Goal: Transaction & Acquisition: Purchase product/service

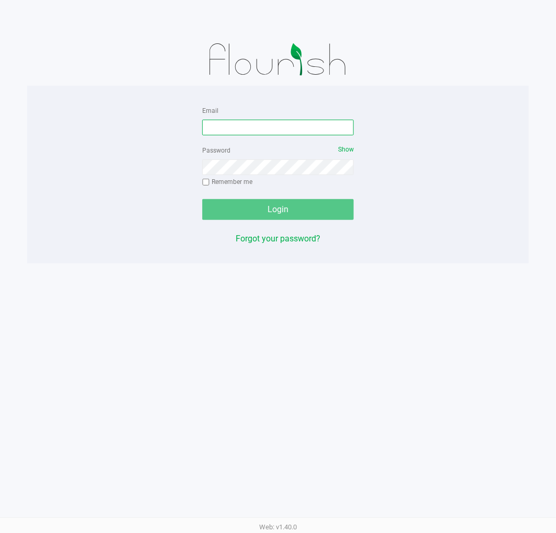
click at [247, 122] on input "Email" at bounding box center [277, 128] width 151 height 16
type input "[EMAIL_ADDRESS][DOMAIN_NAME]"
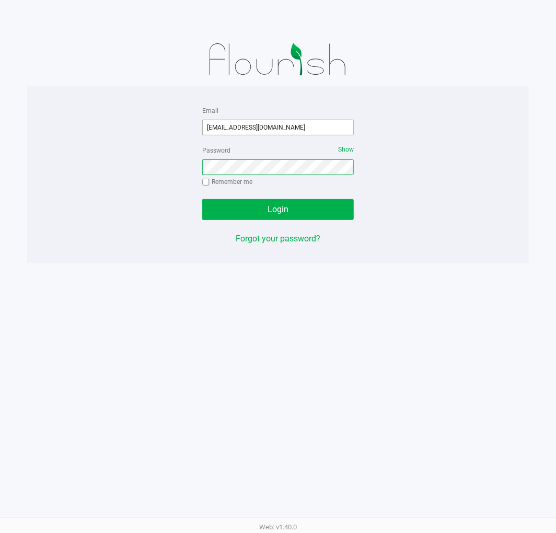
click at [202, 199] on button "Login" at bounding box center [277, 209] width 151 height 21
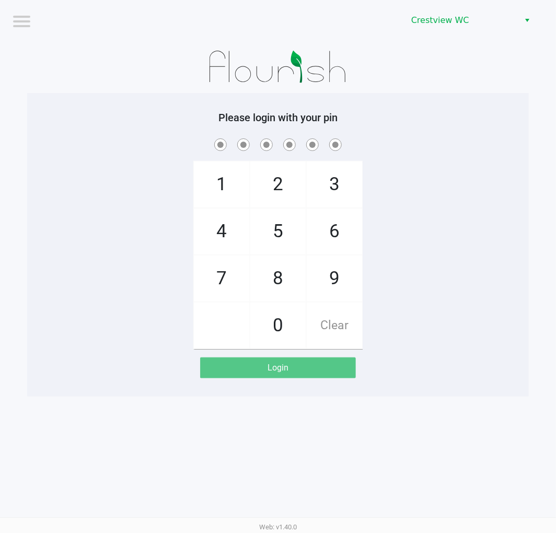
click at [400, 290] on div "1 4 7 2 5 8 0 3 6 9 Clear" at bounding box center [277, 242] width 501 height 213
checkbox input "true"
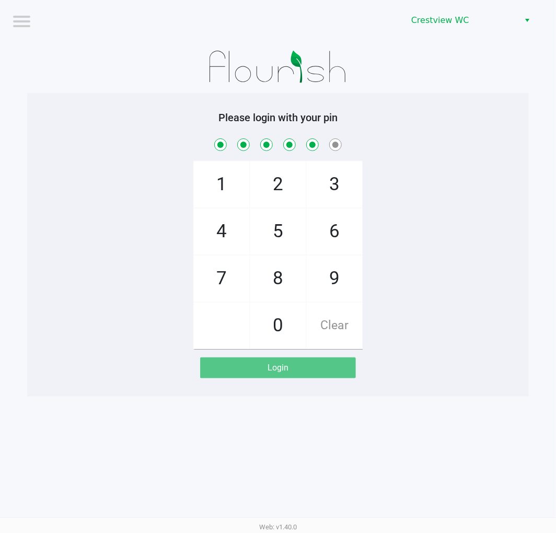
checkbox input "true"
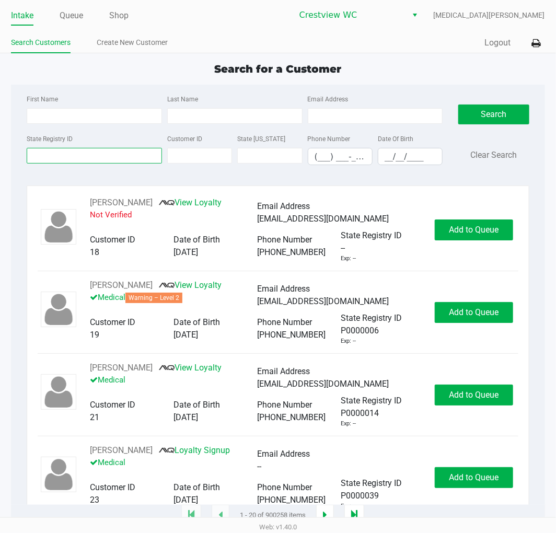
click at [54, 153] on input "State Registry ID" at bounding box center [94, 156] width 135 height 16
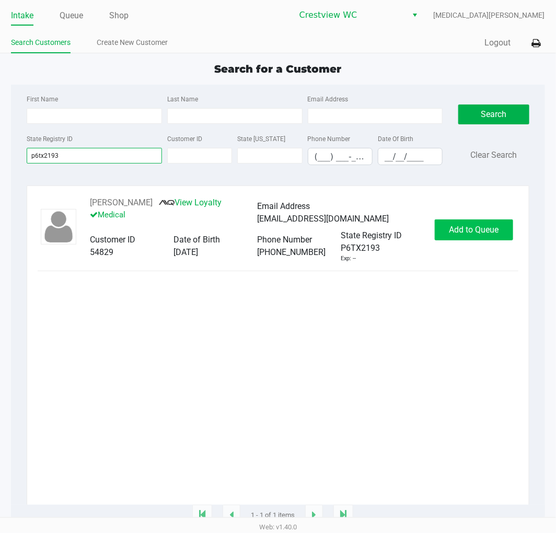
type input "p6tx2193"
click at [486, 235] on span "Add to Queue" at bounding box center [474, 230] width 50 height 10
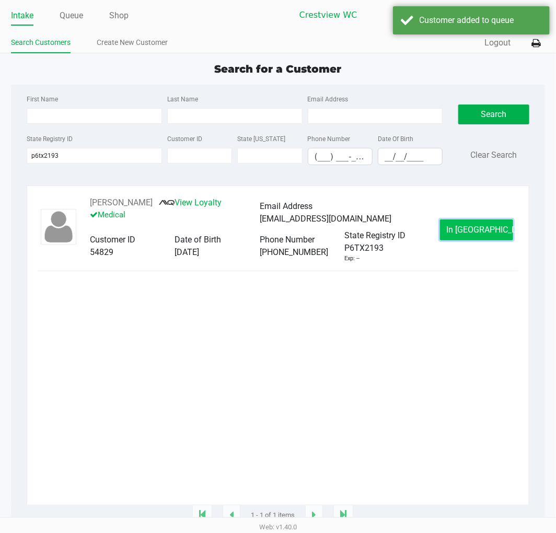
click at [469, 231] on span "In Queue" at bounding box center [491, 230] width 88 height 10
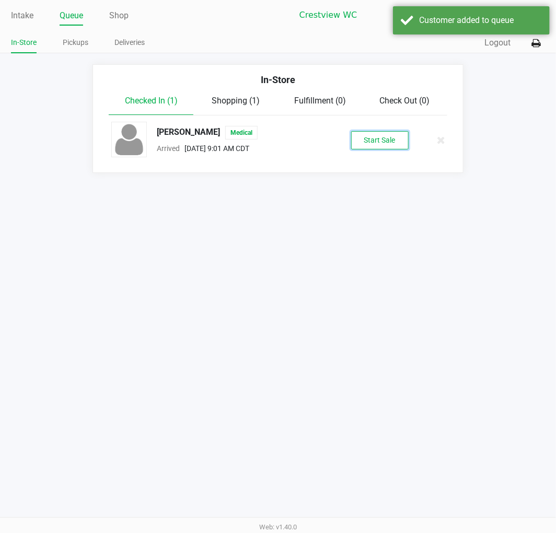
click at [379, 145] on button "Start Sale" at bounding box center [379, 140] width 57 height 18
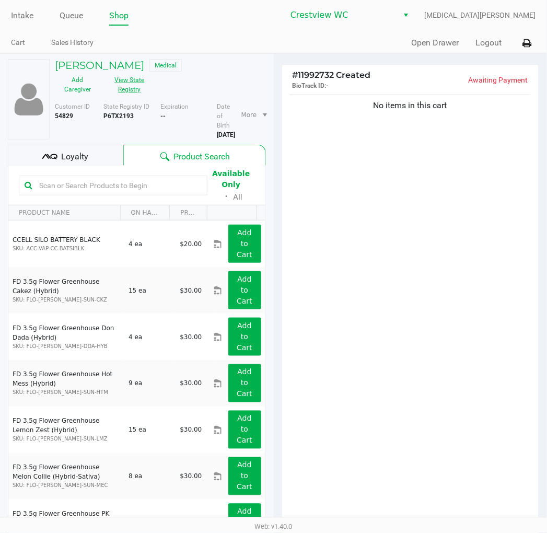
click at [131, 92] on button "View State Registry" at bounding box center [126, 85] width 52 height 26
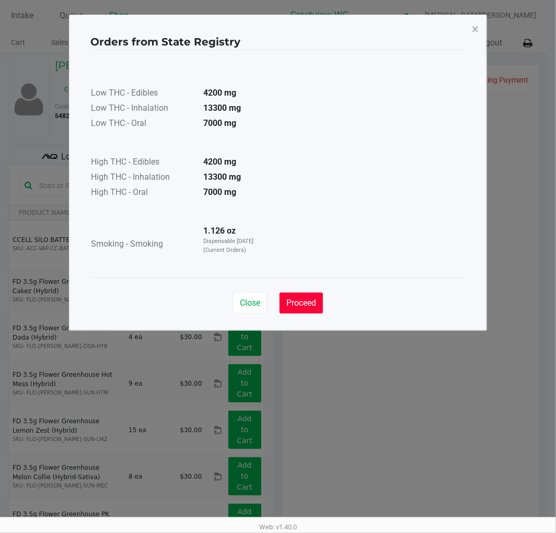
click at [291, 294] on button "Proceed" at bounding box center [300, 303] width 43 height 21
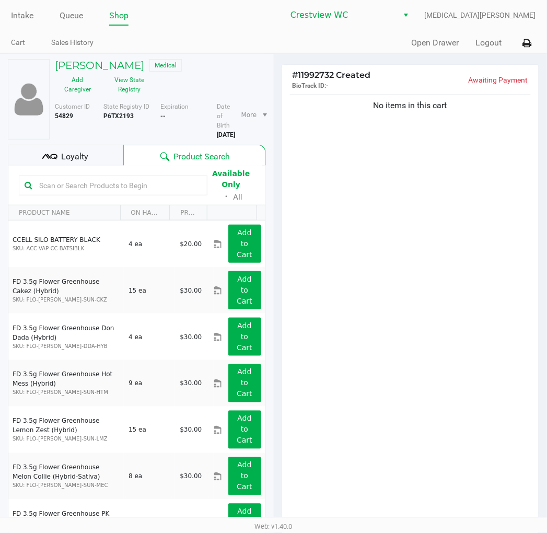
click at [328, 283] on div "No items in this cart" at bounding box center [410, 308] width 257 height 432
click at [65, 143] on div "SYLVESTER VANCE Medical Add Caregiver View State Registry Customer ID 54829 Sta…" at bounding box center [137, 308] width 258 height 509
click at [70, 149] on div "Loyalty" at bounding box center [65, 155] width 115 height 21
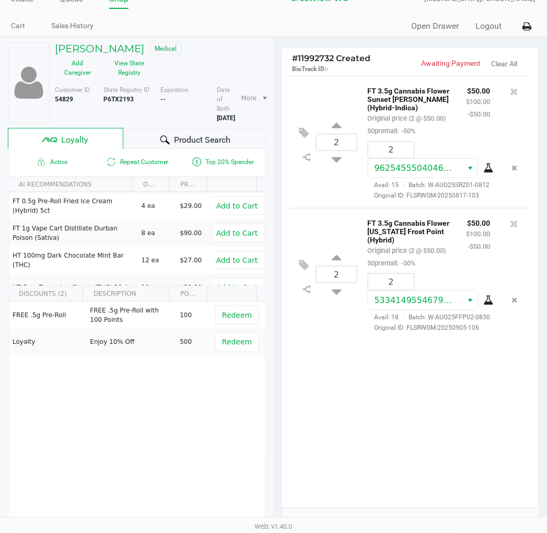
scroll to position [130, 0]
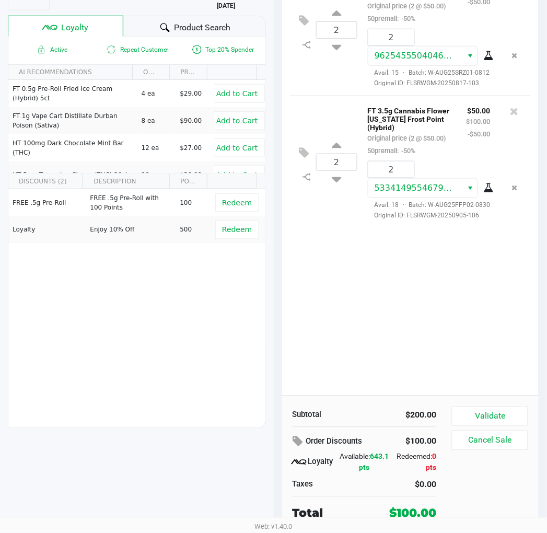
click at [425, 354] on div "2 FT 3.5g Cannabis Flower Sunset Runtz (Hybrid-Indica) Original price (2 @ $50.…" at bounding box center [410, 179] width 257 height 432
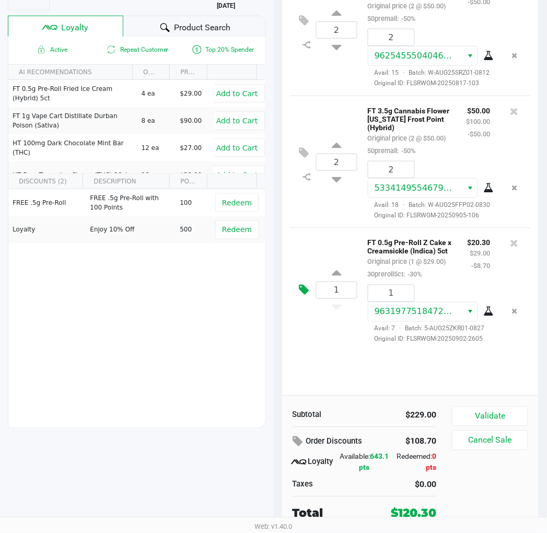
click at [311, 303] on button at bounding box center [307, 290] width 18 height 25
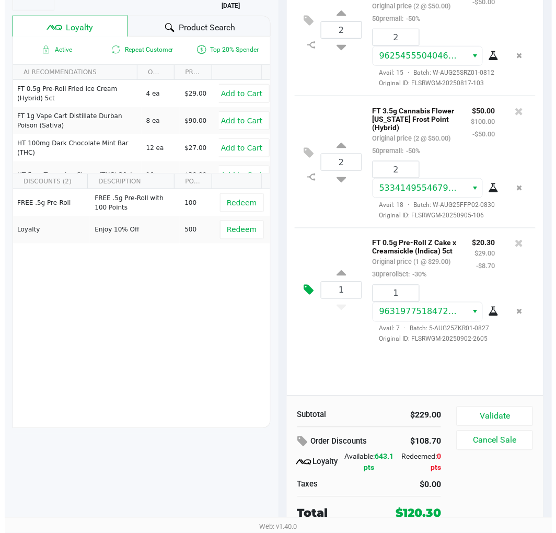
scroll to position [0, 0]
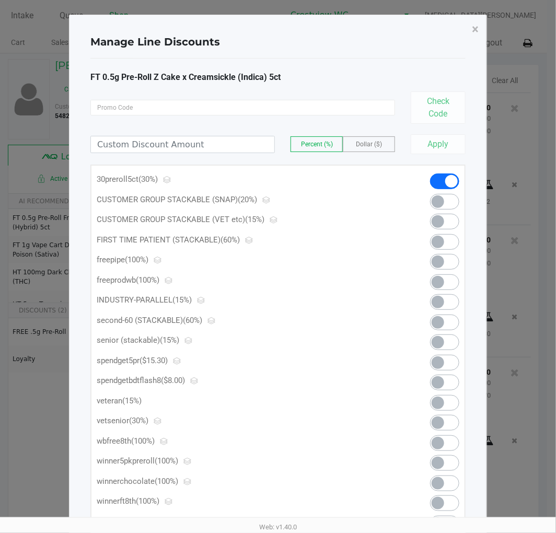
click at [445, 362] on span at bounding box center [444, 363] width 29 height 16
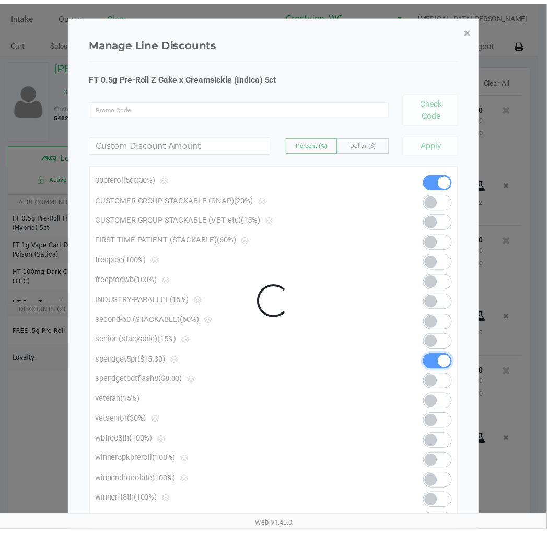
scroll to position [49, 0]
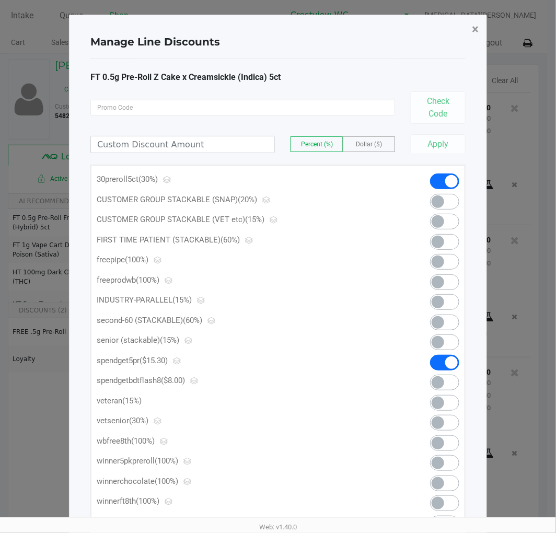
click at [474, 29] on span "×" at bounding box center [475, 29] width 7 height 15
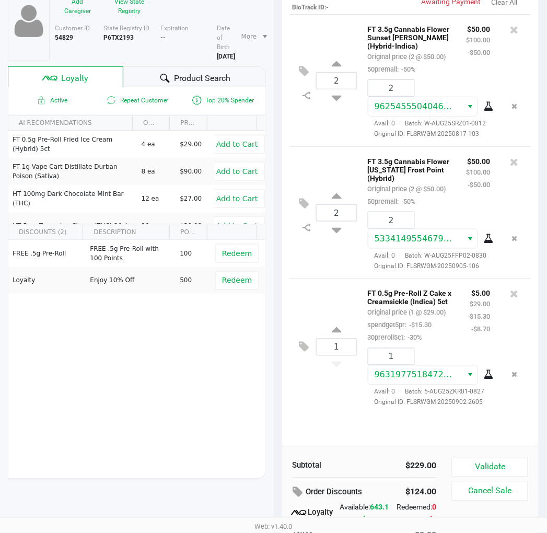
scroll to position [130, 0]
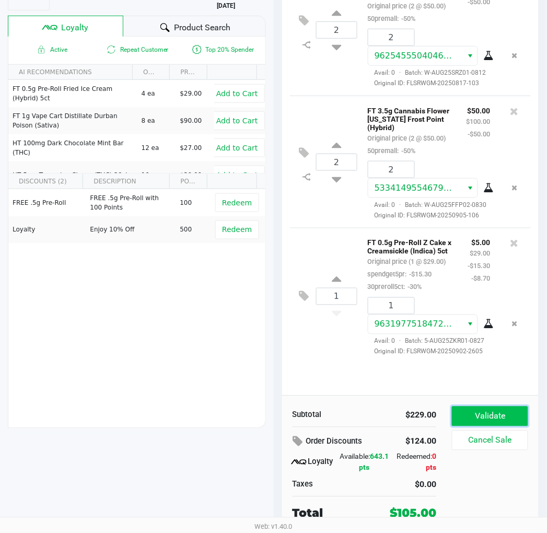
click at [486, 414] on button "Validate" at bounding box center [490, 416] width 76 height 20
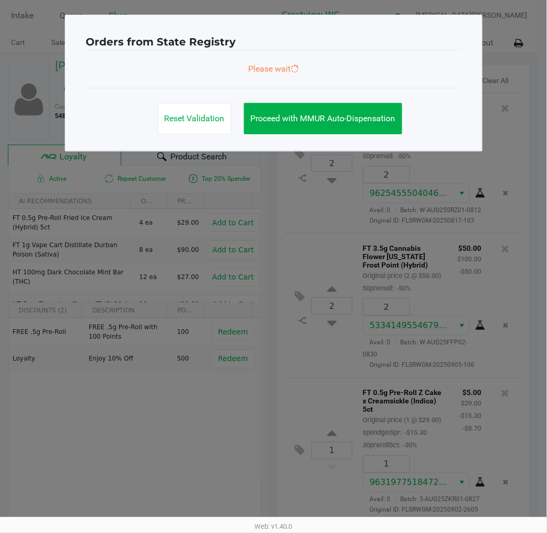
scroll to position [0, 0]
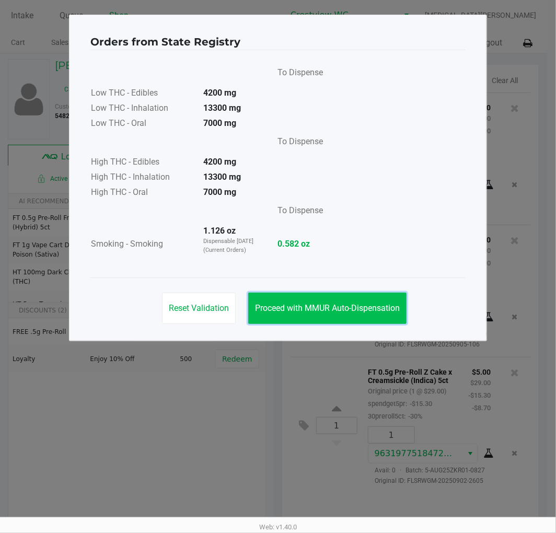
click at [311, 310] on span "Proceed with MMUR Auto-Dispensation" at bounding box center [327, 308] width 145 height 10
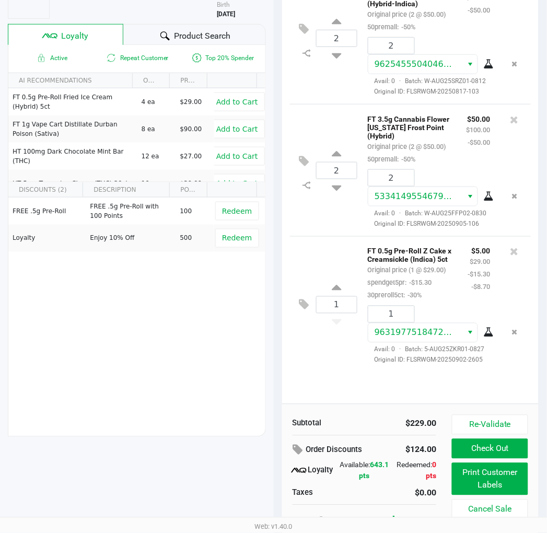
scroll to position [130, 0]
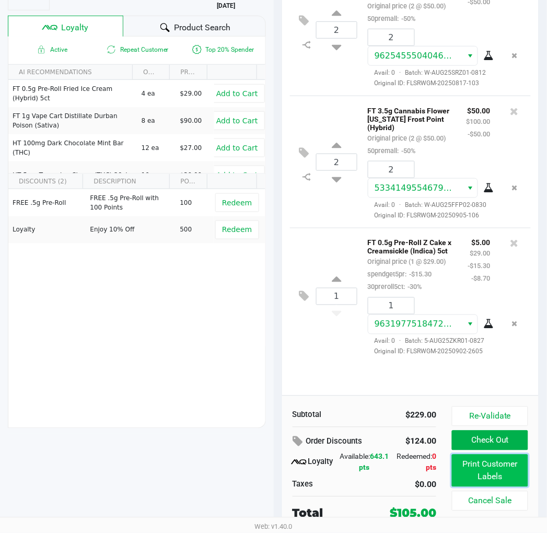
click at [488, 472] on button "Print Customer Labels" at bounding box center [490, 470] width 76 height 32
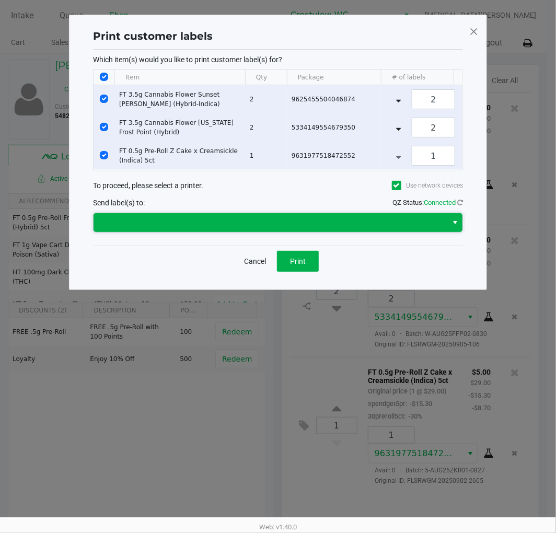
click at [321, 229] on span at bounding box center [270, 222] width 341 height 13
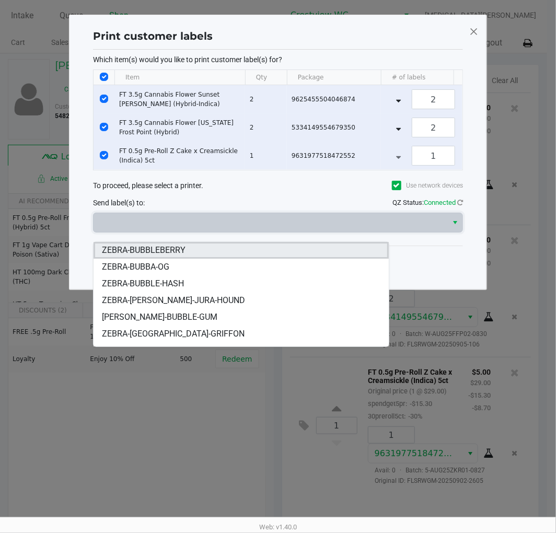
click at [188, 249] on li "ZEBRA-BUBBLEBERRY" at bounding box center [241, 250] width 295 height 17
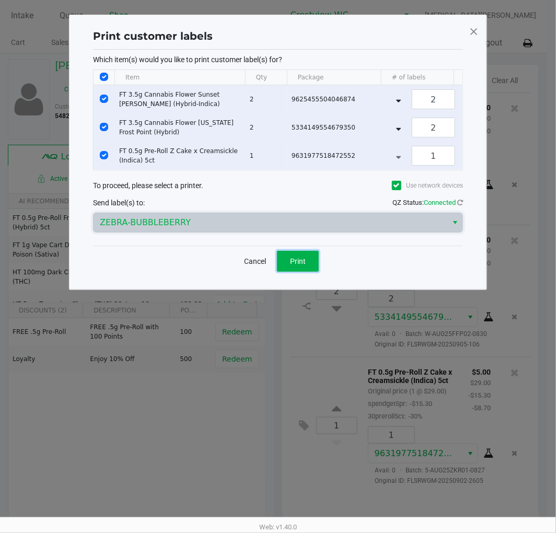
click at [307, 271] on button "Print" at bounding box center [298, 261] width 42 height 21
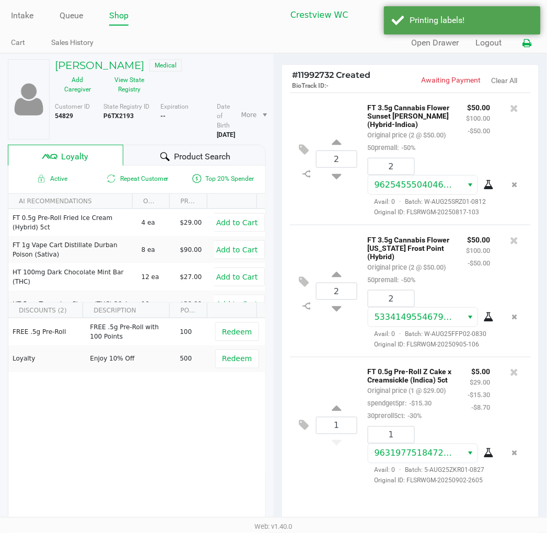
click at [531, 40] on icon at bounding box center [527, 43] width 9 height 7
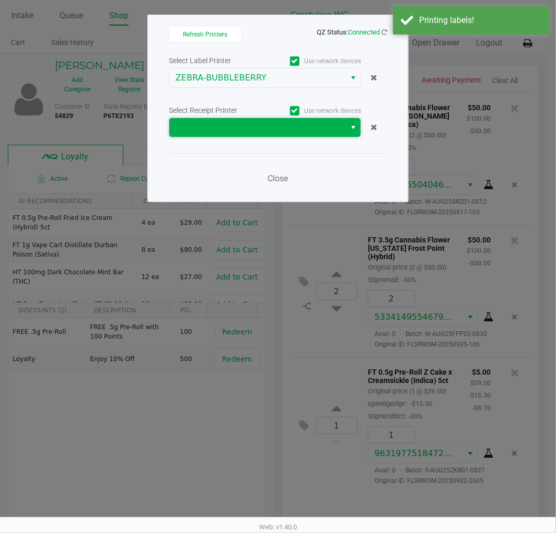
click at [239, 129] on span at bounding box center [258, 127] width 164 height 13
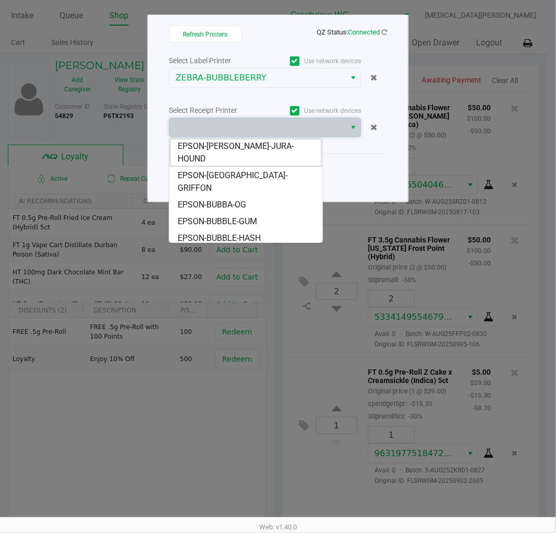
click at [263, 247] on li "EPSON-BUBBLEBERRY" at bounding box center [245, 255] width 153 height 17
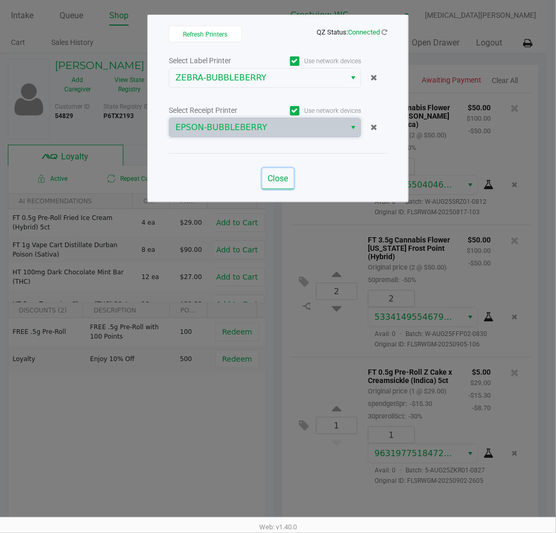
click at [277, 181] on span "Close" at bounding box center [278, 178] width 20 height 10
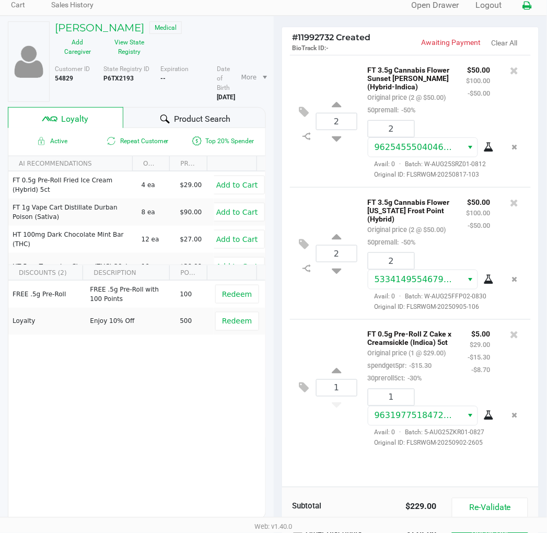
scroll to position [130, 0]
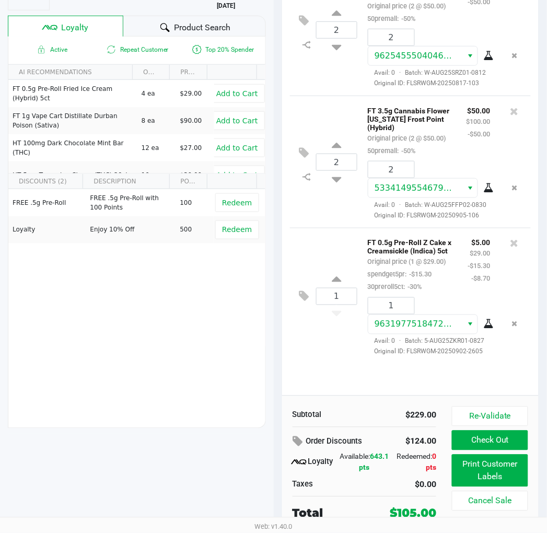
click at [507, 443] on button "Check Out" at bounding box center [490, 440] width 76 height 20
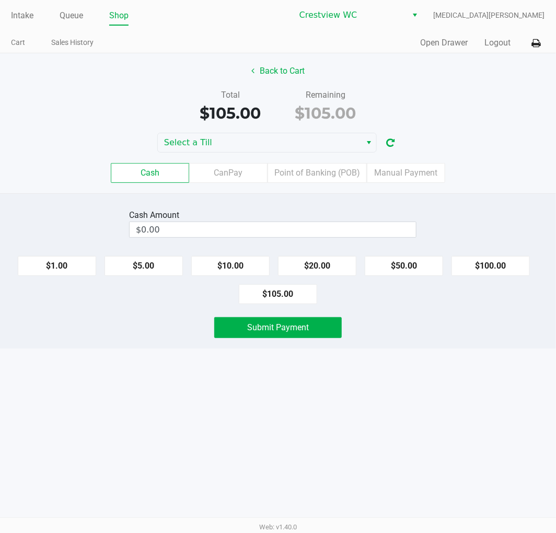
click at [298, 293] on button "$105.00" at bounding box center [278, 294] width 78 height 20
type input "$105.00"
click at [300, 335] on button "Submit Payment" at bounding box center [277, 327] width 127 height 21
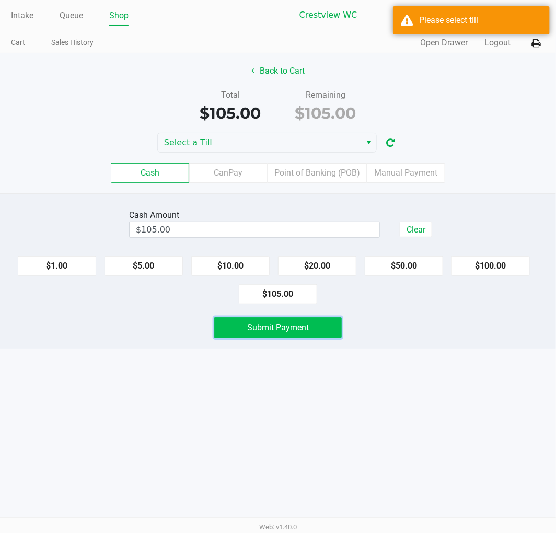
click at [361, 145] on button "Select" at bounding box center [368, 142] width 15 height 19
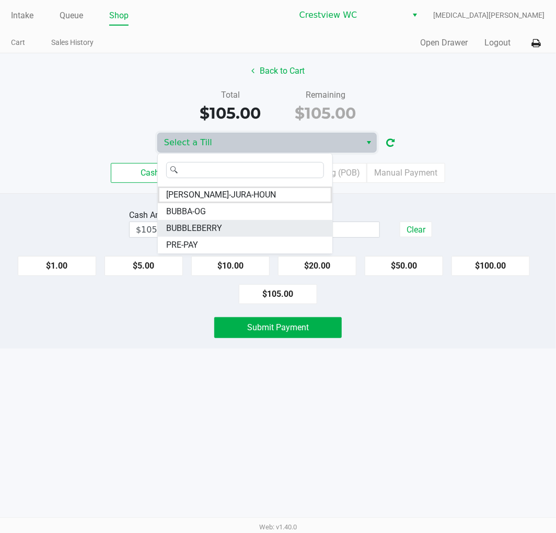
click at [222, 229] on li "BUBBLEBERRY" at bounding box center [245, 228] width 174 height 17
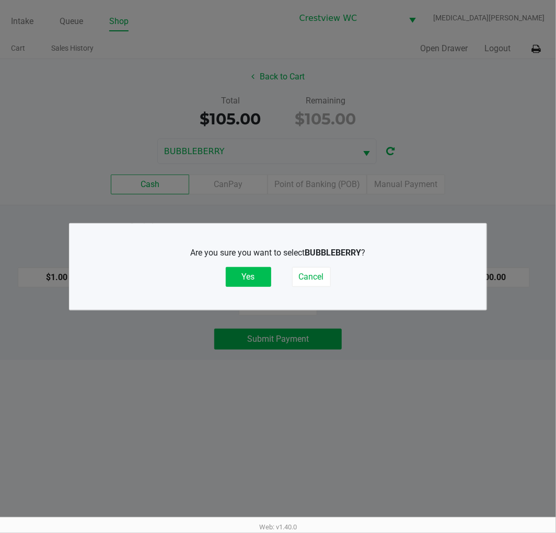
click at [246, 281] on button "Yes" at bounding box center [248, 277] width 45 height 20
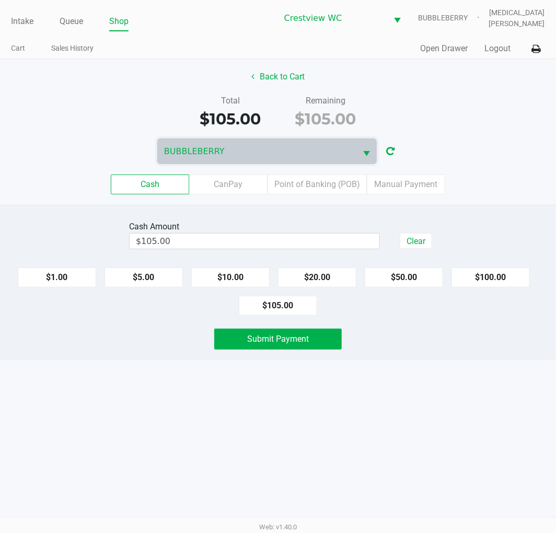
click at [425, 398] on div "Intake Queue Shop Crestview WC BUBBLEBERRY Alora Ross Cart Sales History Quick …" at bounding box center [278, 266] width 556 height 533
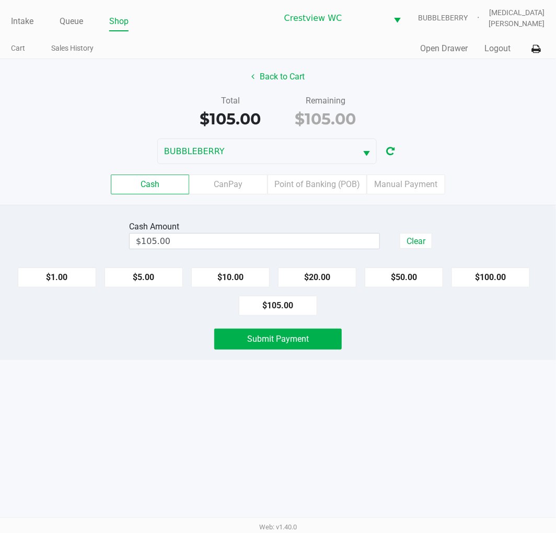
click at [317, 336] on button "Submit Payment" at bounding box center [277, 339] width 127 height 21
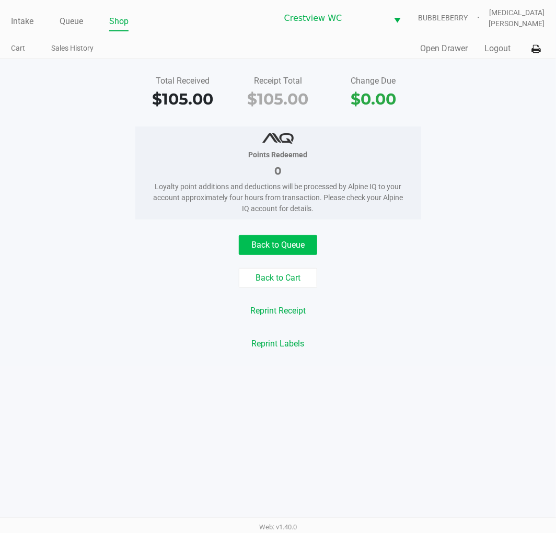
click at [283, 239] on button "Back to Queue" at bounding box center [278, 245] width 78 height 20
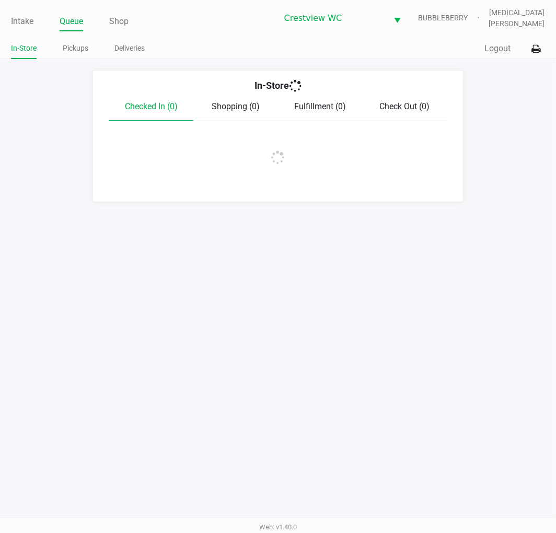
click at [16, 17] on link "Intake" at bounding box center [22, 21] width 22 height 15
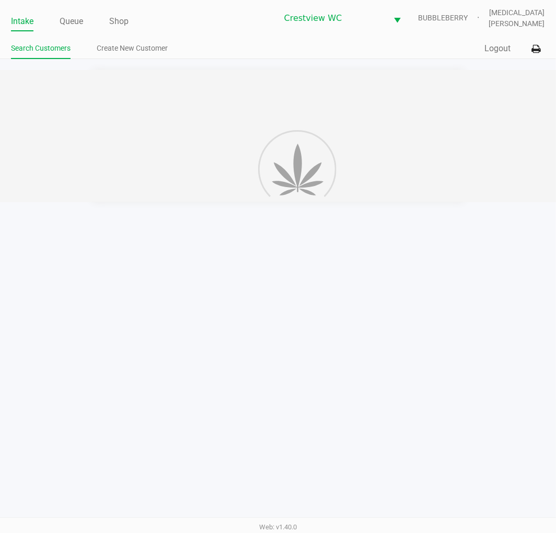
click at [221, 30] on ul "Intake Queue Shop" at bounding box center [144, 22] width 266 height 18
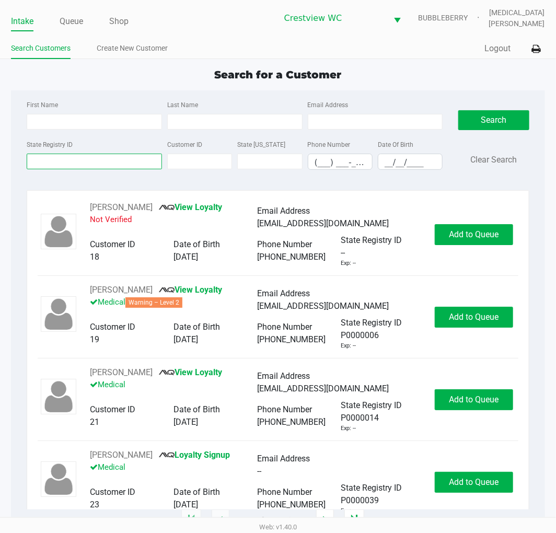
click at [116, 163] on input "State Registry ID" at bounding box center [94, 162] width 135 height 16
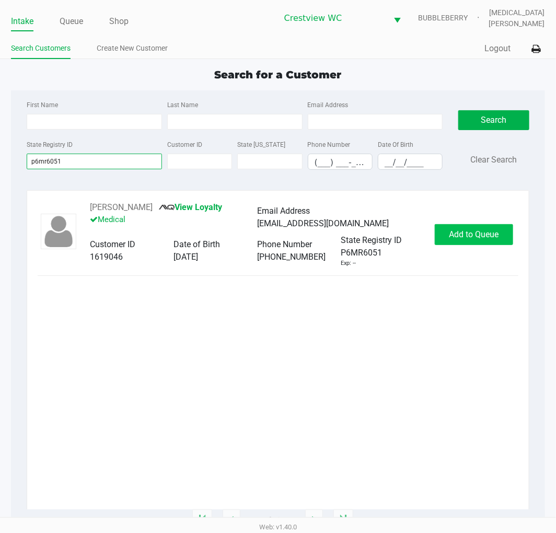
type input "p6mr6051"
click at [496, 232] on span "Add to Queue" at bounding box center [474, 234] width 50 height 10
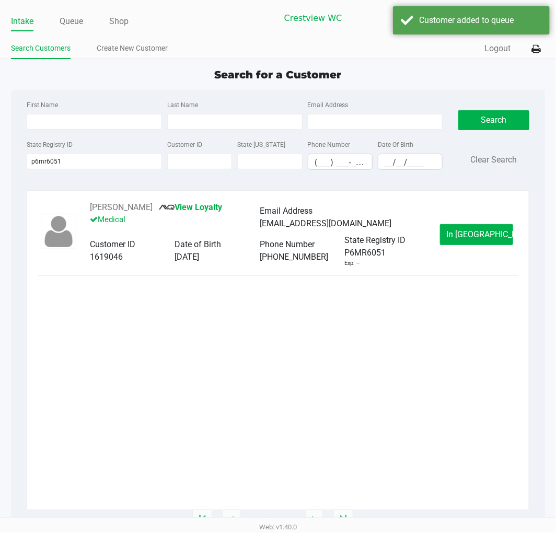
click at [470, 238] on span "In Queue" at bounding box center [491, 234] width 88 height 10
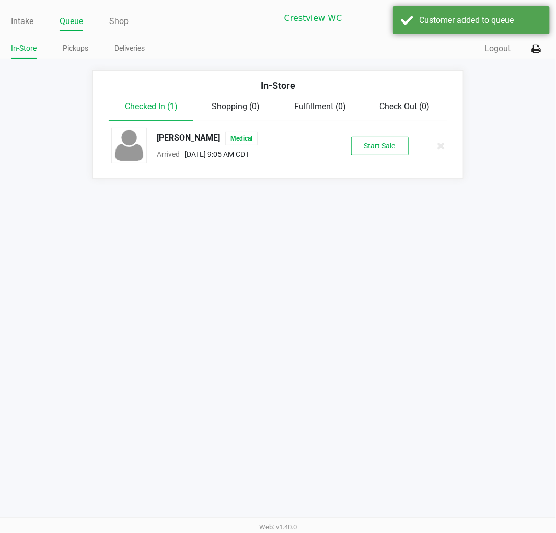
click at [374, 156] on div "GARY MCLEOD Medical Arrived Sep 23, 2025 9:05 AM CDT Start Sale" at bounding box center [277, 145] width 348 height 37
click at [376, 147] on button "Start Sale" at bounding box center [379, 146] width 57 height 18
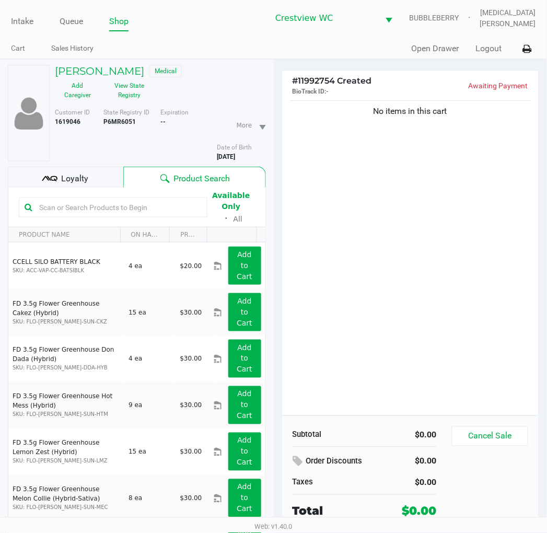
click at [88, 179] on div "Loyalty" at bounding box center [65, 177] width 115 height 21
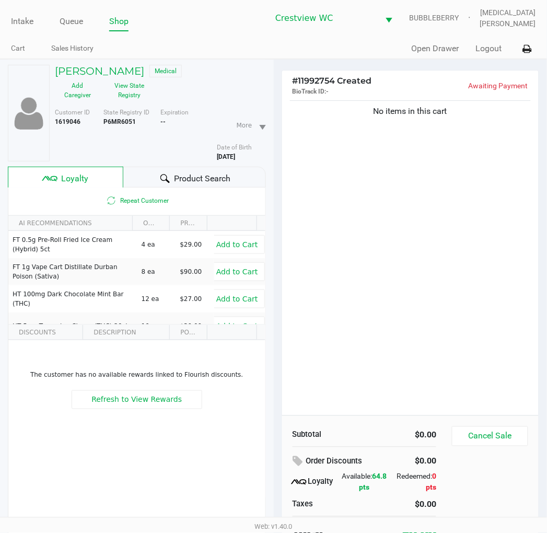
click at [379, 277] on div "No items in this cart" at bounding box center [410, 256] width 257 height 317
click at [129, 92] on button "View State Registry" at bounding box center [126, 90] width 52 height 26
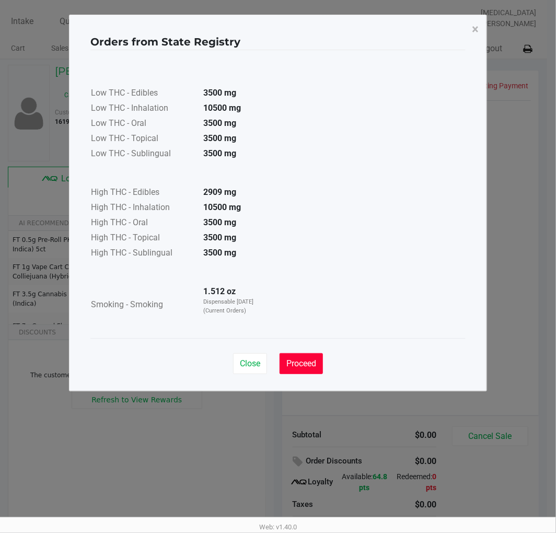
click at [300, 367] on span "Proceed" at bounding box center [301, 363] width 30 height 10
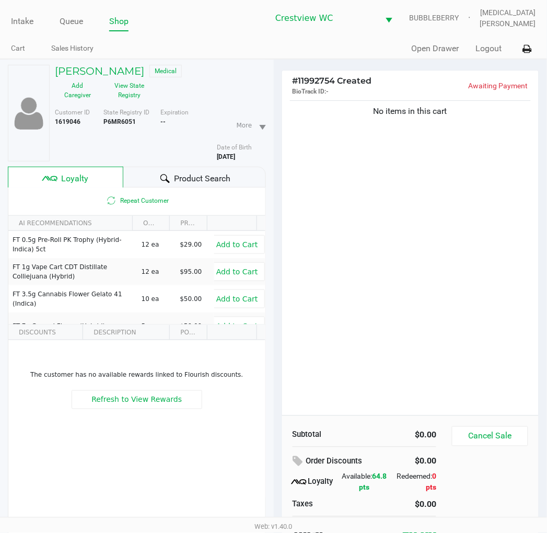
click at [367, 322] on div "No items in this cart" at bounding box center [410, 256] width 257 height 317
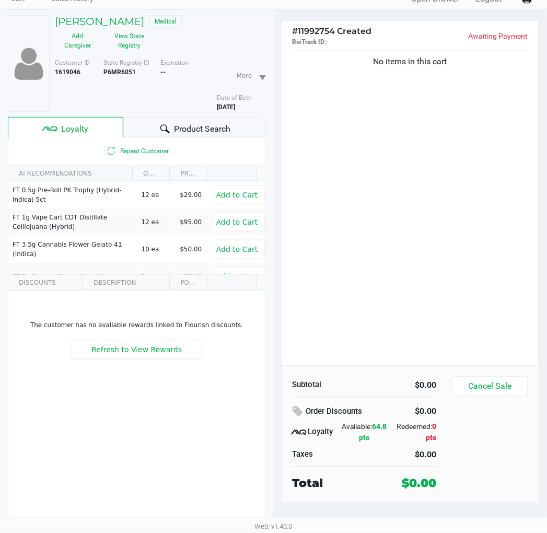
scroll to position [52, 0]
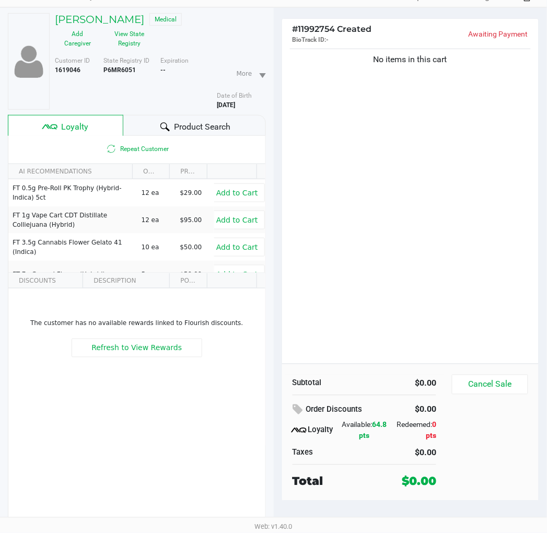
click at [189, 129] on span "Product Search" at bounding box center [202, 127] width 56 height 13
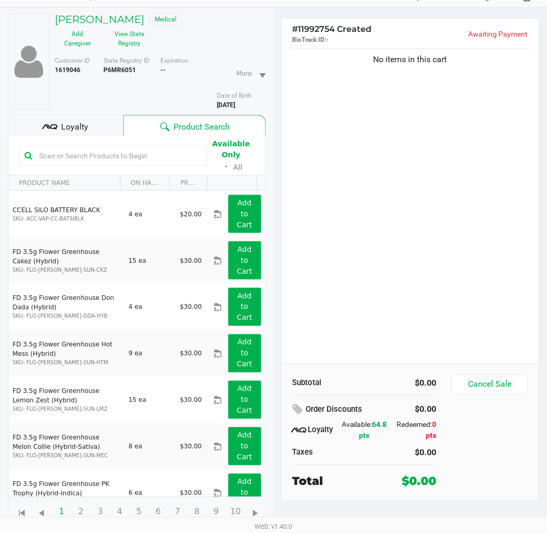
click at [342, 264] on div "No items in this cart" at bounding box center [410, 204] width 257 height 317
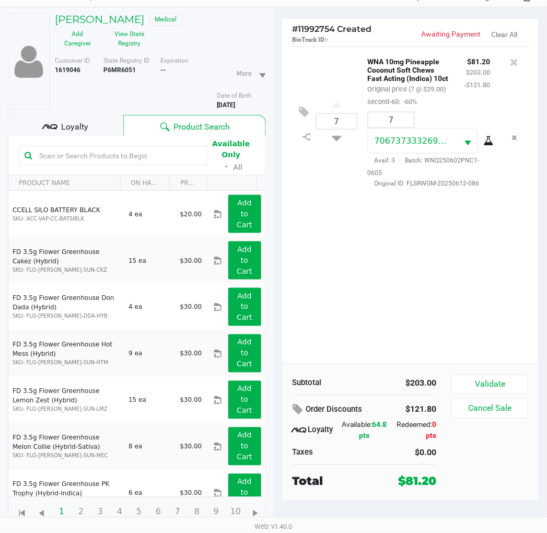
click at [417, 311] on div "7 WNA 10mg Pineapple Coconut Soft Chews Fast Acting (Indica) 10ct Original pric…" at bounding box center [410, 204] width 257 height 317
click at [76, 129] on span "Loyalty" at bounding box center [74, 127] width 27 height 13
click at [346, 260] on div "7 WNA 10mg Pineapple Coconut Soft Chews Fast Acting (Indica) 10ct Original pric…" at bounding box center [410, 204] width 257 height 317
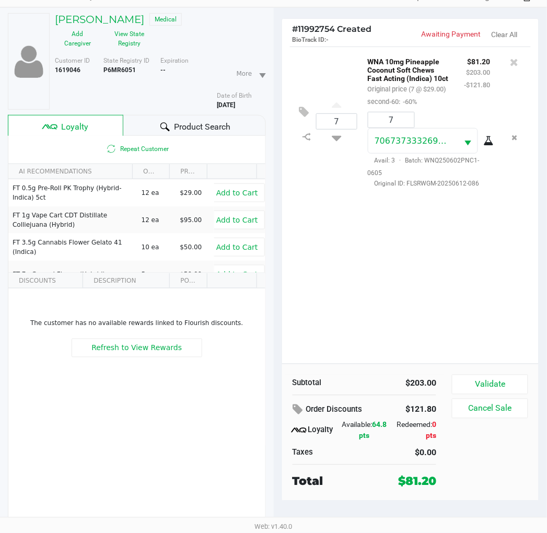
click at [451, 311] on div "7 WNA 10mg Pineapple Coconut Soft Chews Fast Acting (Indica) 10ct Original pric…" at bounding box center [410, 204] width 257 height 317
click at [384, 313] on div "7 WNA 10mg Pineapple Coconut Soft Chews Fast Acting (Indica) 10ct Original pric…" at bounding box center [410, 204] width 257 height 317
click at [384, 262] on div "7 WNA 10mg Pineapple Coconut Soft Chews Fast Acting (Indica) 10ct Original pric…" at bounding box center [410, 204] width 257 height 317
click at [496, 384] on button "Validate" at bounding box center [490, 385] width 76 height 20
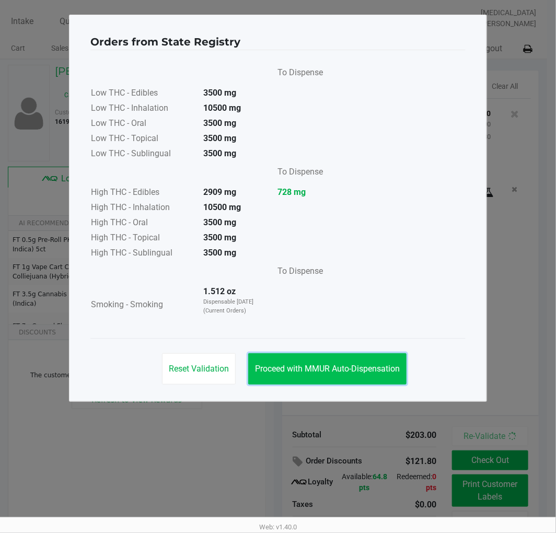
click at [366, 364] on span "Proceed with MMUR Auto-Dispensation" at bounding box center [327, 369] width 145 height 10
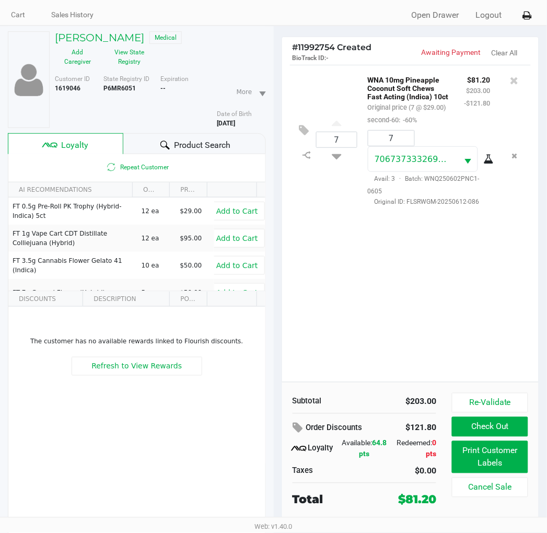
scroll to position [52, 0]
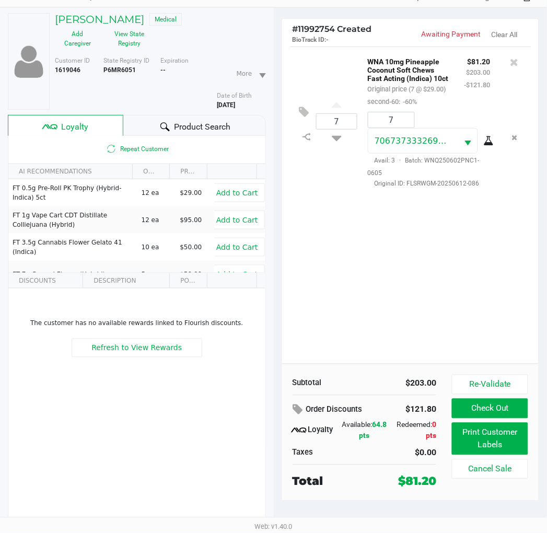
click at [123, 33] on button "View State Registry" at bounding box center [126, 39] width 52 height 26
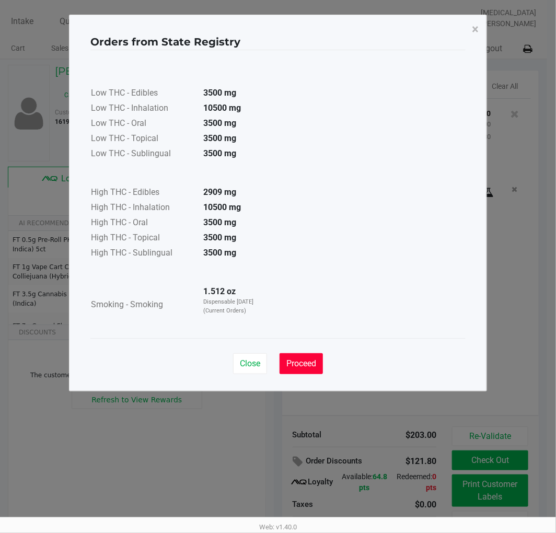
click at [309, 360] on span "Proceed" at bounding box center [301, 363] width 30 height 10
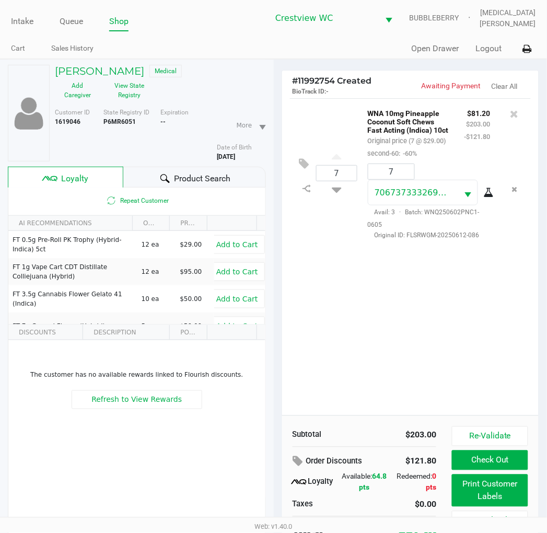
click at [487, 296] on div "7 WNA 10mg Pineapple Coconut Soft Chews Fast Acting (Indica) 10ct Original pric…" at bounding box center [410, 256] width 257 height 317
click at [463, 363] on div "7 WNA 10mg Pineapple Coconut Soft Chews Fast Acting (Indica) 10ct Original pric…" at bounding box center [410, 256] width 257 height 317
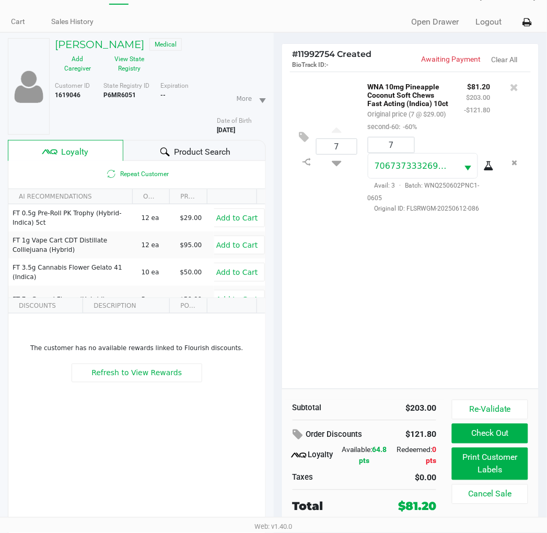
scroll to position [44, 0]
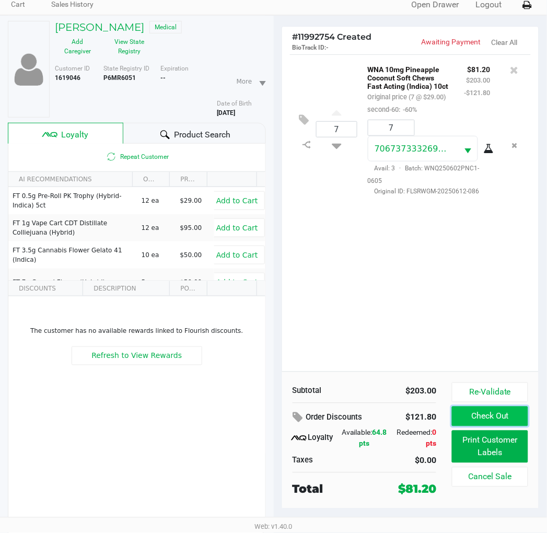
click at [489, 415] on button "Check Out" at bounding box center [490, 416] width 76 height 20
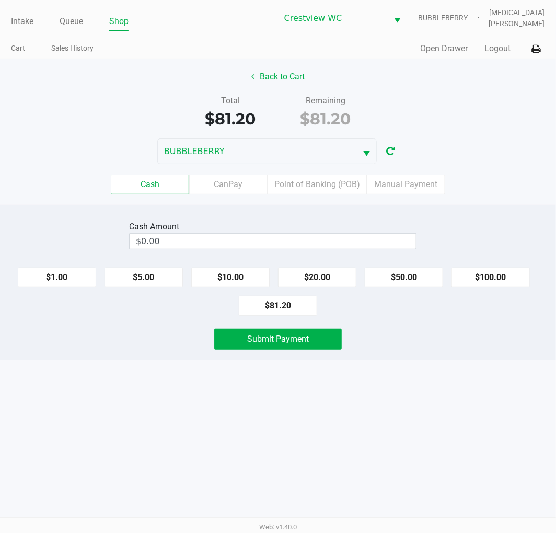
click at [380, 312] on div "$1.00 $5.00 $10.00 $20.00 $50.00 $100.00 $81.20" at bounding box center [278, 287] width 556 height 56
drag, startPoint x: 392, startPoint y: 333, endPoint x: 373, endPoint y: 296, distance: 41.6
click at [393, 333] on div "Submit Payment" at bounding box center [277, 339] width 571 height 21
click at [469, 279] on button "$100.00" at bounding box center [490, 277] width 78 height 20
type input "$100.00"
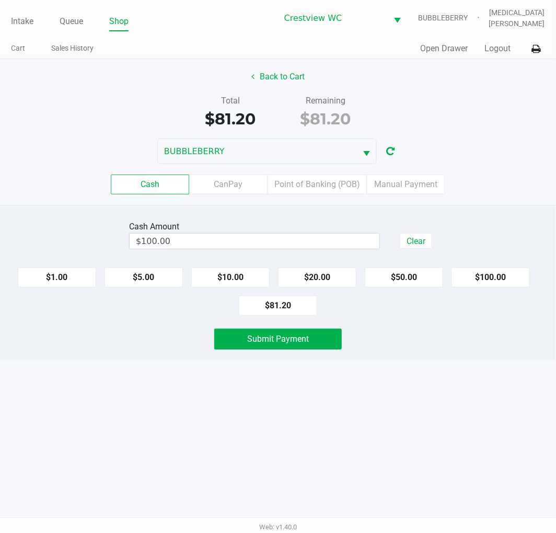
click at [348, 385] on div "Intake Queue Shop Crestview WC BUBBLEBERRY Alora Ross Cart Sales History Quick …" at bounding box center [278, 266] width 556 height 533
click at [287, 79] on button "Back to Cart" at bounding box center [277, 77] width 67 height 20
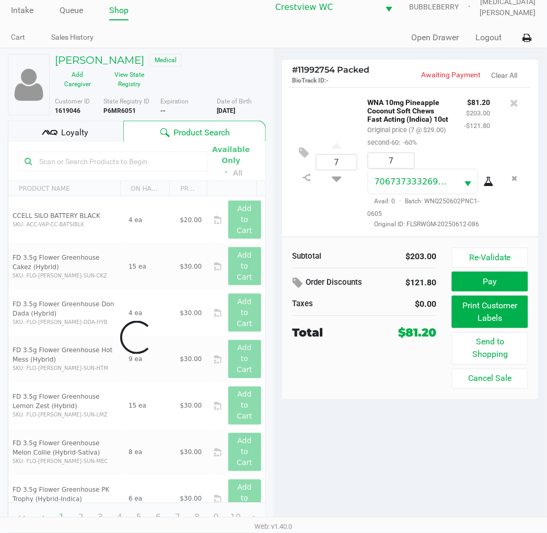
scroll to position [17, 0]
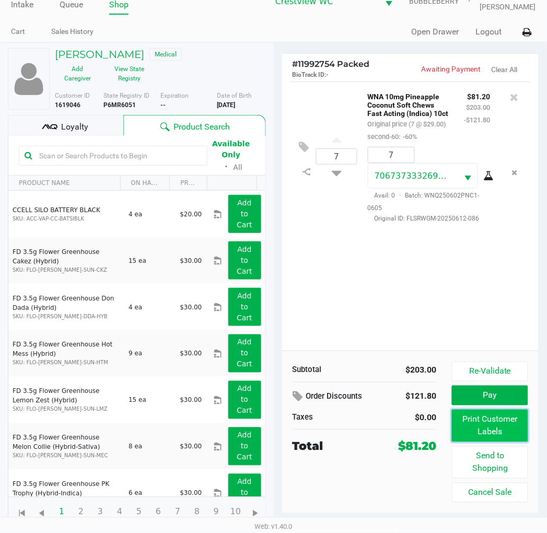
click at [494, 425] on button "Print Customer Labels" at bounding box center [490, 426] width 76 height 32
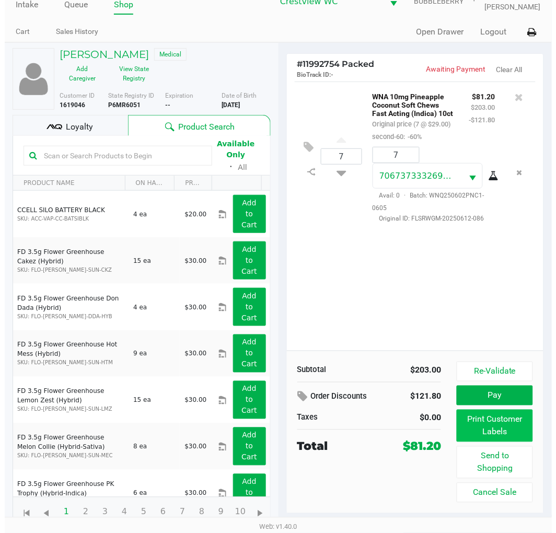
scroll to position [0, 0]
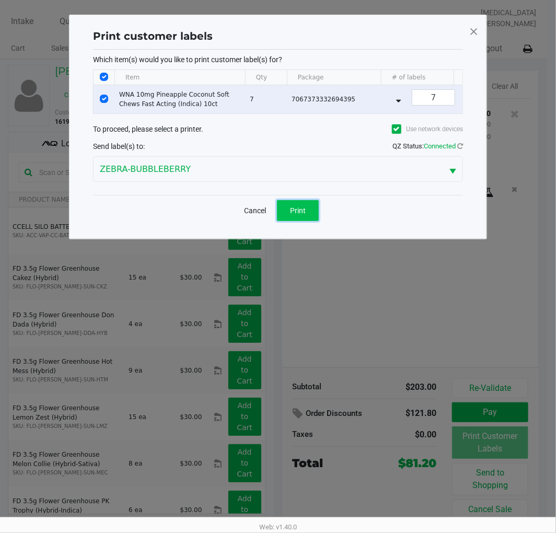
click at [295, 215] on span "Print" at bounding box center [298, 210] width 16 height 8
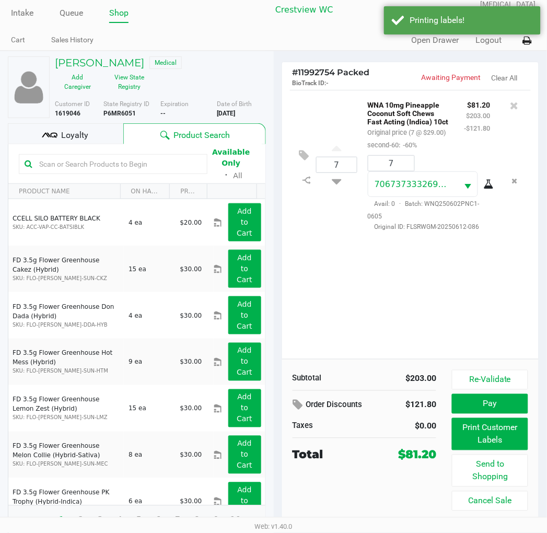
scroll to position [17, 0]
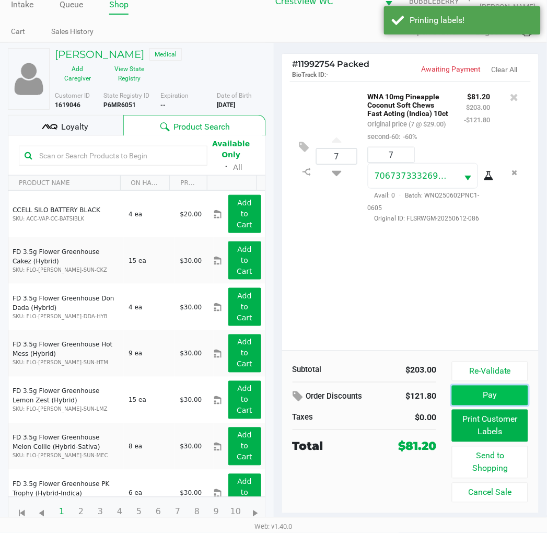
click at [507, 400] on button "Pay" at bounding box center [490, 396] width 76 height 20
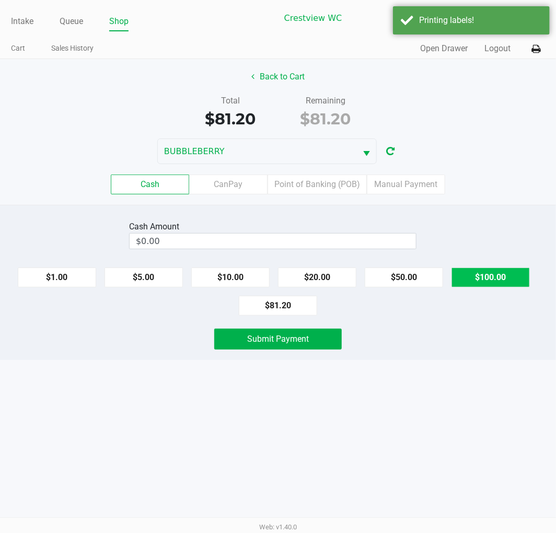
click at [487, 276] on button "$100.00" at bounding box center [490, 277] width 78 height 20
type input "$100.00"
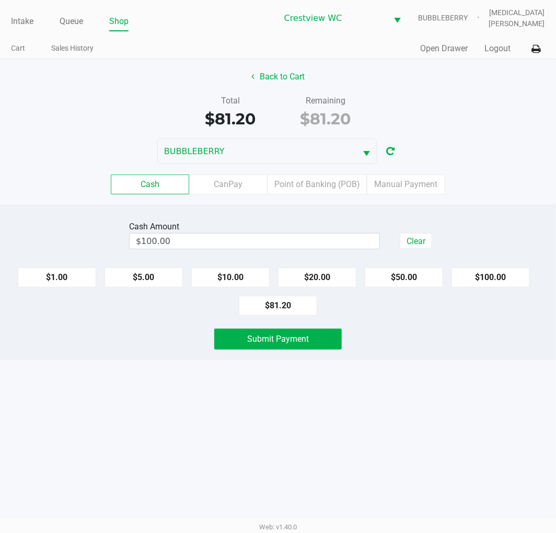
click at [333, 431] on div "Intake Queue Shop Crestview WC BUBBLEBERRY Alora Ross Cart Sales History Quick …" at bounding box center [278, 266] width 556 height 533
click at [325, 345] on button "Submit Payment" at bounding box center [277, 339] width 127 height 21
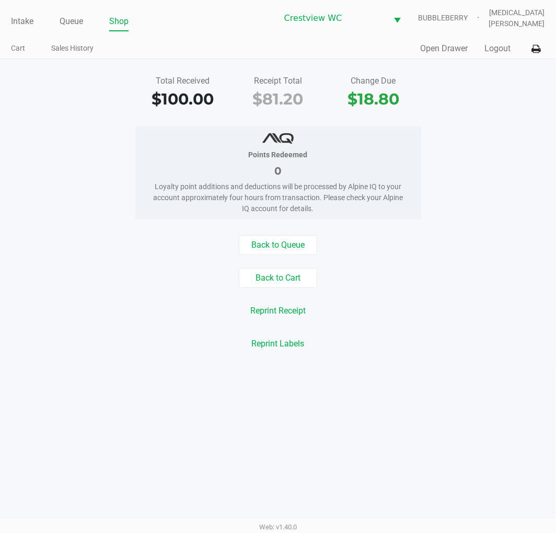
click at [427, 236] on div "Back to Queue" at bounding box center [277, 245] width 571 height 20
click at [17, 25] on link "Intake" at bounding box center [22, 21] width 22 height 15
click at [232, 30] on ul "Intake Queue Shop" at bounding box center [144, 22] width 266 height 18
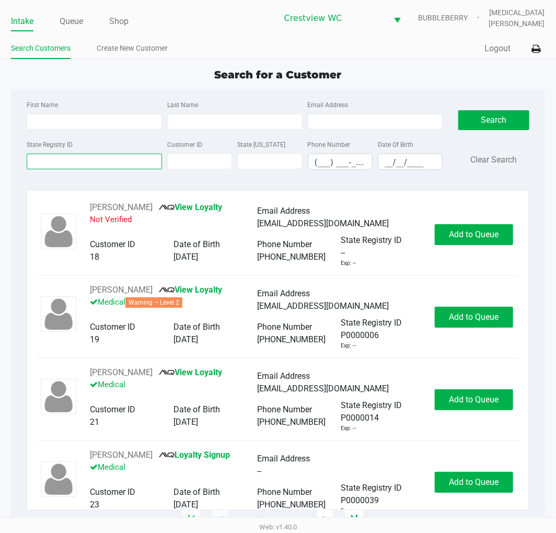
click at [100, 162] on input "State Registry ID" at bounding box center [94, 162] width 135 height 16
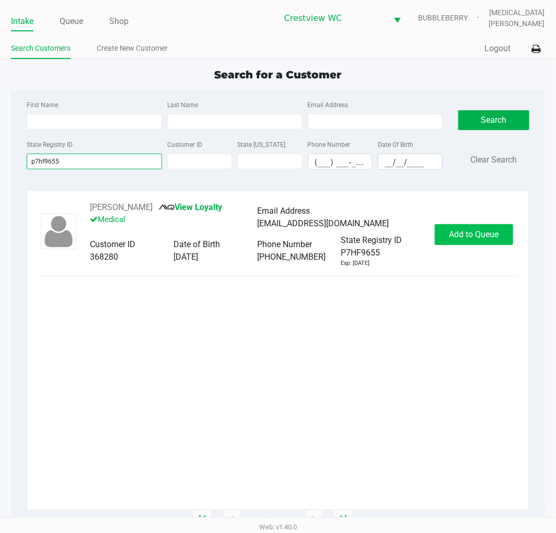
type input "p7hf9655"
click at [492, 228] on button "Add to Queue" at bounding box center [474, 234] width 78 height 21
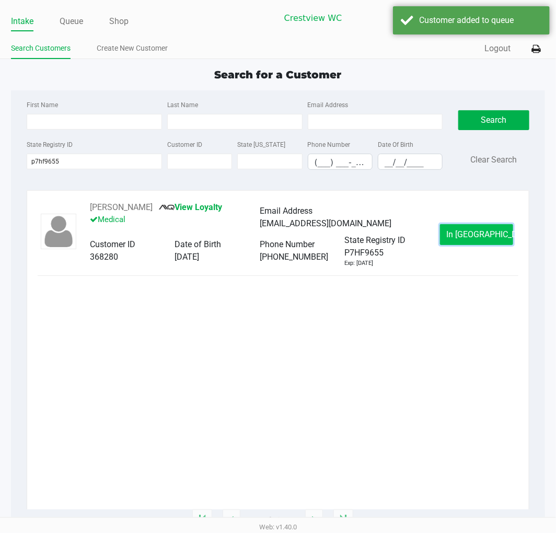
click at [481, 239] on span "In Queue" at bounding box center [491, 234] width 88 height 10
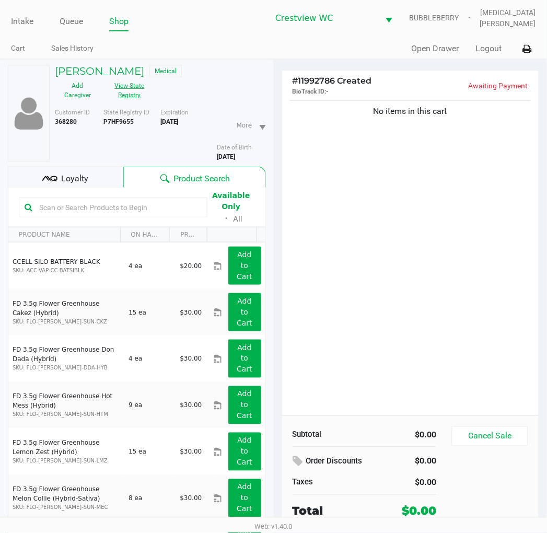
click at [122, 95] on button "View State Registry" at bounding box center [126, 90] width 52 height 26
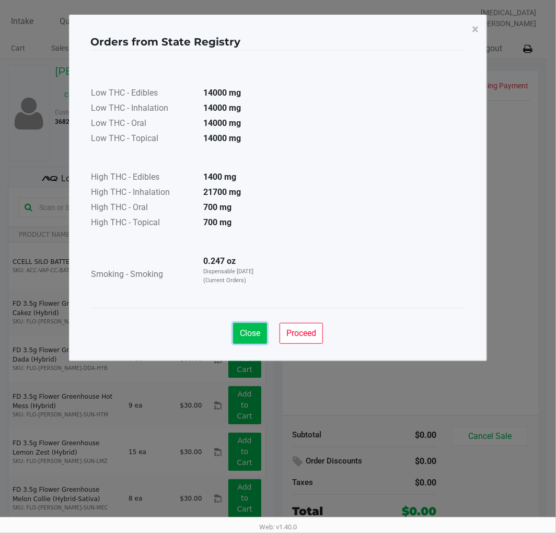
click at [251, 328] on span "Close" at bounding box center [250, 333] width 20 height 10
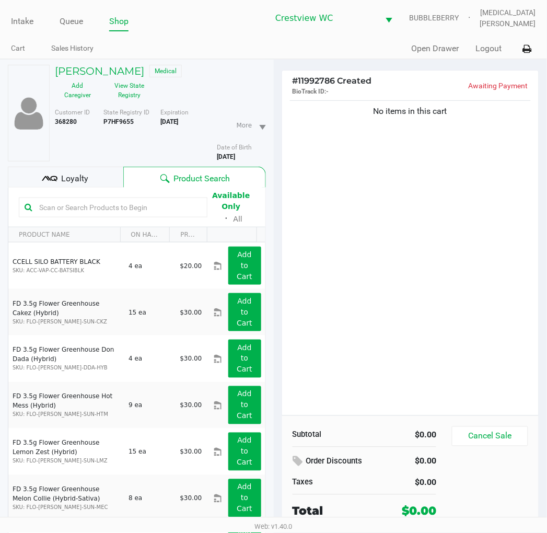
drag, startPoint x: 390, startPoint y: 218, endPoint x: 215, endPoint y: 224, distance: 175.1
click at [390, 218] on div "No items in this cart" at bounding box center [410, 256] width 257 height 317
click at [127, 89] on button "View State Registry" at bounding box center [126, 90] width 52 height 26
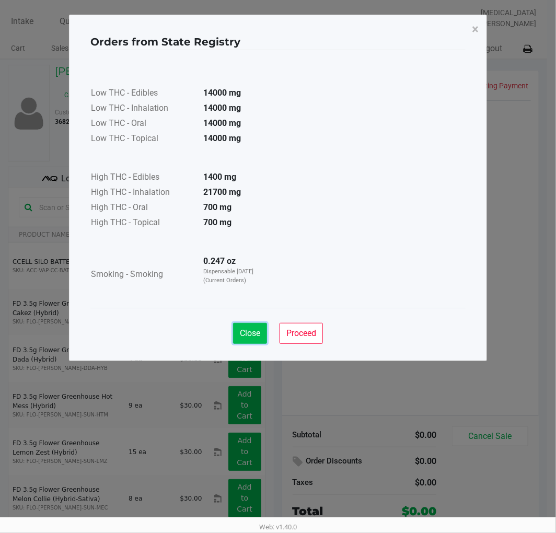
click at [247, 333] on span "Close" at bounding box center [250, 333] width 20 height 10
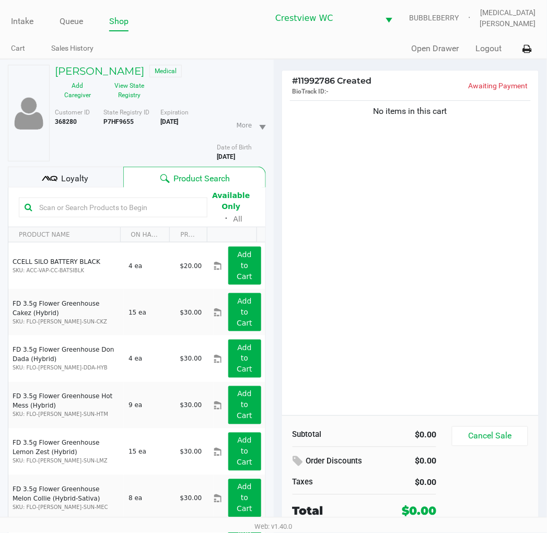
click at [65, 171] on div "Loyalty" at bounding box center [65, 177] width 115 height 21
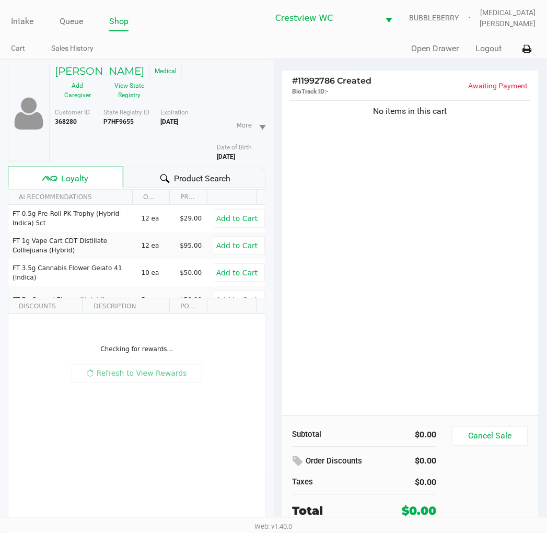
click at [399, 264] on div "No items in this cart" at bounding box center [410, 256] width 257 height 317
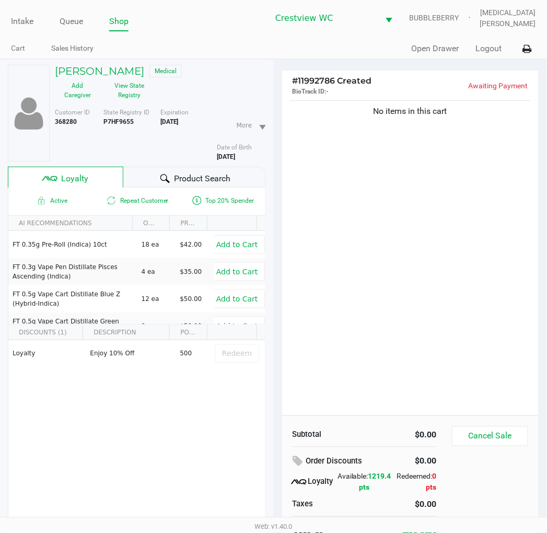
click at [325, 268] on div "No items in this cart" at bounding box center [410, 256] width 257 height 317
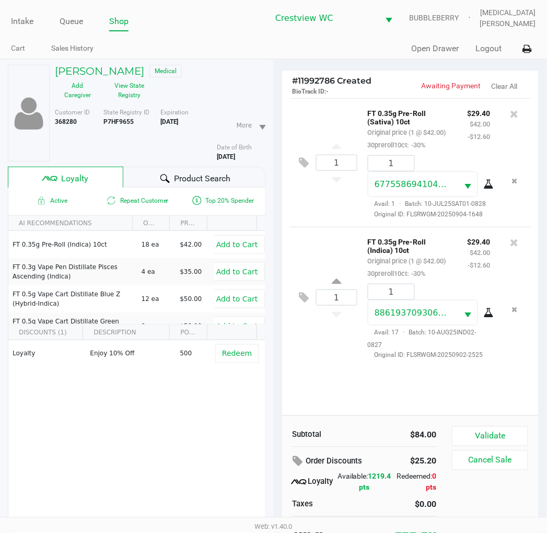
click at [426, 378] on div "1 FT 0.35g Pre-Roll (Sativa) 10ct Original price (1 @ $42.00) 30preroll10ct: -3…" at bounding box center [410, 256] width 257 height 317
click at [155, 461] on div "Loyalty Enjoy 10% Off 500 Redeem" at bounding box center [136, 418] width 257 height 157
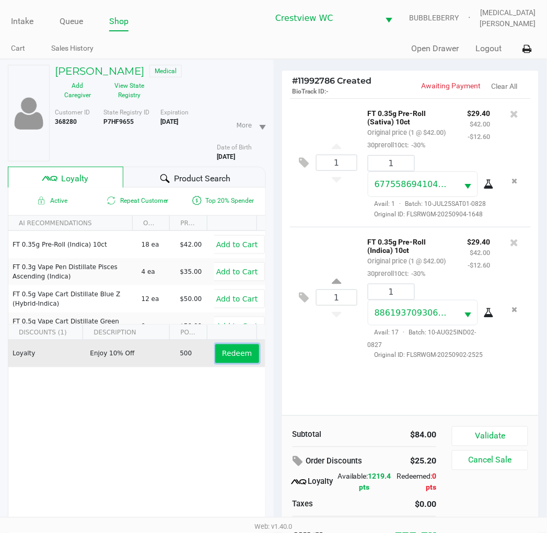
click at [223, 358] on span "Redeem" at bounding box center [237, 353] width 30 height 8
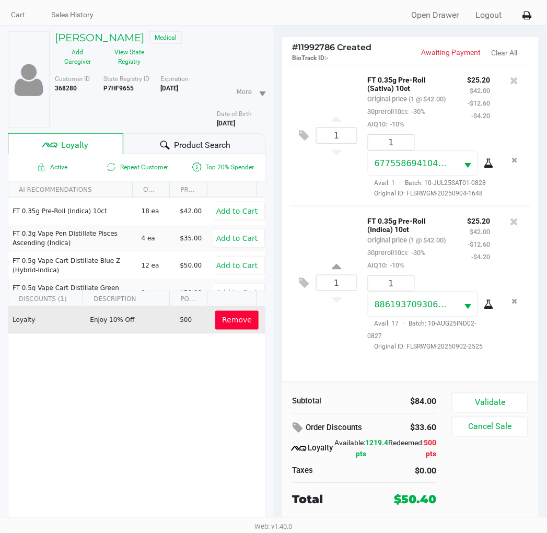
scroll to position [52, 0]
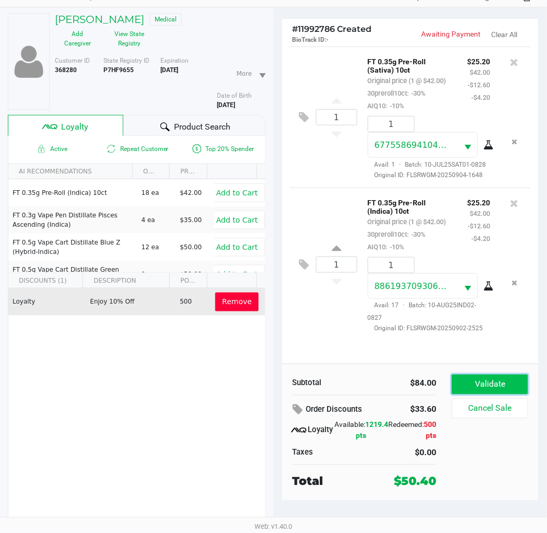
click at [484, 383] on button "Validate" at bounding box center [490, 385] width 76 height 20
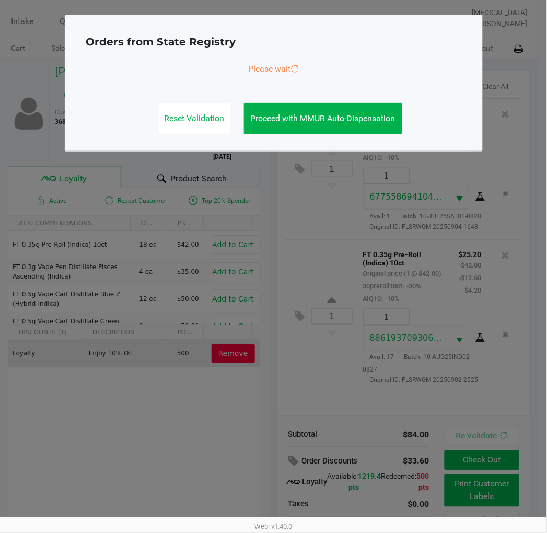
scroll to position [0, 0]
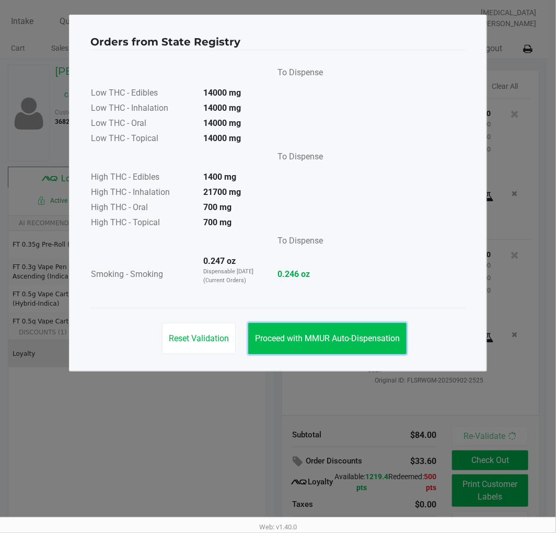
click at [361, 333] on span "Proceed with MMUR Auto-Dispensation" at bounding box center [327, 338] width 145 height 10
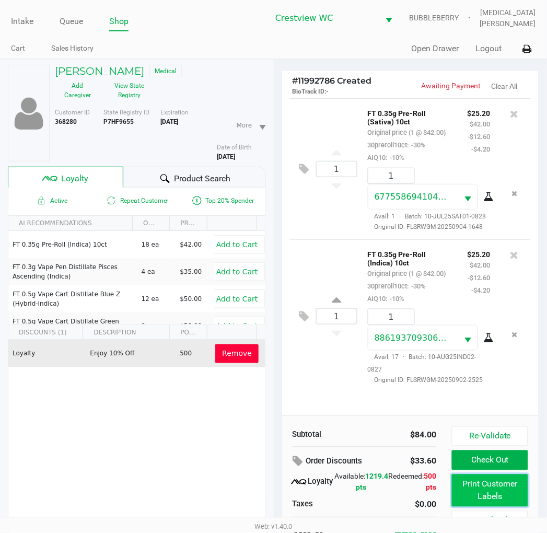
click at [498, 486] on button "Print Customer Labels" at bounding box center [490, 490] width 76 height 32
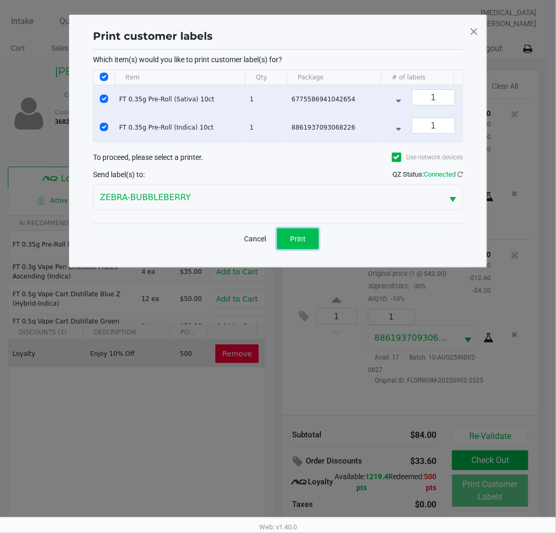
click at [281, 249] on button "Print" at bounding box center [298, 238] width 42 height 21
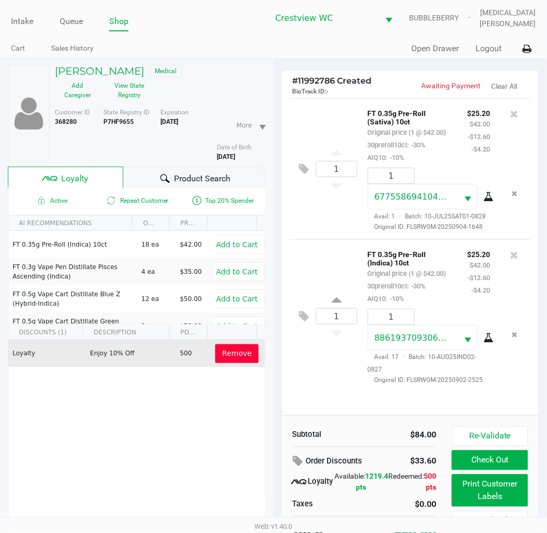
click at [504, 458] on button "Check Out" at bounding box center [490, 460] width 76 height 20
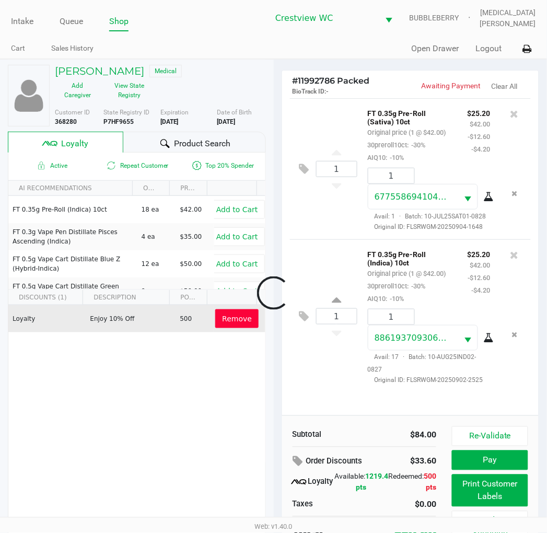
scroll to position [17, 0]
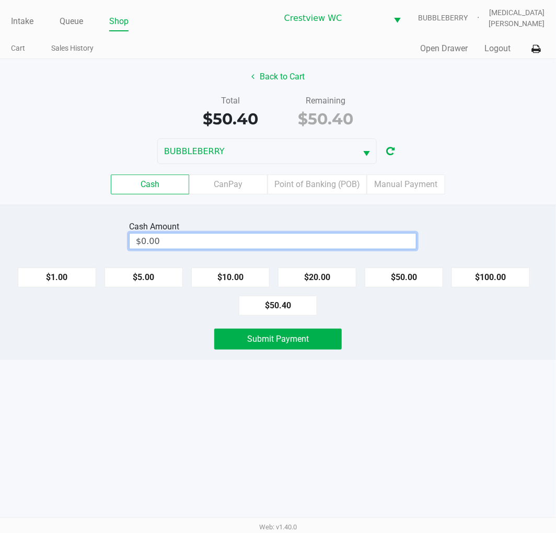
click at [306, 244] on input "$0.00" at bounding box center [273, 241] width 286 height 15
click at [321, 346] on button "Submit Payment" at bounding box center [277, 339] width 127 height 21
type input "$51.00"
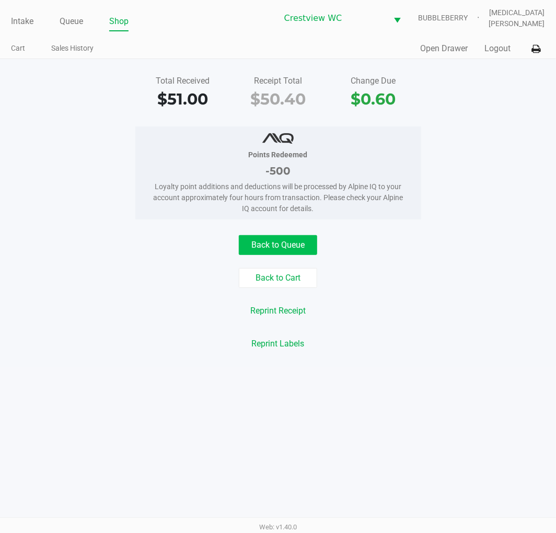
click at [297, 243] on button "Back to Queue" at bounding box center [278, 245] width 78 height 20
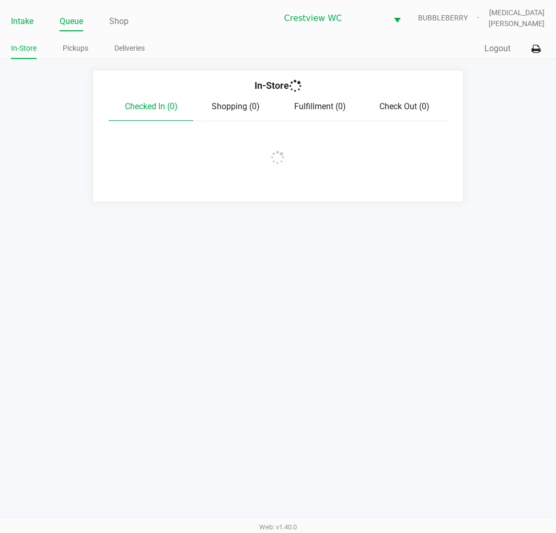
click at [25, 21] on link "Intake" at bounding box center [22, 21] width 22 height 15
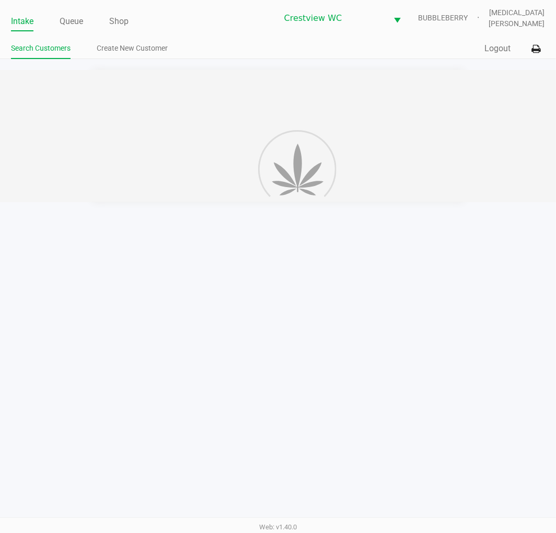
click at [237, 20] on ul "Intake Queue Shop" at bounding box center [144, 22] width 266 height 18
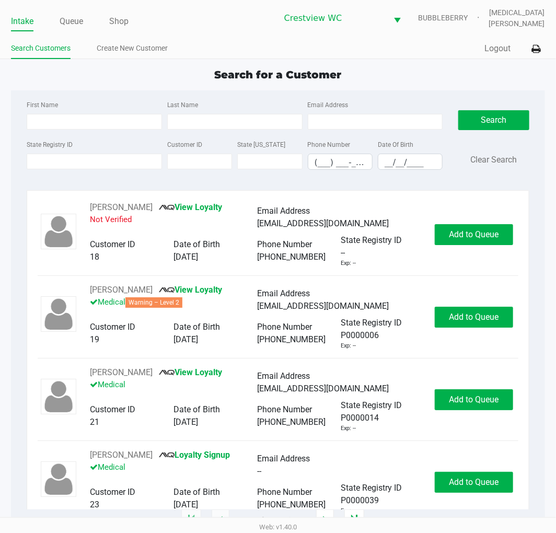
click at [239, 63] on app-point-of-sale "Intake Queue Shop Crestview WC BUBBLEBERRY Alora Ross Search Customers Create N…" at bounding box center [278, 260] width 556 height 520
click at [108, 168] on input "State Registry ID" at bounding box center [94, 162] width 135 height 16
click at [85, 164] on input "State Registry ID" at bounding box center [94, 162] width 135 height 16
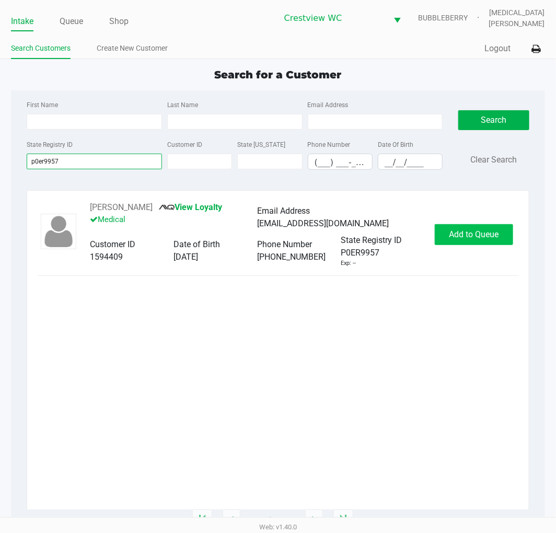
type input "p0er9957"
click at [500, 239] on button "Add to Queue" at bounding box center [474, 234] width 78 height 21
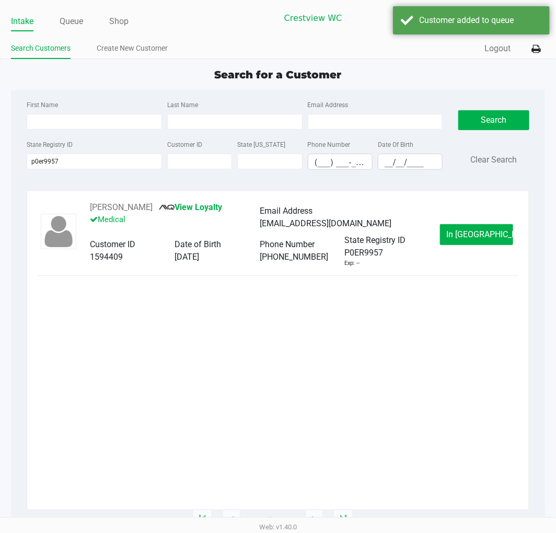
click at [465, 236] on span "In Queue" at bounding box center [491, 234] width 88 height 10
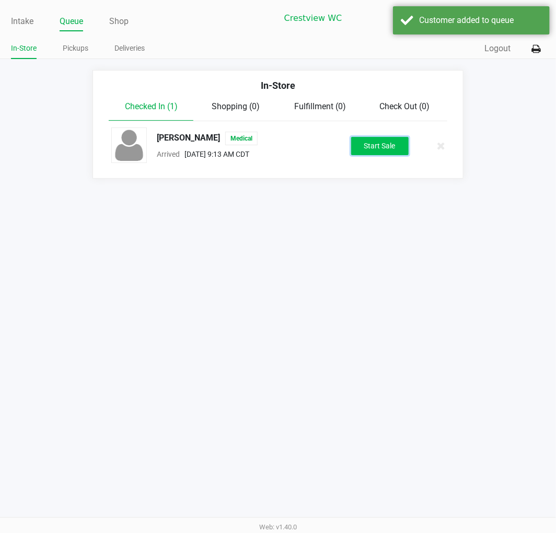
click at [383, 153] on button "Start Sale" at bounding box center [379, 146] width 57 height 18
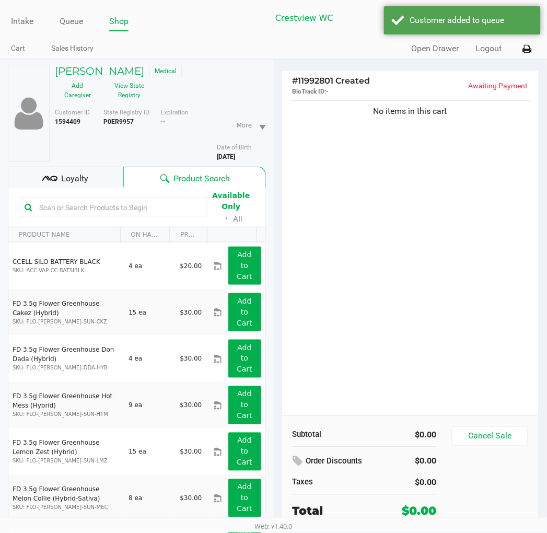
click at [426, 296] on div "No items in this cart" at bounding box center [410, 256] width 257 height 317
drag, startPoint x: 324, startPoint y: 237, endPoint x: 100, endPoint y: 183, distance: 230.1
click at [324, 236] on div "No items in this cart" at bounding box center [410, 256] width 257 height 317
click at [93, 181] on div "Loyalty" at bounding box center [65, 177] width 115 height 21
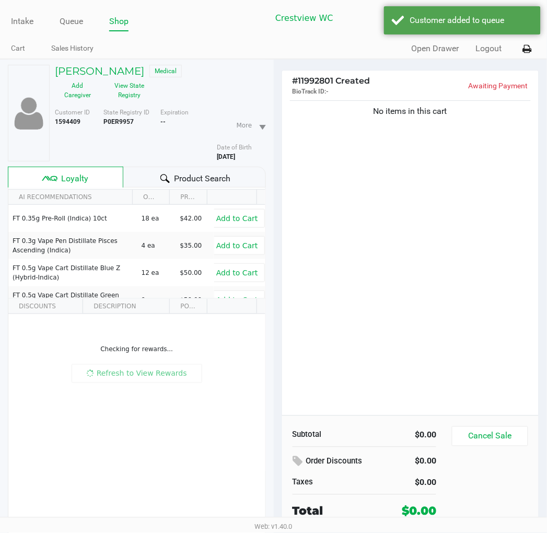
click at [360, 218] on div "No items in this cart" at bounding box center [410, 256] width 257 height 317
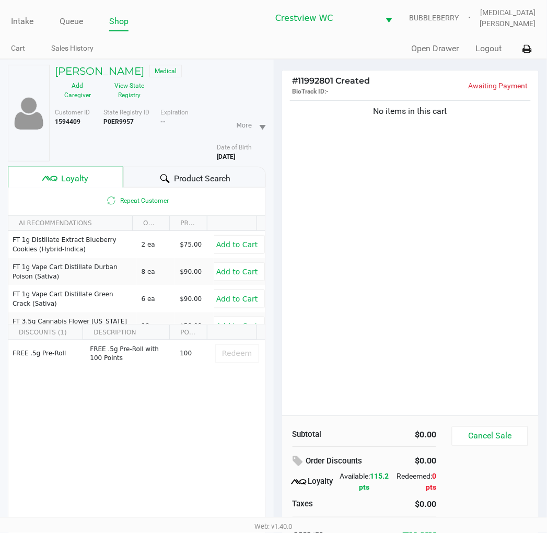
click at [361, 216] on div "No items in this cart" at bounding box center [410, 256] width 257 height 317
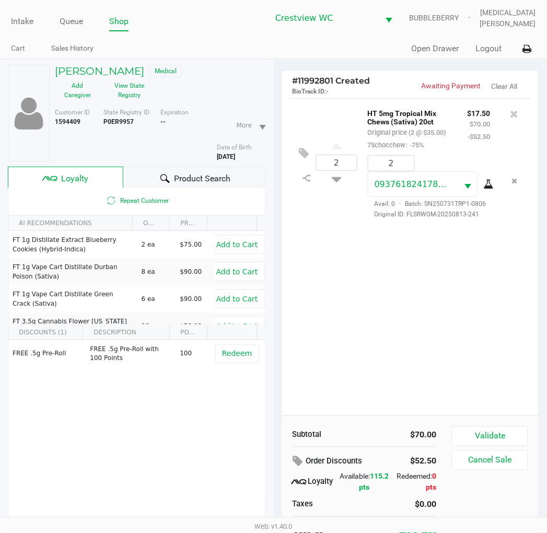
click at [466, 309] on div "2 HT 5mg Tropical Mix Chews (Sativa) 20ct Original price (2 @ $35.00) 75chocche…" at bounding box center [410, 256] width 257 height 317
click at [493, 330] on div "2 HT 5mg Tropical Mix Chews (Sativa) 20ct Original price (2 @ $35.00) 75chocche…" at bounding box center [410, 256] width 257 height 317
click at [482, 333] on div "2 HT 5mg Tropical Mix Chews (Sativa) 20ct Original price (2 @ $35.00) 75chocche…" at bounding box center [410, 256] width 257 height 317
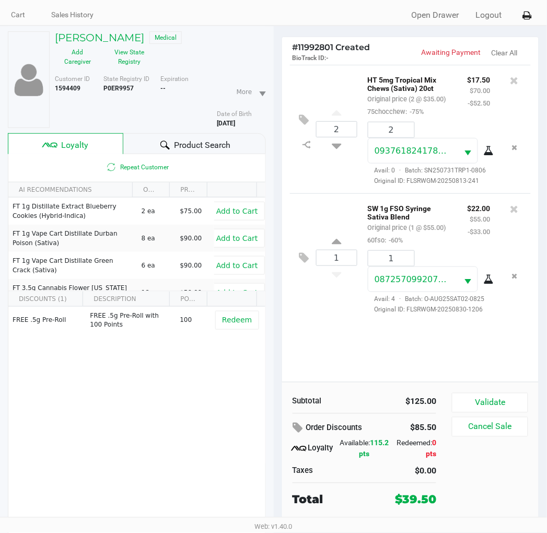
scroll to position [52, 0]
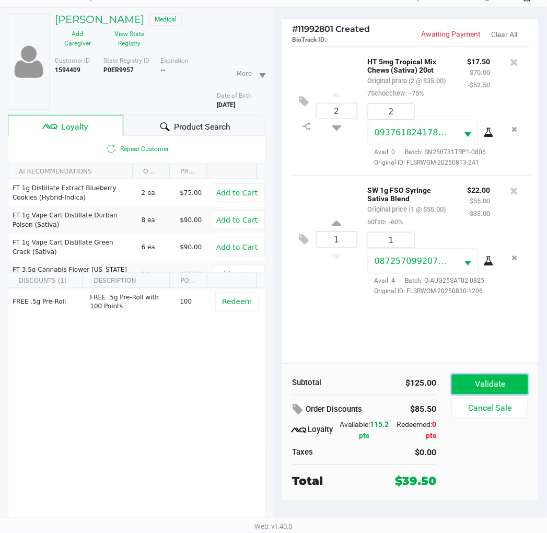
click at [496, 379] on button "Validate" at bounding box center [490, 385] width 76 height 20
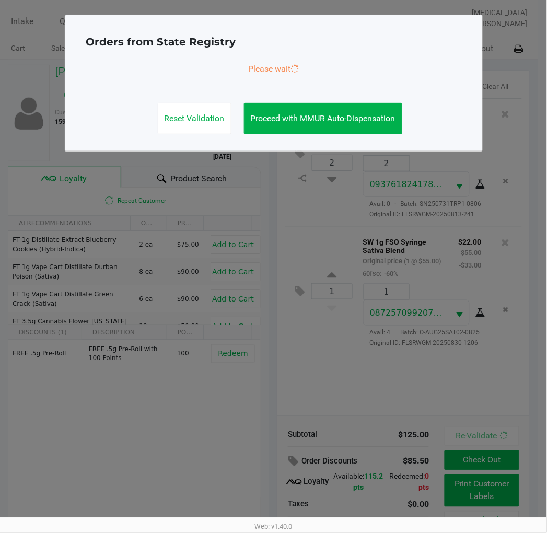
scroll to position [0, 0]
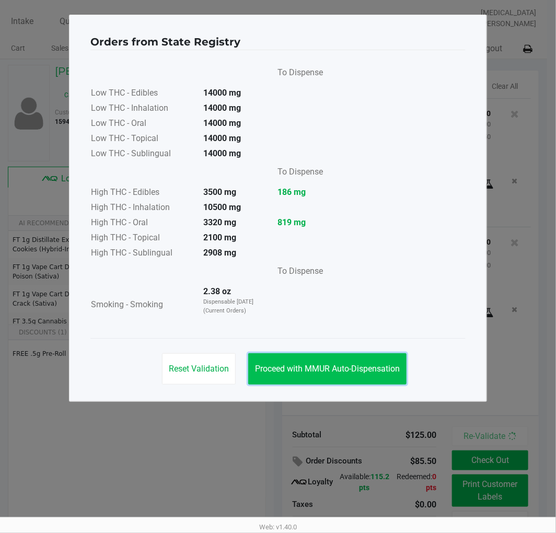
click at [347, 358] on button "Proceed with MMUR Auto-Dispensation" at bounding box center [327, 368] width 158 height 31
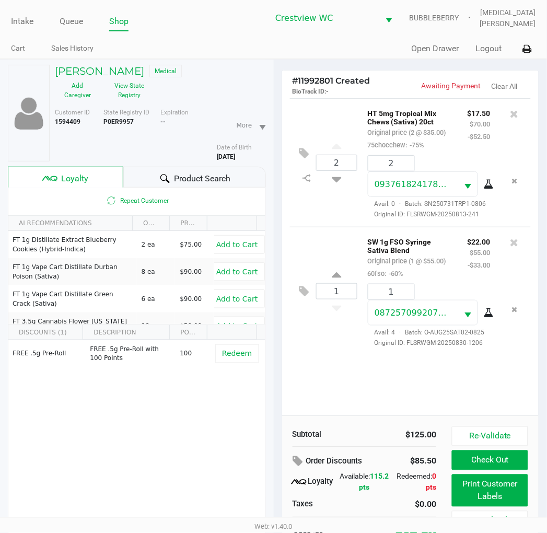
click at [396, 388] on div "2 HT 5mg Tropical Mix Chews (Sativa) 20ct Original price (2 @ $35.00) 75chocche…" at bounding box center [410, 256] width 257 height 317
click at [352, 390] on div "2 HT 5mg Tropical Mix Chews (Sativa) 20ct Original price (2 @ $35.00) 75chocche…" at bounding box center [410, 256] width 257 height 317
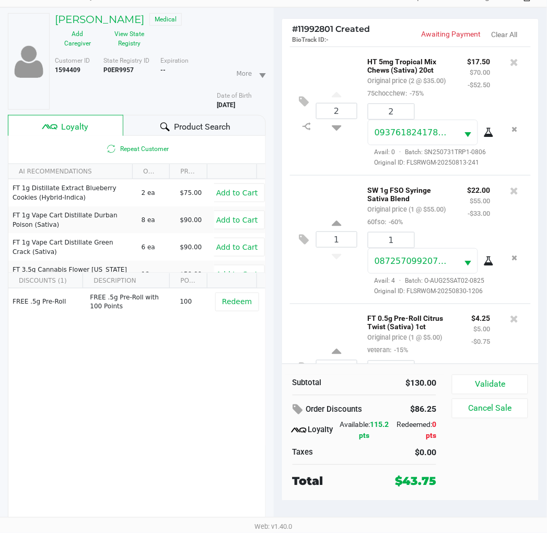
scroll to position [118, 0]
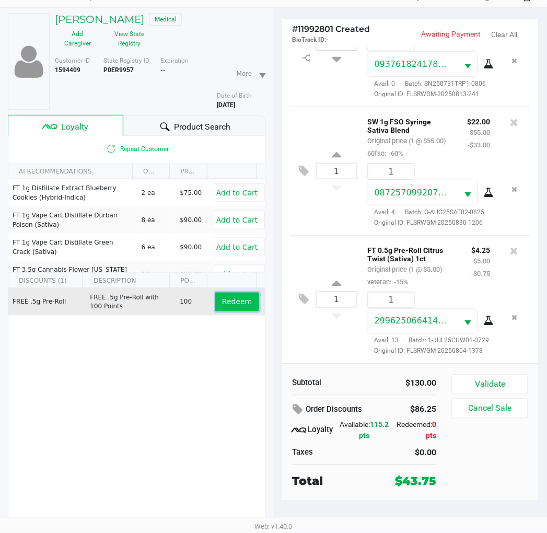
click at [244, 299] on button "Redeem" at bounding box center [236, 302] width 43 height 19
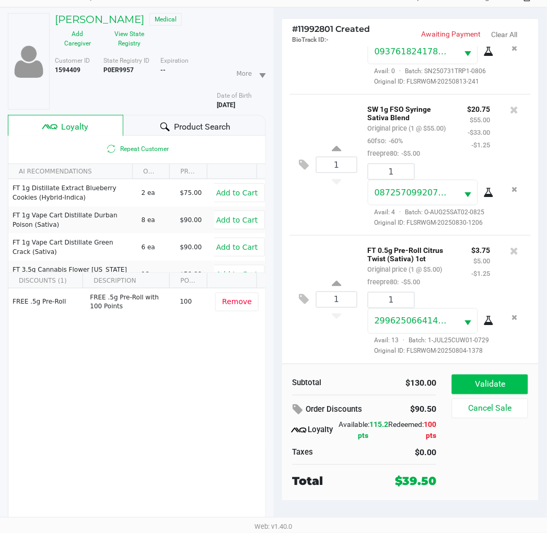
scroll to position [159, 0]
click at [497, 387] on button "Validate" at bounding box center [490, 385] width 76 height 20
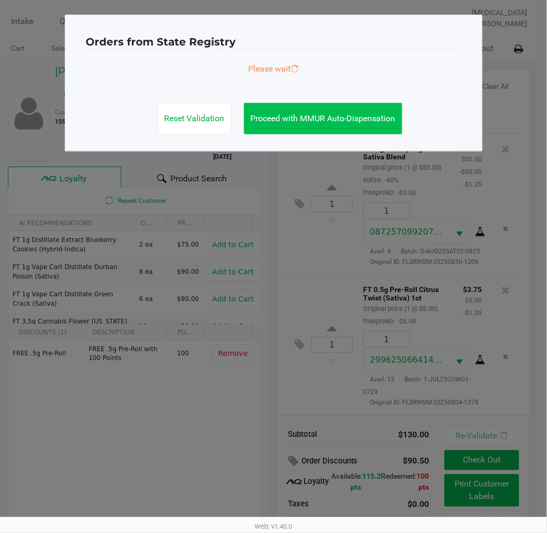
scroll to position [0, 0]
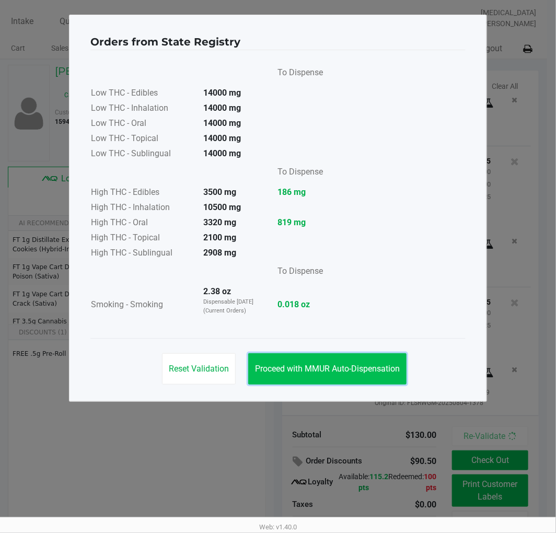
click at [366, 366] on span "Proceed with MMUR Auto-Dispensation" at bounding box center [327, 369] width 145 height 10
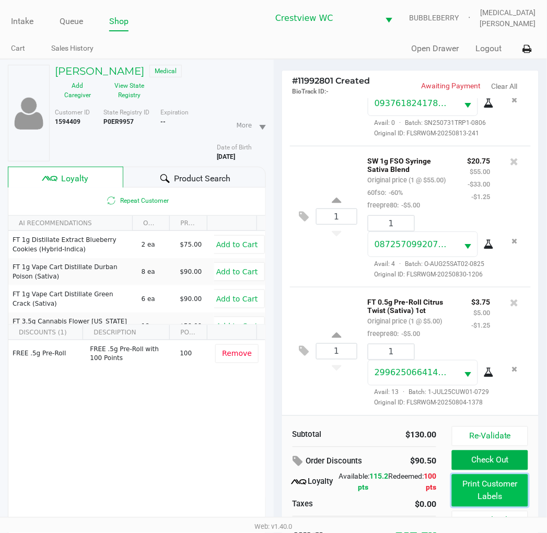
click at [465, 497] on button "Print Customer Labels" at bounding box center [490, 490] width 76 height 32
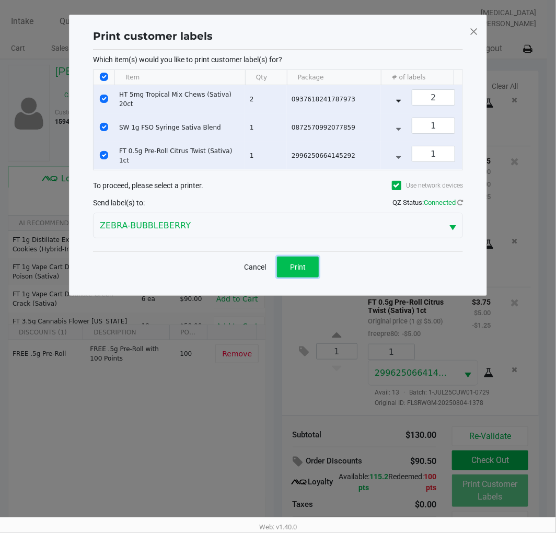
click at [302, 277] on button "Print" at bounding box center [298, 266] width 42 height 21
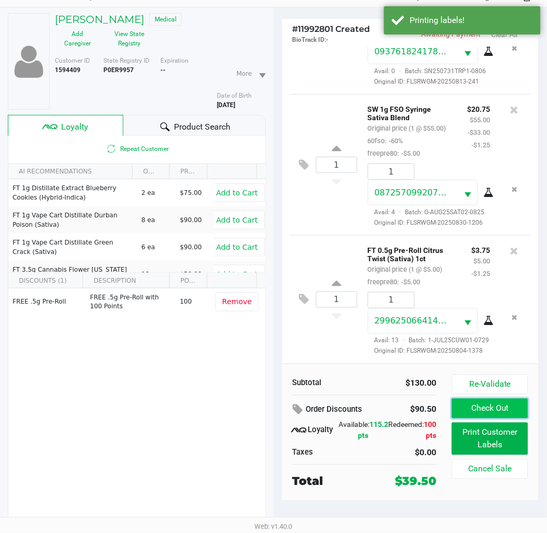
click at [484, 408] on button "Check Out" at bounding box center [490, 409] width 76 height 20
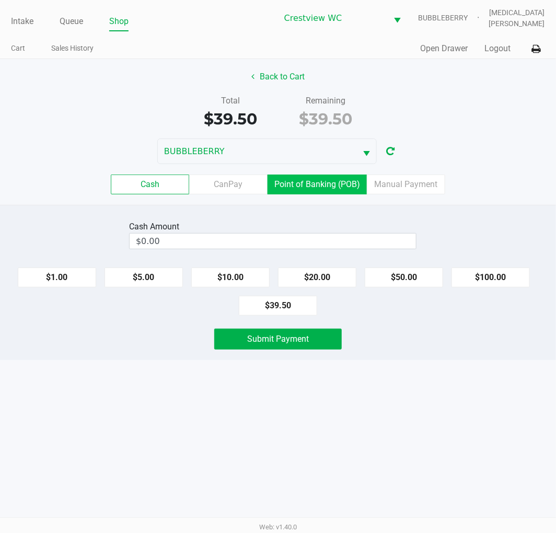
click at [319, 183] on label "Point of Banking (POB)" at bounding box center [316, 184] width 99 height 20
click at [0, 0] on 7 "Point of Banking (POB)" at bounding box center [0, 0] width 0 height 0
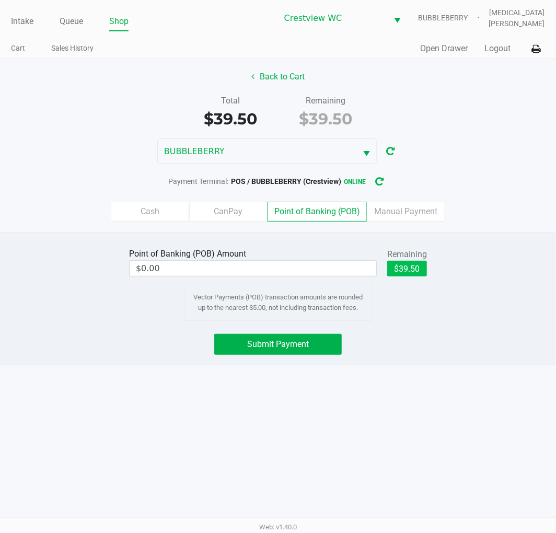
click at [419, 264] on button "$39.50" at bounding box center [407, 269] width 40 height 16
type input "$39.50"
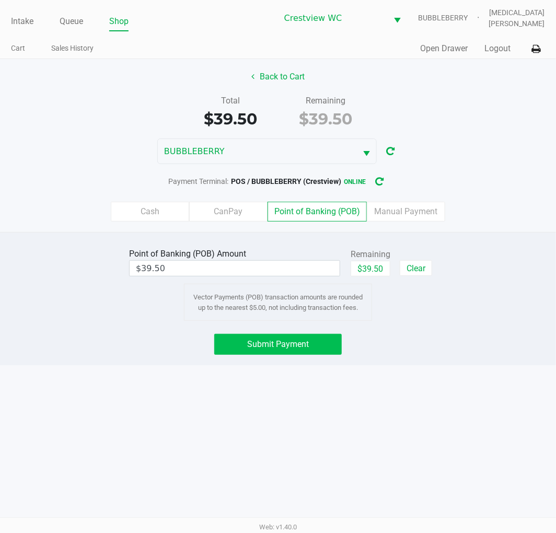
click at [299, 353] on button "Submit Payment" at bounding box center [277, 344] width 127 height 21
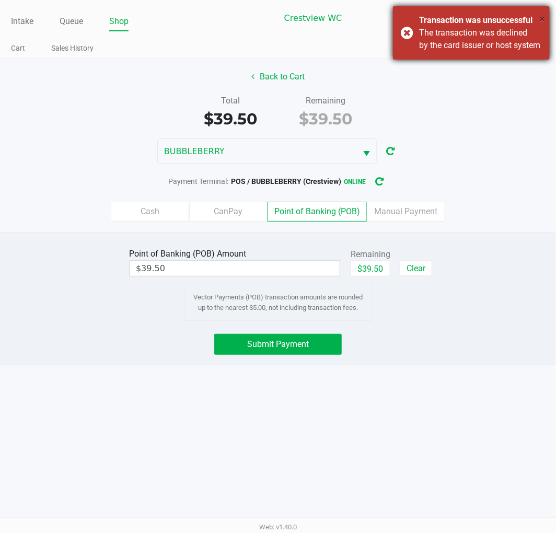
click at [542, 22] on span "×" at bounding box center [542, 19] width 6 height 13
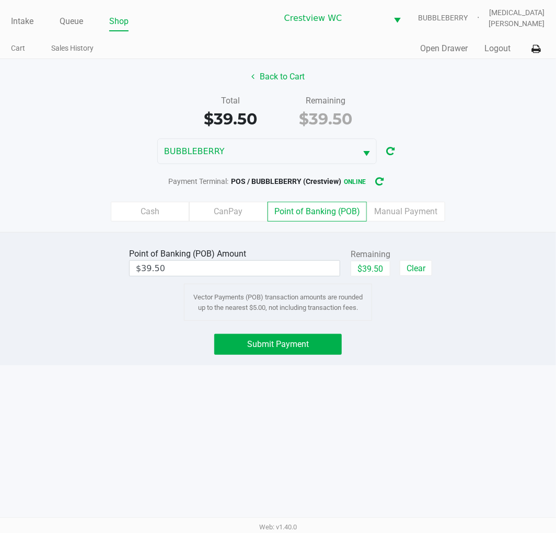
click at [421, 387] on div "Intake Queue Shop Crestview WC BUBBLEBERRY Alora Ross Cart Sales History Quick …" at bounding box center [278, 266] width 556 height 533
click at [301, 351] on button "Submit Payment" at bounding box center [277, 344] width 127 height 21
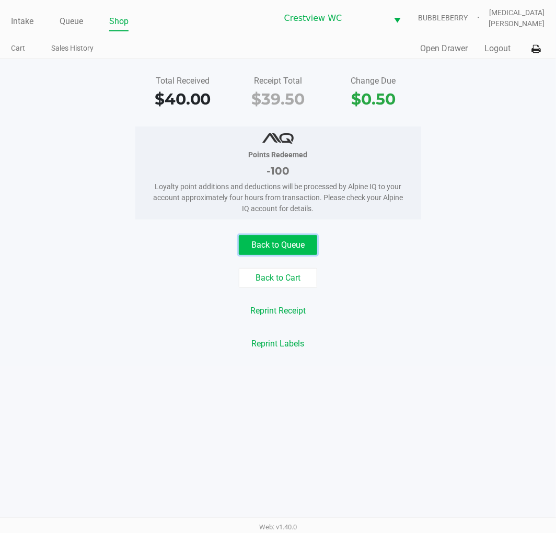
click at [281, 239] on button "Back to Queue" at bounding box center [278, 245] width 78 height 20
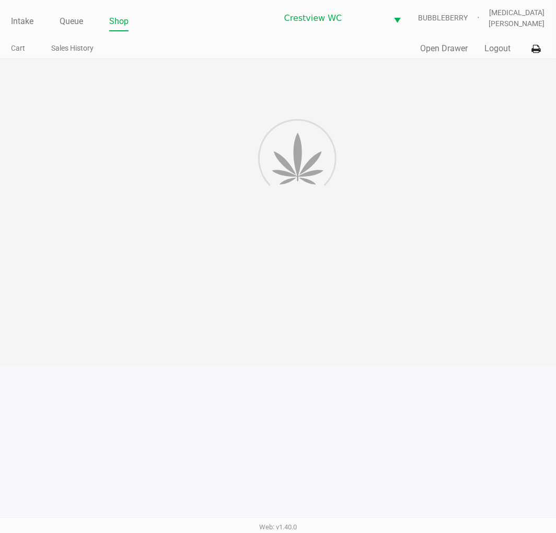
click at [412, 230] on div at bounding box center [278, 212] width 556 height 307
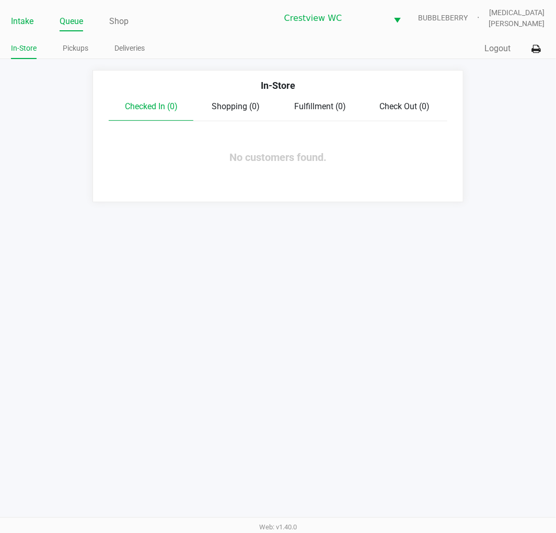
click at [27, 22] on link "Intake" at bounding box center [22, 21] width 22 height 15
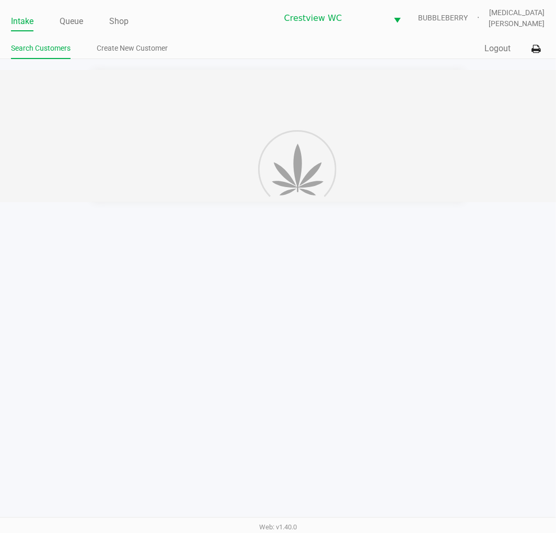
click at [180, 21] on ul "Intake Queue Shop" at bounding box center [144, 22] width 266 height 18
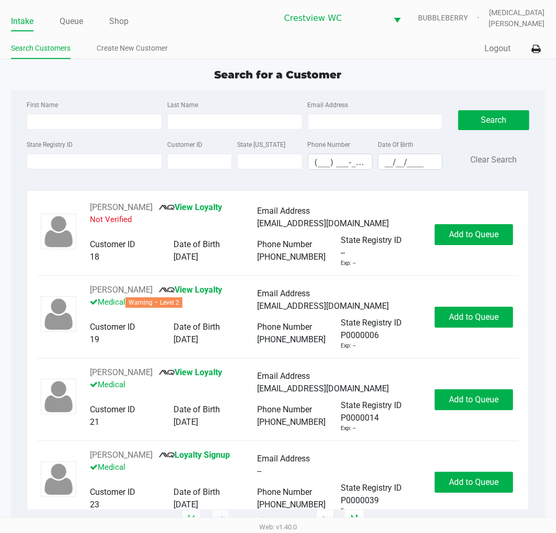
click at [265, 68] on span "Search for a Customer" at bounding box center [278, 74] width 127 height 13
click at [211, 122] on input "Last Name" at bounding box center [234, 122] width 135 height 16
click at [235, 84] on div "Search for a Customer First Name Last Name Email Address State Registry ID Cust…" at bounding box center [277, 293] width 533 height 453
click at [121, 48] on link "Create New Customer" at bounding box center [132, 48] width 71 height 13
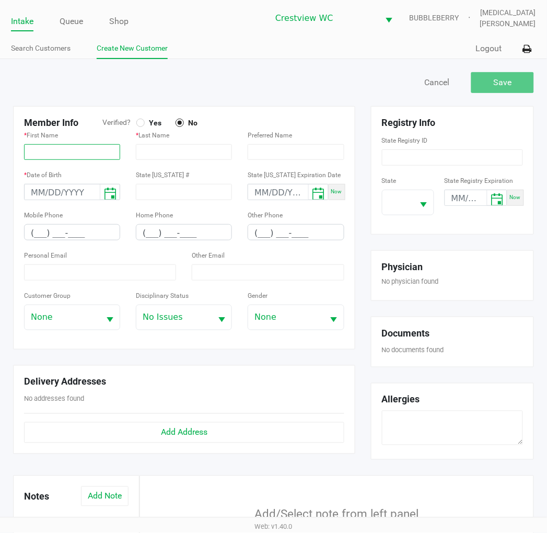
click at [93, 149] on input "text" at bounding box center [72, 152] width 96 height 16
paste input "ISAIAH"
type input "ISAIAH"
click at [159, 153] on input "text" at bounding box center [184, 152] width 96 height 16
paste input "NIMMO"
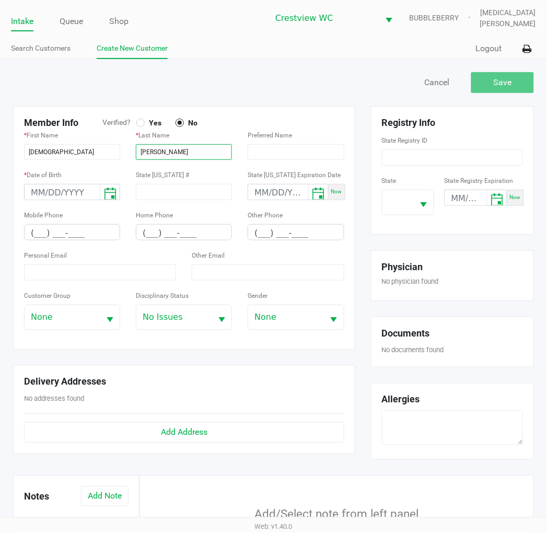
type input "NIMMO"
click at [153, 121] on span "Yes" at bounding box center [153, 122] width 17 height 9
click at [272, 150] on input "text" at bounding box center [296, 152] width 96 height 16
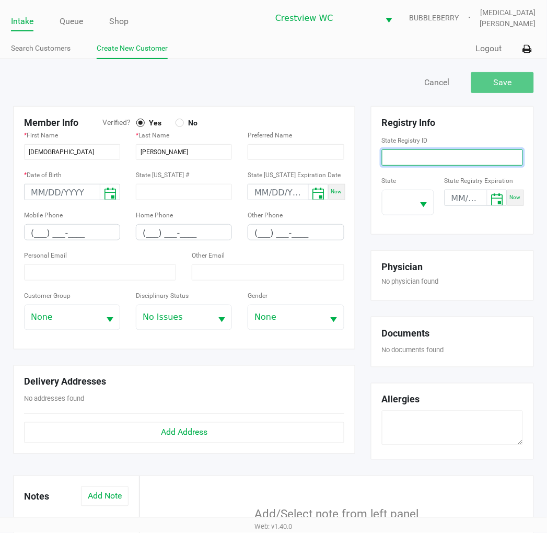
click at [404, 159] on input at bounding box center [452, 157] width 141 height 16
paste input "P4HE2632"
type input "P4HE2632"
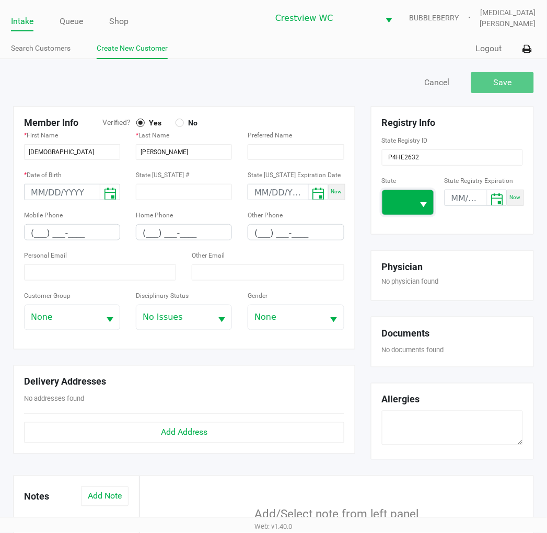
click at [413, 206] on span at bounding box center [397, 202] width 31 height 25
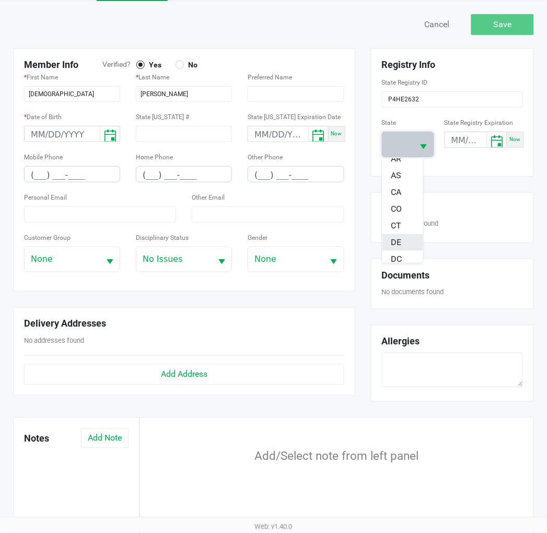
scroll to position [116, 0]
click at [398, 220] on span "FL" at bounding box center [395, 218] width 9 height 13
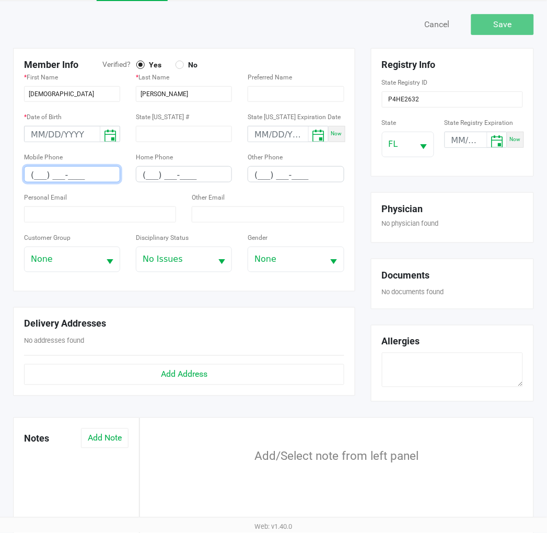
click at [36, 176] on input "(___) ___-____" at bounding box center [72, 175] width 95 height 16
type input "(850) 612-4598"
click at [27, 128] on input "month/day/year" at bounding box center [62, 134] width 75 height 16
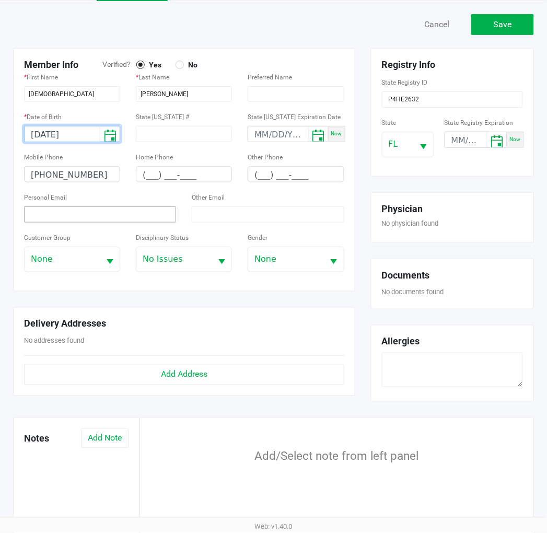
type input "01/07/2001"
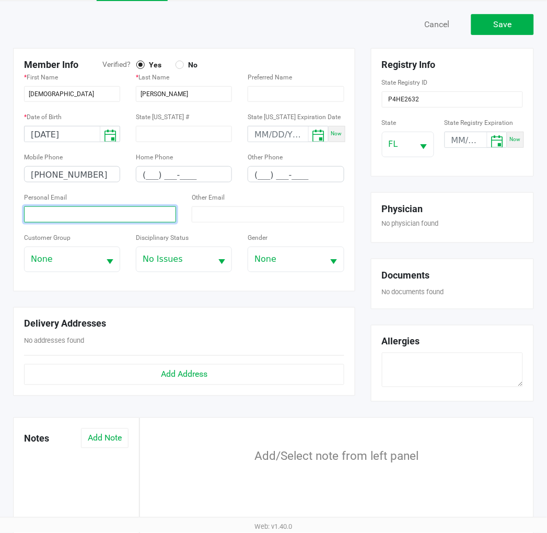
click at [106, 212] on input at bounding box center [100, 214] width 152 height 16
click at [77, 218] on input at bounding box center [100, 214] width 152 height 16
paste input "Isaiahnimmo@gmail.com"
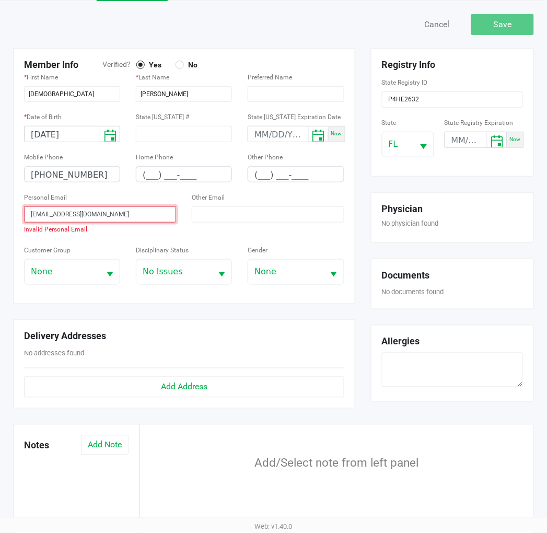
click at [31, 212] on input "Isaiahnimmo@gmail.com" at bounding box center [100, 214] width 152 height 16
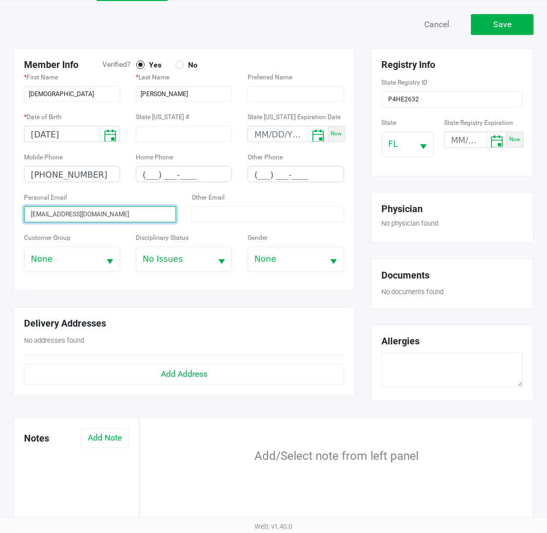
type input "Isaiahnimmo@gmail.com"
click at [238, 309] on div "Delivery Addresses No addresses found Add Address" at bounding box center [184, 351] width 342 height 89
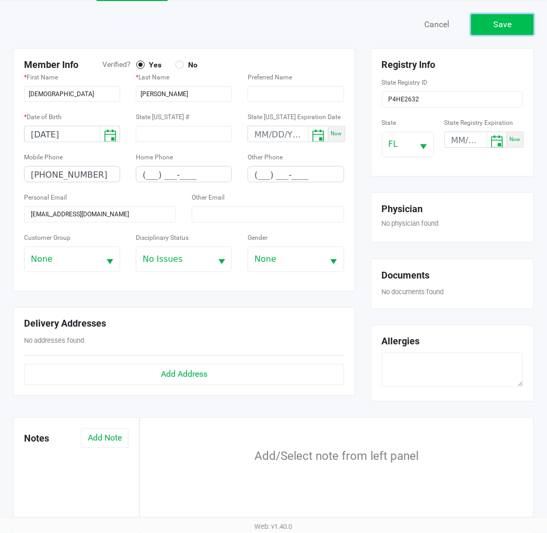
click at [508, 21] on span "Save" at bounding box center [503, 24] width 18 height 10
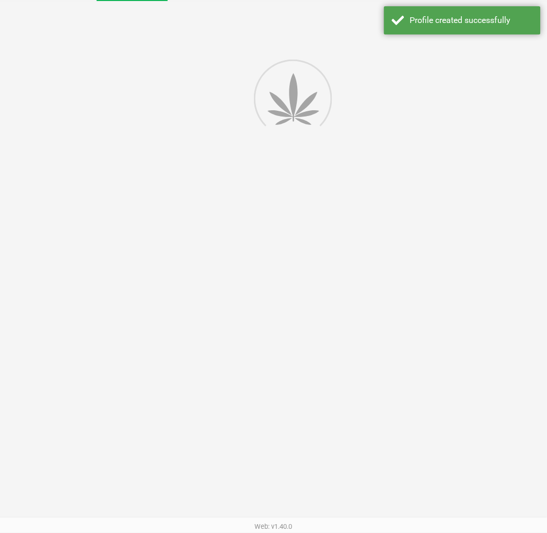
type input "---"
type input "( __) ___-____"
type input "---"
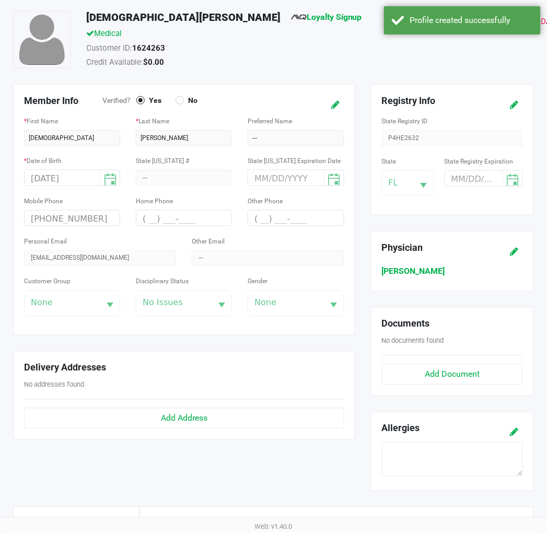
scroll to position [116, 0]
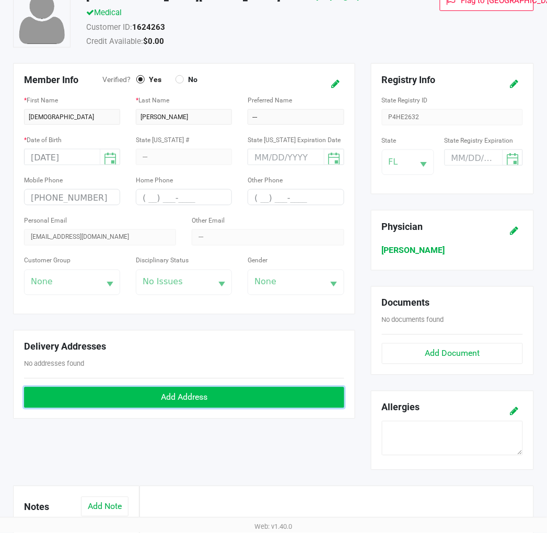
click at [195, 397] on span "Add Address" at bounding box center [184, 397] width 46 height 10
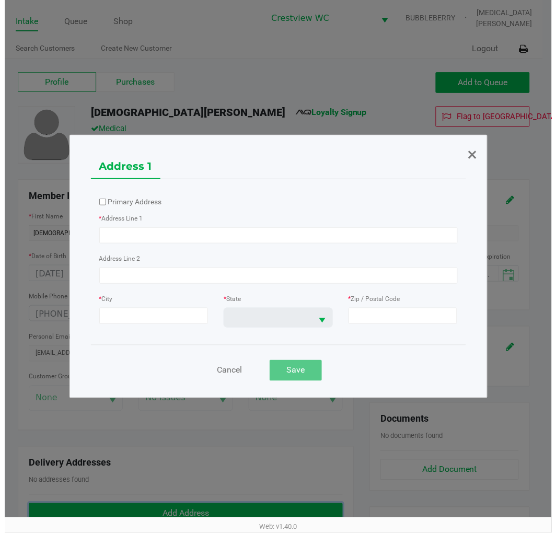
scroll to position [0, 0]
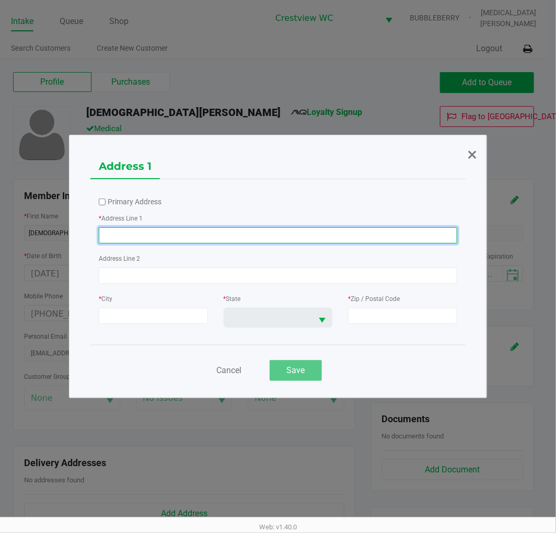
click at [232, 237] on input at bounding box center [278, 235] width 358 height 16
paste input "440 NORTHVIEW LN"
type input "440 NORTHVIEW LN"
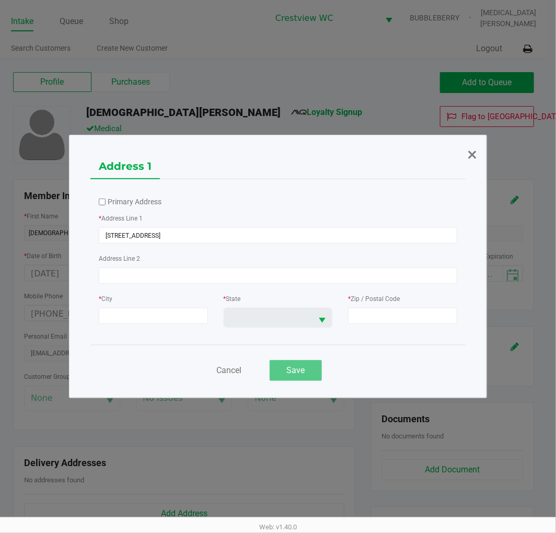
drag, startPoint x: 116, startPoint y: 328, endPoint x: 135, endPoint y: 316, distance: 21.6
click at [118, 328] on div "* City" at bounding box center [153, 314] width 125 height 44
click at [135, 316] on input at bounding box center [153, 316] width 109 height 16
type input "crestview"
click at [294, 314] on span at bounding box center [268, 317] width 76 height 13
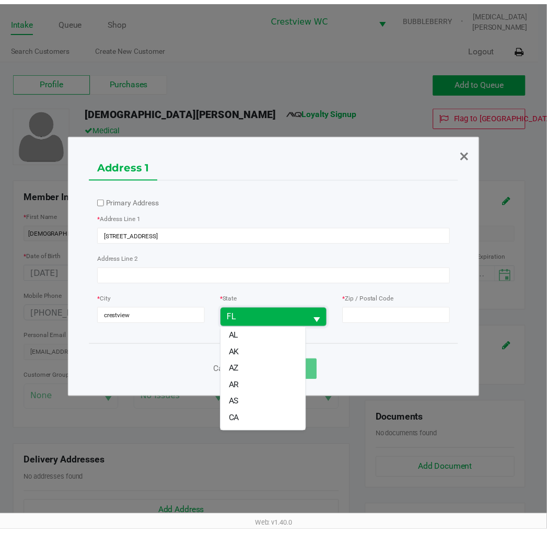
scroll to position [79, 0]
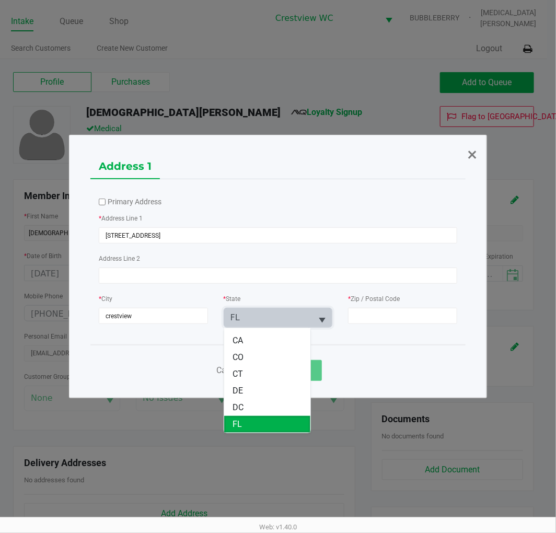
click at [272, 424] on li "FL" at bounding box center [267, 424] width 86 height 17
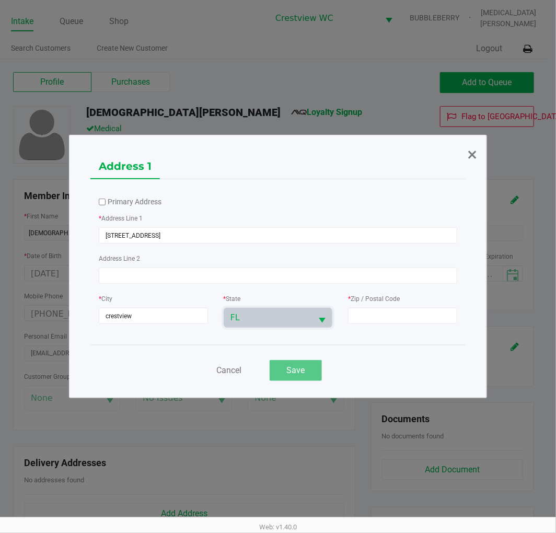
click at [391, 357] on div "Cancel Save" at bounding box center [277, 366] width 375 height 42
click at [304, 373] on div "Save" at bounding box center [296, 370] width 52 height 21
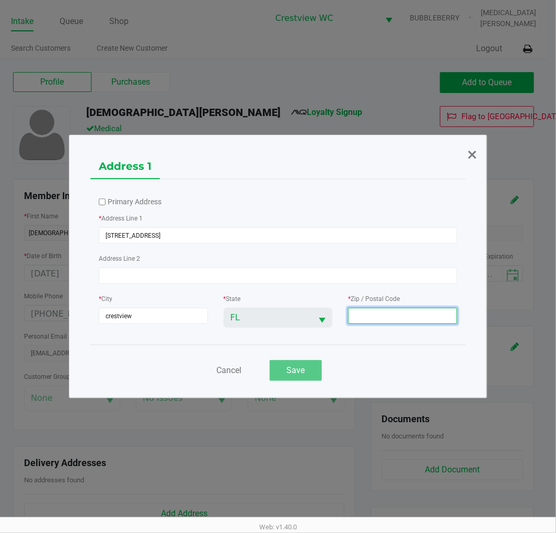
click at [418, 319] on input at bounding box center [402, 316] width 109 height 16
type input "32536"
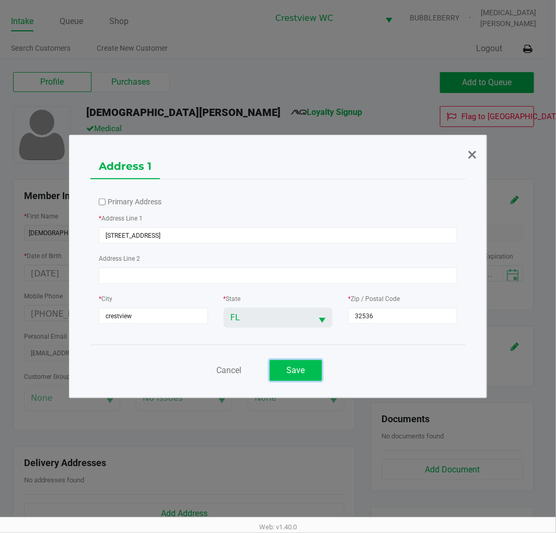
click at [300, 363] on button "Save" at bounding box center [296, 370] width 52 height 21
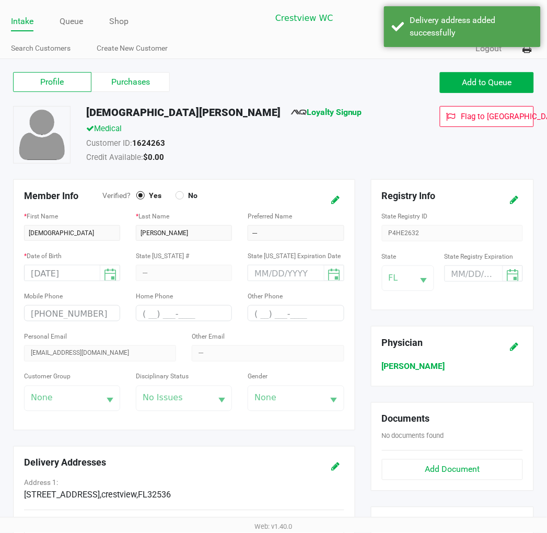
click at [249, 139] on div "Customer ID: 1624263" at bounding box center [232, 144] width 309 height 15
click at [291, 108] on link "Loyalty Signup" at bounding box center [326, 112] width 71 height 10
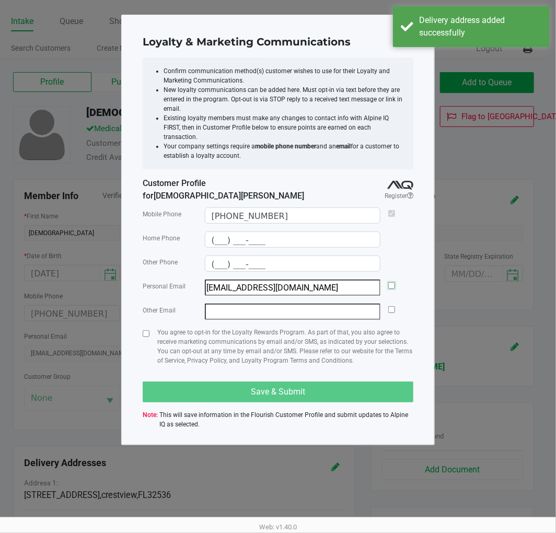
drag, startPoint x: 393, startPoint y: 271, endPoint x: 341, endPoint y: 279, distance: 53.0
click at [393, 282] on input "checkbox" at bounding box center [391, 285] width 7 height 7
checkbox input "true"
click at [147, 330] on input "checkbox" at bounding box center [146, 333] width 7 height 7
checkbox input "true"
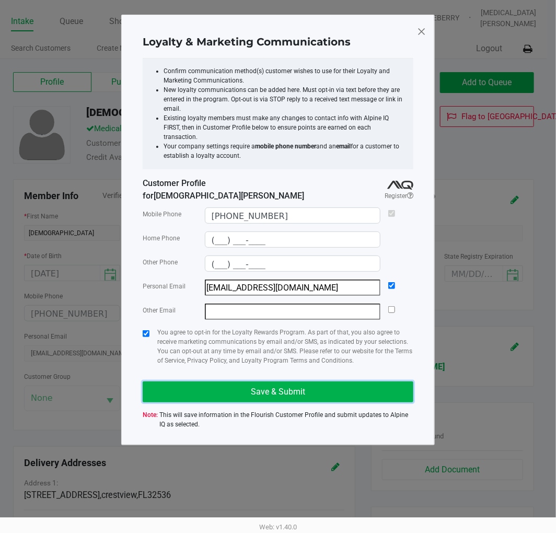
drag, startPoint x: 252, startPoint y: 372, endPoint x: 257, endPoint y: 368, distance: 6.7
click at [249, 381] on button "Save & Submit" at bounding box center [278, 391] width 271 height 21
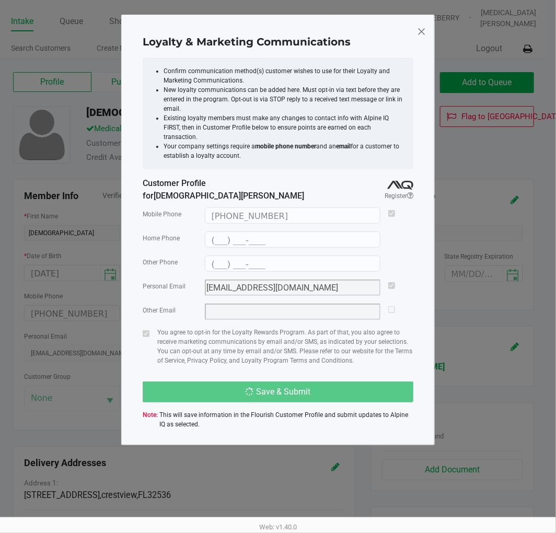
type input "(___) ___-____"
type input "isaiahnimmo@gmail.com"
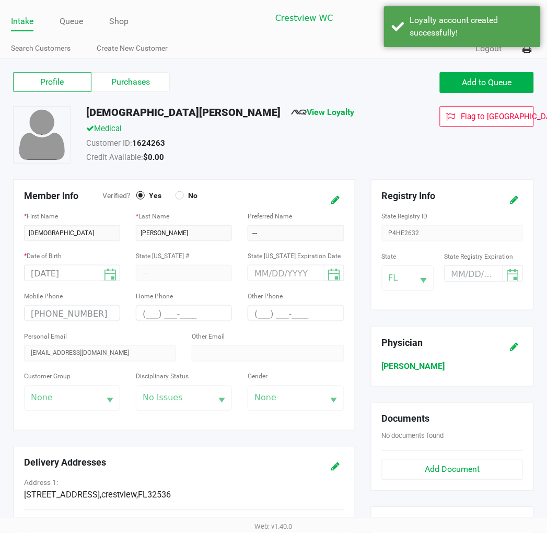
click at [246, 171] on div "ISAIAH NIMMO View Loyalty Medical Customer ID: 1624263 Credit Available: $0.00 …" at bounding box center [273, 142] width 536 height 73
click at [149, 84] on label "Purchases" at bounding box center [130, 82] width 78 height 20
click at [0, 0] on 1 "Purchases" at bounding box center [0, 0] width 0 height 0
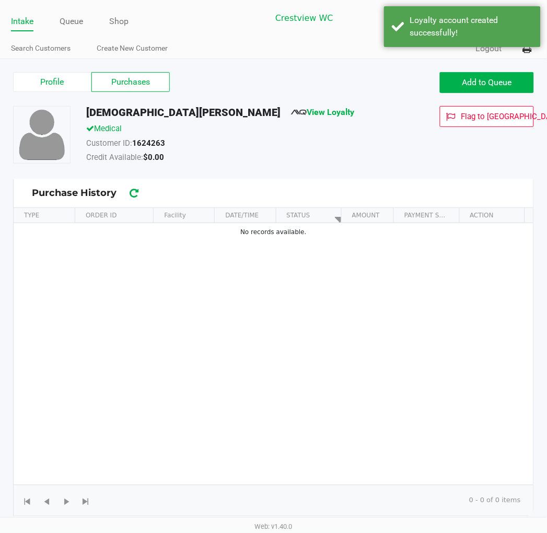
click at [291, 115] on div "ISAIAH NIMMO View Loyalty" at bounding box center [232, 114] width 309 height 17
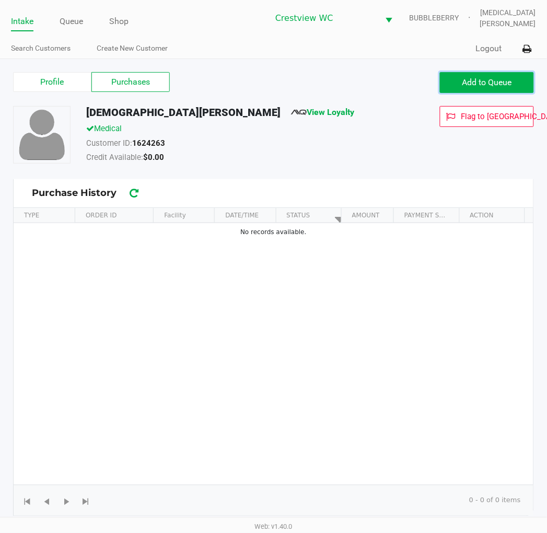
click at [469, 80] on span "Add to Queue" at bounding box center [487, 82] width 50 height 10
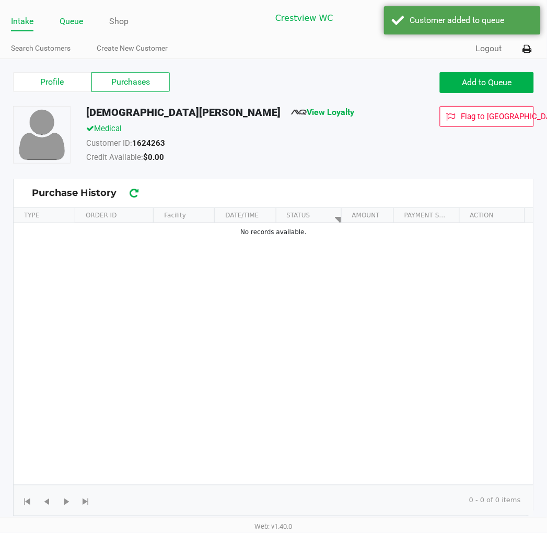
click at [77, 21] on link "Queue" at bounding box center [72, 21] width 24 height 15
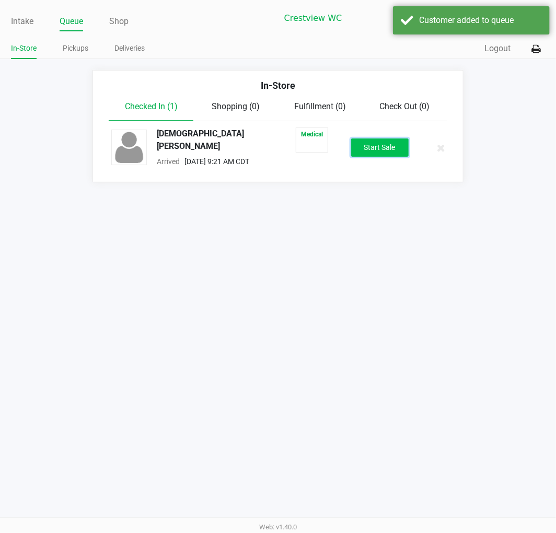
click at [385, 151] on button "Start Sale" at bounding box center [379, 147] width 57 height 18
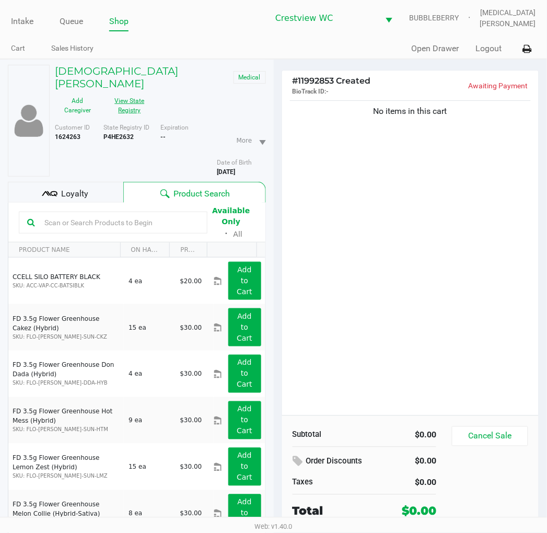
click at [129, 92] on button "View State Registry" at bounding box center [126, 105] width 52 height 26
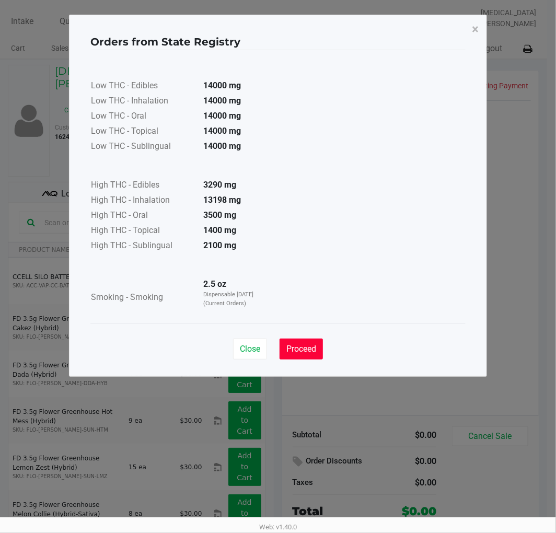
click at [306, 353] on span "Proceed" at bounding box center [301, 349] width 30 height 10
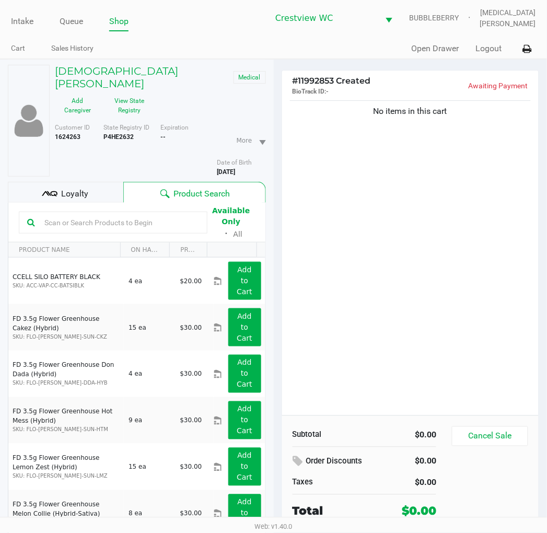
click at [352, 354] on ngb-modal-window "Orders from State Registry × Low THC - Edibles 14000 mg Low THC - Inhalation 14…" at bounding box center [273, 266] width 547 height 533
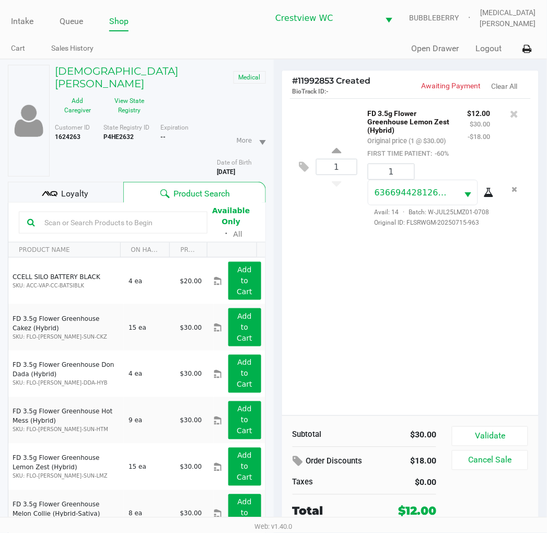
click at [338, 263] on div "1 FD 3.5g Flower Greenhouse Lemon Zest (Hybrid) Original price (1 @ $30.00) FIR…" at bounding box center [410, 256] width 257 height 317
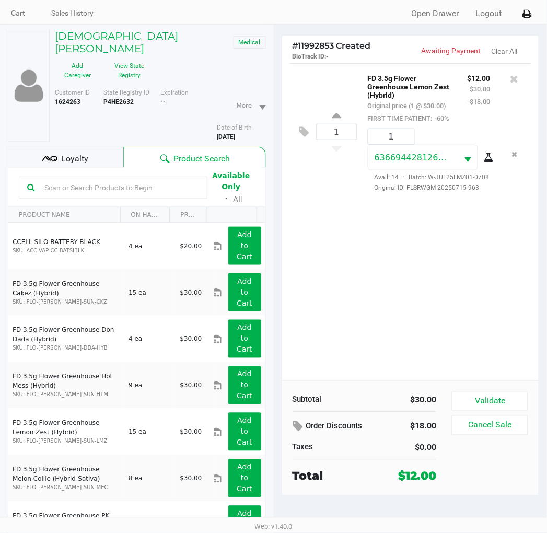
scroll to position [54, 0]
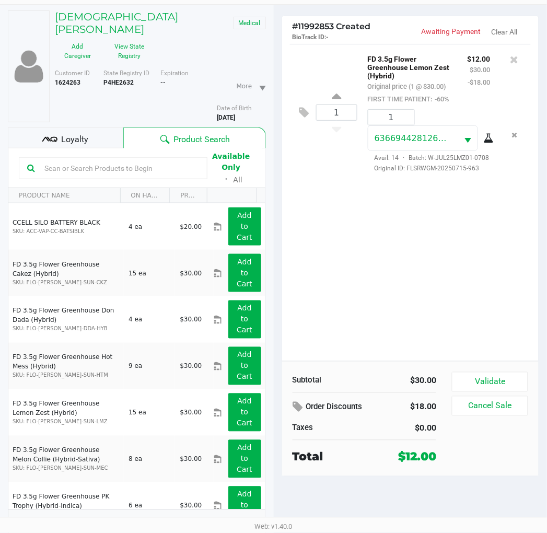
click at [397, 278] on div "1 FD 3.5g Flower Greenhouse Lemon Zest (Hybrid) Original price (1 @ $30.00) FIR…" at bounding box center [410, 202] width 257 height 317
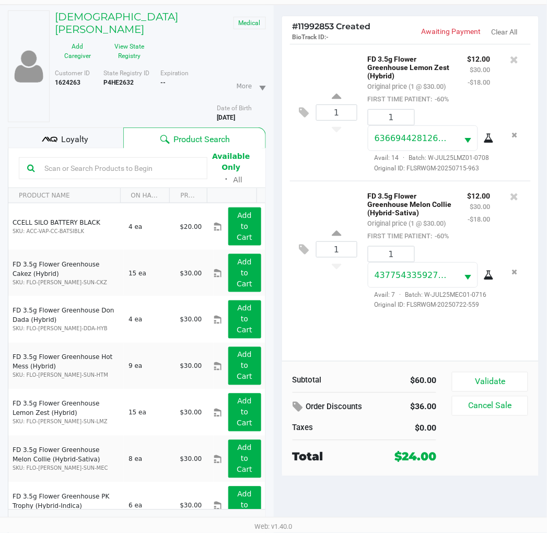
drag, startPoint x: 499, startPoint y: 331, endPoint x: 549, endPoint y: 404, distance: 88.2
click at [499, 318] on div "1 FD 3.5g Flower Greenhouse Melon Collie (Hybrid-Sativa) Original price (1 @ $3…" at bounding box center [410, 249] width 241 height 137
click at [516, 382] on button "Validate" at bounding box center [490, 382] width 76 height 20
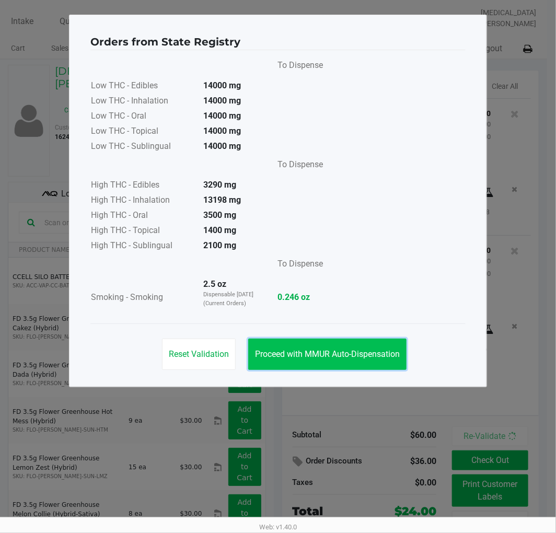
click at [361, 347] on button "Proceed with MMUR Auto-Dispensation" at bounding box center [327, 353] width 158 height 31
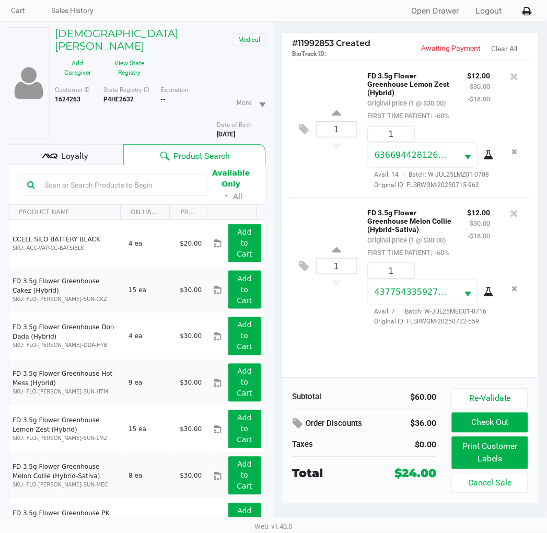
scroll to position [54, 0]
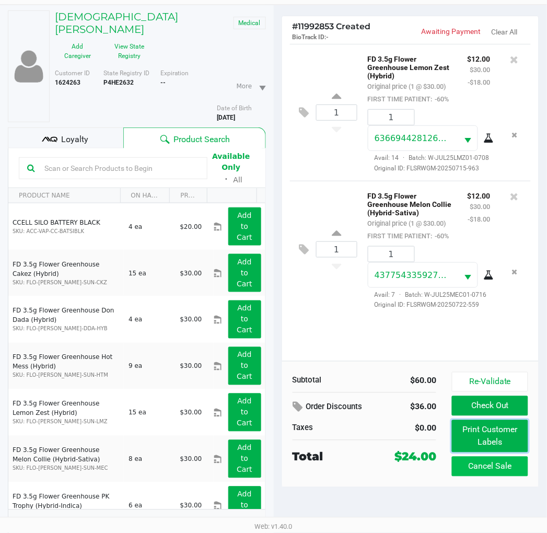
drag, startPoint x: 472, startPoint y: 427, endPoint x: 455, endPoint y: 469, distance: 45.2
click at [458, 456] on div "Re-Validate Check Out Print Customer Labels Cancel Sale" at bounding box center [494, 424] width 84 height 104
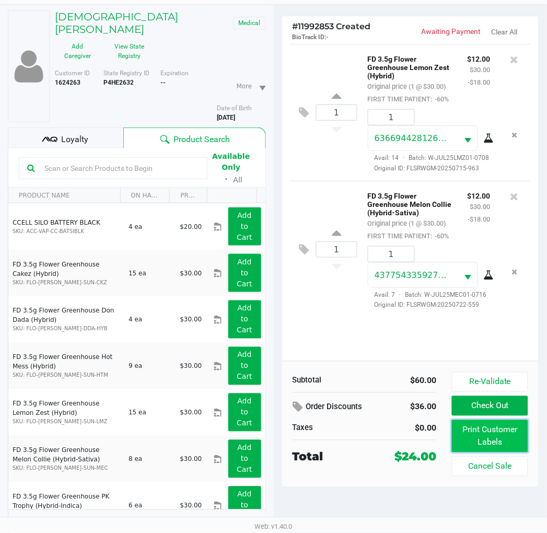
click at [470, 436] on button "Print Customer Labels" at bounding box center [490, 436] width 76 height 32
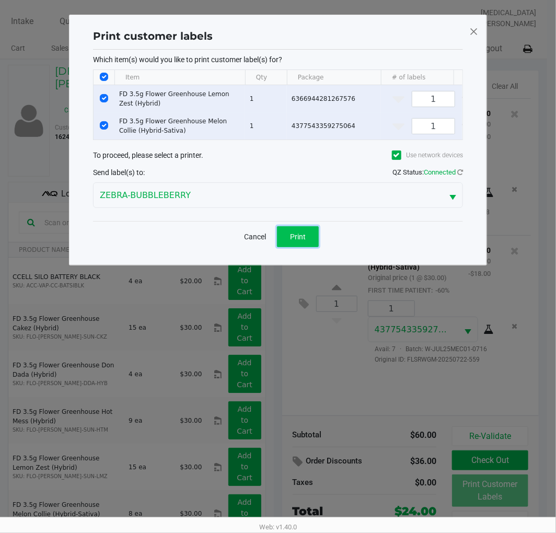
click at [305, 247] on button "Print" at bounding box center [298, 236] width 42 height 21
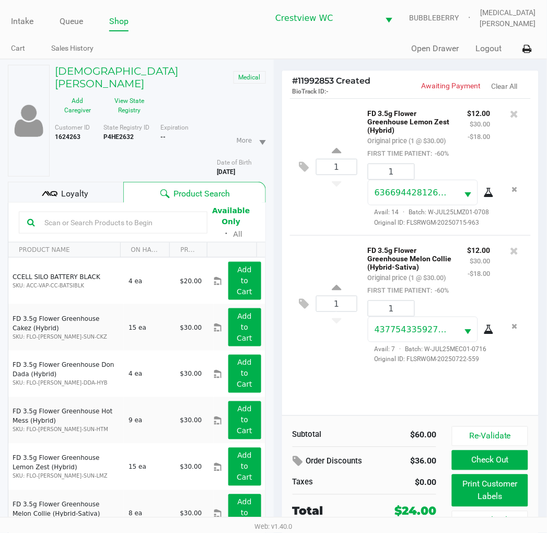
scroll to position [34, 0]
click at [509, 364] on div at bounding box center [514, 341] width 32 height 48
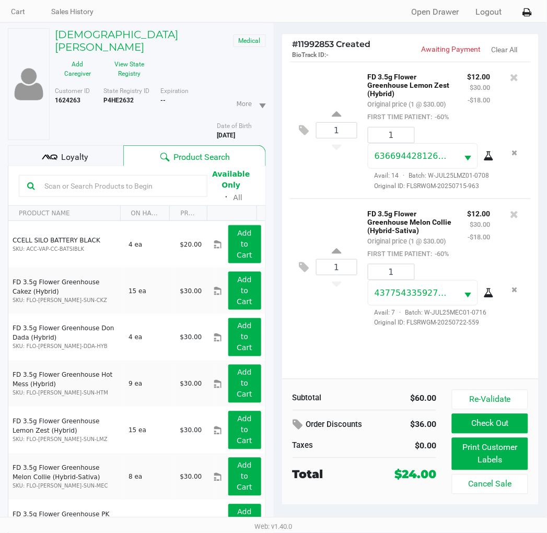
scroll to position [54, 0]
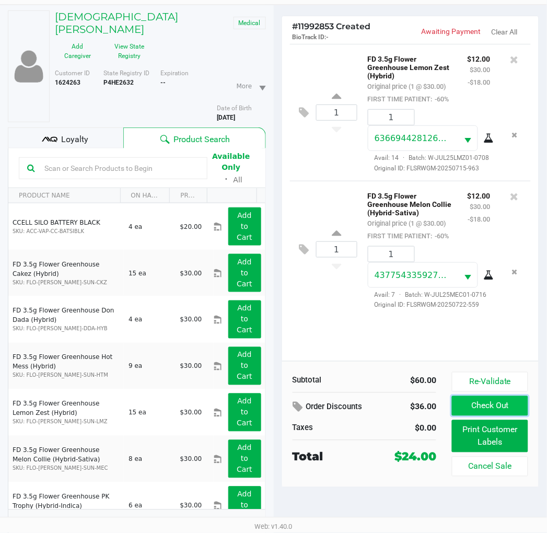
click at [498, 410] on button "Check Out" at bounding box center [490, 406] width 76 height 20
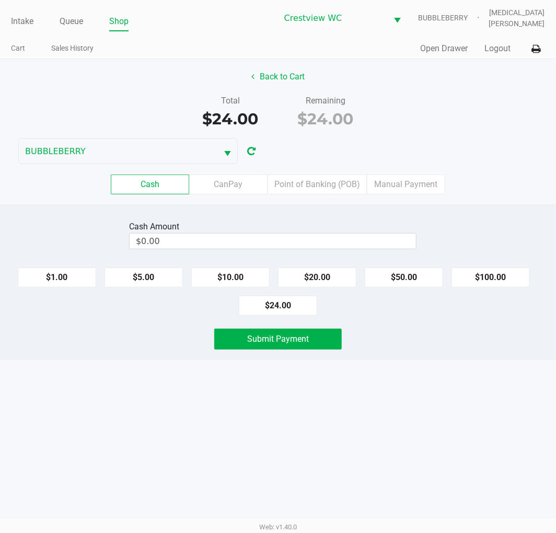
drag, startPoint x: 402, startPoint y: 388, endPoint x: 360, endPoint y: 232, distance: 161.2
click at [402, 380] on div "Intake Queue Shop Crestview WC BUBBLEBERRY Alora Ross Cart Sales History Quick …" at bounding box center [278, 266] width 556 height 533
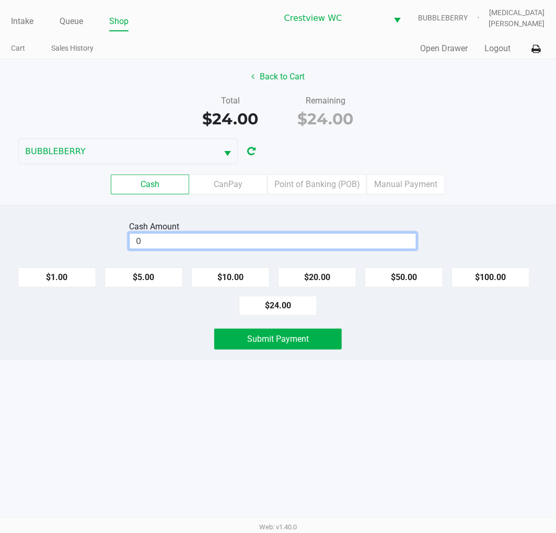
click at [359, 243] on input "0" at bounding box center [273, 241] width 286 height 15
type input "$25.00"
click at [370, 398] on div "Intake Queue Shop Crestview WC BUBBLEBERRY Alora Ross Cart Sales History Quick …" at bounding box center [278, 266] width 556 height 533
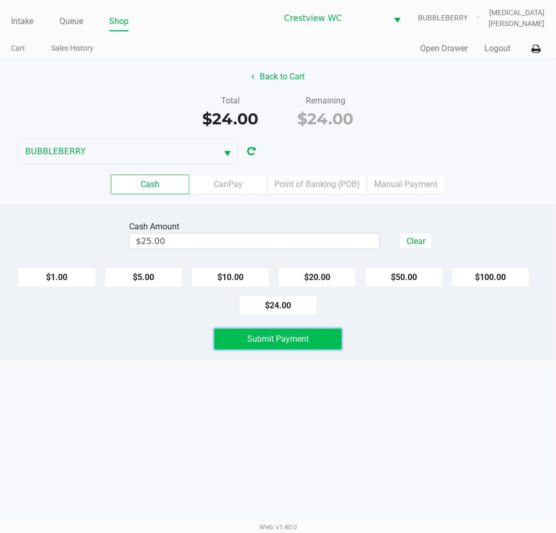
click at [315, 342] on button "Submit Payment" at bounding box center [277, 339] width 127 height 21
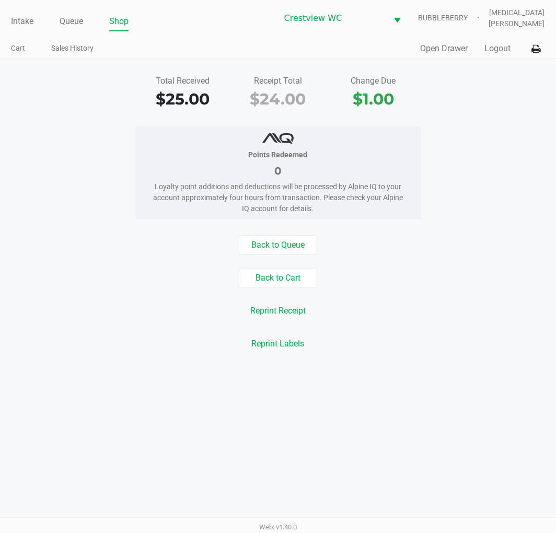
click at [287, 241] on button "Back to Queue" at bounding box center [278, 245] width 78 height 20
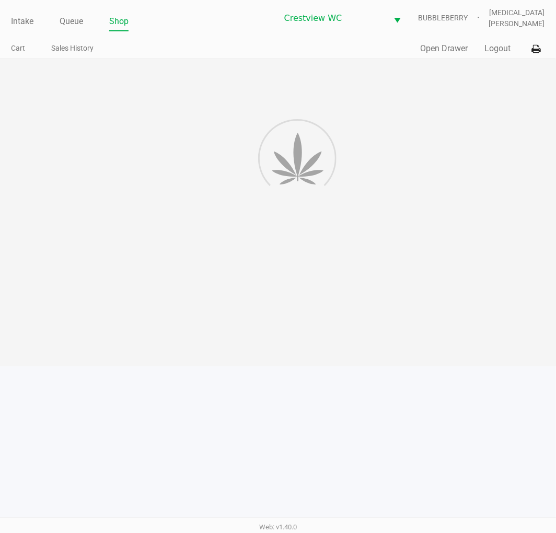
click at [418, 217] on div at bounding box center [278, 212] width 556 height 307
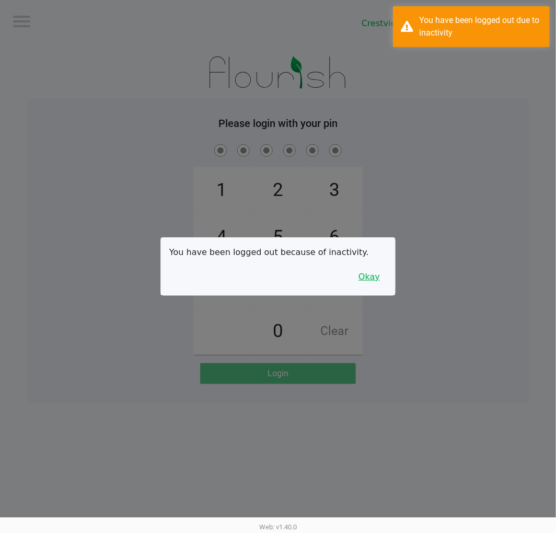
click at [368, 277] on button "Okay" at bounding box center [369, 277] width 35 height 20
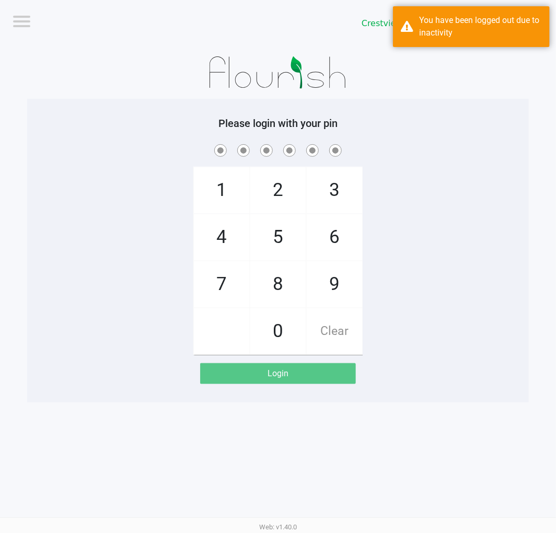
click at [421, 240] on div "1 4 7 2 5 8 0 3 6 9 Clear" at bounding box center [277, 248] width 501 height 213
checkbox input "true"
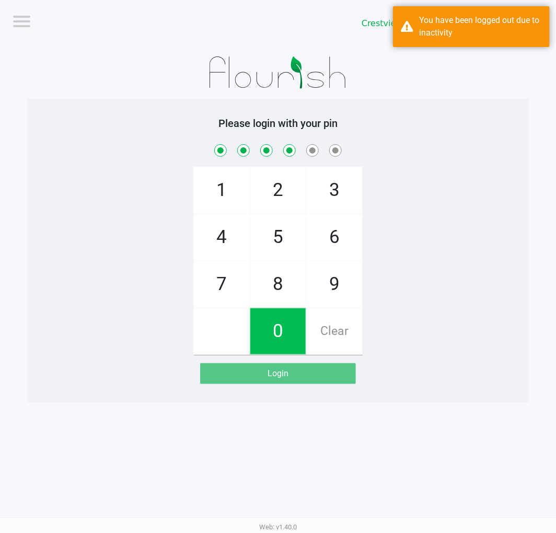
checkbox input "true"
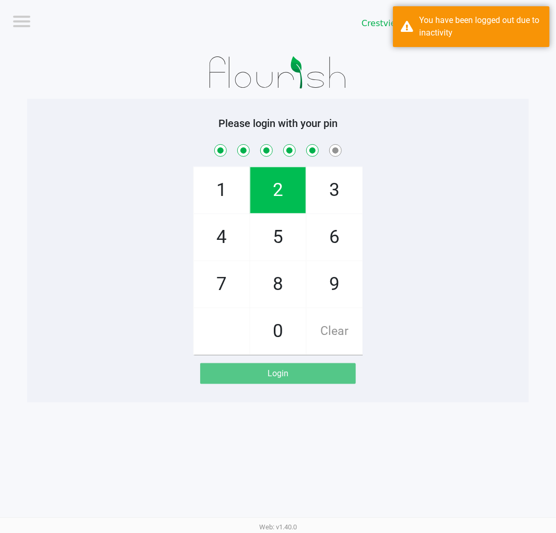
checkbox input "true"
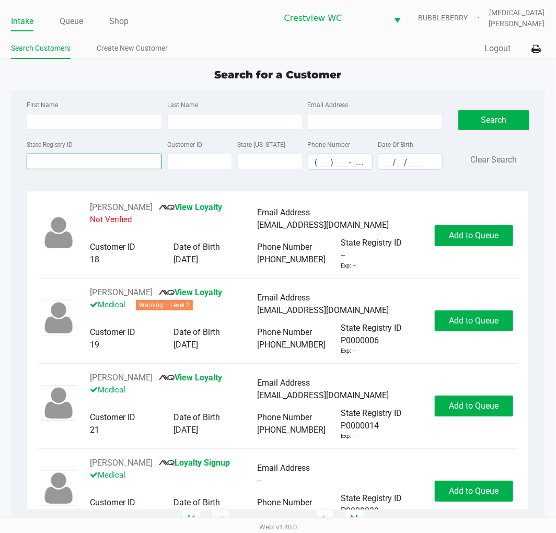
click at [61, 164] on input "State Registry ID" at bounding box center [94, 162] width 135 height 16
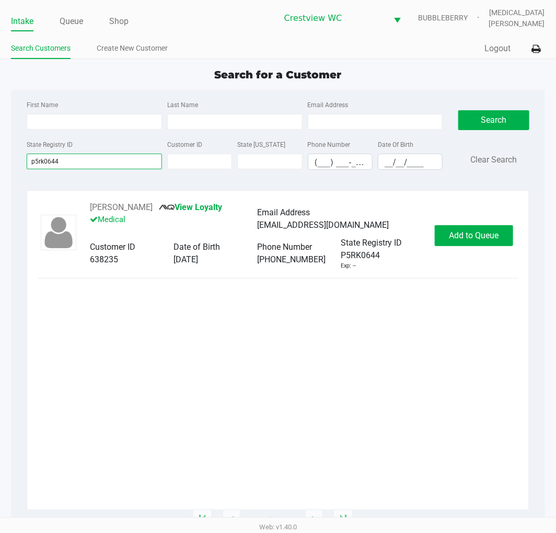
type input "p5rk0644"
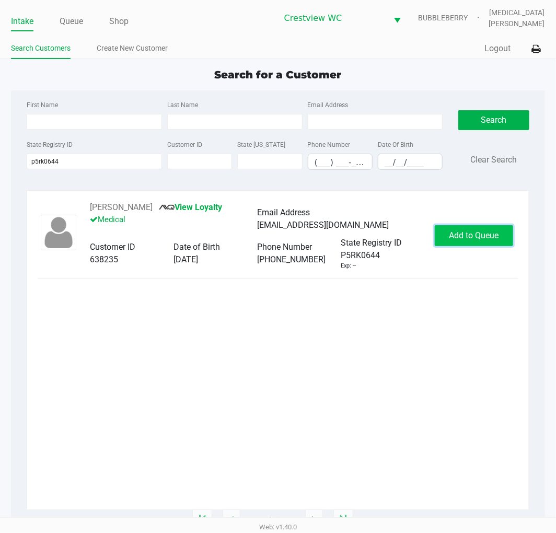
click at [473, 239] on span "Add to Queue" at bounding box center [474, 235] width 50 height 10
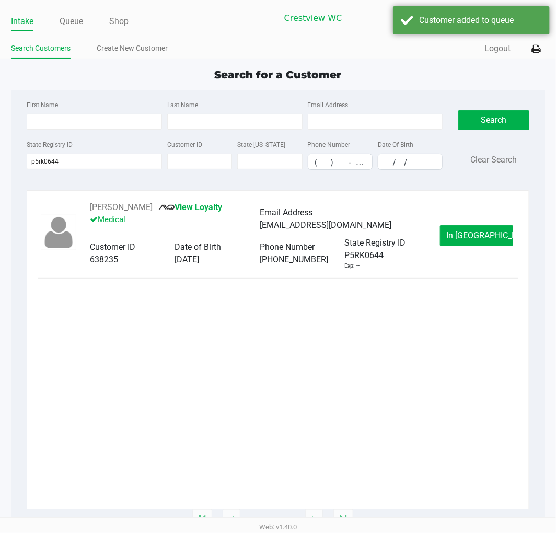
click at [484, 240] on span "In Queue" at bounding box center [491, 235] width 88 height 10
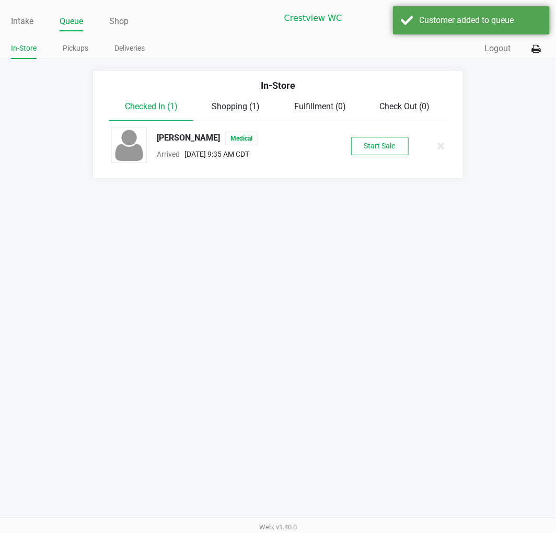
click at [369, 153] on button "Start Sale" at bounding box center [379, 146] width 57 height 18
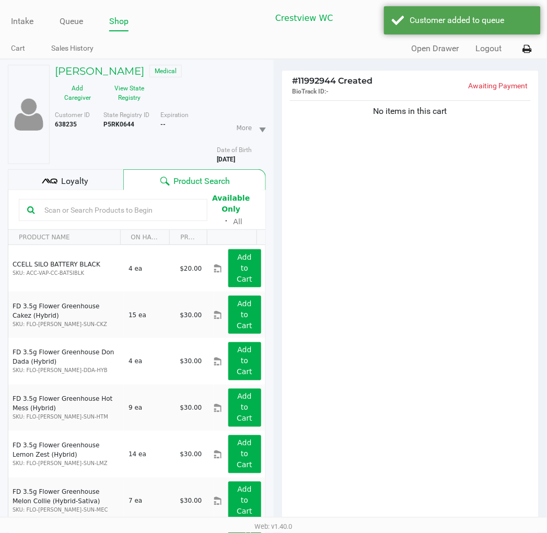
click at [129, 91] on button "View State Registry" at bounding box center [126, 93] width 52 height 26
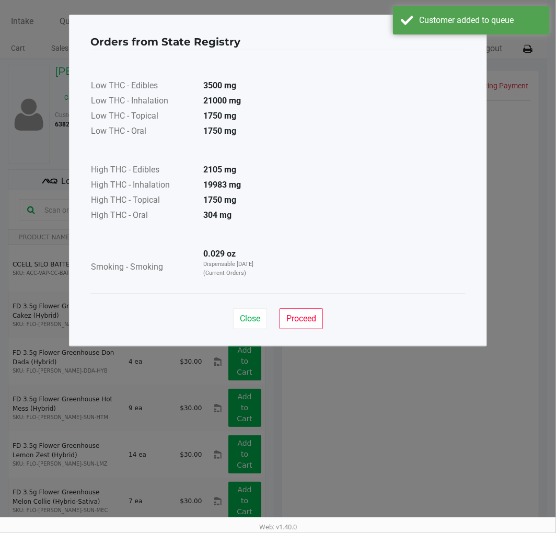
click at [218, 320] on div "Close Proceed" at bounding box center [277, 314] width 375 height 42
click at [260, 308] on button "Close" at bounding box center [250, 318] width 34 height 21
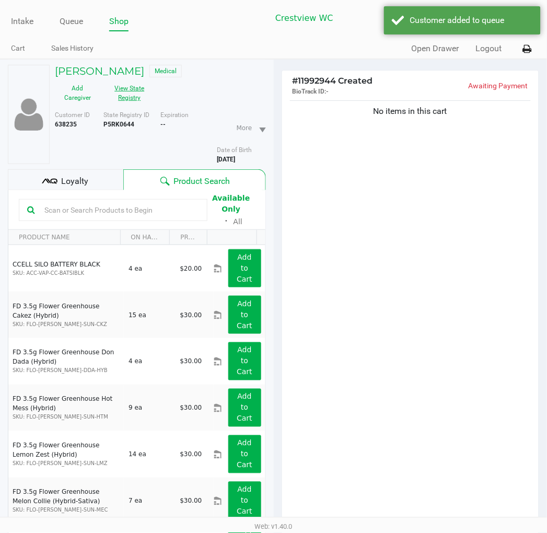
click at [414, 386] on ngb-modal-window "Orders from State Registry × Low THC - Edibles 3500 mg Low THC - Inhalation 210…" at bounding box center [273, 266] width 547 height 533
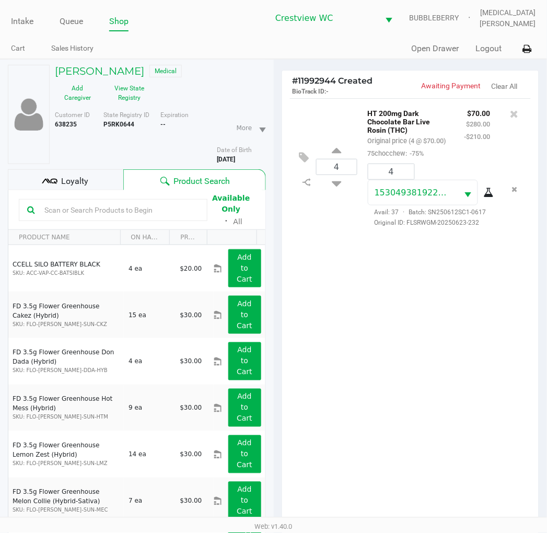
click at [69, 178] on span "Loyalty" at bounding box center [74, 181] width 27 height 13
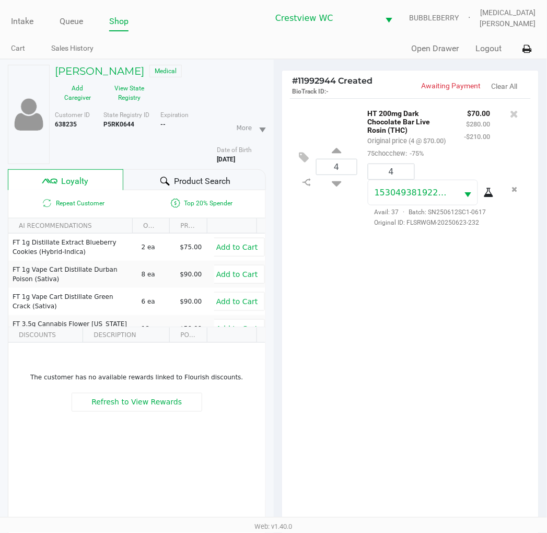
click at [357, 316] on div "4 HT 200mg Dark Chocolate Bar Live Rosin (THC) Original price (4 @ $70.00) 75ch…" at bounding box center [410, 314] width 257 height 432
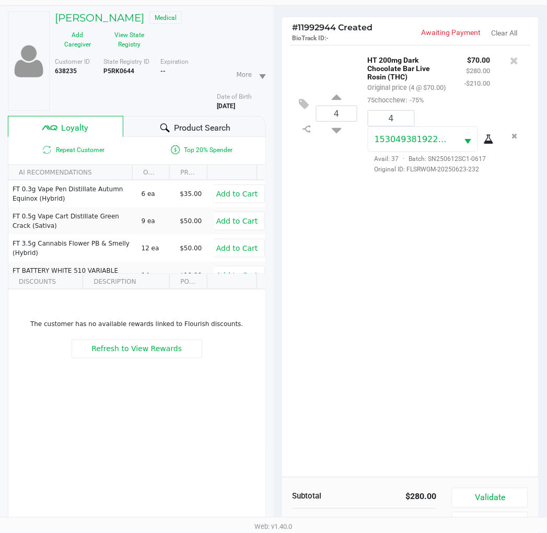
scroll to position [135, 0]
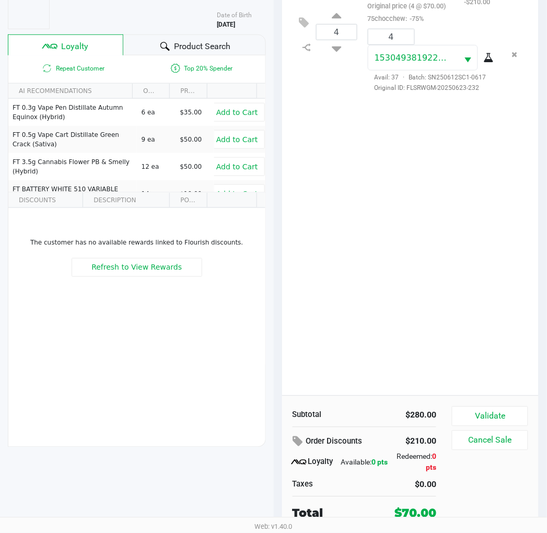
click at [382, 270] on div "4 HT 200mg Dark Chocolate Bar Live Rosin (THC) Original price (4 @ $70.00) 75ch…" at bounding box center [410, 179] width 257 height 432
click at [484, 418] on button "Validate" at bounding box center [490, 416] width 76 height 20
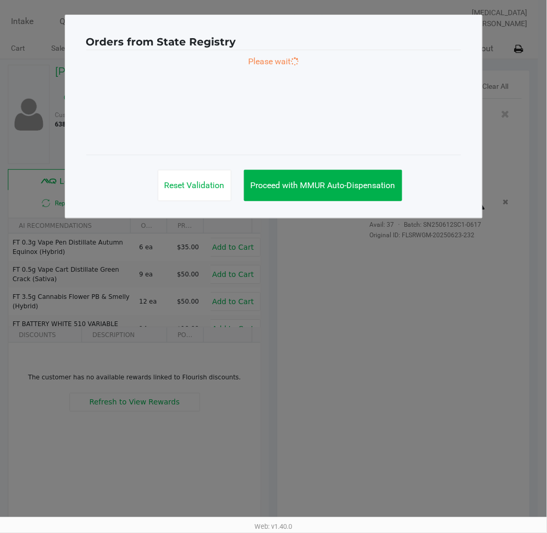
scroll to position [0, 0]
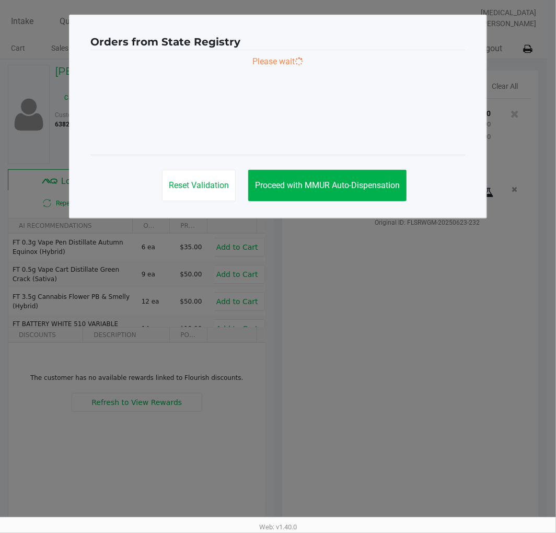
click at [386, 294] on ngb-modal-window "Orders from State Registry Please wait Reset Validation Proceed with MMUR Auto-…" at bounding box center [278, 266] width 556 height 533
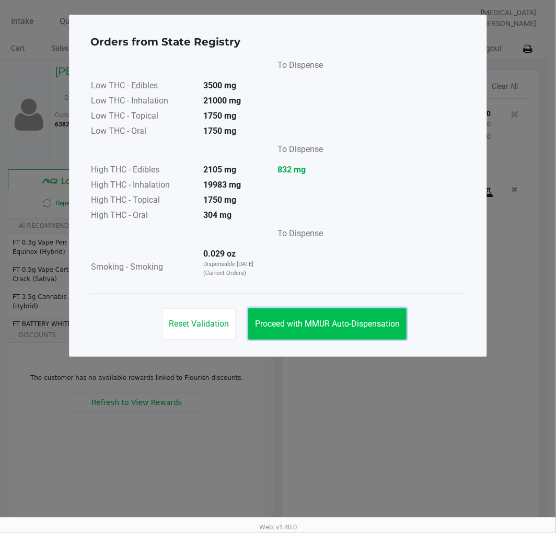
click at [311, 321] on span "Proceed with MMUR Auto-Dispensation" at bounding box center [327, 324] width 145 height 10
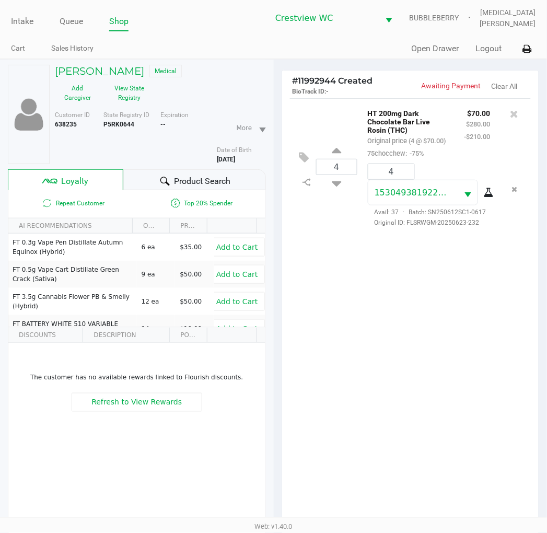
drag, startPoint x: 442, startPoint y: 387, endPoint x: 390, endPoint y: 364, distance: 56.4
click at [434, 380] on ngb-modal-window "Orders from State Registry To Dispense Low THC - Edibles 3500 mg Low THC - Inha…" at bounding box center [273, 266] width 547 height 533
click at [390, 363] on div "4 HT 200mg Dark Chocolate Bar Live Rosin (THC) Original price (4 @ $70.00) 75ch…" at bounding box center [410, 314] width 257 height 432
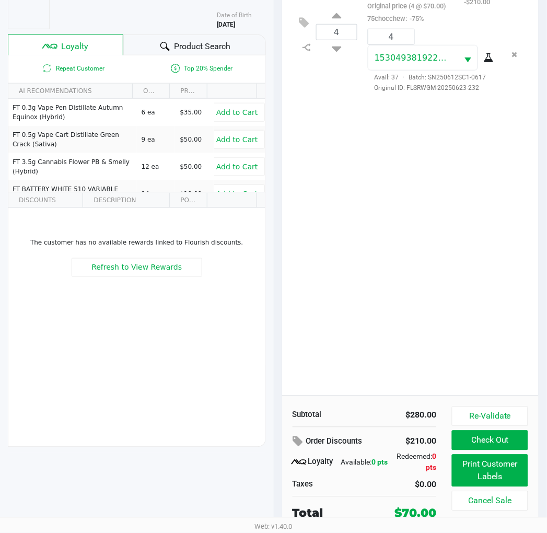
click at [356, 289] on div "4 HT 200mg Dark Chocolate Bar Live Rosin (THC) Original price (4 @ $70.00) 75ch…" at bounding box center [410, 179] width 257 height 432
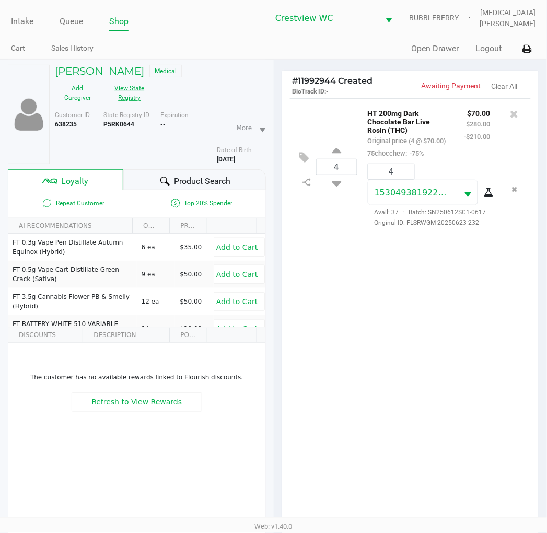
click at [118, 94] on button "View State Registry" at bounding box center [126, 93] width 52 height 26
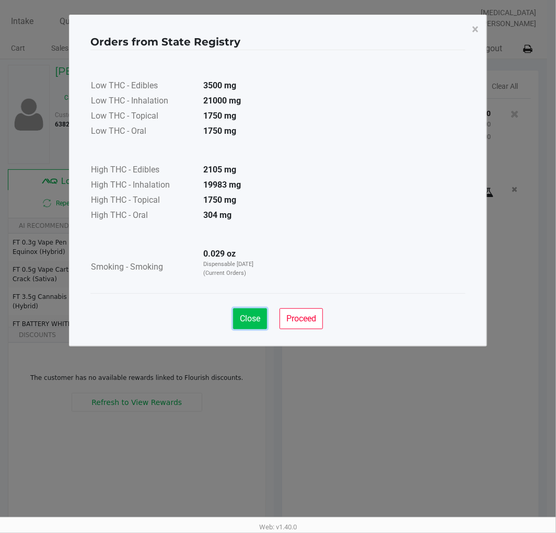
click at [252, 321] on span "Close" at bounding box center [250, 318] width 20 height 10
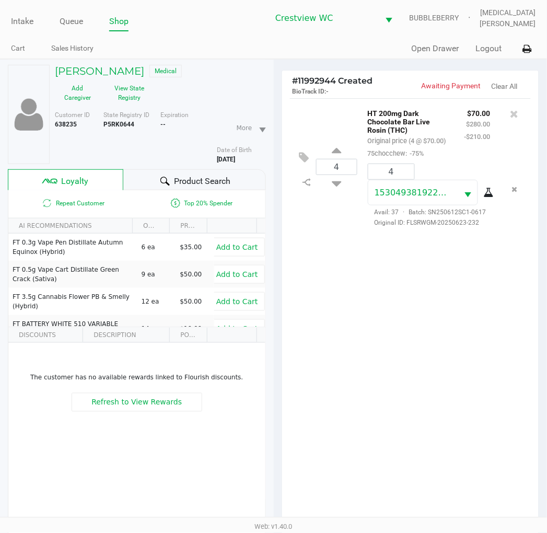
scroll to position [135, 0]
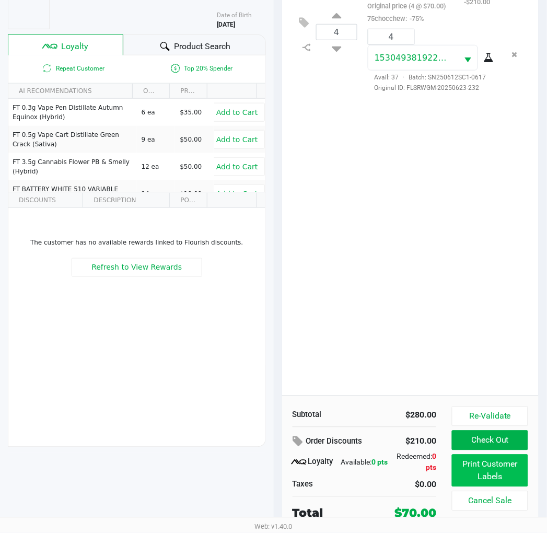
click at [494, 477] on button "Print Customer Labels" at bounding box center [490, 470] width 76 height 32
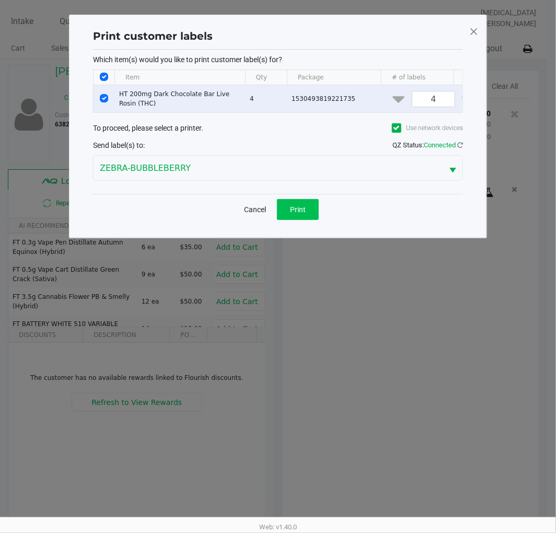
click at [291, 214] on span "Print" at bounding box center [298, 209] width 16 height 8
click at [413, 326] on ngb-modal-window "Print customer labels Which item(s) would you like to print customer label(s) f…" at bounding box center [278, 266] width 556 height 533
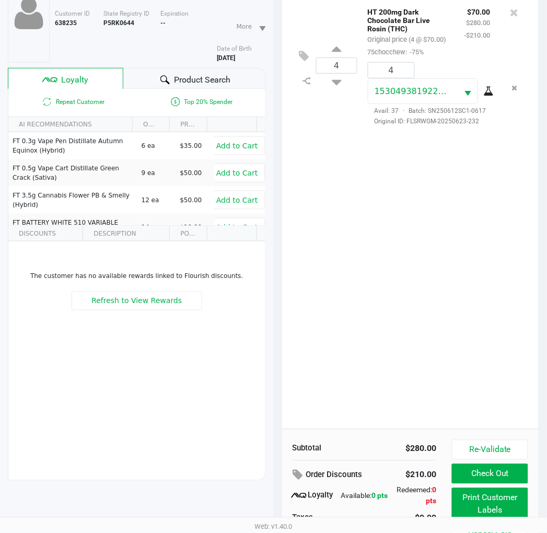
scroll to position [135, 0]
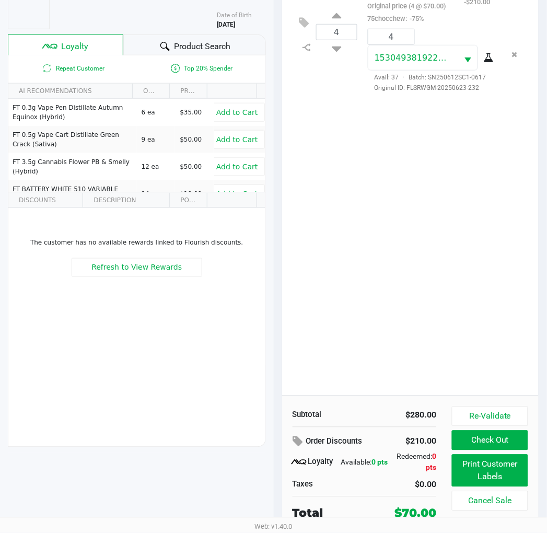
click at [517, 434] on button "Check Out" at bounding box center [490, 440] width 76 height 20
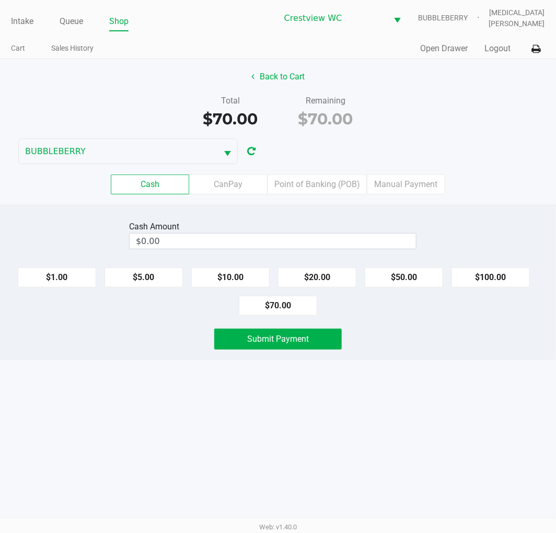
click at [391, 285] on button "$50.00" at bounding box center [404, 277] width 78 height 20
click at [236, 280] on button "$10.00" at bounding box center [230, 277] width 78 height 20
click at [241, 271] on button "$10.00" at bounding box center [230, 277] width 78 height 20
click at [232, 275] on button "$10.00" at bounding box center [230, 277] width 78 height 20
type input "$80.00"
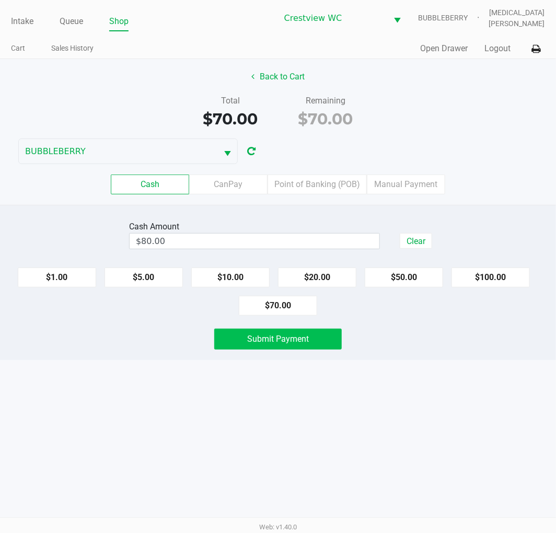
click at [293, 337] on span "Submit Payment" at bounding box center [278, 339] width 62 height 10
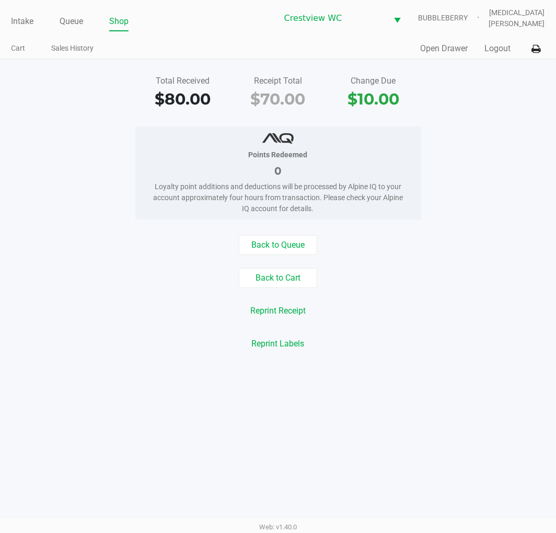
click at [30, 21] on link "Intake" at bounding box center [22, 21] width 22 height 15
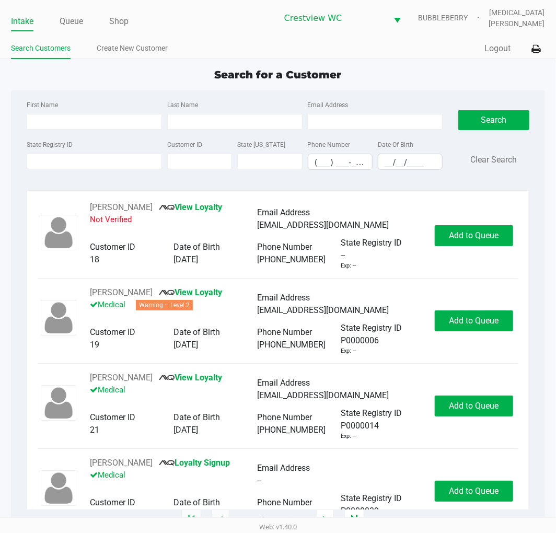
click at [71, 146] on label "State Registry ID" at bounding box center [50, 144] width 46 height 9
click at [71, 154] on input "State Registry ID" at bounding box center [94, 162] width 135 height 16
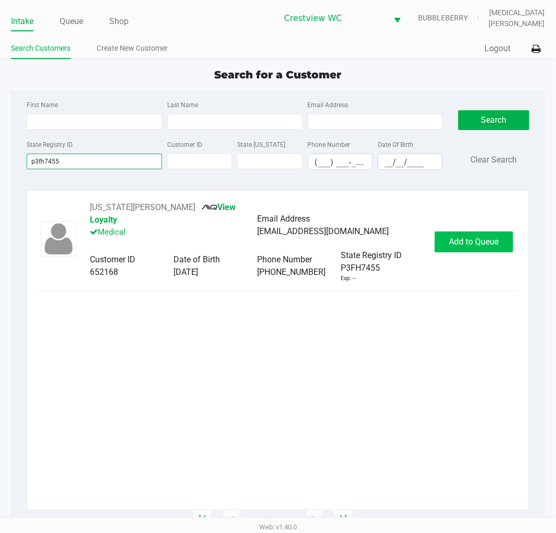
type input "p3fh7455"
click at [469, 237] on span "Add to Queue" at bounding box center [474, 242] width 50 height 10
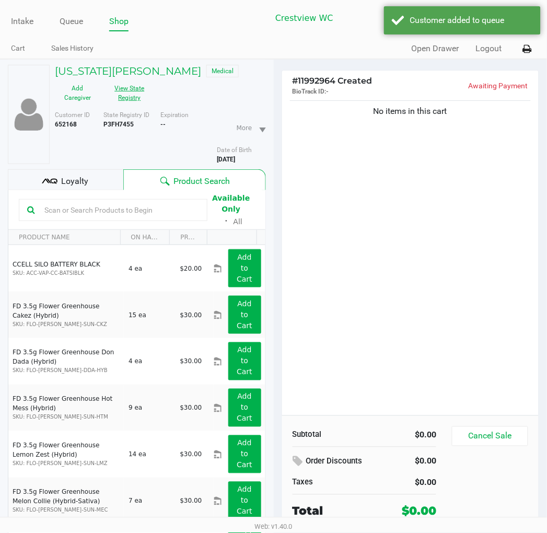
click at [132, 92] on button "View State Registry" at bounding box center [126, 93] width 52 height 26
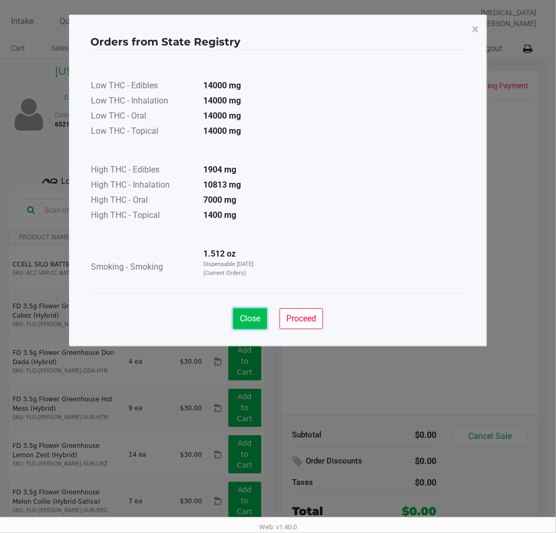
click at [243, 319] on span "Close" at bounding box center [250, 318] width 20 height 10
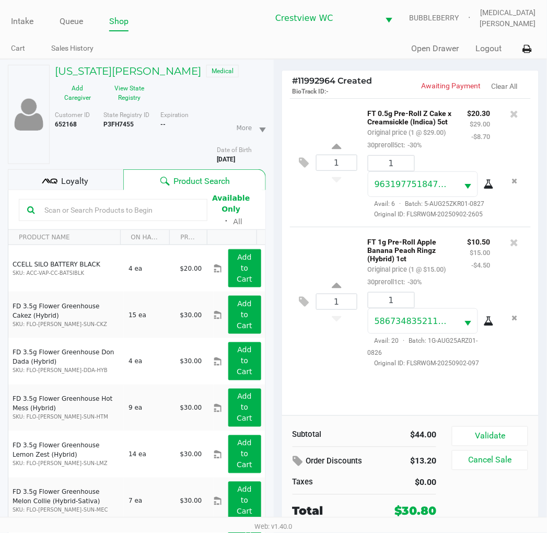
click at [95, 176] on div "Loyalty" at bounding box center [65, 179] width 115 height 21
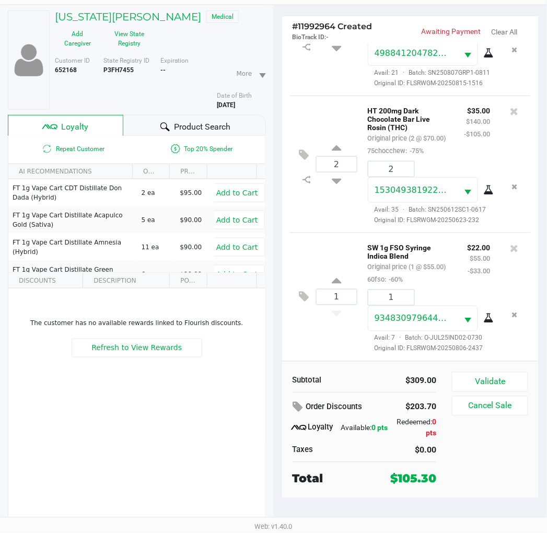
scroll to position [481, 0]
click at [498, 259] on div at bounding box center [514, 263] width 32 height 44
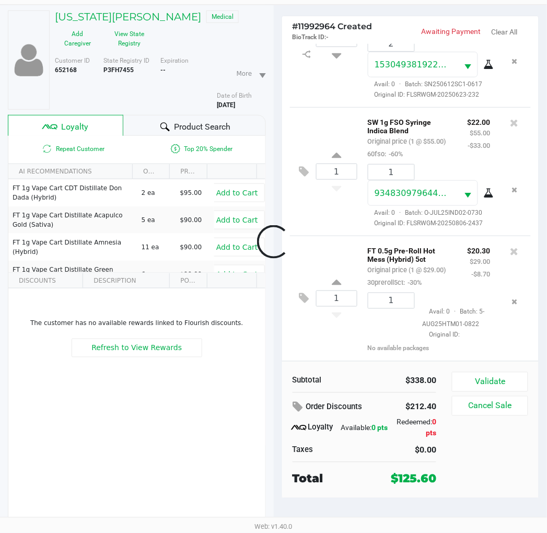
scroll to position [633, 0]
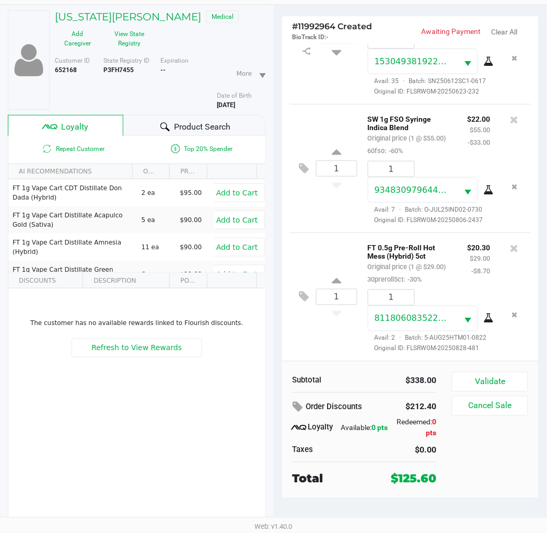
click at [309, 291] on icon at bounding box center [304, 297] width 10 height 12
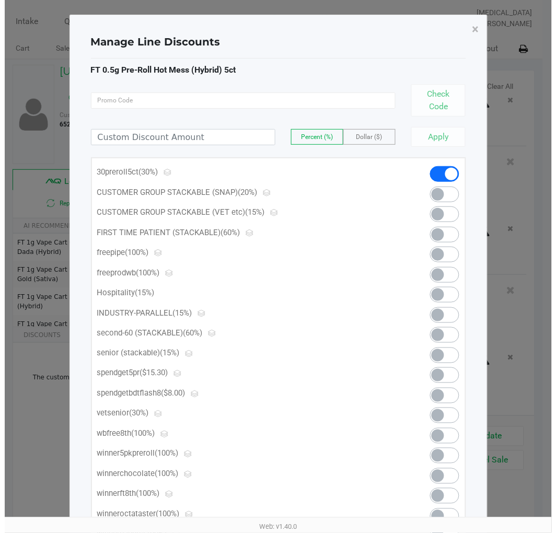
scroll to position [0, 0]
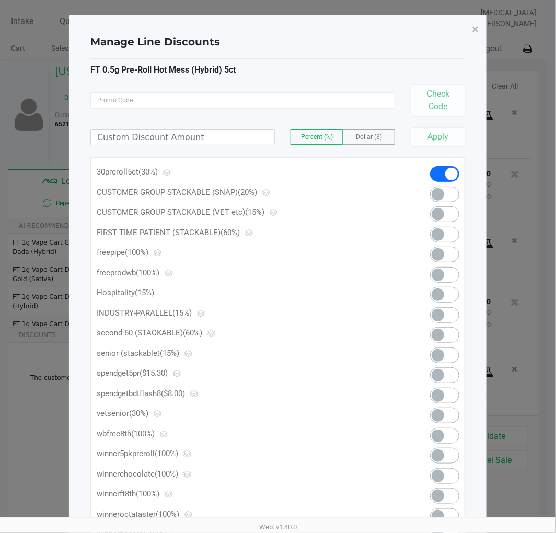
click at [441, 375] on span at bounding box center [437, 375] width 13 height 13
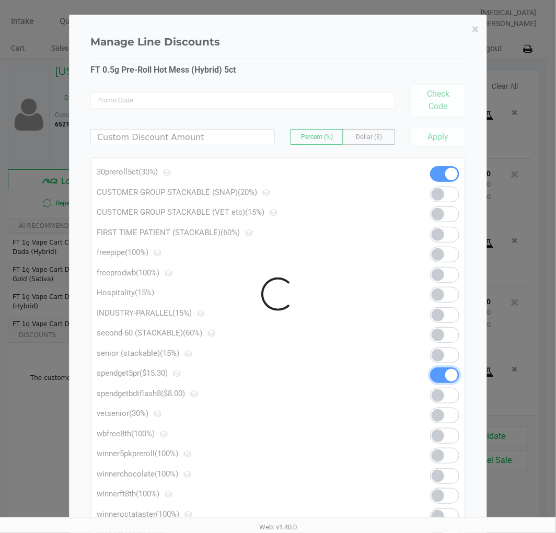
click at [472, 31] on div at bounding box center [277, 294] width 417 height 558
click at [473, 33] on div at bounding box center [277, 294] width 417 height 558
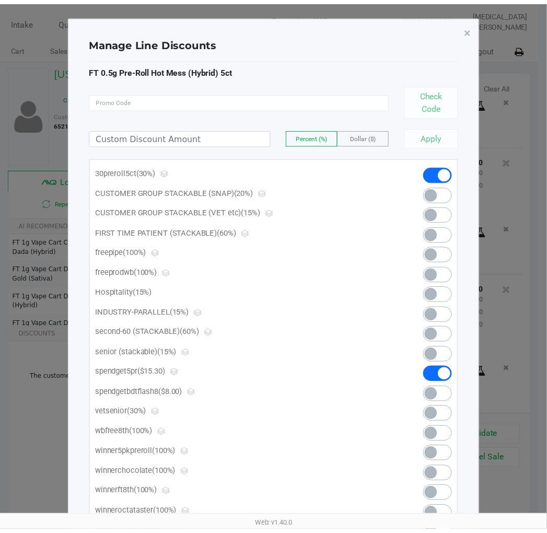
scroll to position [636, 0]
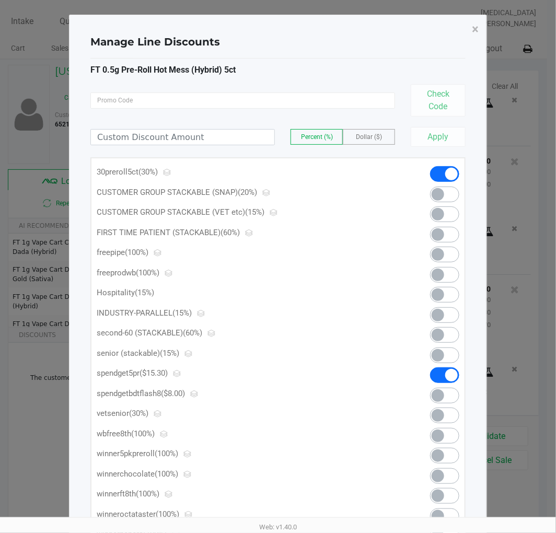
click at [476, 28] on span "×" at bounding box center [475, 29] width 7 height 15
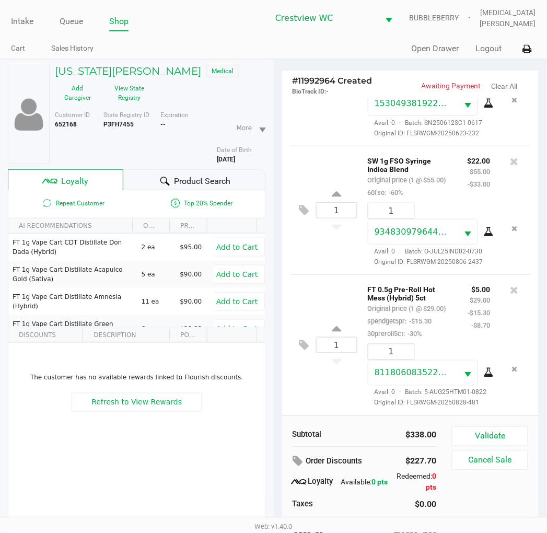
scroll to position [54, 0]
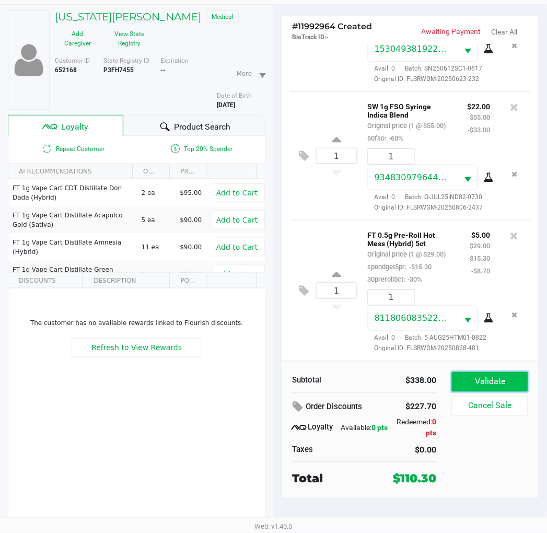
click at [493, 382] on button "Validate" at bounding box center [490, 382] width 76 height 20
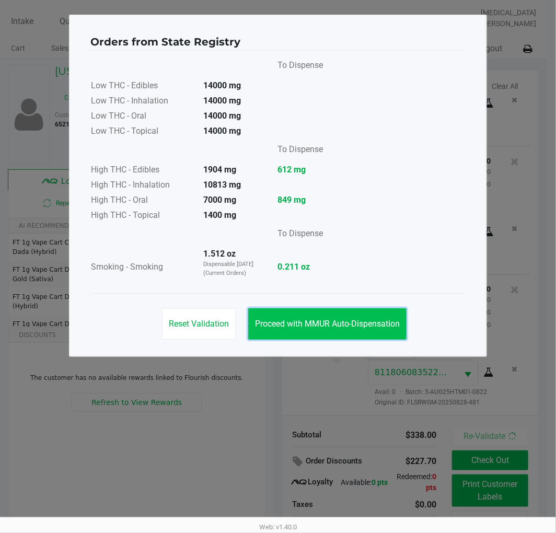
click at [345, 308] on button "Proceed with MMUR Auto-Dispensation" at bounding box center [327, 323] width 158 height 31
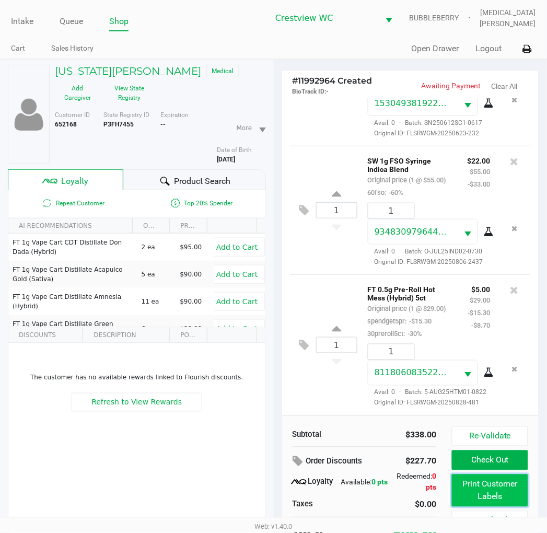
click at [488, 493] on button "Print Customer Labels" at bounding box center [490, 490] width 76 height 32
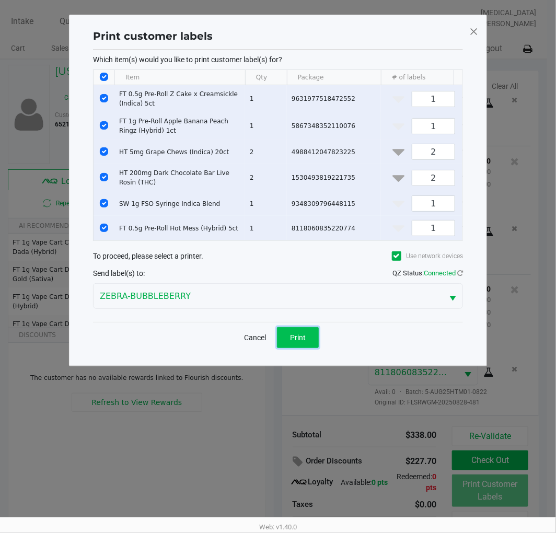
click at [306, 347] on button "Print" at bounding box center [298, 337] width 42 height 21
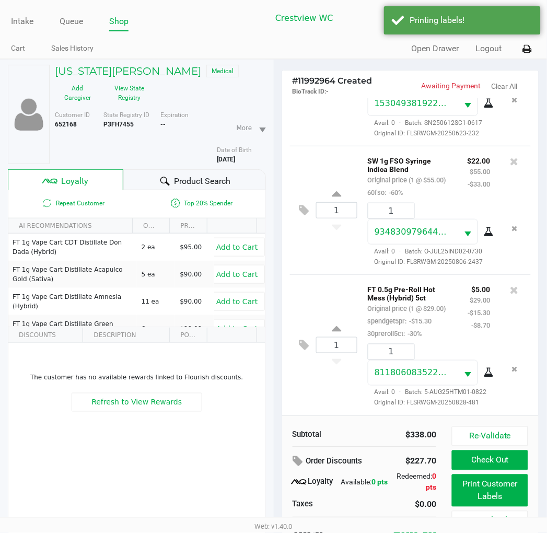
scroll to position [54, 0]
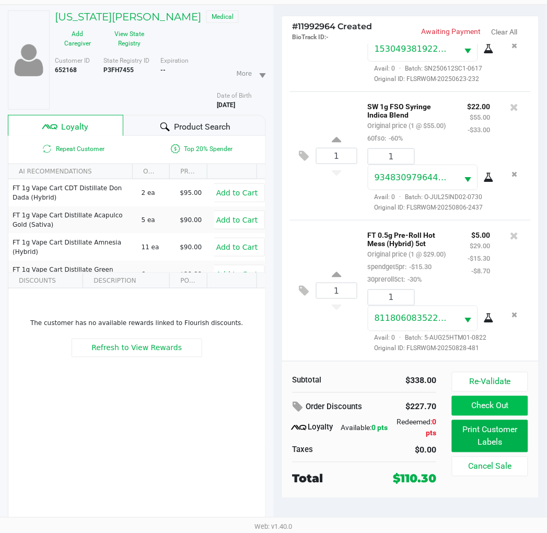
click at [503, 405] on button "Check Out" at bounding box center [490, 406] width 76 height 20
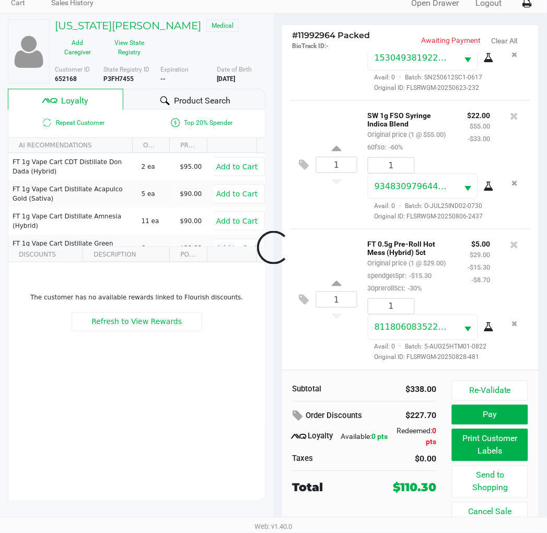
scroll to position [46, 0]
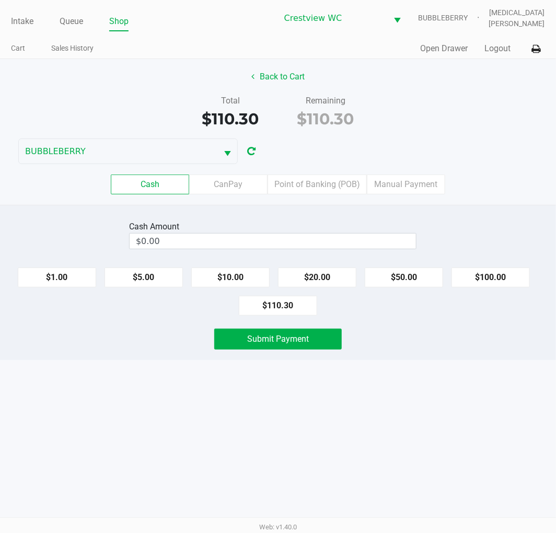
click at [332, 185] on label "Point of Banking (POB)" at bounding box center [316, 184] width 99 height 20
click at [0, 0] on 7 "Point of Banking (POB)" at bounding box center [0, 0] width 0 height 0
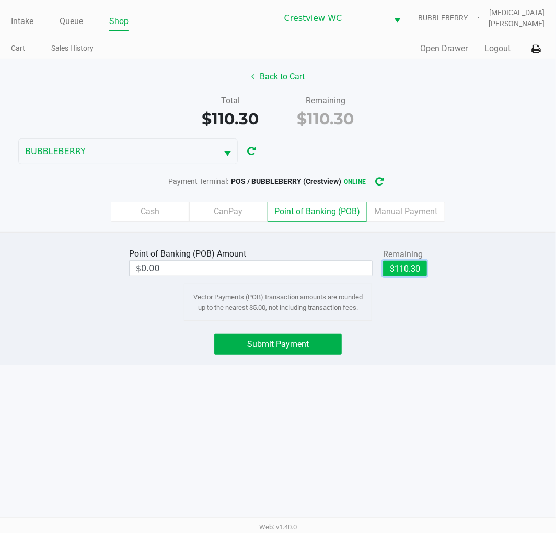
click at [406, 273] on button "$110.30" at bounding box center [405, 269] width 44 height 16
type input "$110.30"
click at [295, 352] on button "Submit Payment" at bounding box center [277, 344] width 127 height 21
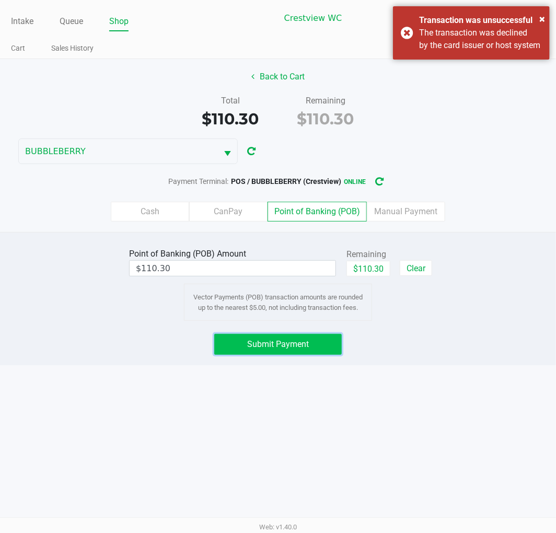
click at [303, 348] on span "Submit Payment" at bounding box center [278, 344] width 62 height 10
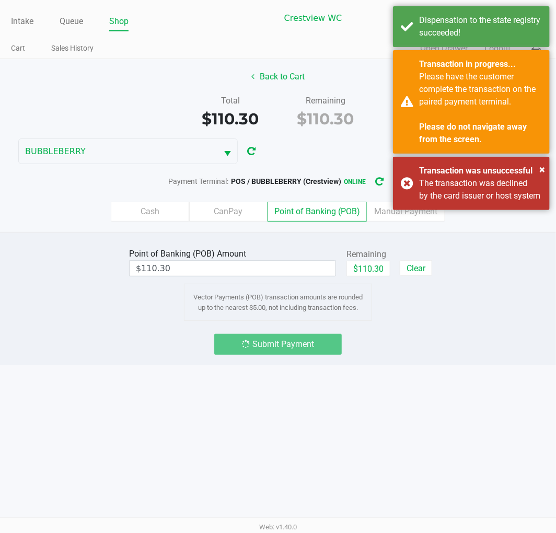
click at [3, 234] on div "Point of Banking (POB) Amount $110.30 Remaining $110.30 Clear Vector Payments (…" at bounding box center [278, 298] width 556 height 133
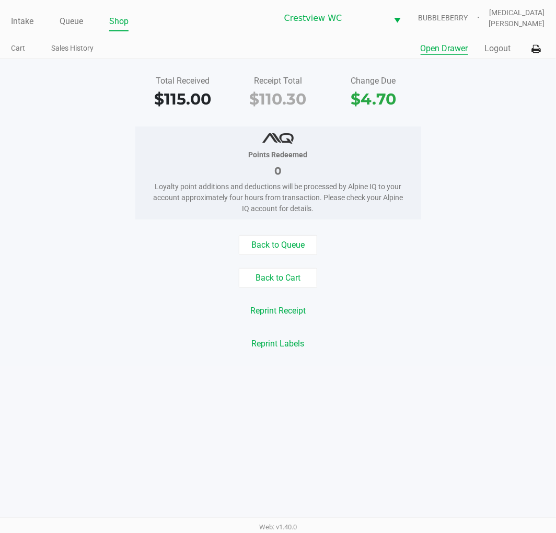
click at [441, 52] on button "Open Drawer" at bounding box center [445, 48] width 48 height 13
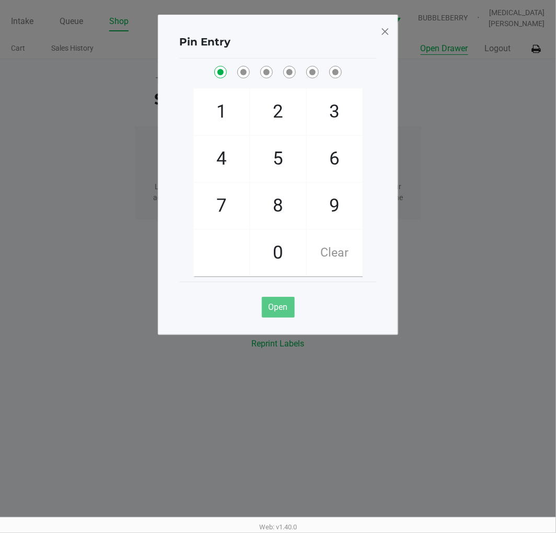
checkbox input "true"
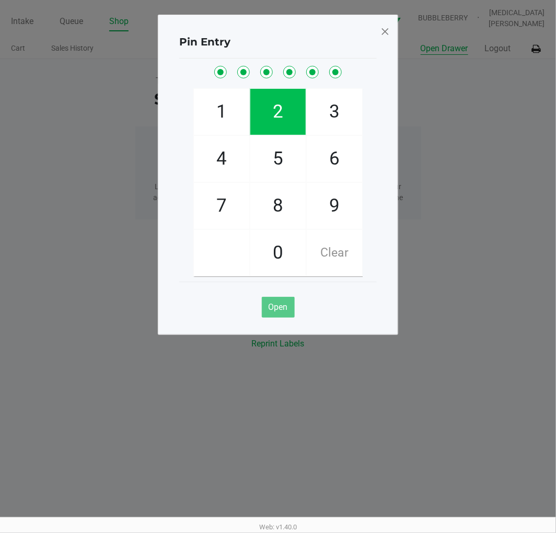
checkbox input "true"
click at [332, 266] on span "Clear" at bounding box center [334, 253] width 55 height 46
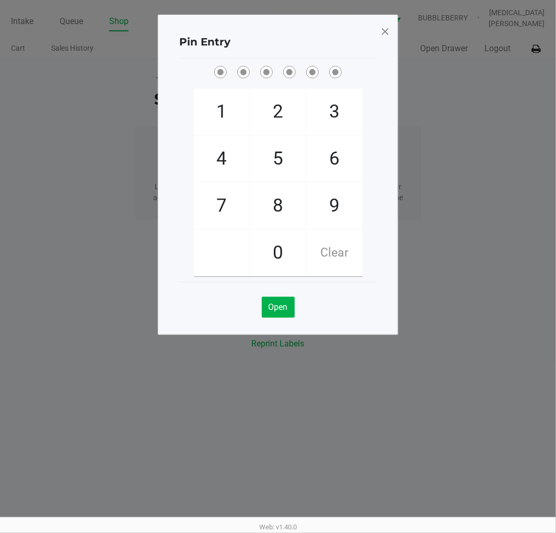
checkbox input "false"
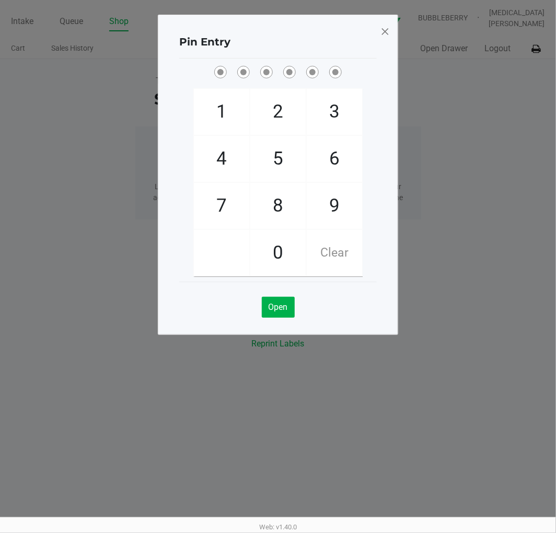
checkbox input "false"
click at [435, 252] on ngb-modal-window "Pin Entry 1 4 7 2 5 8 0 3 6 9 Clear Open" at bounding box center [278, 266] width 556 height 533
click at [381, 30] on span at bounding box center [384, 31] width 9 height 17
click at [456, 163] on ngb-modal-window "Pin Entry 1 4 7 2 5 8 0 3 6 9 Clear Open" at bounding box center [278, 266] width 556 height 533
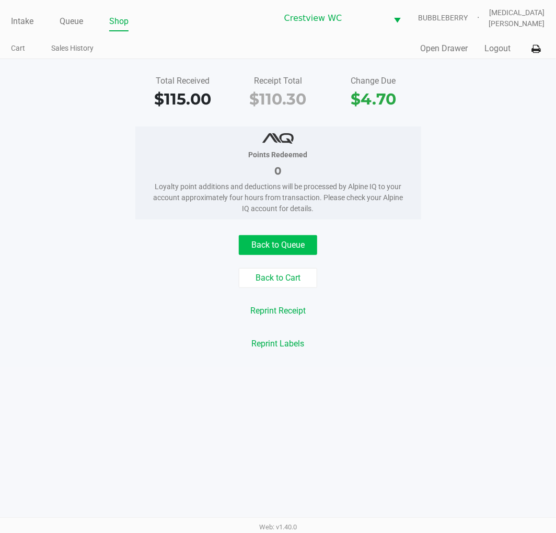
click at [287, 239] on button "Back to Queue" at bounding box center [278, 245] width 78 height 20
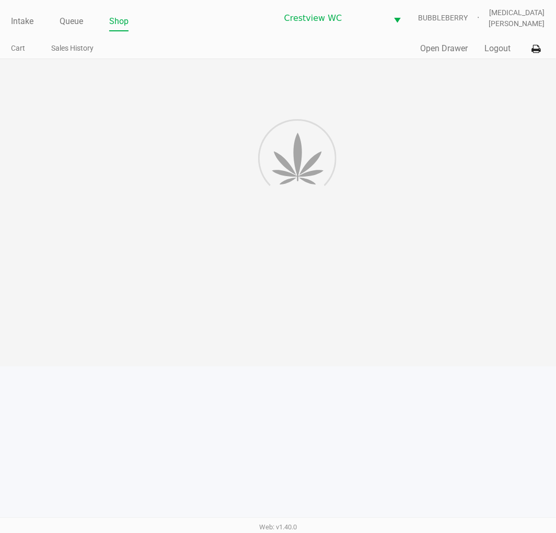
click at [429, 183] on div at bounding box center [278, 212] width 556 height 307
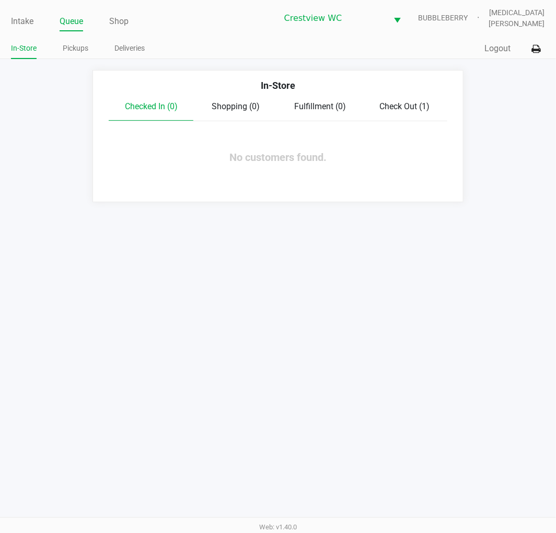
click at [345, 324] on div "Intake Queue Shop Crestview WC BUBBLEBERRY Alora Ross In-Store Pickups Deliveri…" at bounding box center [278, 266] width 556 height 533
click at [19, 25] on link "Intake" at bounding box center [22, 21] width 22 height 15
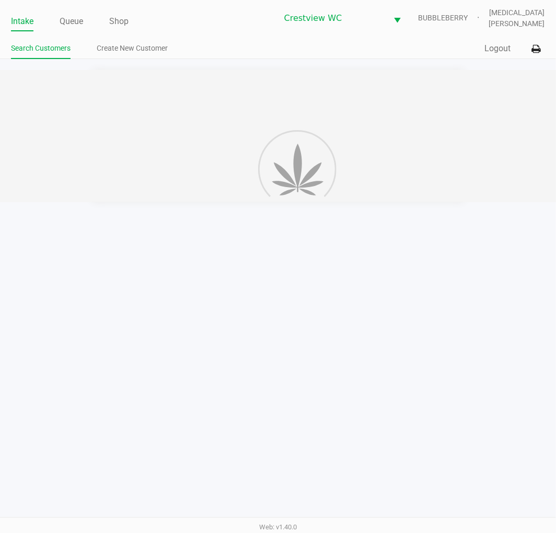
click at [201, 27] on ul "Intake Queue Shop" at bounding box center [144, 22] width 266 height 18
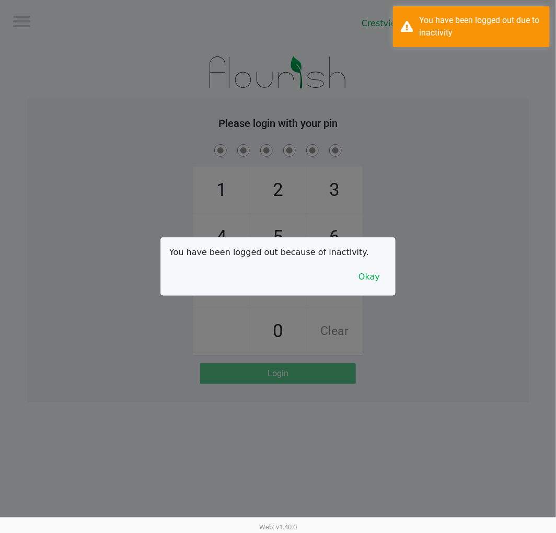
click at [357, 295] on div "You have been logged out because of inactivity. Okay" at bounding box center [278, 266] width 234 height 57
click at [379, 277] on button "Okay" at bounding box center [369, 277] width 35 height 20
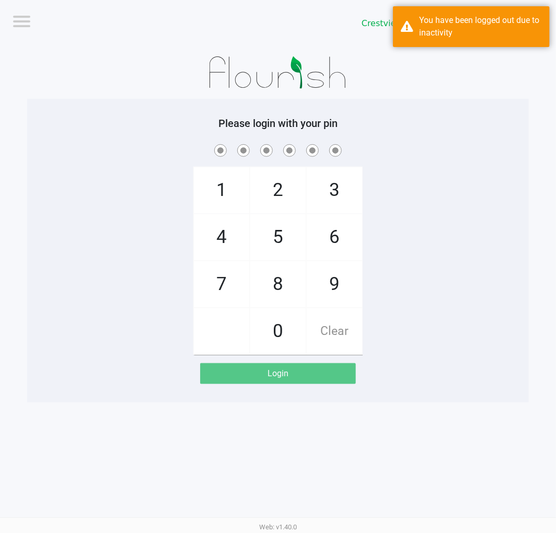
click at [400, 283] on div "1 4 7 2 5 8 0 3 6 9 Clear" at bounding box center [277, 248] width 501 height 213
checkbox input "true"
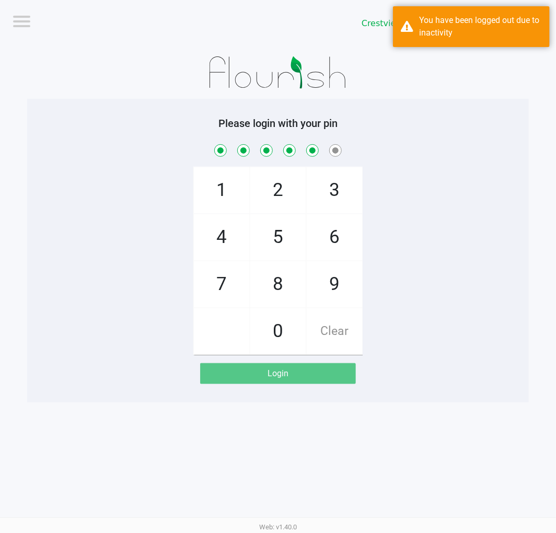
checkbox input "true"
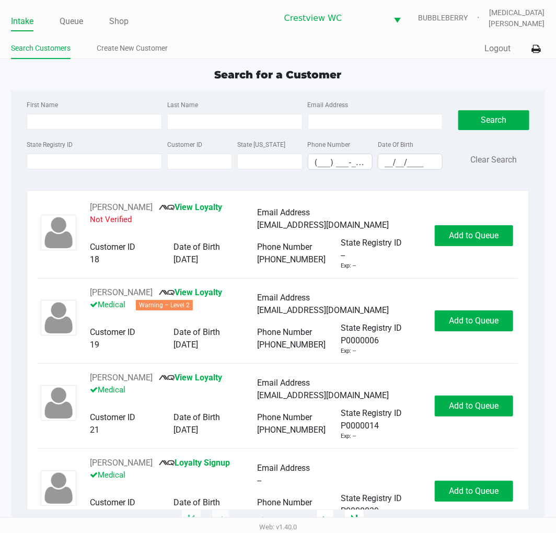
click at [264, 62] on app-point-of-sale "Intake Queue Shop Crestview WC BUBBLEBERRY Alora Ross Search Customers Create N…" at bounding box center [278, 260] width 556 height 520
click at [247, 41] on ul "Search Customers Create New Customer" at bounding box center [144, 50] width 267 height 18
click at [64, 161] on input "State Registry ID" at bounding box center [94, 162] width 135 height 16
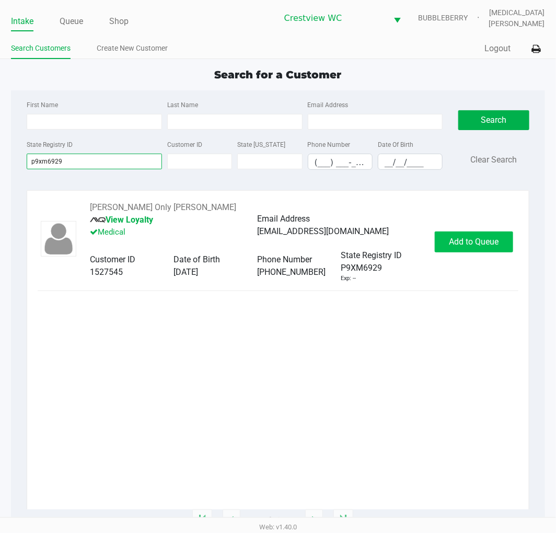
type input "p9xm6929"
click at [485, 252] on button "Add to Queue" at bounding box center [474, 241] width 78 height 21
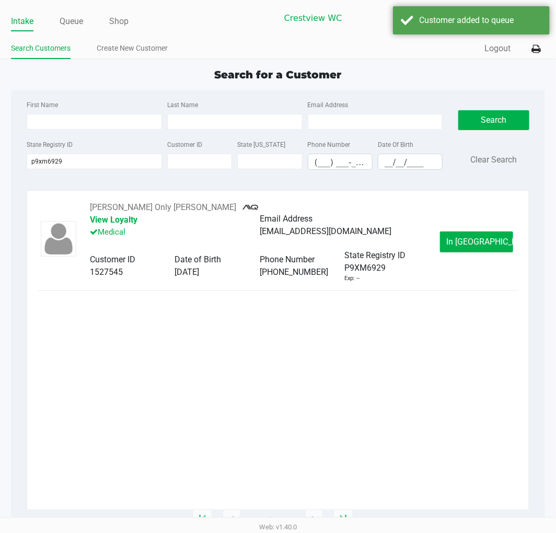
click at [477, 248] on button "In Queue" at bounding box center [476, 241] width 73 height 21
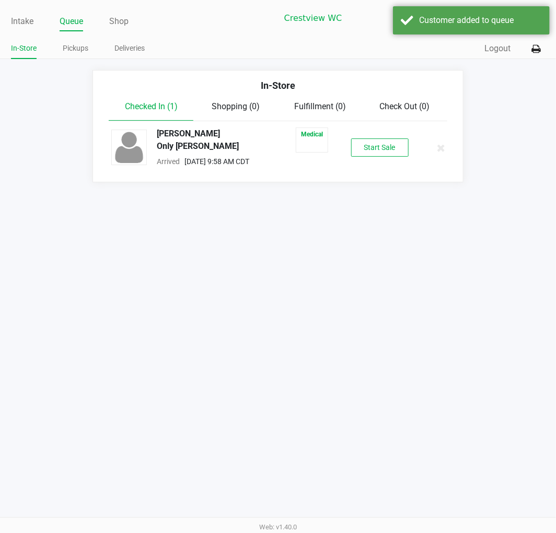
click at [373, 141] on button "Start Sale" at bounding box center [379, 147] width 57 height 18
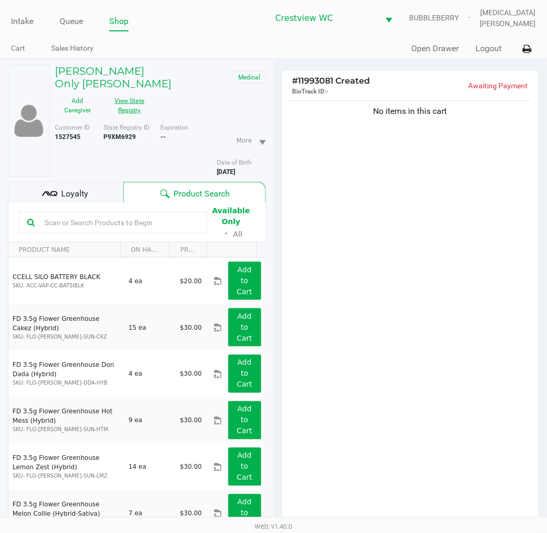
click at [136, 92] on button "View State Registry" at bounding box center [126, 105] width 52 height 26
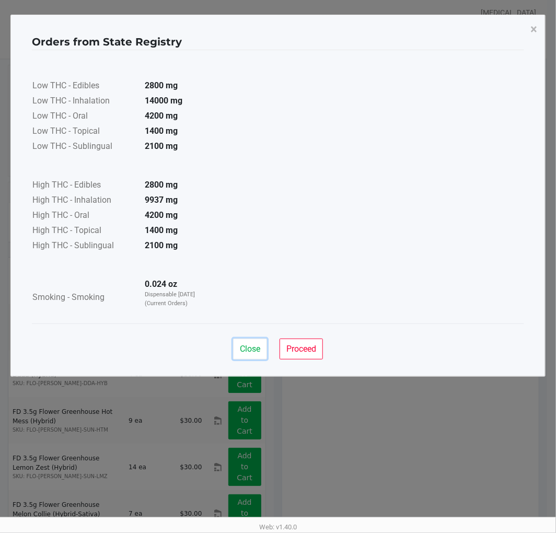
drag, startPoint x: 250, startPoint y: 346, endPoint x: 314, endPoint y: 389, distance: 77.4
click at [250, 346] on span "Close" at bounding box center [250, 349] width 20 height 10
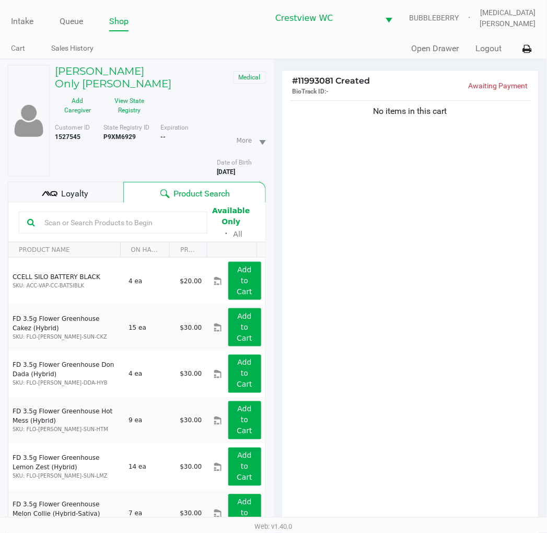
click at [318, 388] on ngb-modal-window "Orders from State Registry × Low THC - Edibles 2800 mg Low THC - Inhalation 140…" at bounding box center [273, 266] width 547 height 533
drag, startPoint x: 118, startPoint y: 110, endPoint x: 109, endPoint y: 116, distance: 11.3
click at [113, 123] on div "State Registry ID P9XM6929" at bounding box center [131, 150] width 56 height 54
click at [124, 133] on b "P9XM6929" at bounding box center [119, 136] width 32 height 7
click at [120, 129] on div "State Registry ID P9XM6929" at bounding box center [131, 150] width 56 height 54
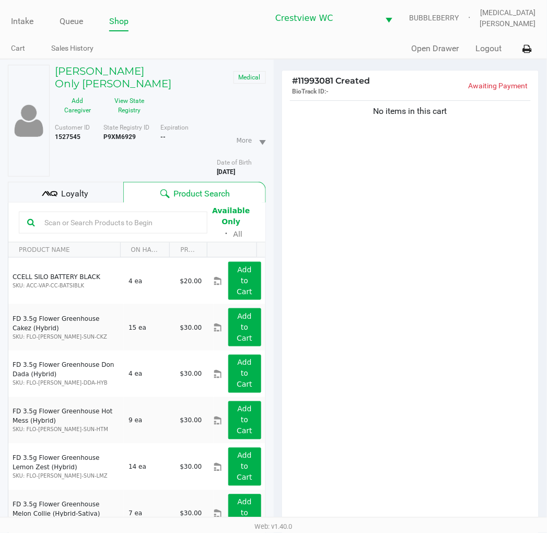
click at [120, 133] on b "P9XM6929" at bounding box center [119, 136] width 32 height 7
copy b "P9XM6929"
click at [235, 168] on b "6/15/1951" at bounding box center [226, 171] width 18 height 7
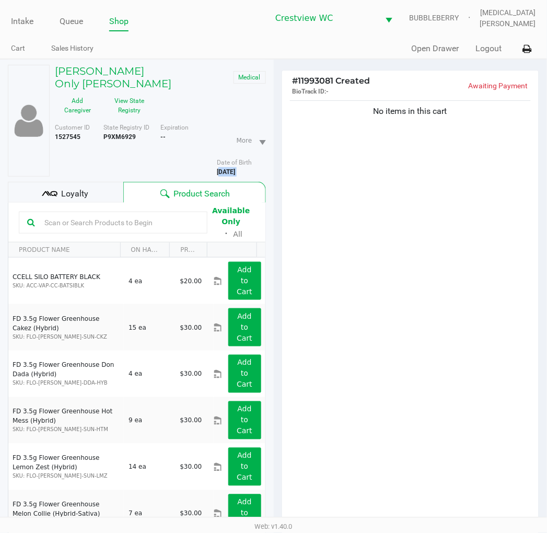
click at [235, 168] on b "6/15/1951" at bounding box center [226, 171] width 18 height 7
copy div "6/15/1951"
click at [436, 477] on div "No items in this cart" at bounding box center [410, 314] width 257 height 432
drag, startPoint x: 396, startPoint y: 211, endPoint x: 191, endPoint y: 154, distance: 213.0
click at [377, 211] on div "No items in this cart" at bounding box center [410, 314] width 257 height 432
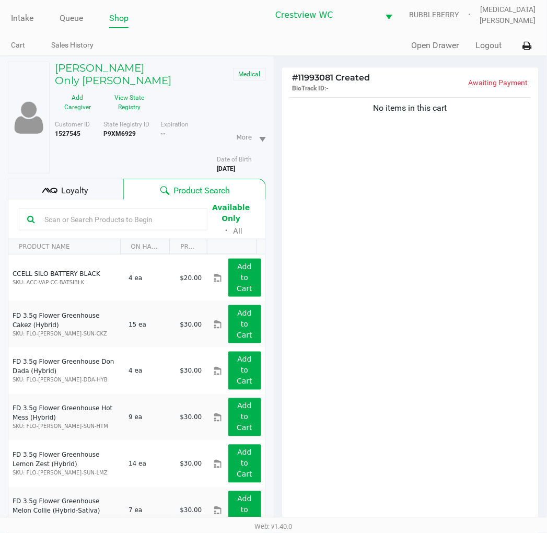
click at [489, 263] on div "No items in this cart" at bounding box center [410, 311] width 257 height 432
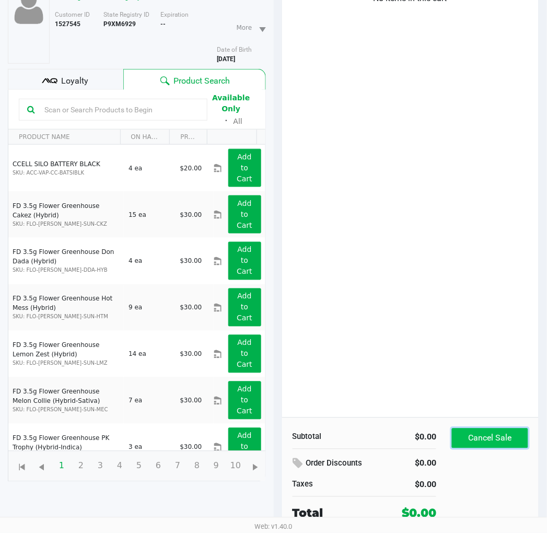
click at [487, 441] on button "Cancel Sale" at bounding box center [490, 438] width 76 height 20
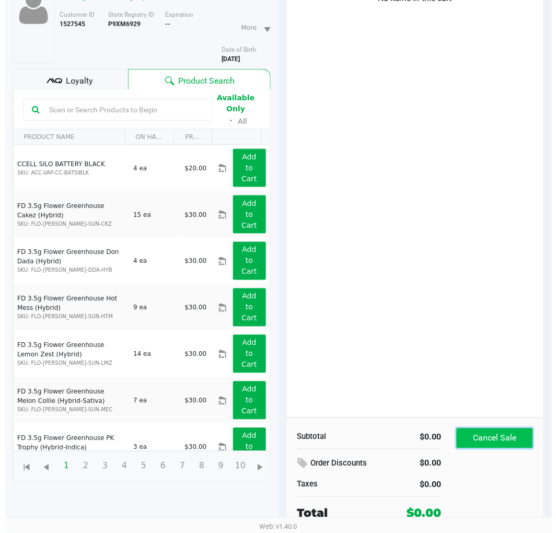
scroll to position [0, 0]
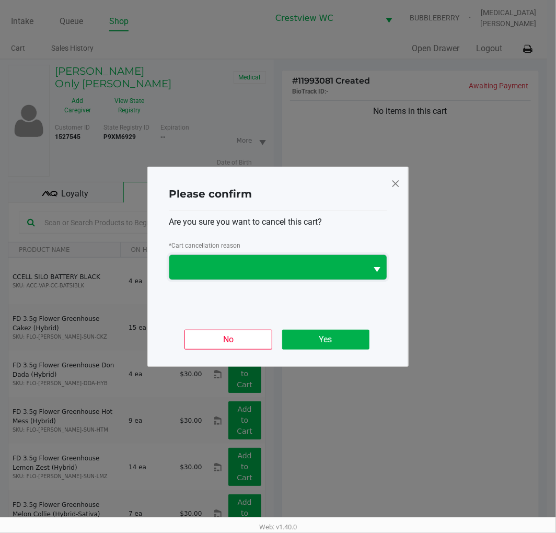
click at [312, 271] on span at bounding box center [268, 267] width 185 height 13
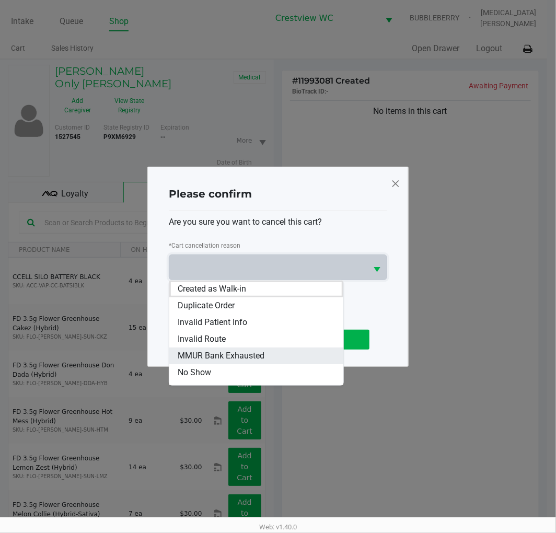
click at [226, 358] on span "MMUR Bank Exhausted" at bounding box center [221, 355] width 87 height 13
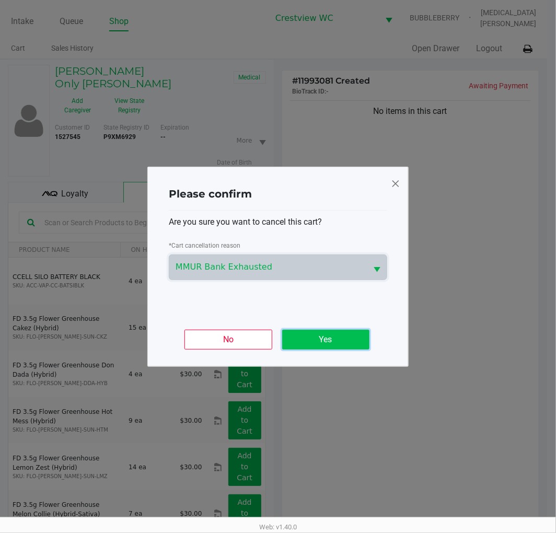
click at [343, 334] on button "Yes" at bounding box center [325, 340] width 87 height 20
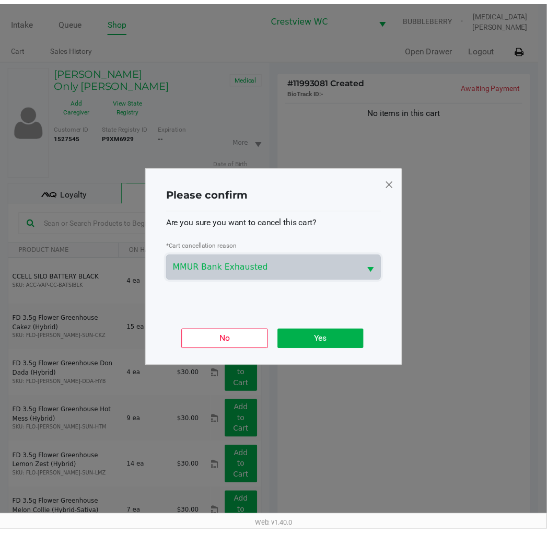
scroll to position [113, 0]
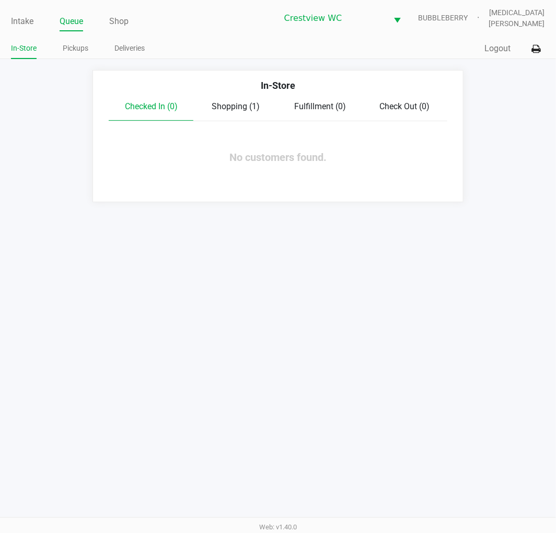
click at [21, 19] on link "Intake" at bounding box center [22, 21] width 22 height 15
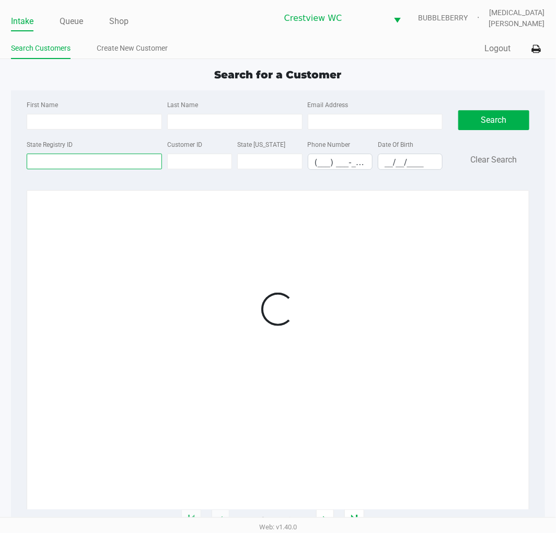
click at [98, 162] on input "State Registry ID" at bounding box center [94, 162] width 135 height 16
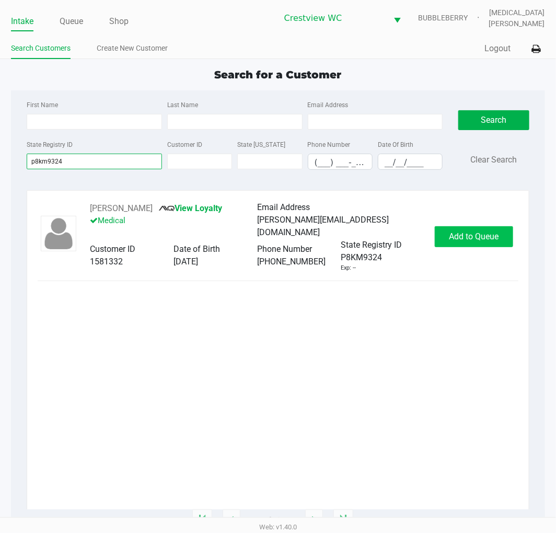
type input "p8km9324"
click at [474, 243] on button "Add to Queue" at bounding box center [474, 236] width 78 height 21
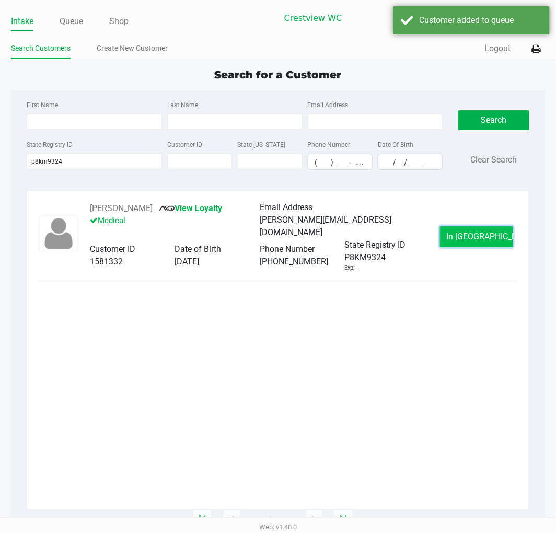
click at [472, 235] on span "In Queue" at bounding box center [491, 236] width 88 height 10
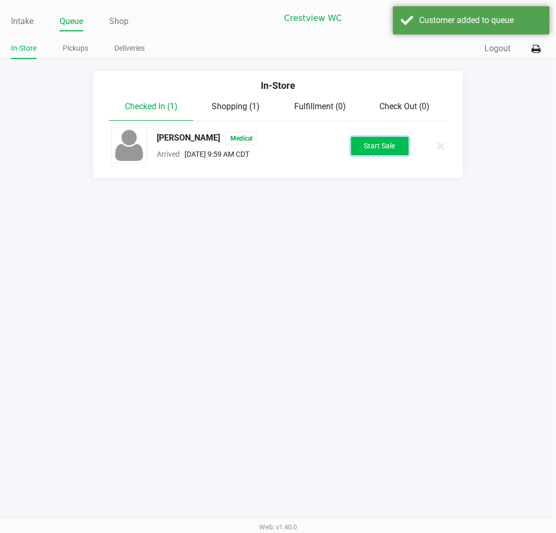
click at [361, 149] on button "Start Sale" at bounding box center [379, 146] width 57 height 18
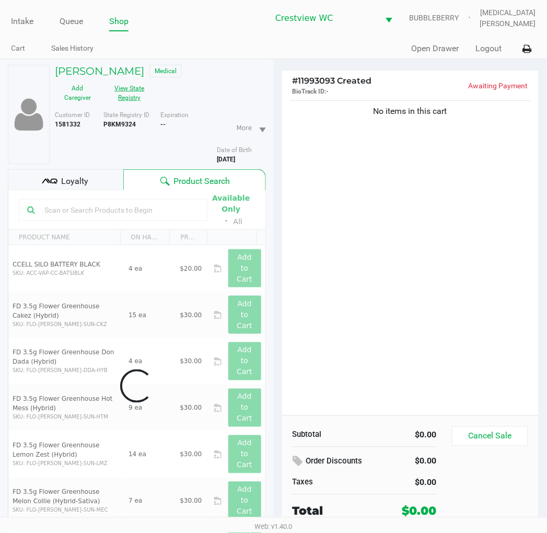
click at [131, 97] on button "View State Registry" at bounding box center [126, 93] width 52 height 26
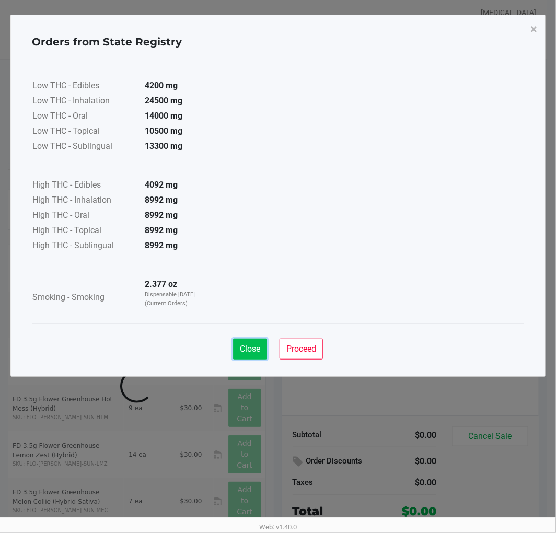
click at [249, 349] on span "Close" at bounding box center [250, 349] width 20 height 10
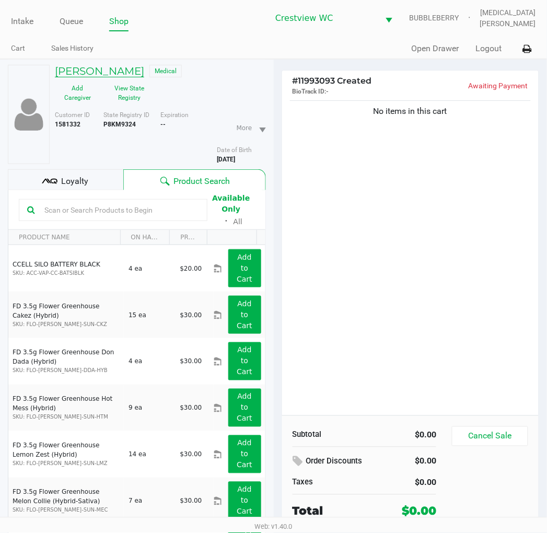
click at [85, 77] on h5 "HAYLIE GUILLORY" at bounding box center [99, 71] width 89 height 13
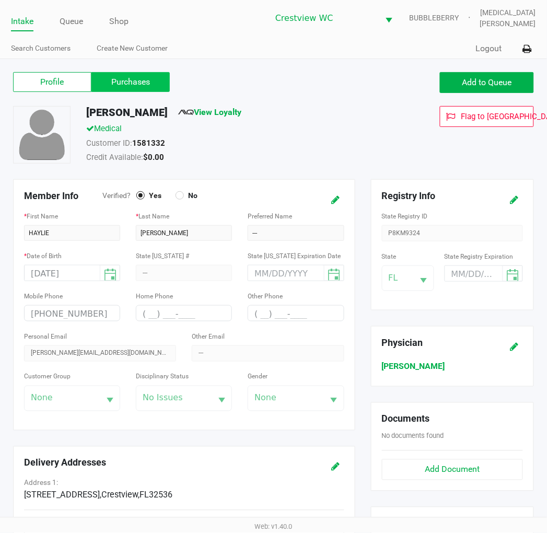
click at [133, 77] on label "Purchases" at bounding box center [130, 82] width 78 height 20
click at [0, 0] on 1 "Purchases" at bounding box center [0, 0] width 0 height 0
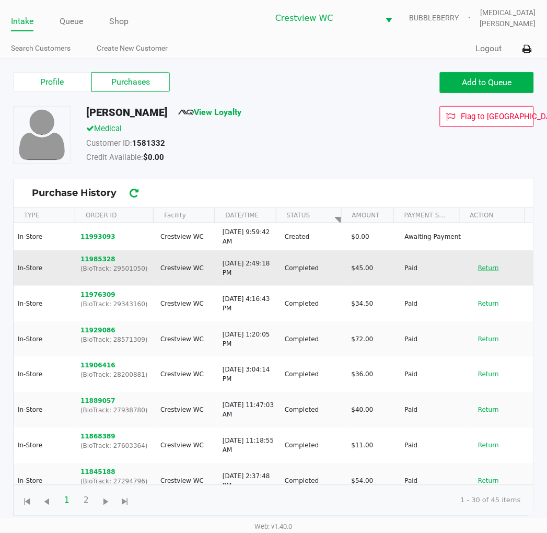
click at [478, 262] on button "Return" at bounding box center [488, 268] width 34 height 17
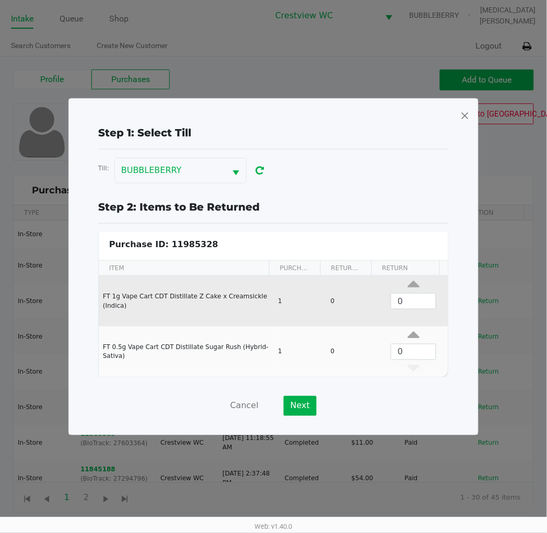
scroll to position [4, 0]
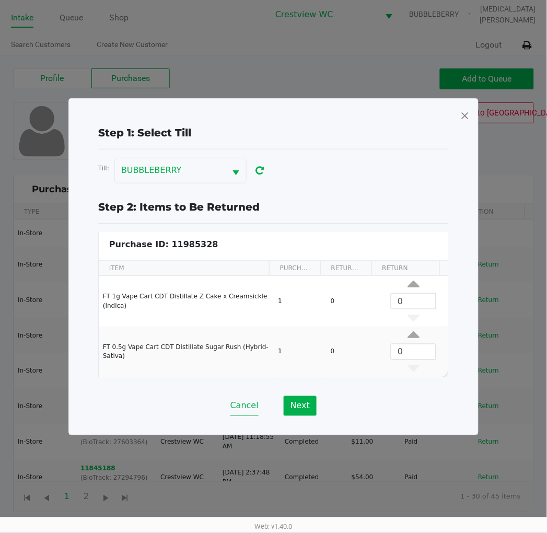
click at [238, 415] on button "Cancel" at bounding box center [244, 406] width 28 height 20
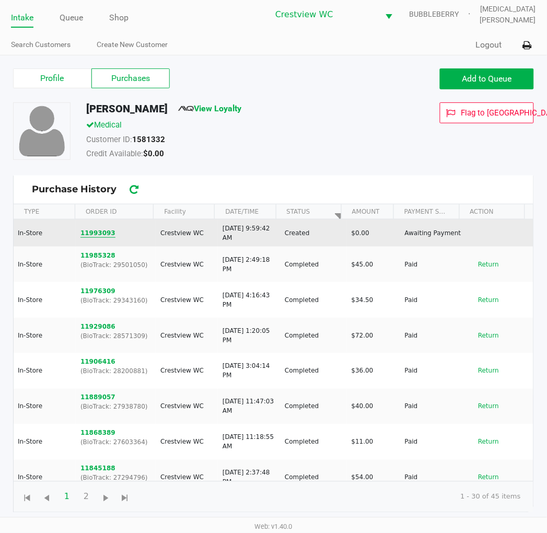
click at [90, 232] on button "11993093" at bounding box center [97, 232] width 35 height 9
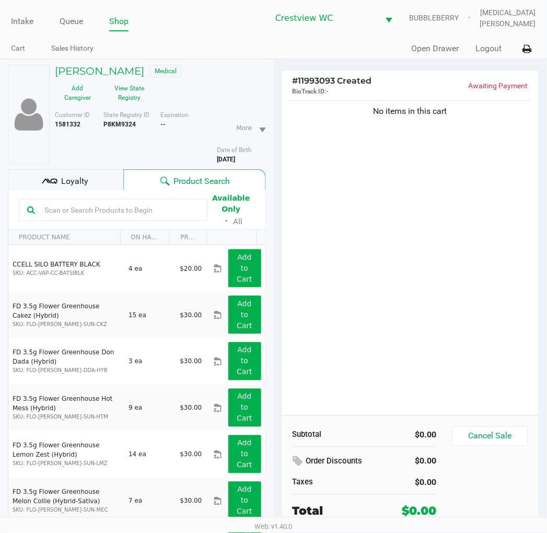
click at [406, 318] on div "No items in this cart" at bounding box center [410, 256] width 257 height 317
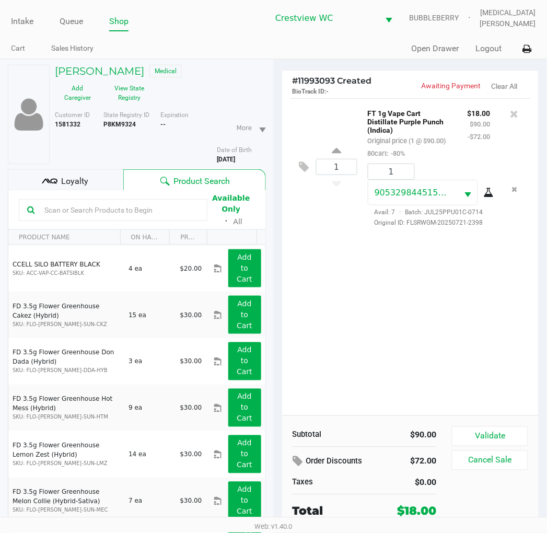
click at [426, 319] on div "1 FT 1g Vape Cart Distillate Purple Punch (Indica) Original price (1 @ $90.00) …" at bounding box center [410, 256] width 257 height 317
click at [72, 180] on span "Loyalty" at bounding box center [74, 181] width 27 height 13
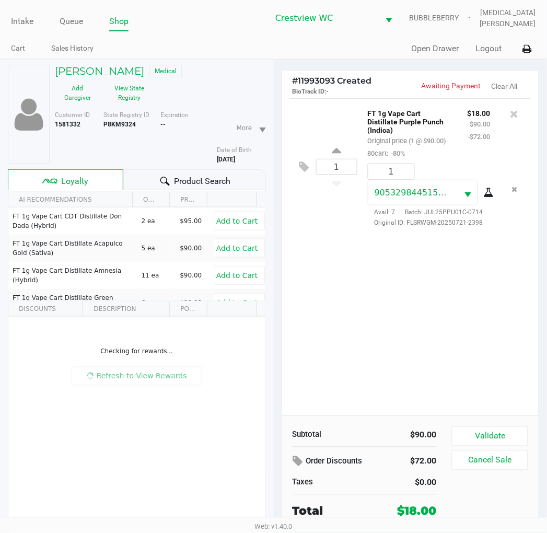
click at [380, 254] on div "1 FT 1g Vape Cart Distillate Purple Punch (Indica) Original price (1 @ $90.00) …" at bounding box center [410, 256] width 257 height 317
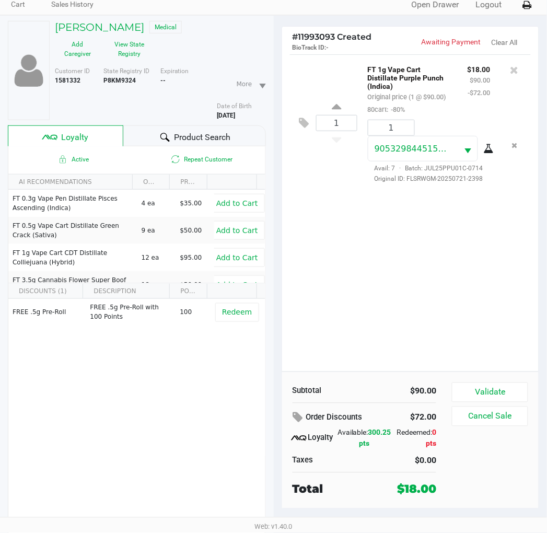
scroll to position [54, 0]
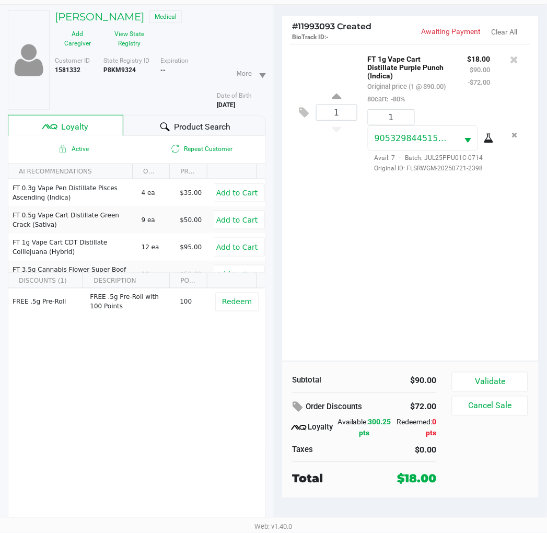
click at [470, 279] on div "1 FT 1g Vape Cart Distillate Purple Punch (Indica) Original price (1 @ $90.00) …" at bounding box center [410, 202] width 257 height 317
click at [510, 375] on button "Validate" at bounding box center [490, 382] width 76 height 20
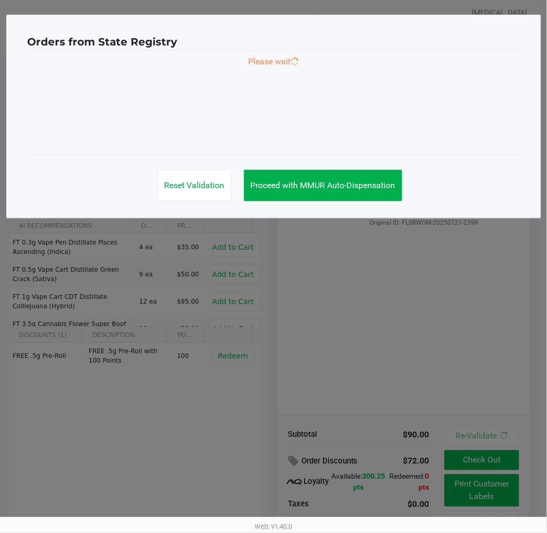
scroll to position [0, 0]
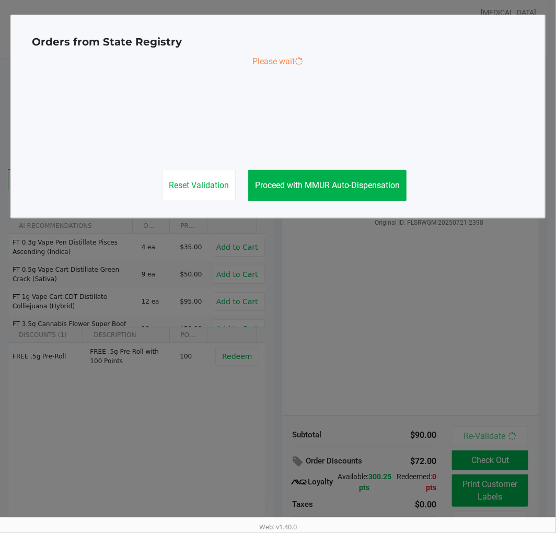
click at [492, 383] on ngb-modal-window "Orders from State Registry Please wait Reset Validation Proceed with MMUR Auto-…" at bounding box center [278, 266] width 556 height 533
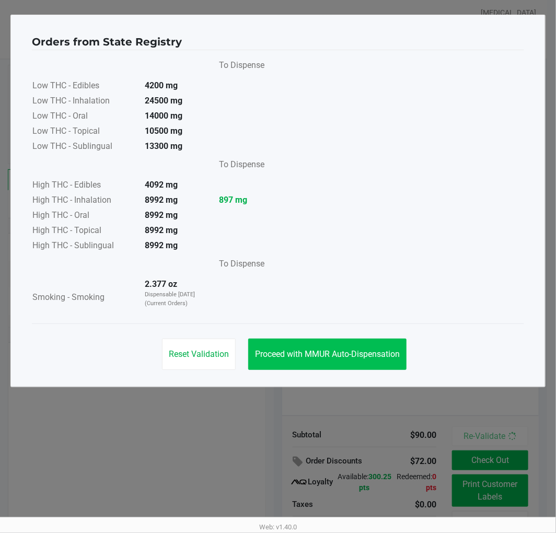
click at [346, 359] on button "Proceed with MMUR Auto-Dispensation" at bounding box center [327, 353] width 158 height 31
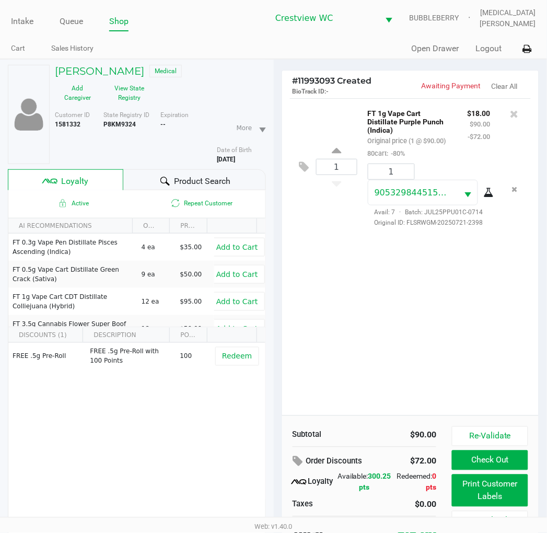
click at [396, 371] on div "1 FT 1g Vape Cart Distillate Purple Punch (Indica) Original price (1 @ $90.00) …" at bounding box center [410, 256] width 257 height 317
click at [507, 489] on button "Print Customer Labels" at bounding box center [490, 490] width 76 height 32
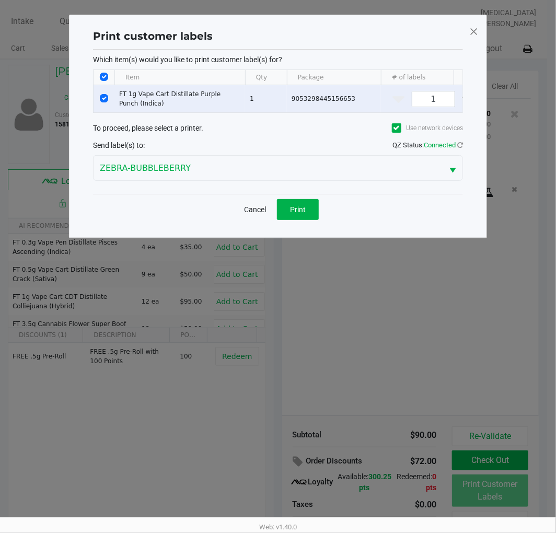
click at [305, 220] on button "Print" at bounding box center [298, 209] width 42 height 21
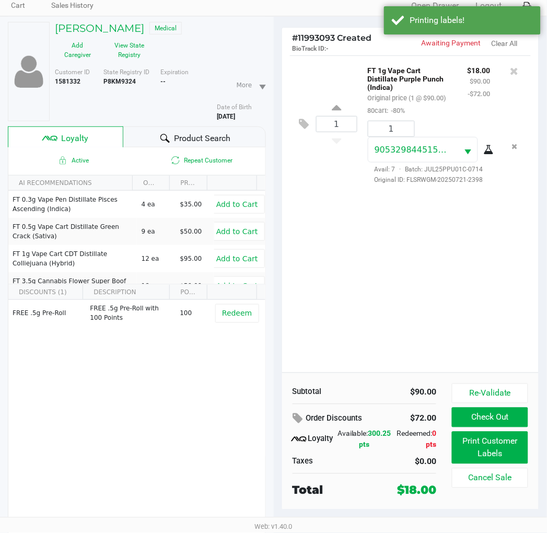
scroll to position [54, 0]
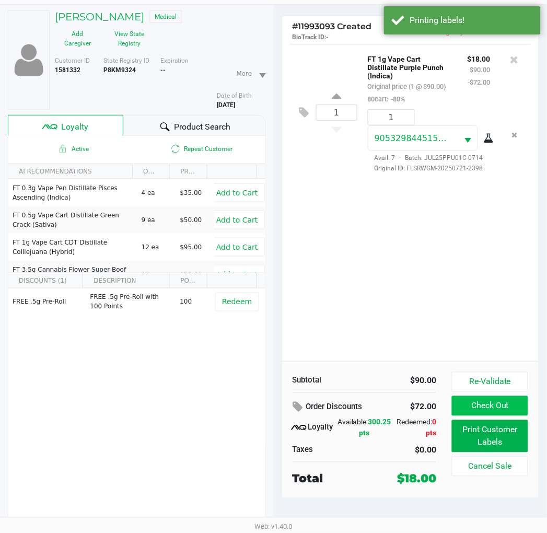
click at [503, 408] on button "Check Out" at bounding box center [490, 406] width 76 height 20
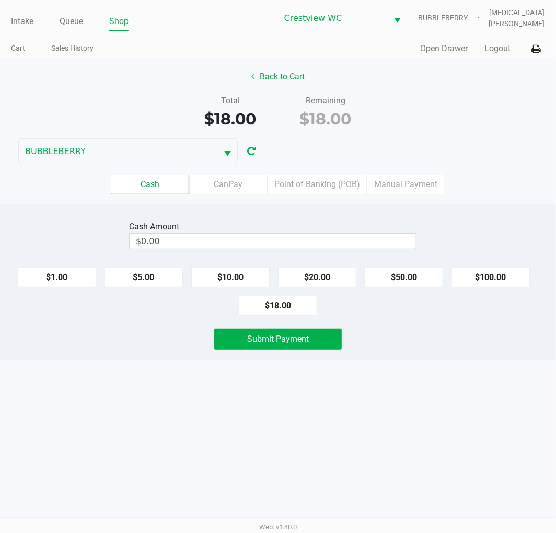
click at [330, 183] on label "Point of Banking (POB)" at bounding box center [316, 184] width 99 height 20
click at [0, 0] on 7 "Point of Banking (POB)" at bounding box center [0, 0] width 0 height 0
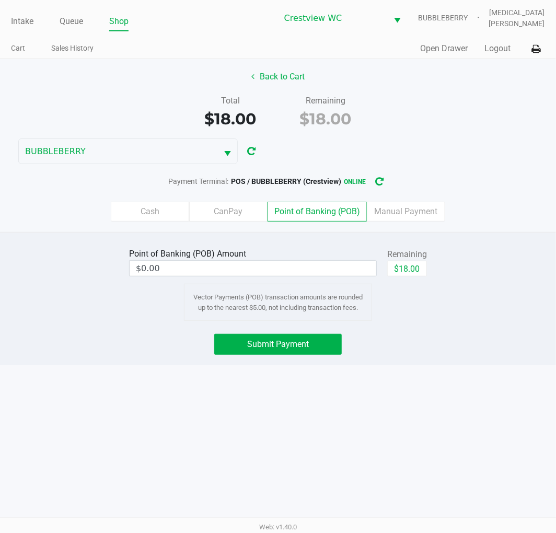
click at [414, 272] on button "$18.00" at bounding box center [407, 269] width 40 height 16
type input "$18.00"
click at [293, 355] on button "Submit Payment" at bounding box center [277, 344] width 127 height 21
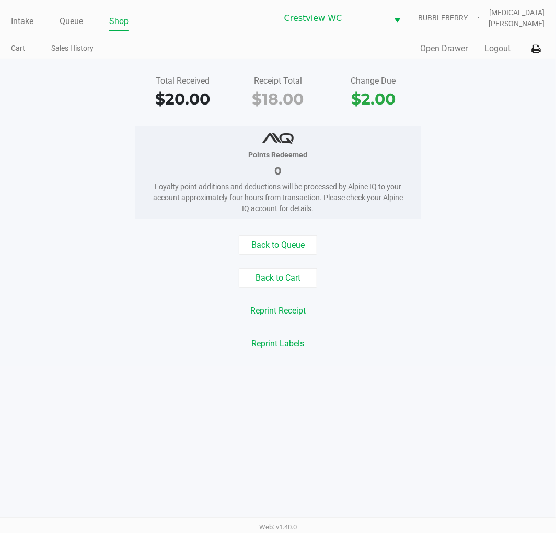
click at [290, 238] on button "Back to Queue" at bounding box center [278, 245] width 78 height 20
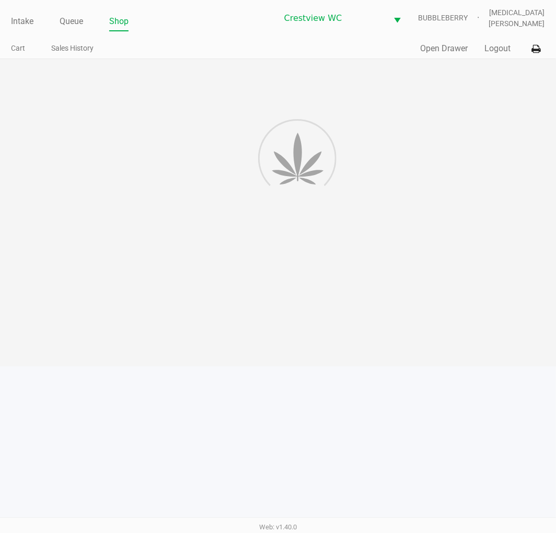
click at [432, 200] on div at bounding box center [278, 212] width 556 height 307
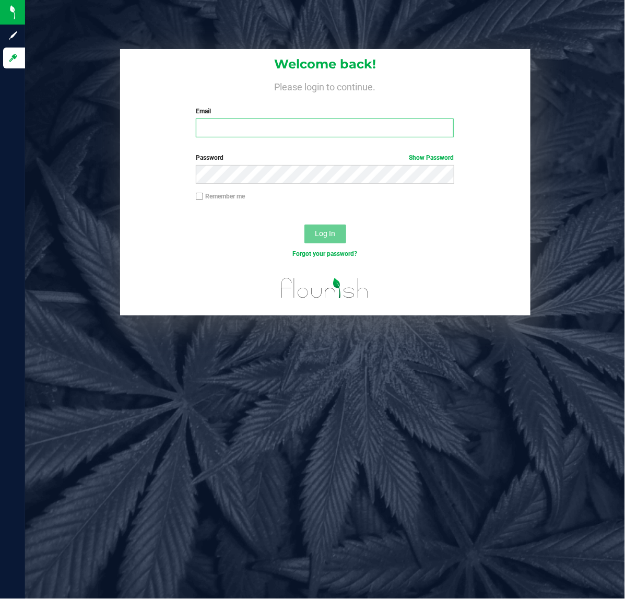
click at [286, 132] on input "Email" at bounding box center [325, 128] width 258 height 19
type input "[EMAIL_ADDRESS][DOMAIN_NAME]"
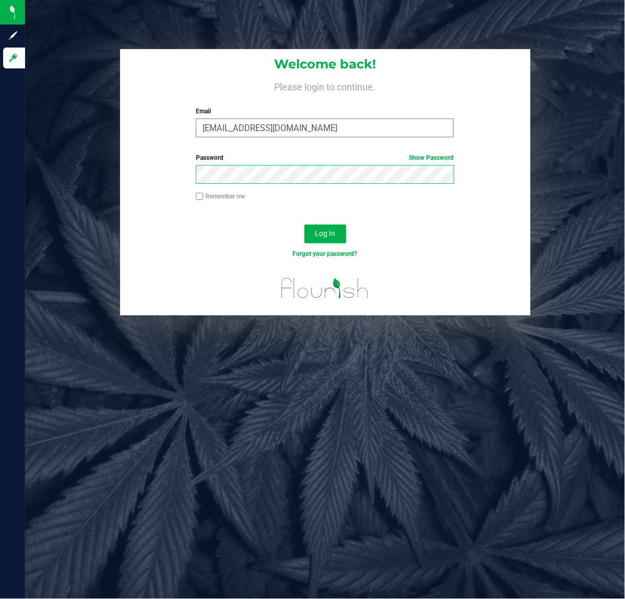
click at [305, 225] on button "Log In" at bounding box center [326, 234] width 42 height 19
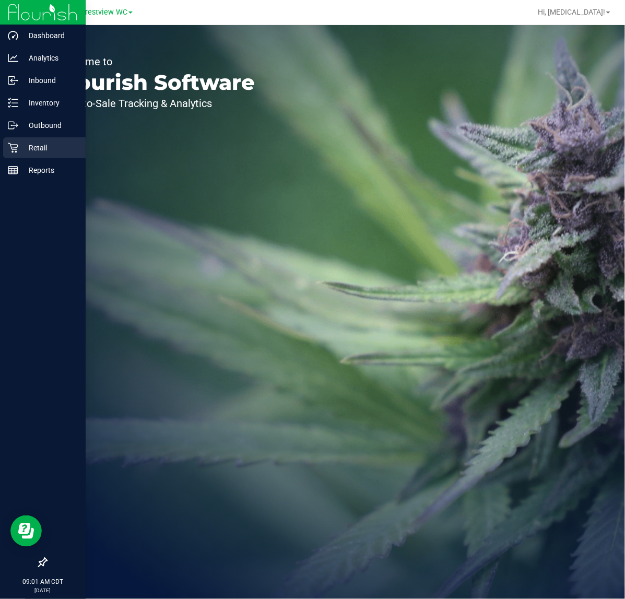
click at [13, 151] on icon at bounding box center [13, 148] width 10 height 10
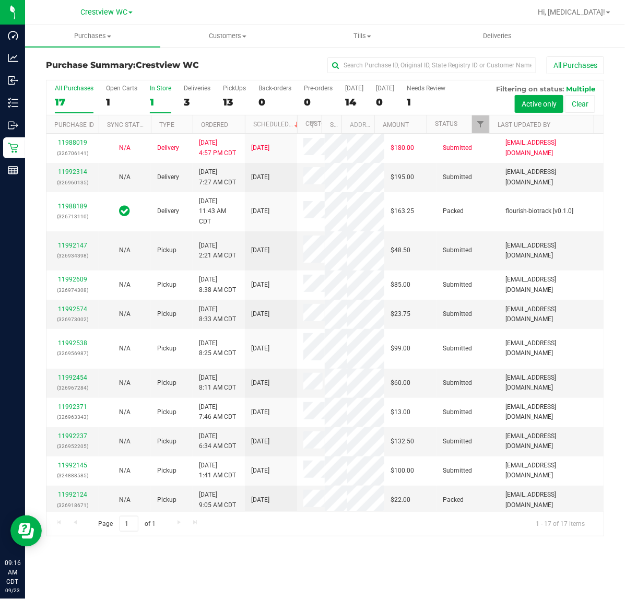
click at [150, 101] on div "1" at bounding box center [160, 102] width 21 height 12
click at [0, 0] on input "In Store 1" at bounding box center [0, 0] width 0 height 0
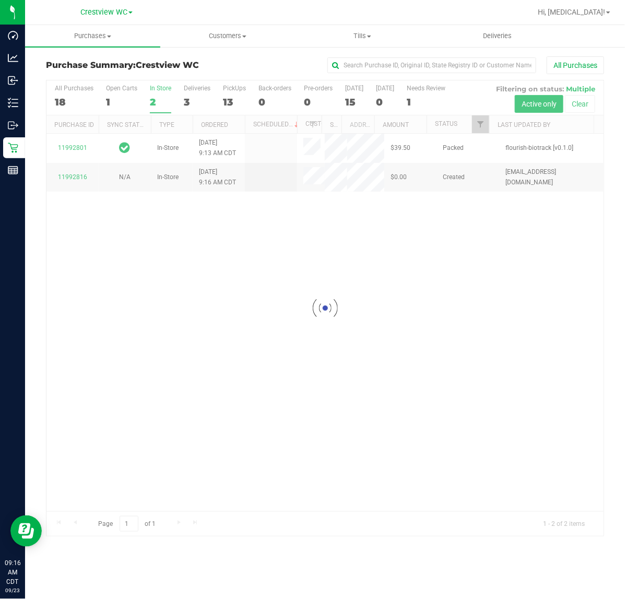
click at [73, 144] on div at bounding box center [324, 308] width 557 height 456
click at [76, 149] on div at bounding box center [324, 308] width 557 height 456
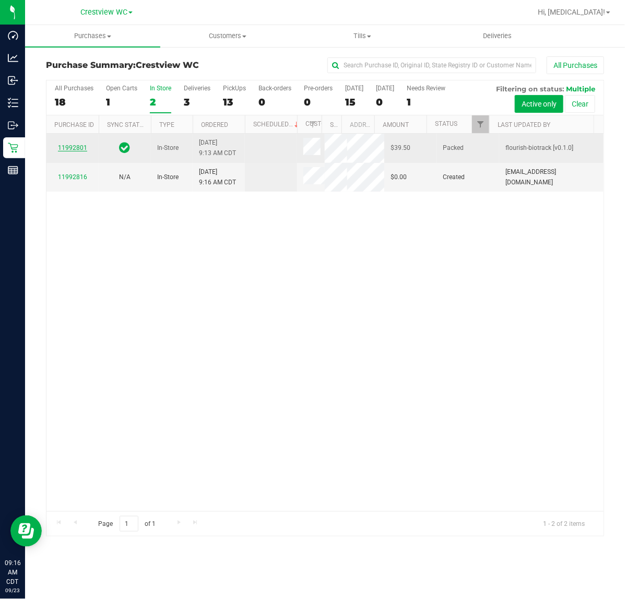
click at [80, 150] on link "11992801" at bounding box center [72, 147] width 29 height 7
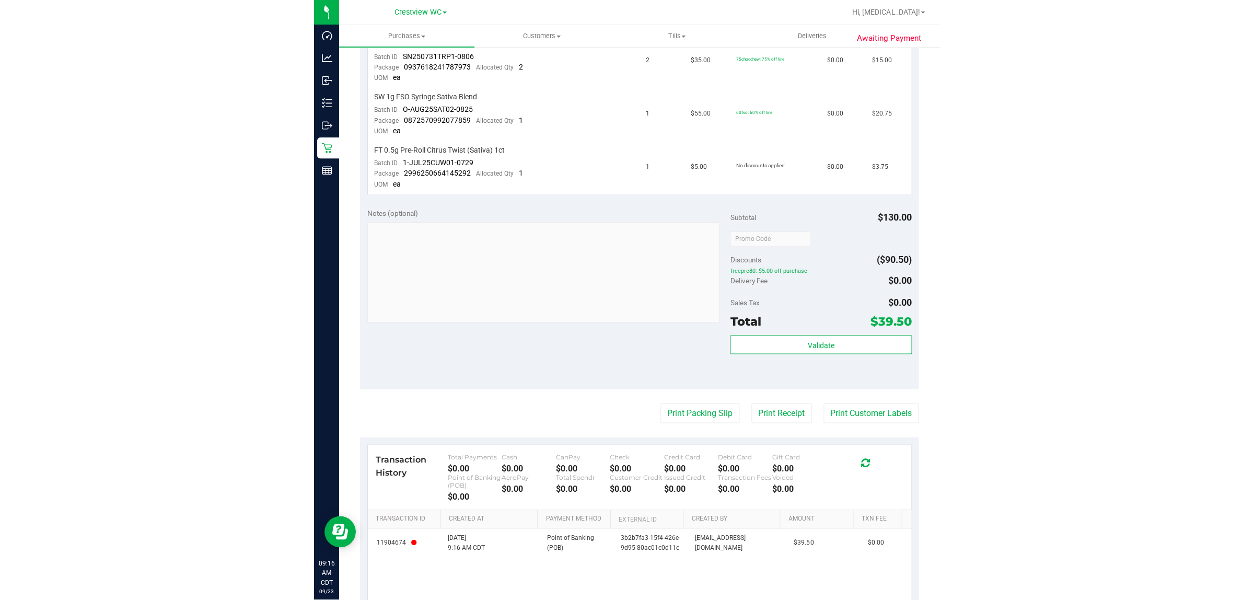
scroll to position [359, 0]
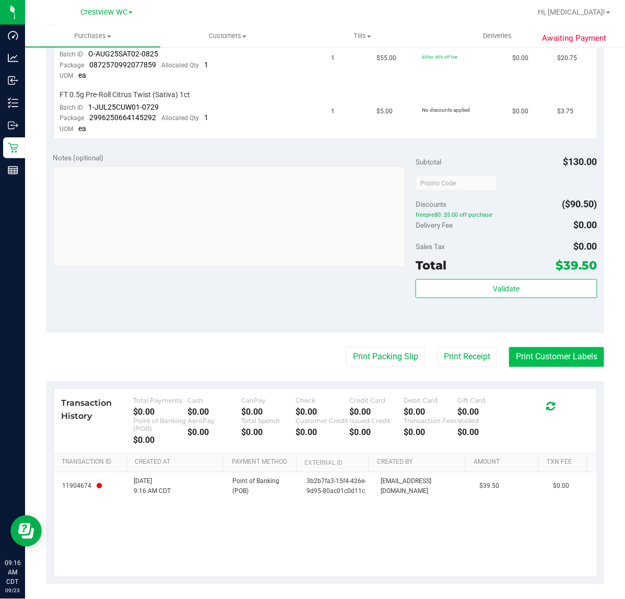
click at [541, 354] on button "Print Customer Labels" at bounding box center [556, 357] width 95 height 20
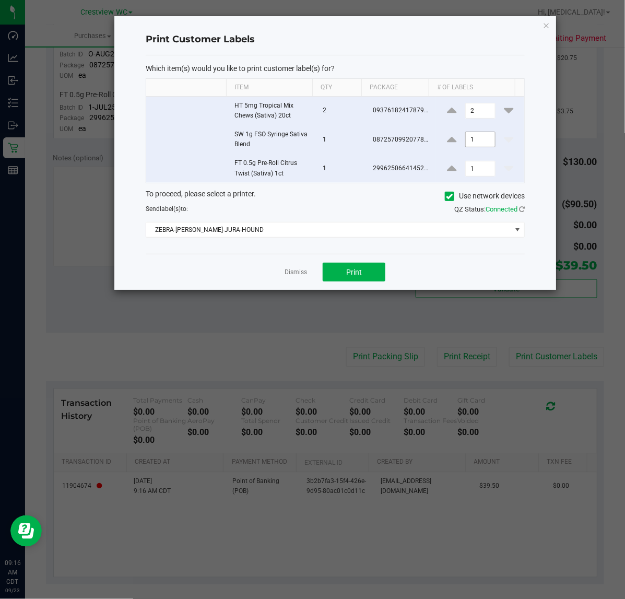
click at [471, 138] on input "1" at bounding box center [480, 139] width 29 height 15
type input "1"
click at [478, 106] on input "2" at bounding box center [480, 110] width 29 height 15
type input "1"
click at [478, 145] on input "1" at bounding box center [480, 139] width 29 height 15
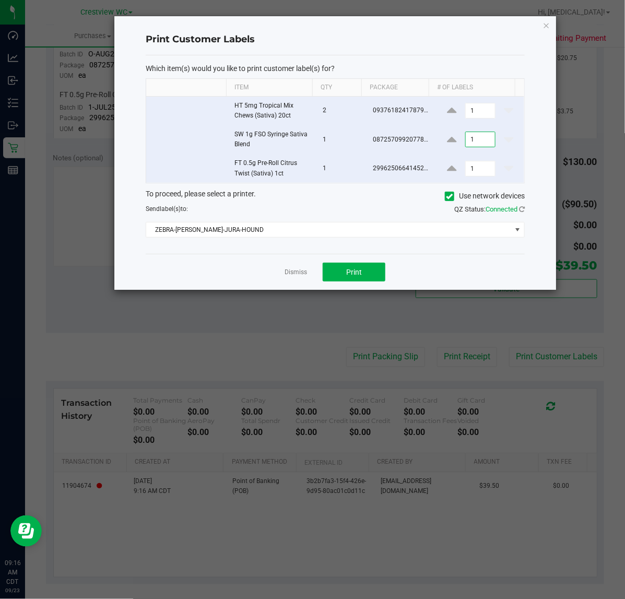
type input "1"
click at [478, 103] on input "1" at bounding box center [480, 110] width 29 height 15
type input "1"
click at [443, 265] on div "Dismiss Print" at bounding box center [335, 272] width 379 height 36
click at [354, 273] on span "Print" at bounding box center [354, 272] width 16 height 8
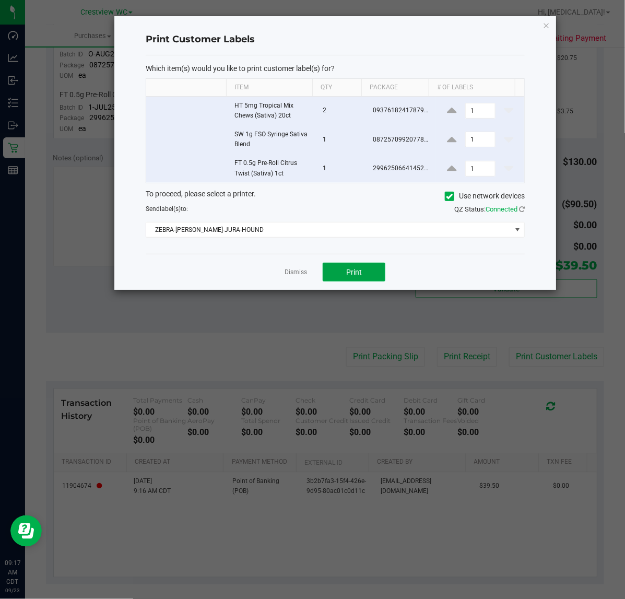
click at [356, 276] on span "Print" at bounding box center [354, 272] width 16 height 8
click at [546, 28] on icon "button" at bounding box center [546, 25] width 7 height 13
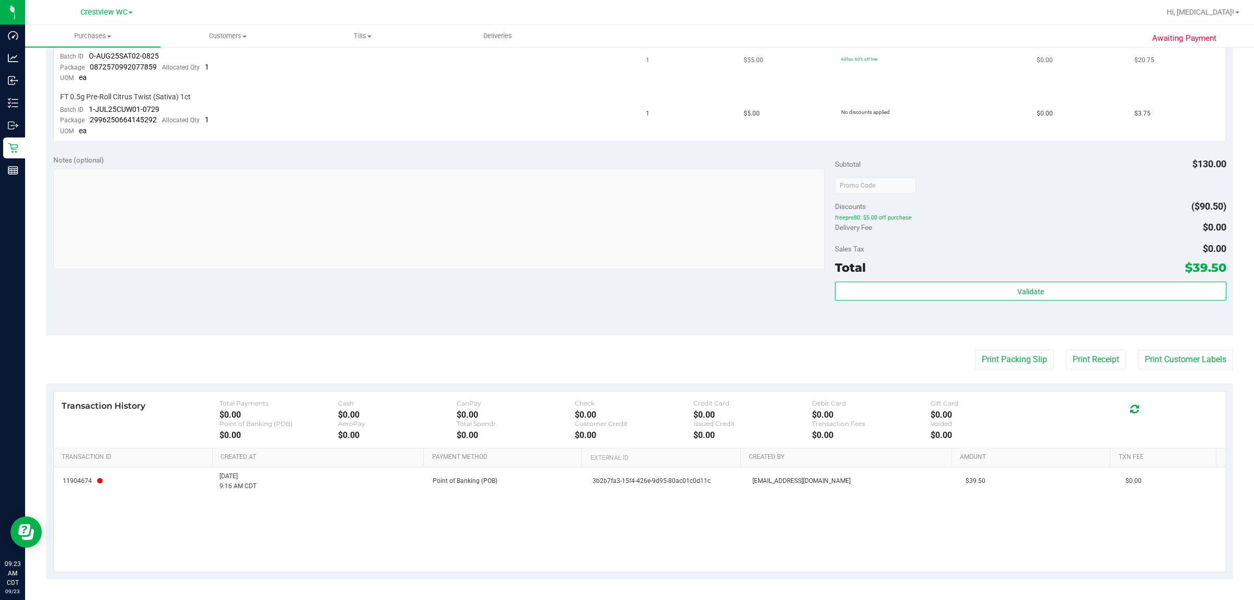
scroll to position [351, 0]
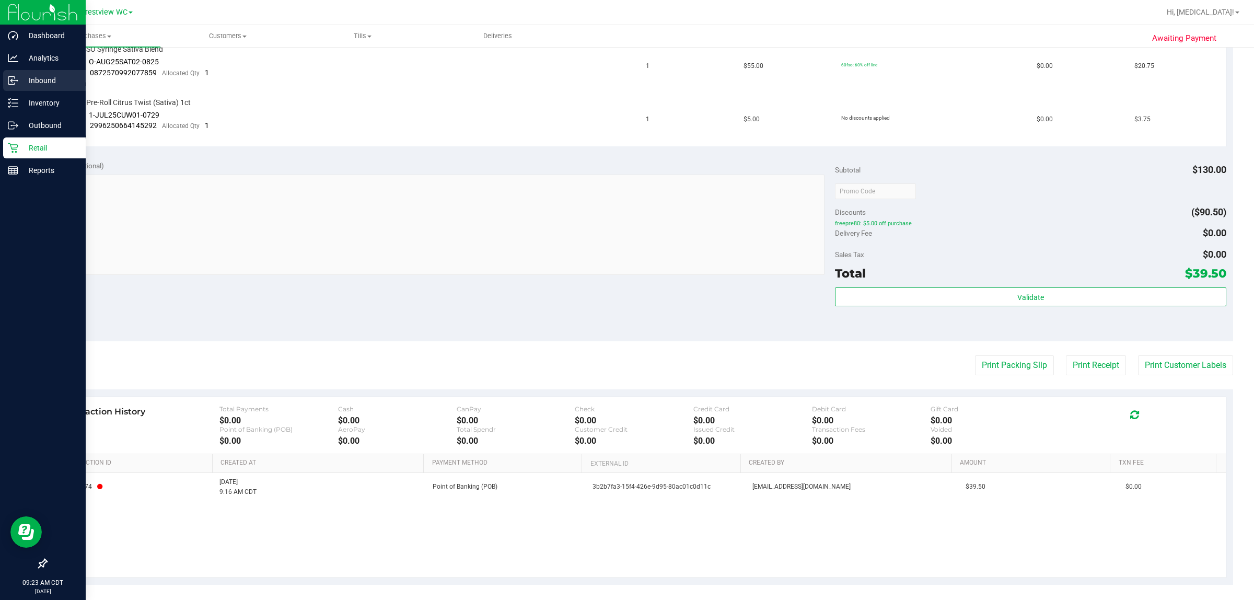
click at [0, 72] on link "Inbound" at bounding box center [43, 81] width 86 height 22
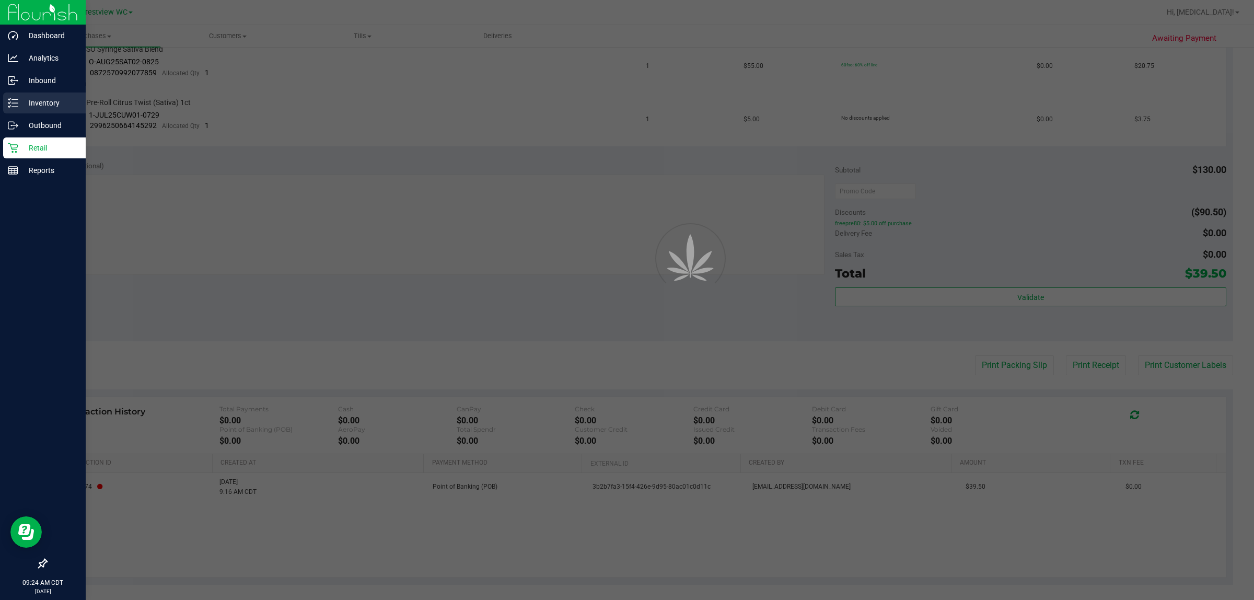
click at [38, 103] on p "Inventory" at bounding box center [49, 103] width 63 height 13
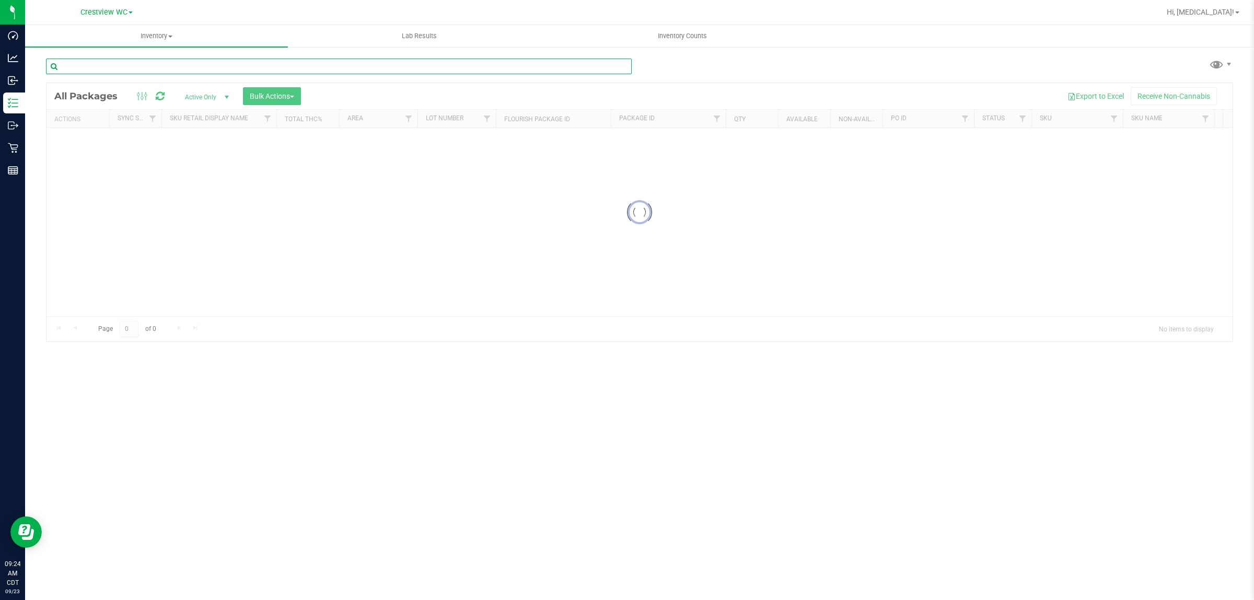
click at [167, 71] on input "text" at bounding box center [339, 67] width 586 height 16
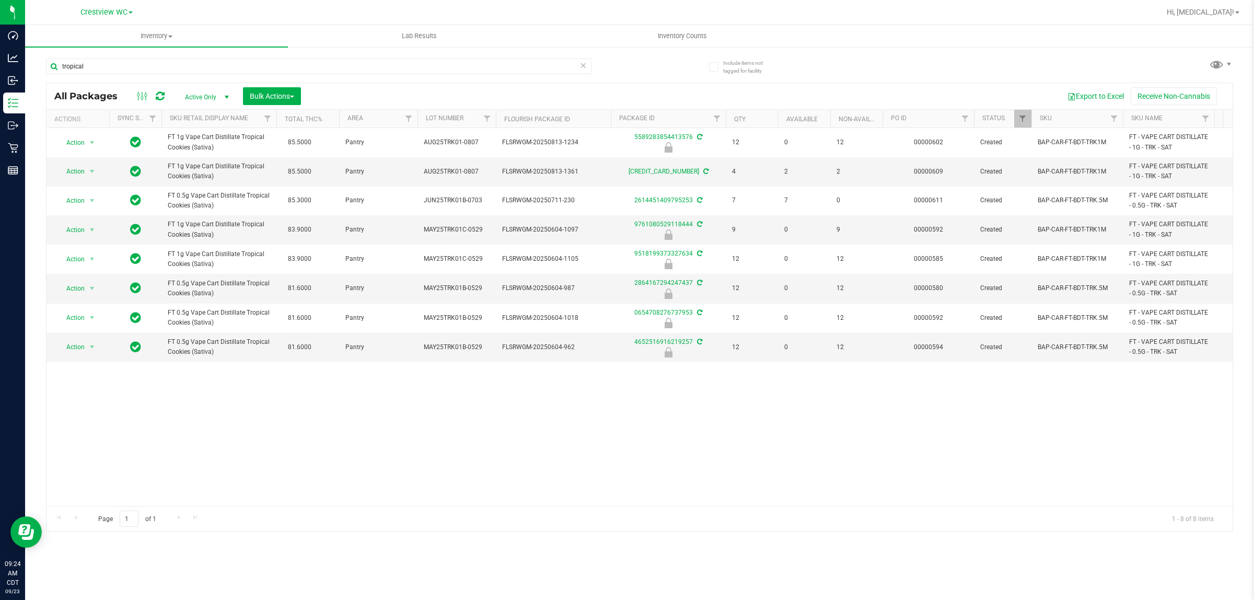
click at [294, 422] on div "Action Action Edit attributes Global inventory Locate package Package audit log…" at bounding box center [639, 317] width 1186 height 378
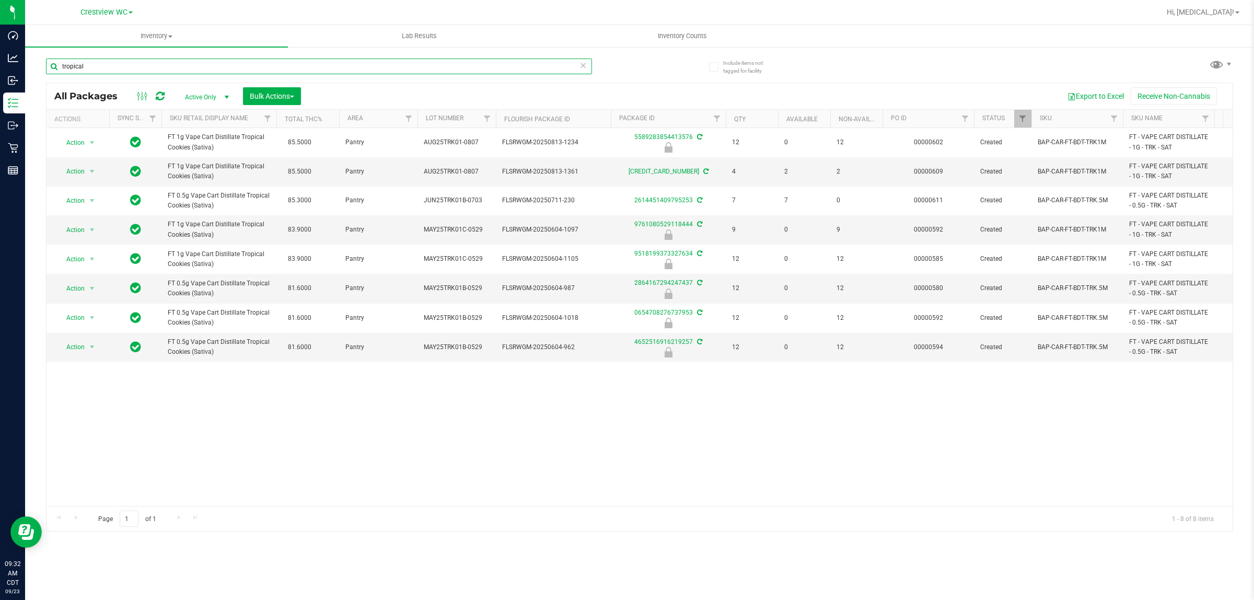
click at [108, 69] on input "tropical" at bounding box center [319, 67] width 546 height 16
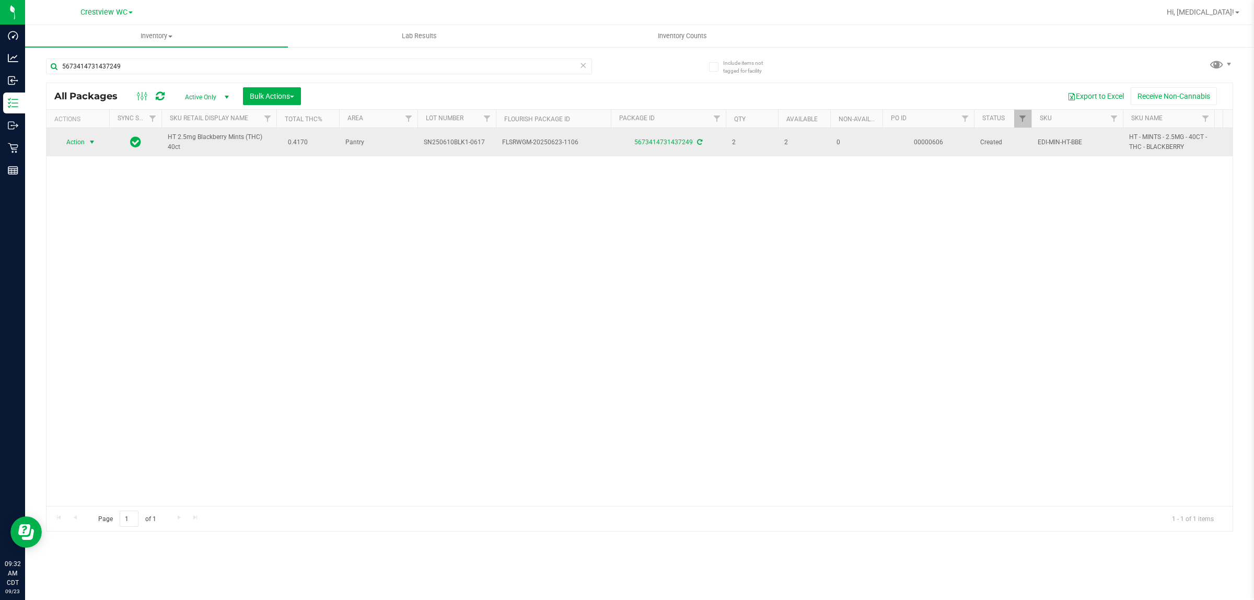
click at [77, 144] on span "Action" at bounding box center [71, 142] width 28 height 15
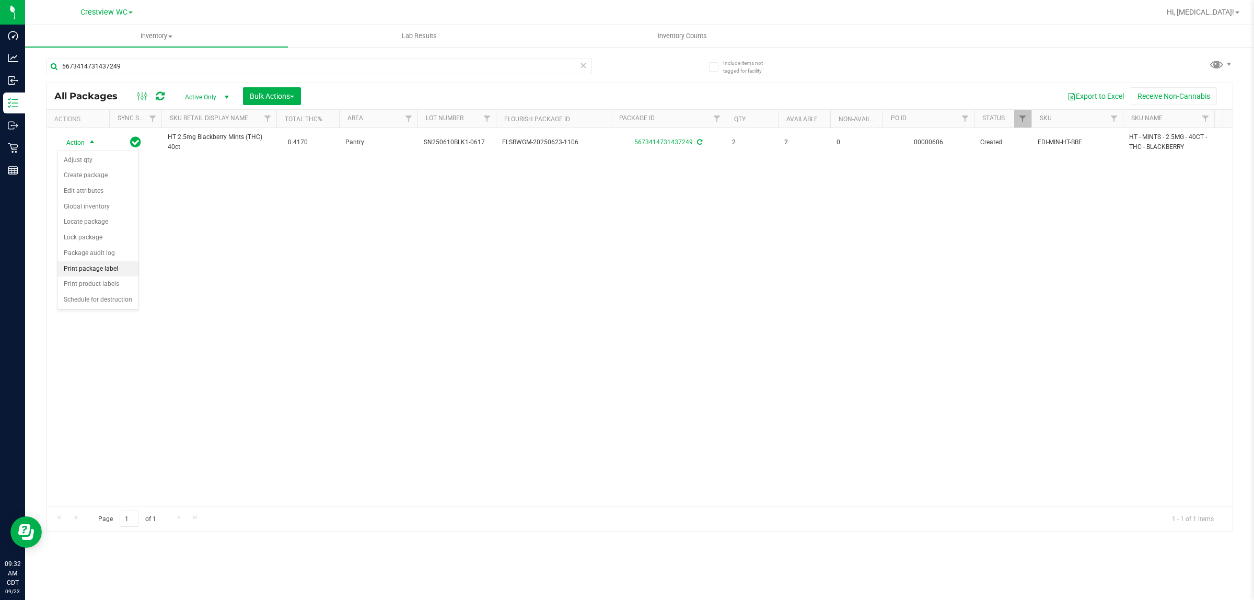
click at [110, 266] on li "Print package label" at bounding box center [97, 269] width 81 height 16
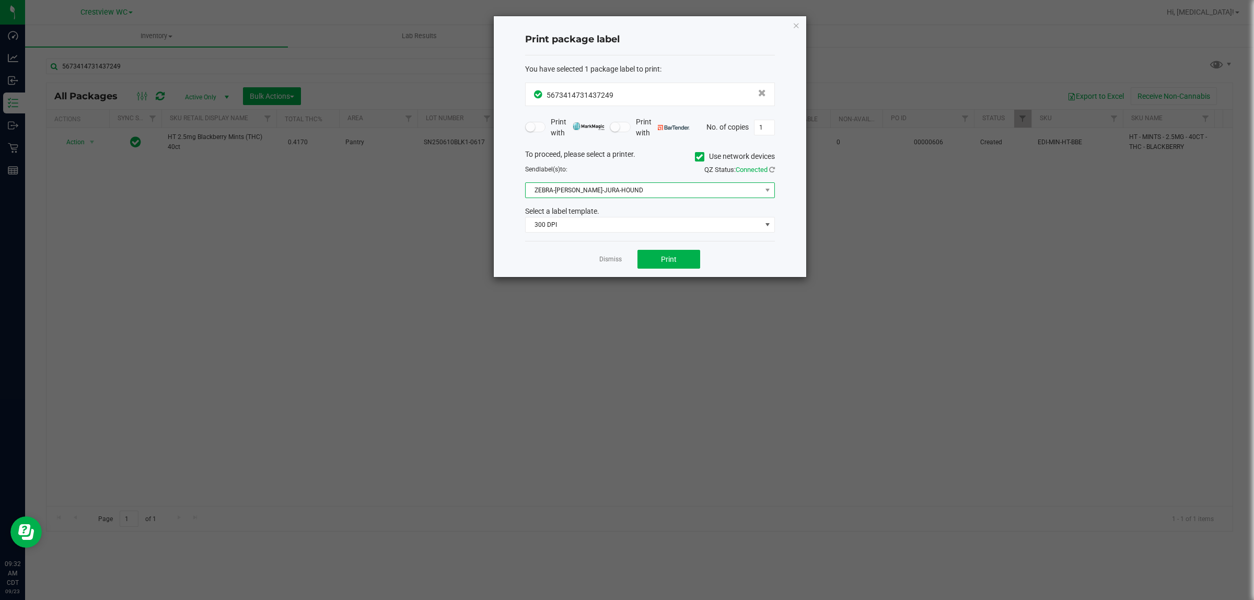
click at [625, 198] on span "ZEBRA-[PERSON_NAME]-JURA-HOUND" at bounding box center [650, 190] width 250 height 16
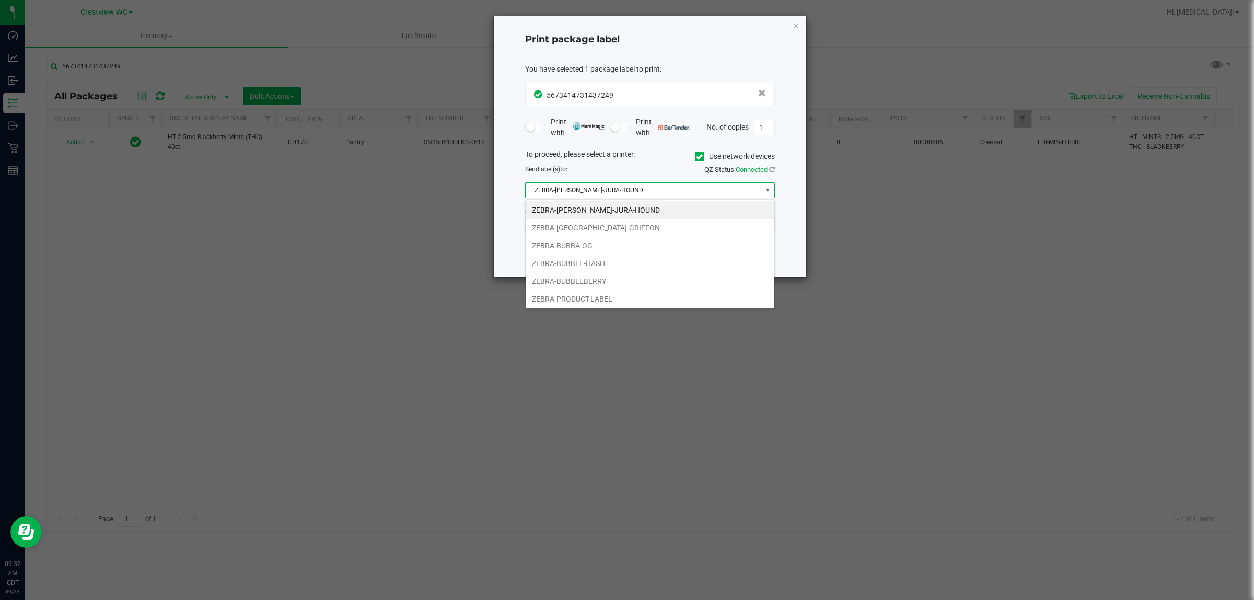
scroll to position [16, 249]
click at [625, 285] on li "ZEBRA-BUBBLEBERRY" at bounding box center [650, 281] width 249 height 18
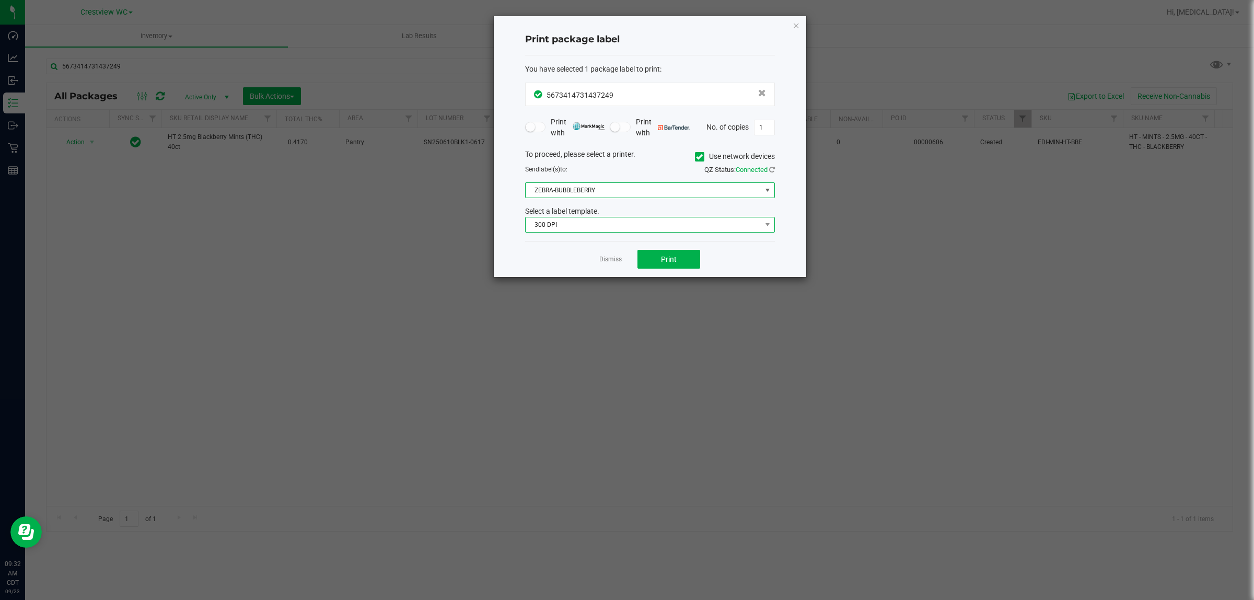
click at [622, 226] on span "300 DPI" at bounding box center [644, 224] width 236 height 15
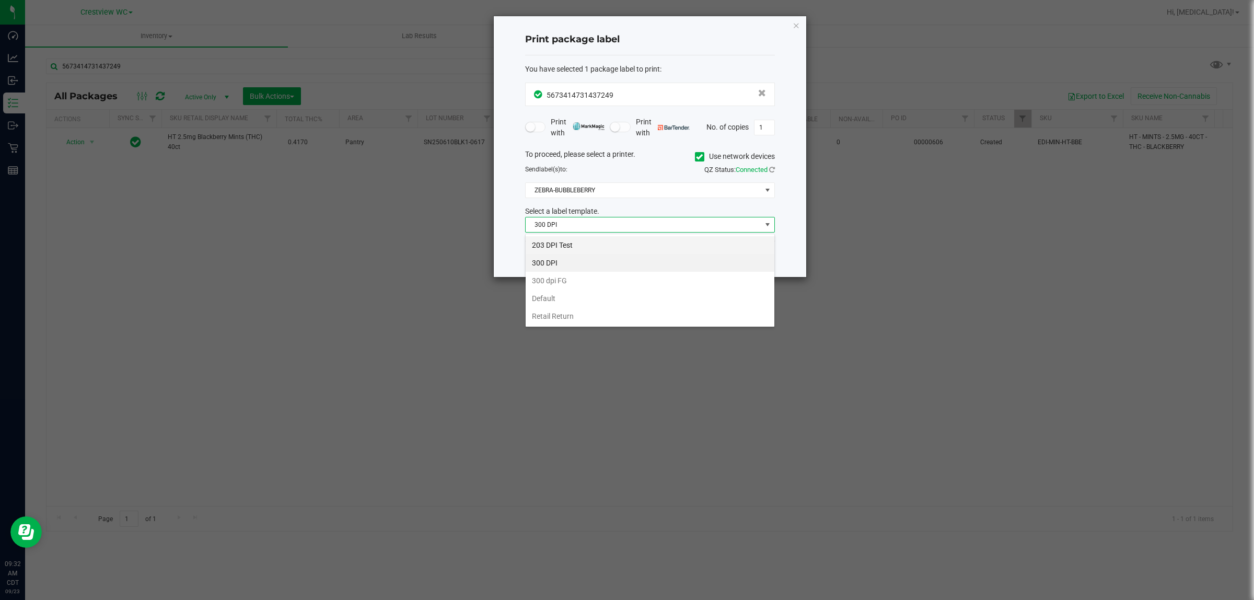
click at [600, 250] on li "203 DPI Test" at bounding box center [650, 245] width 249 height 18
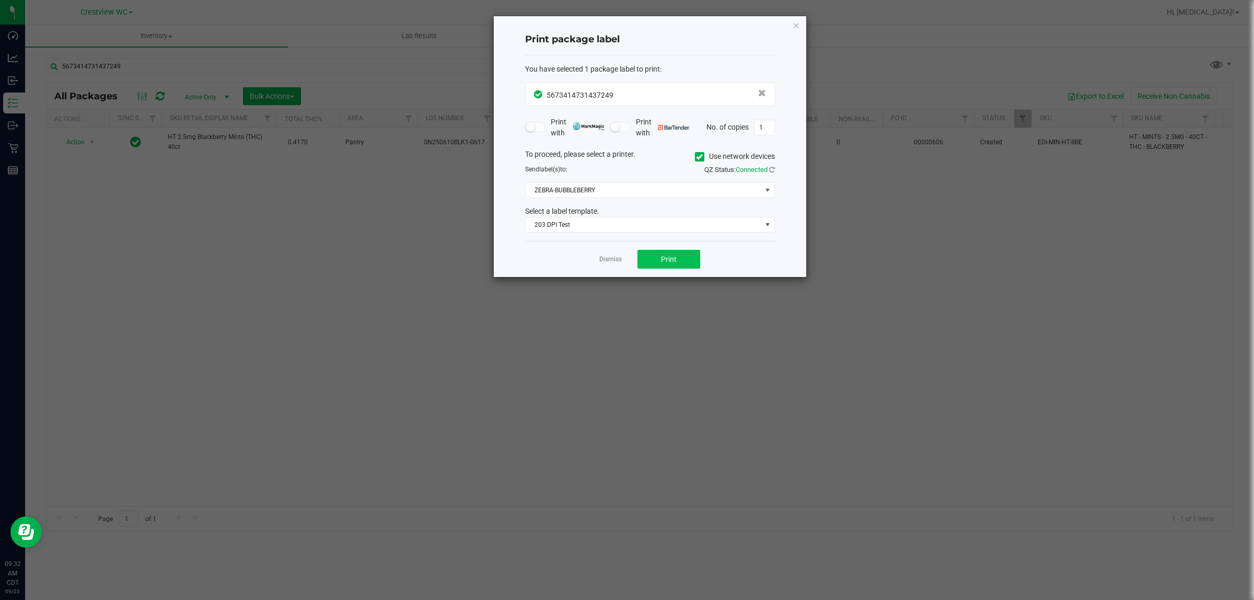
drag, startPoint x: 573, startPoint y: 256, endPoint x: 656, endPoint y: 258, distance: 83.6
click at [578, 258] on div "Dismiss Print" at bounding box center [650, 259] width 250 height 36
click at [625, 259] on span "Print" at bounding box center [669, 259] width 16 height 8
click at [606, 264] on link "Dismiss" at bounding box center [610, 259] width 22 height 9
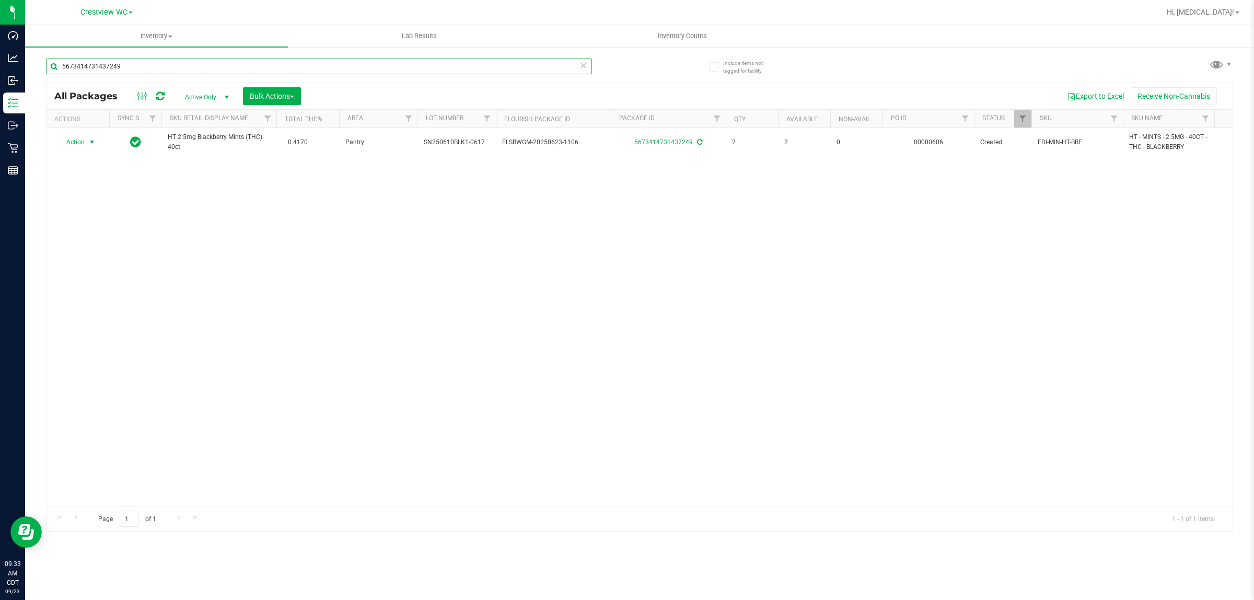
click at [352, 72] on input "5673414731437249" at bounding box center [319, 67] width 546 height 16
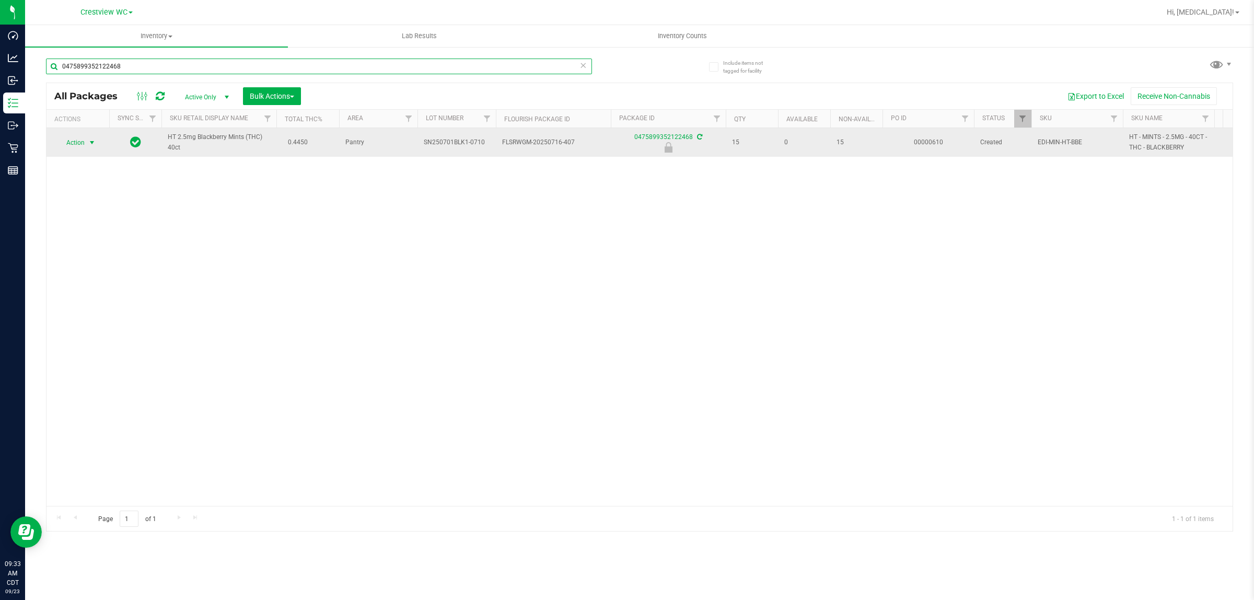
type input "0475899352122468"
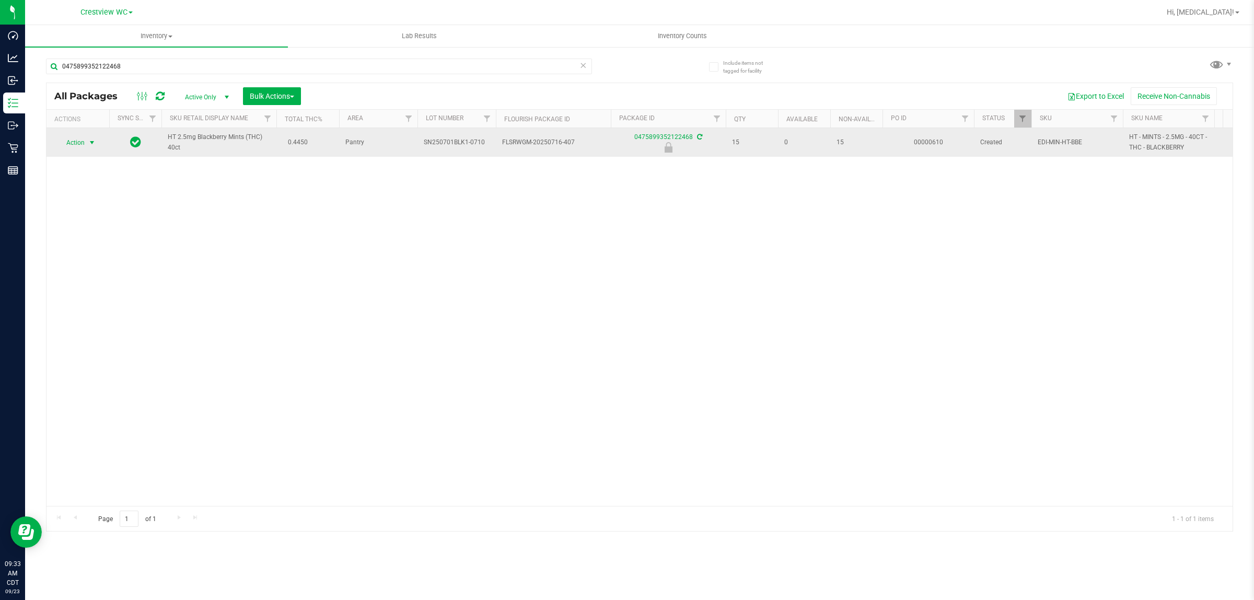
click at [84, 147] on span "Action" at bounding box center [71, 142] width 28 height 15
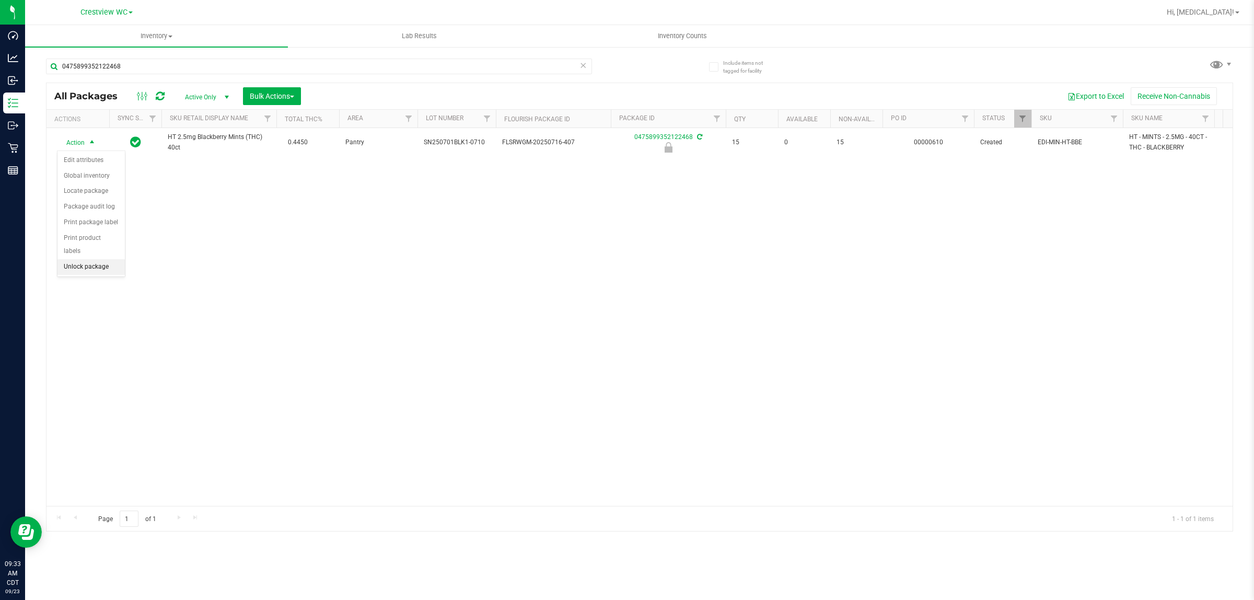
click at [84, 259] on li "Unlock package" at bounding box center [90, 267] width 67 height 16
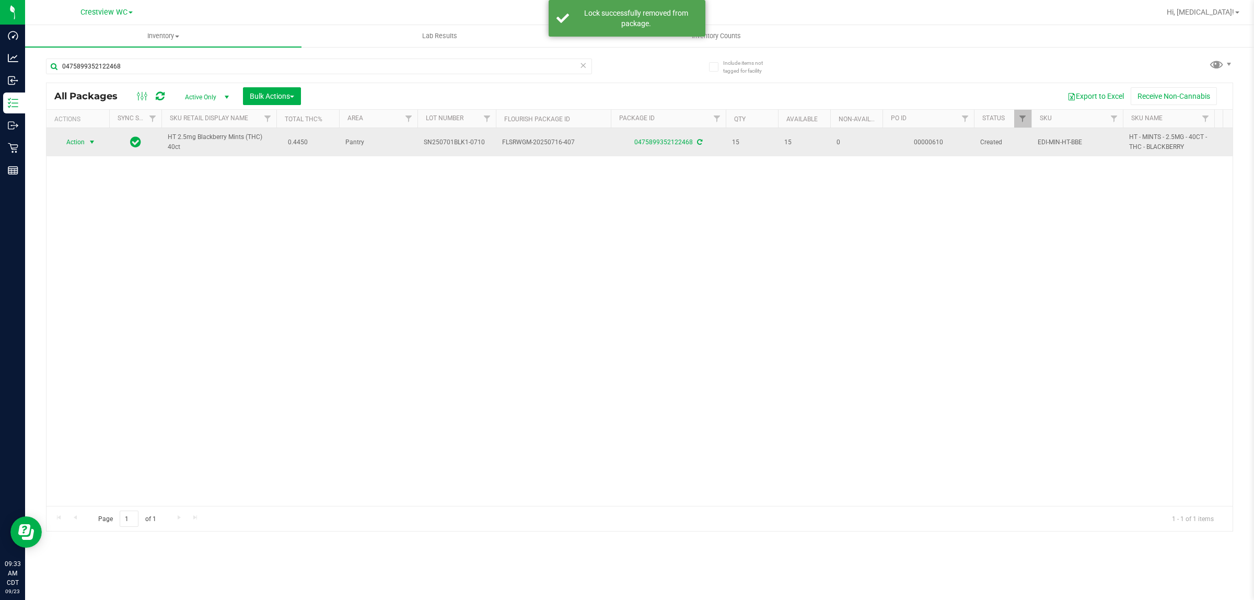
click at [86, 143] on span "select" at bounding box center [92, 142] width 13 height 15
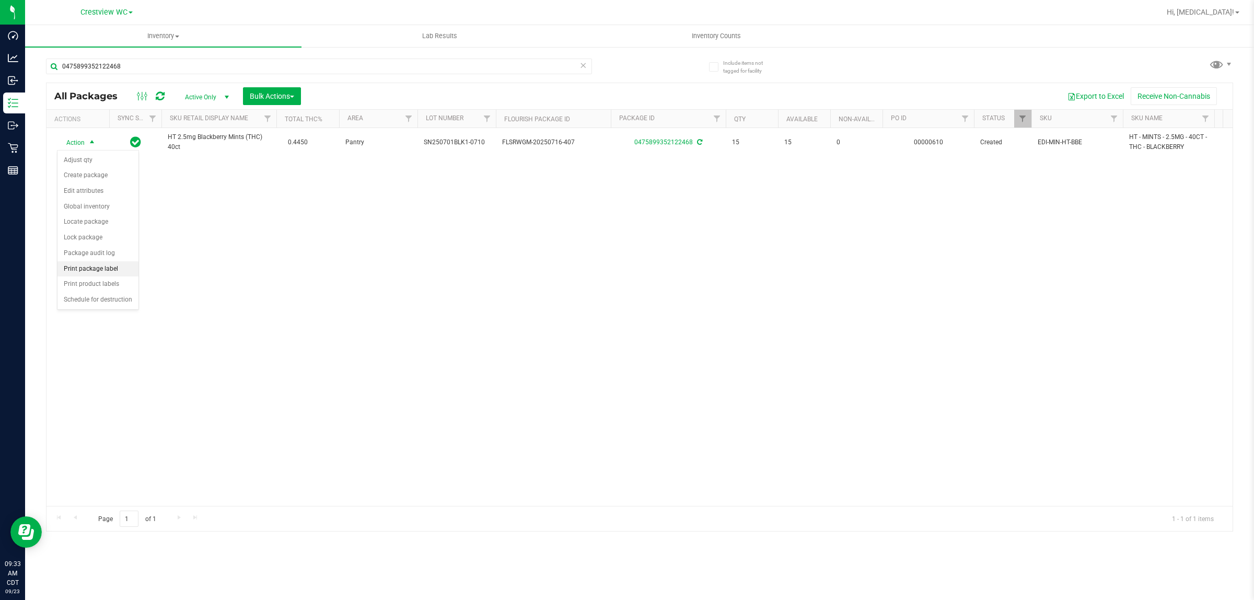
click at [98, 267] on li "Print package label" at bounding box center [97, 269] width 81 height 16
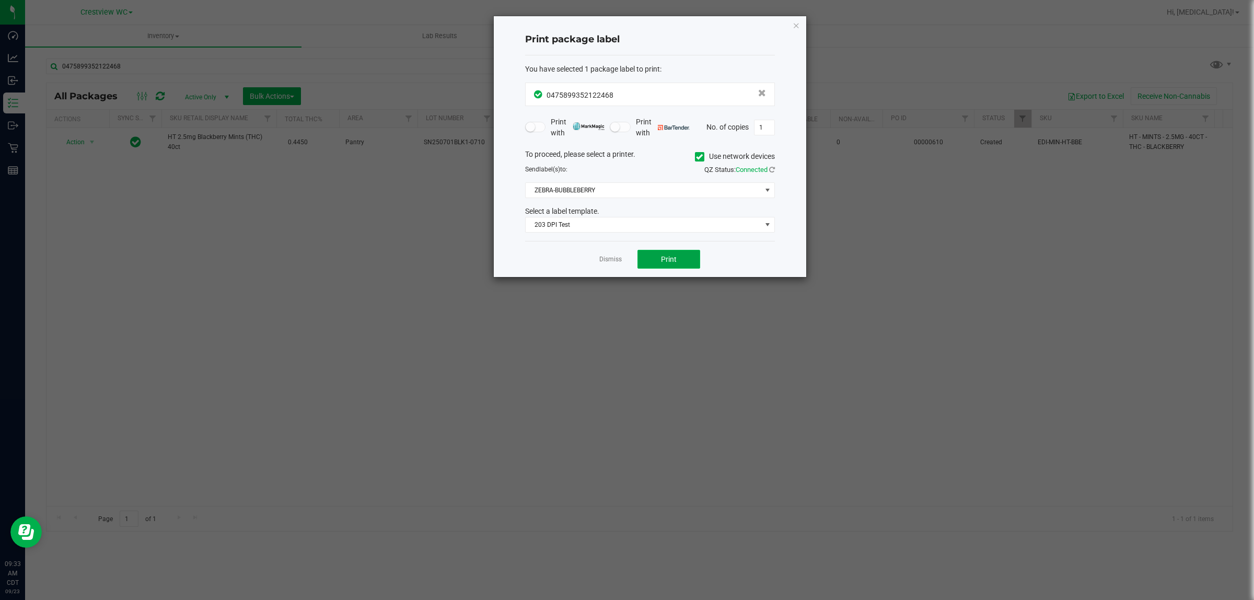
click at [625, 260] on button "Print" at bounding box center [668, 259] width 63 height 19
click at [610, 264] on link "Dismiss" at bounding box center [610, 259] width 22 height 9
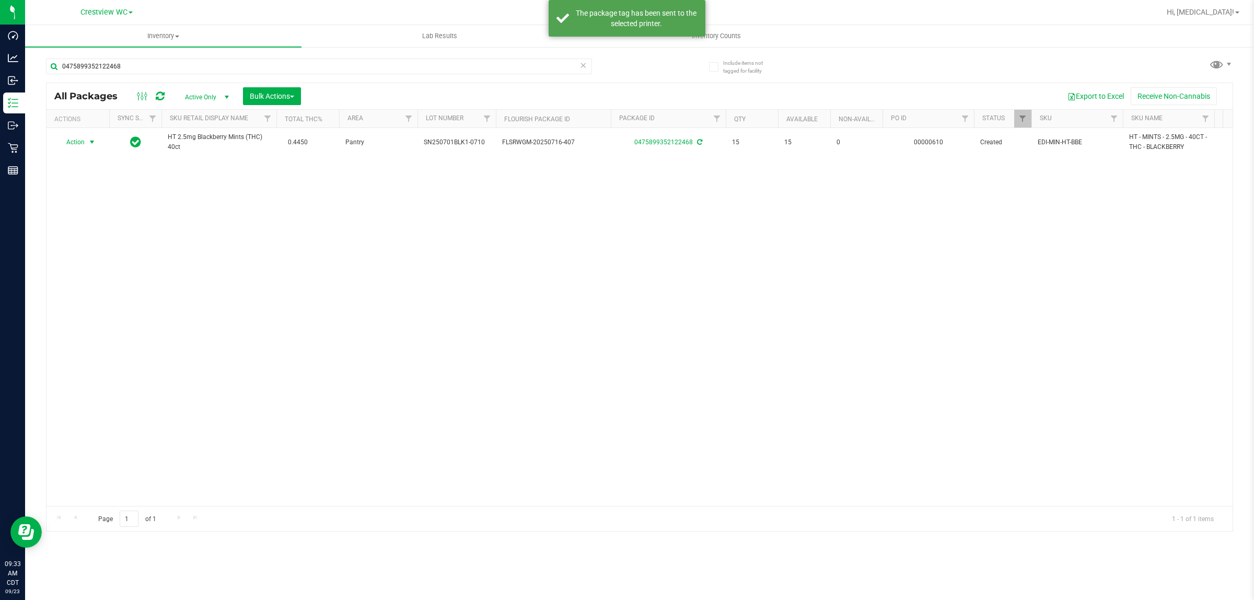
drag, startPoint x: 355, startPoint y: 361, endPoint x: 204, endPoint y: 286, distance: 168.9
click at [336, 352] on div "Action Action Adjust qty Create package Edit attributes Global inventory Locate…" at bounding box center [639, 317] width 1186 height 378
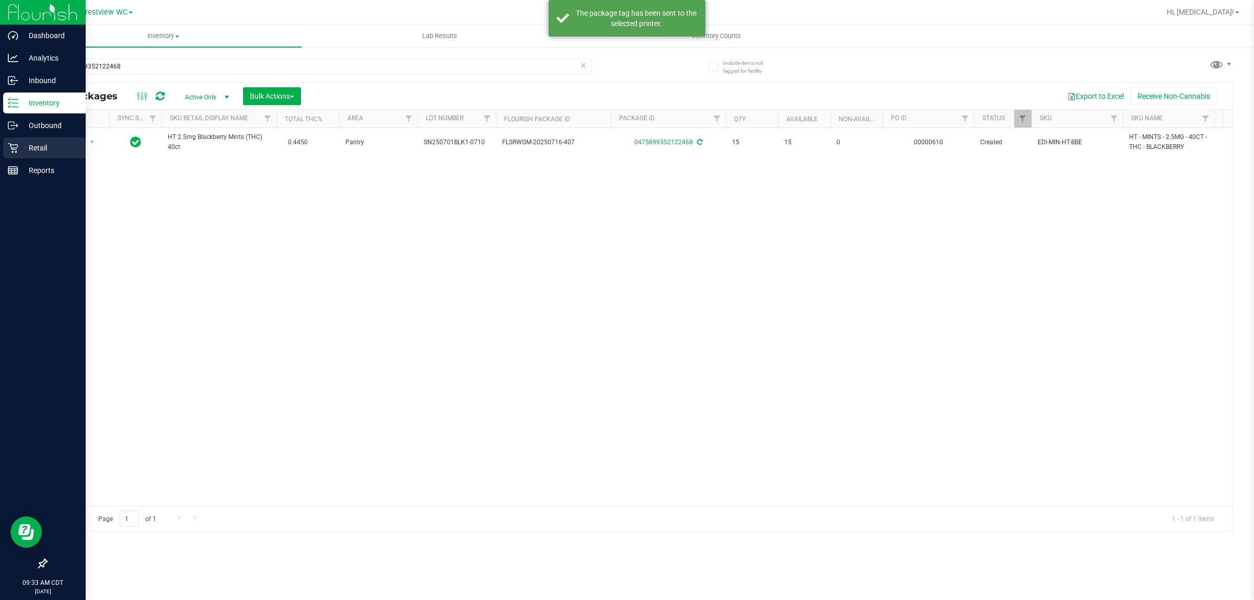
click at [14, 146] on icon at bounding box center [13, 148] width 10 height 10
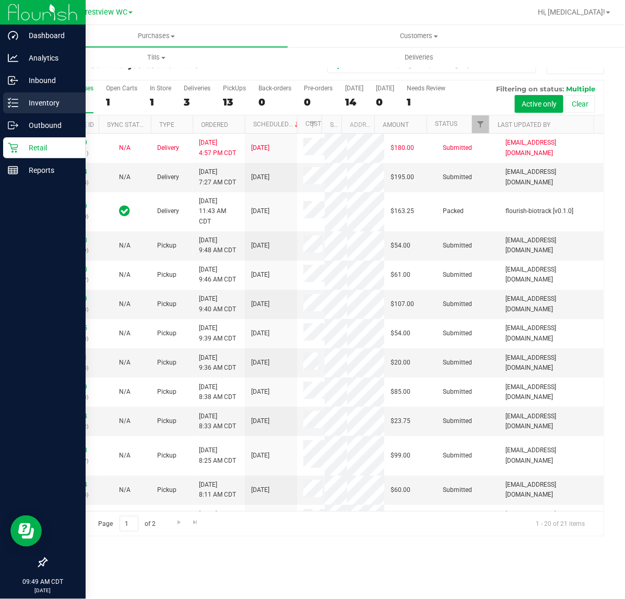
click at [19, 108] on p "Inventory" at bounding box center [49, 103] width 63 height 13
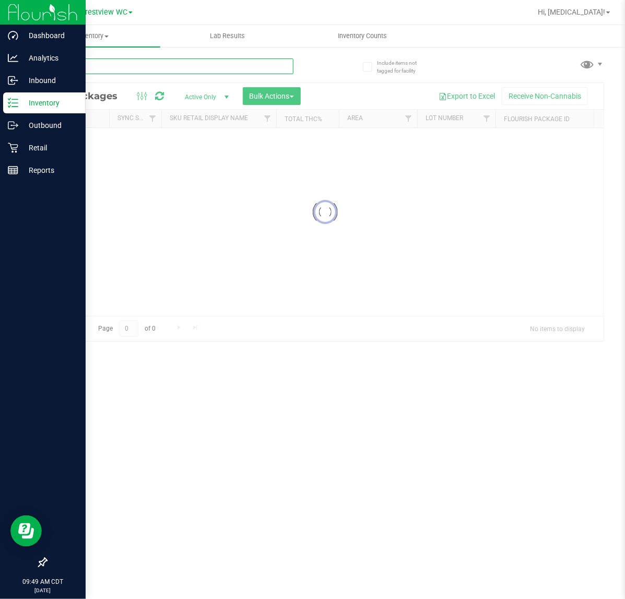
click at [138, 62] on input "text" at bounding box center [170, 67] width 248 height 16
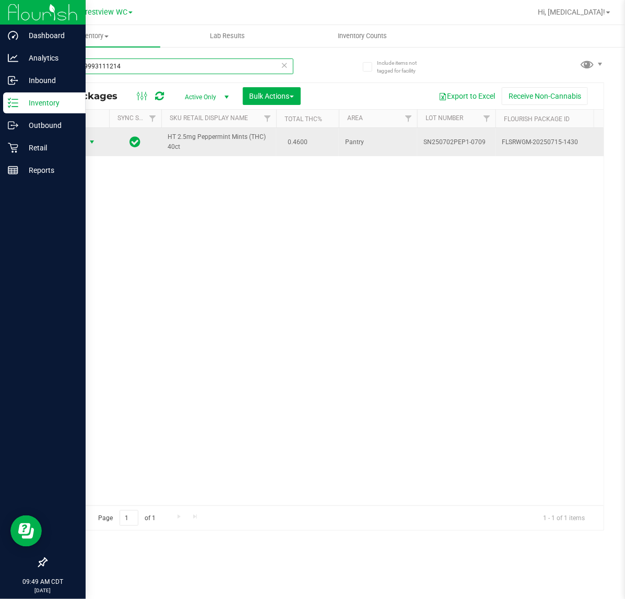
type input "7557939993111214"
click at [74, 143] on span "Action" at bounding box center [71, 142] width 28 height 15
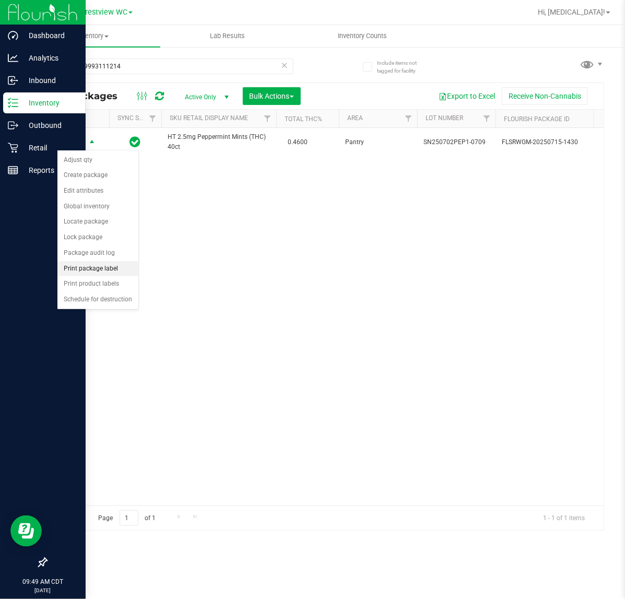
click at [110, 267] on li "Print package label" at bounding box center [97, 269] width 81 height 16
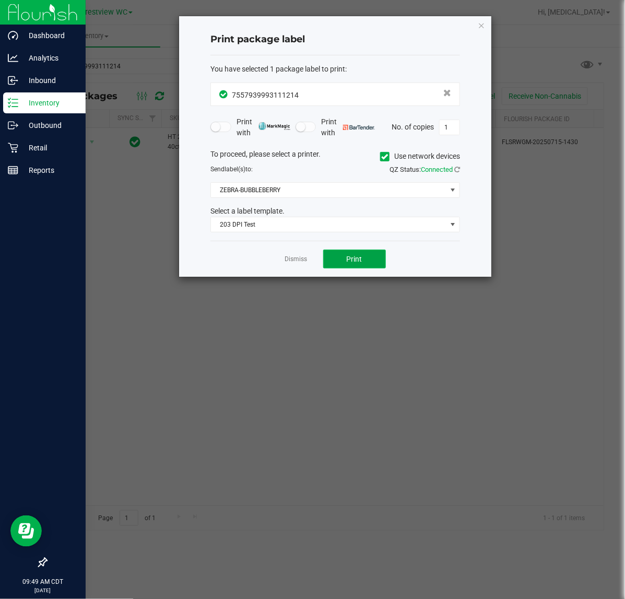
click at [352, 258] on span "Print" at bounding box center [355, 259] width 16 height 8
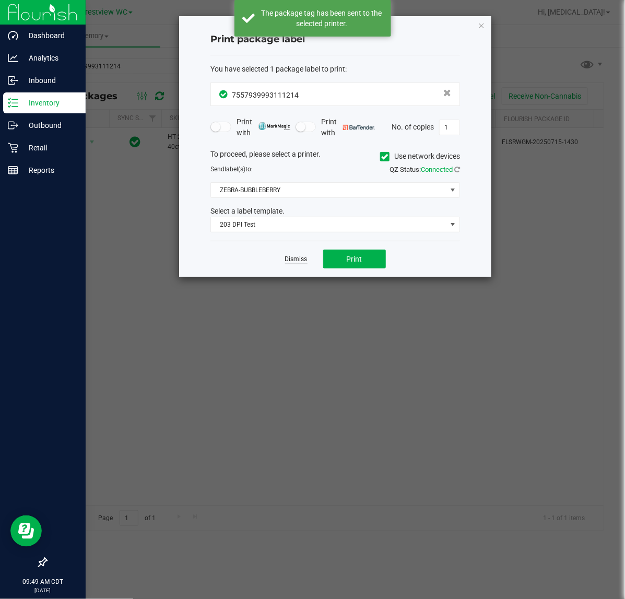
click at [291, 260] on link "Dismiss" at bounding box center [296, 259] width 22 height 9
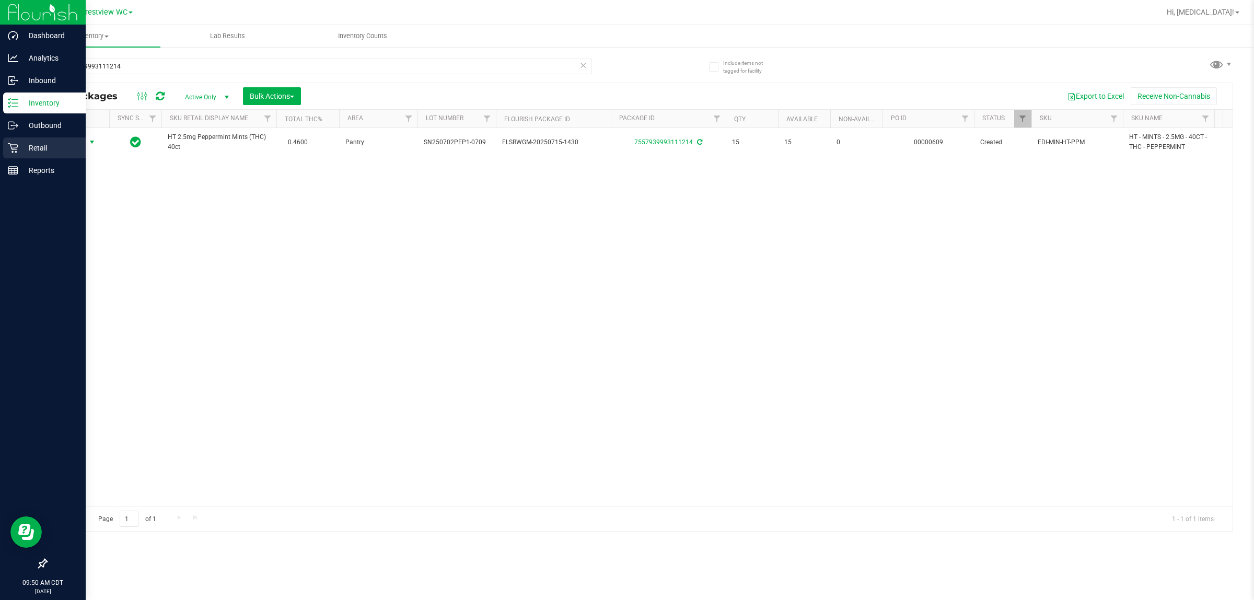
click at [16, 145] on icon at bounding box center [13, 148] width 10 height 10
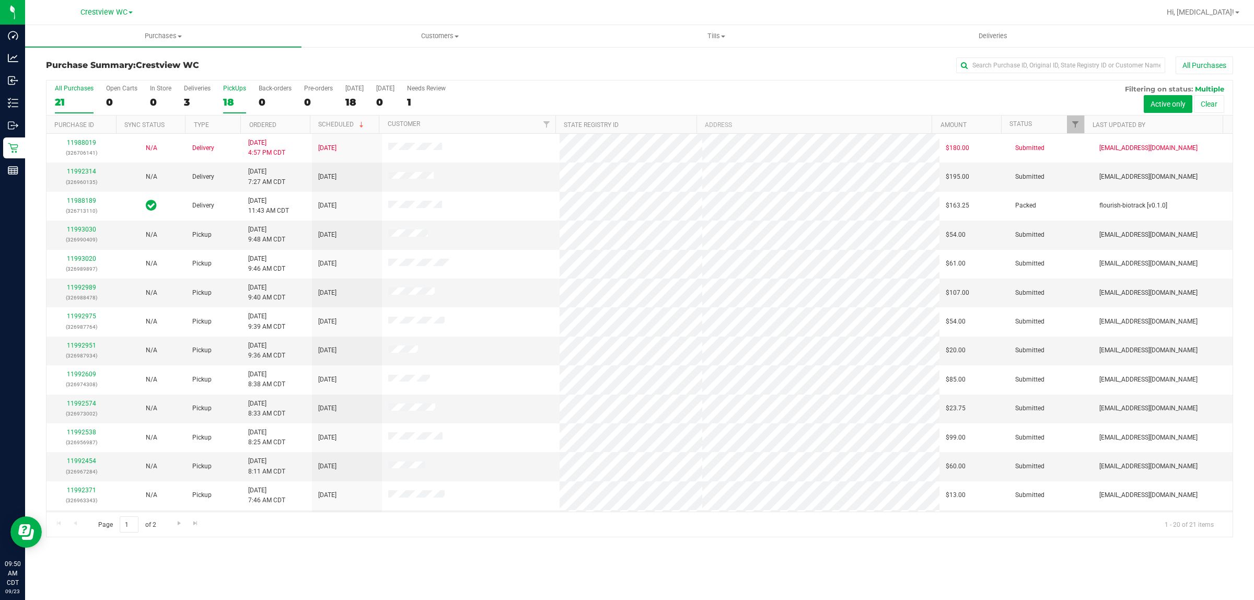
click at [239, 95] on label "PickUps 18" at bounding box center [234, 99] width 23 height 29
click at [0, 0] on input "PickUps 18" at bounding box center [0, 0] width 0 height 0
click at [81, 463] on link "11992237" at bounding box center [81, 460] width 29 height 7
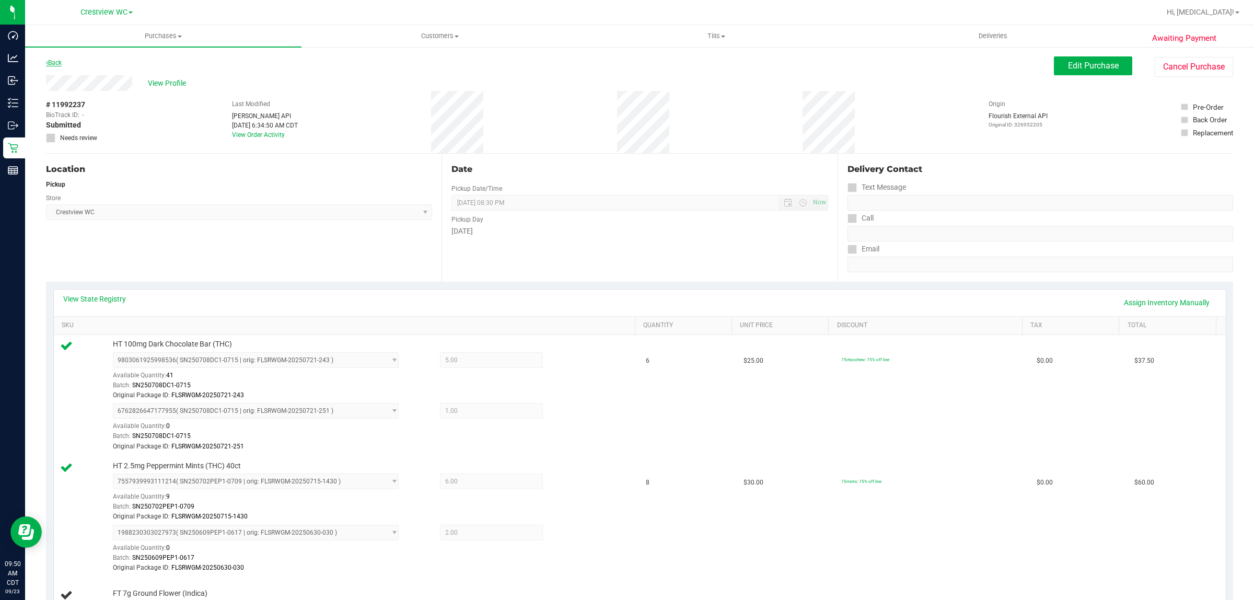
click at [56, 61] on link "Back" at bounding box center [54, 62] width 16 height 7
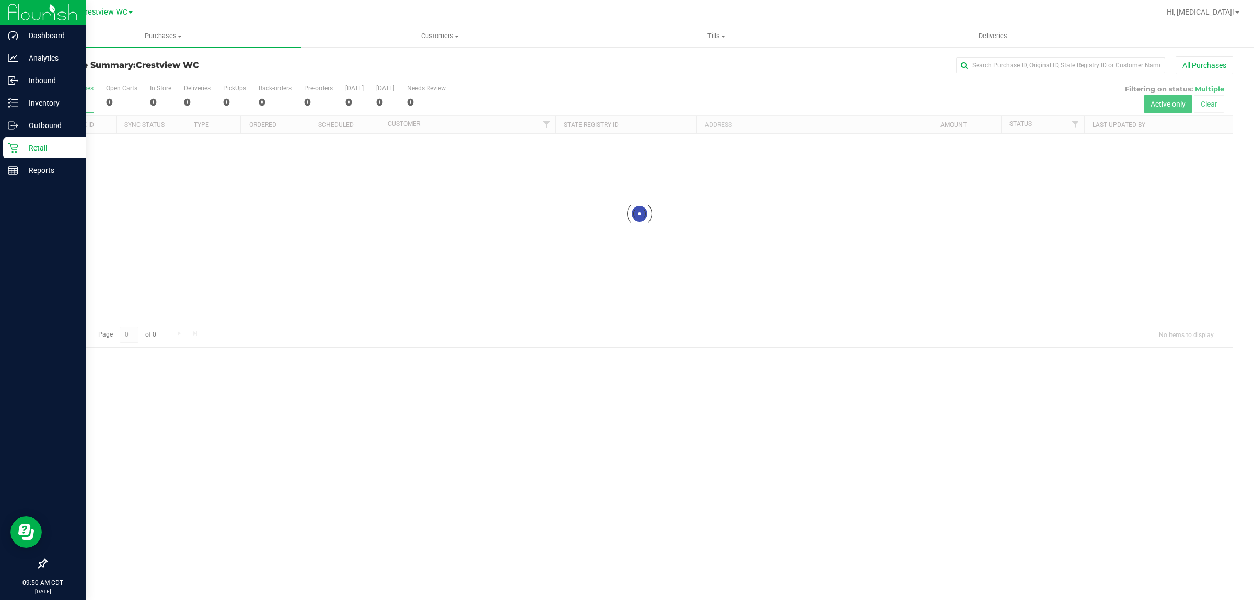
click at [43, 562] on icon at bounding box center [43, 563] width 10 height 10
click at [38, 564] on input "checkbox" at bounding box center [38, 564] width 0 height 0
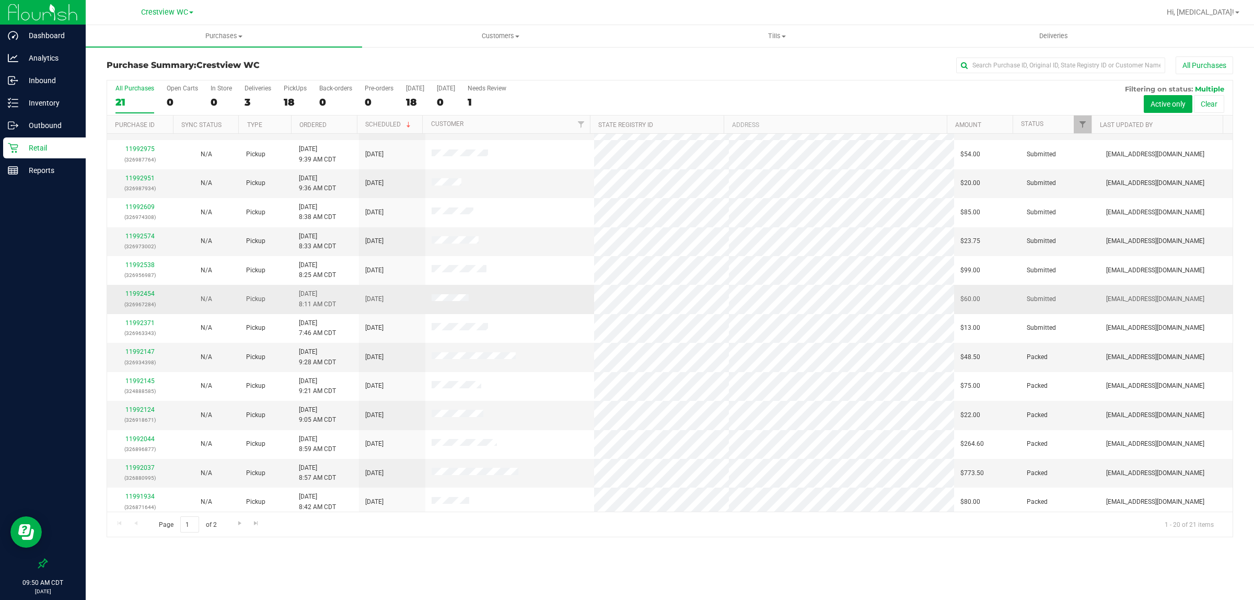
scroll to position [202, 0]
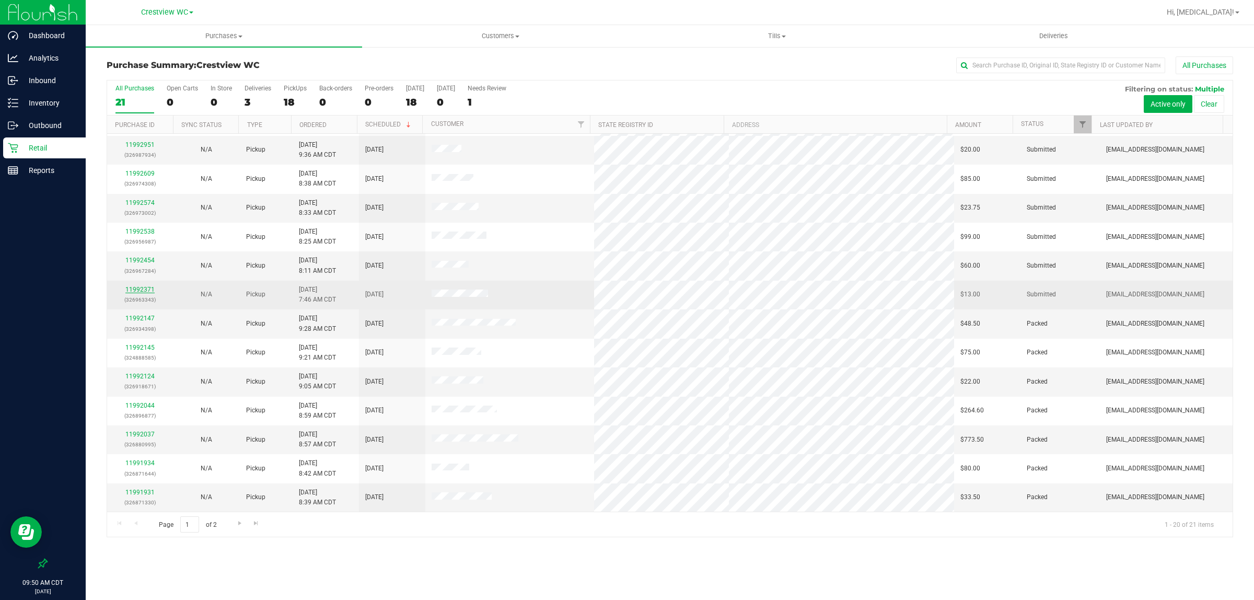
click at [140, 289] on link "11992371" at bounding box center [139, 289] width 29 height 7
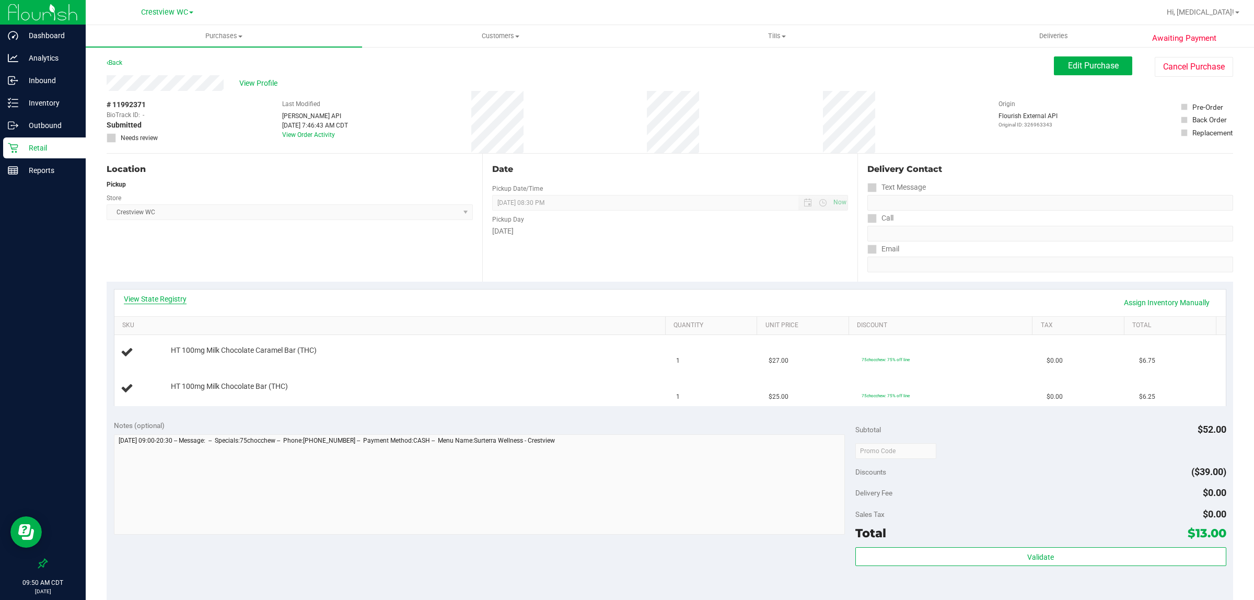
click at [157, 296] on link "View State Registry" at bounding box center [155, 299] width 63 height 10
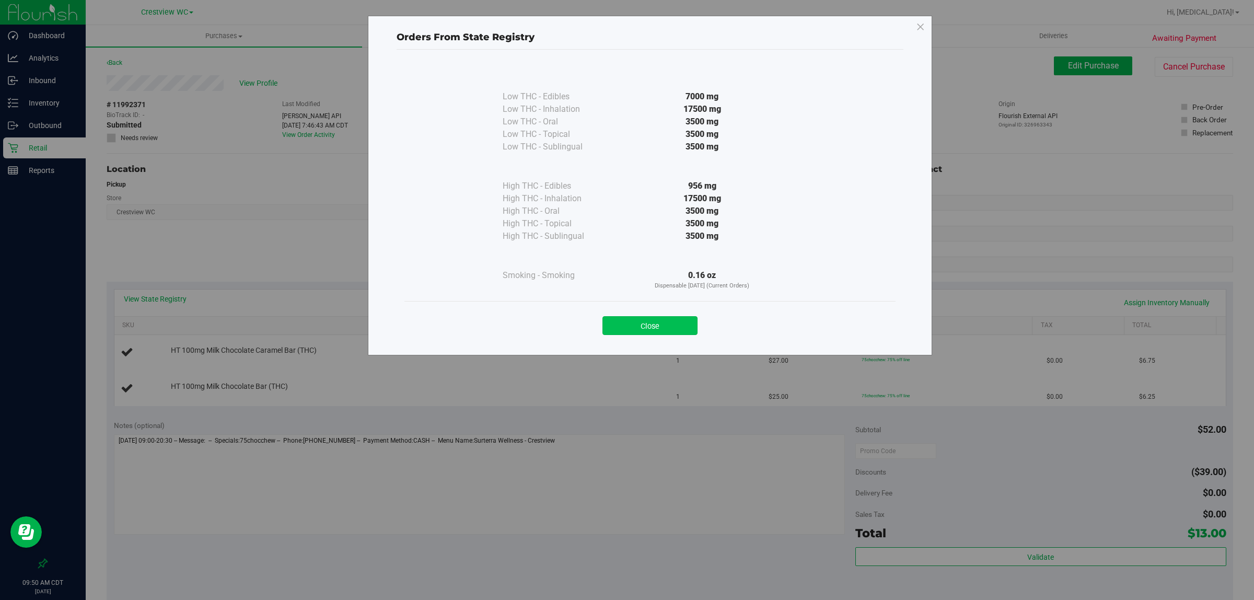
click at [625, 324] on button "Close" at bounding box center [649, 325] width 95 height 19
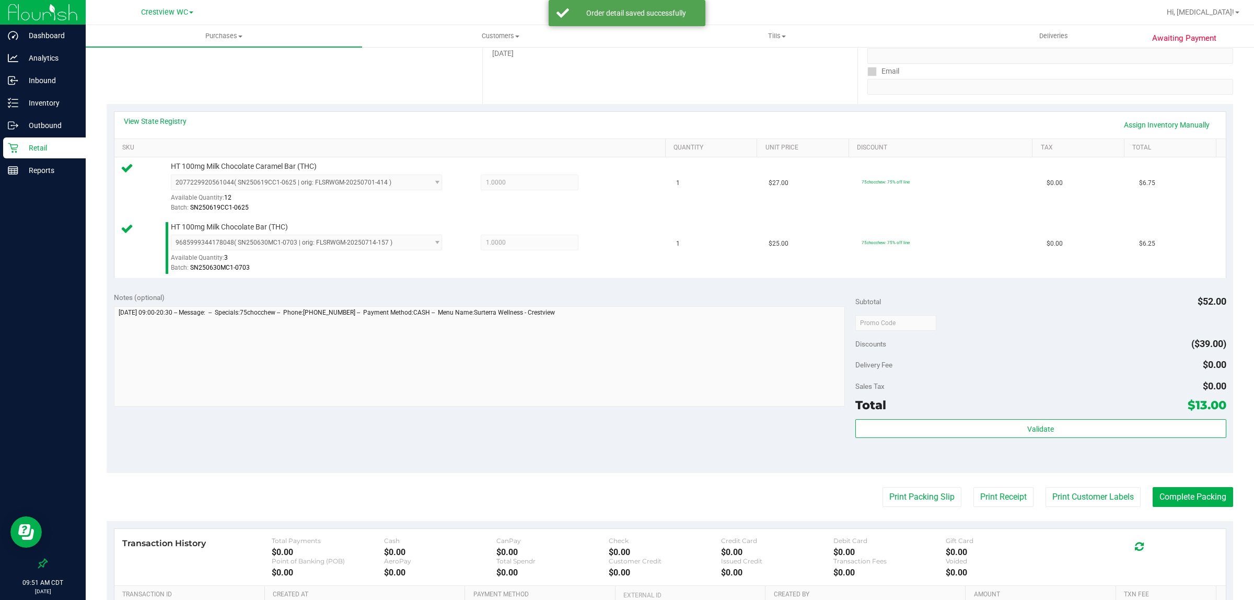
scroll to position [177, 0]
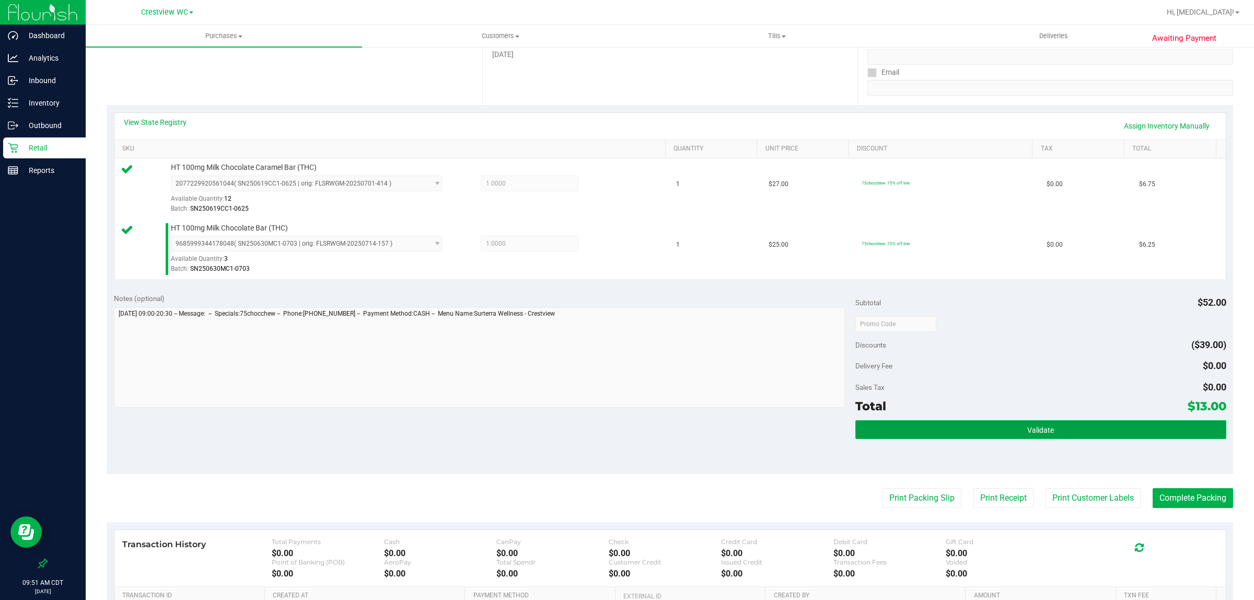
click at [625, 432] on button "Validate" at bounding box center [1040, 429] width 371 height 19
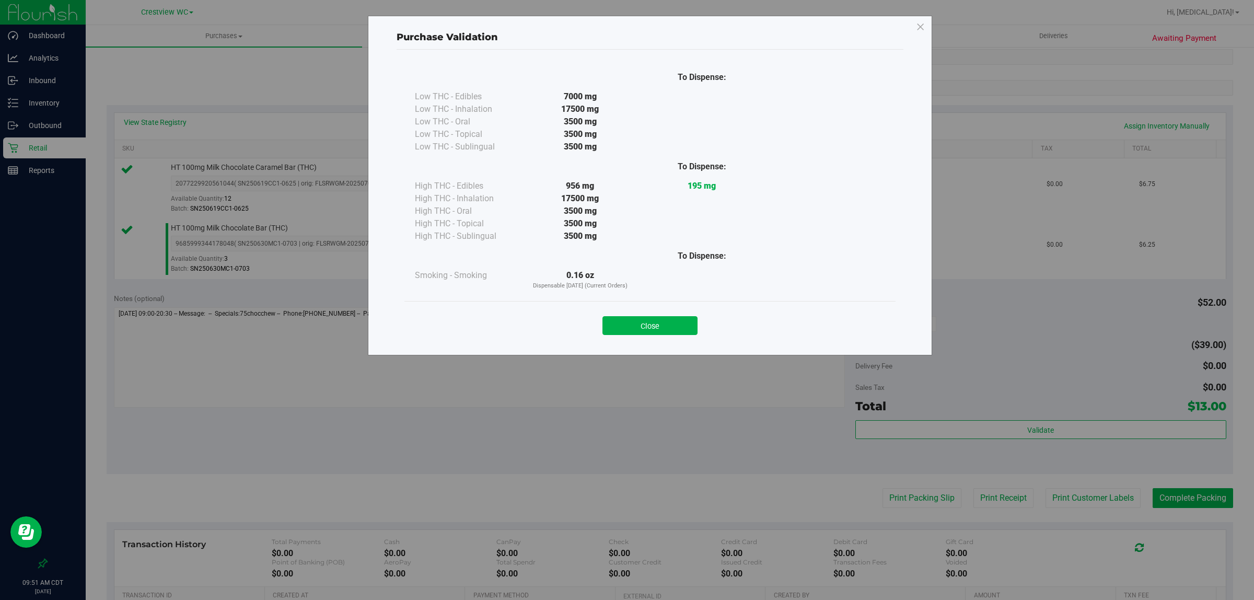
click at [625, 346] on div "Purchase Validation To Dispense: Low THC - Edibles 7000 mg" at bounding box center [650, 186] width 564 height 340
click at [625, 441] on div "Purchase Validation To Dispense: Low THC - Edibles 7000 mg" at bounding box center [631, 300] width 1262 height 600
click at [625, 332] on button "Close" at bounding box center [649, 325] width 95 height 19
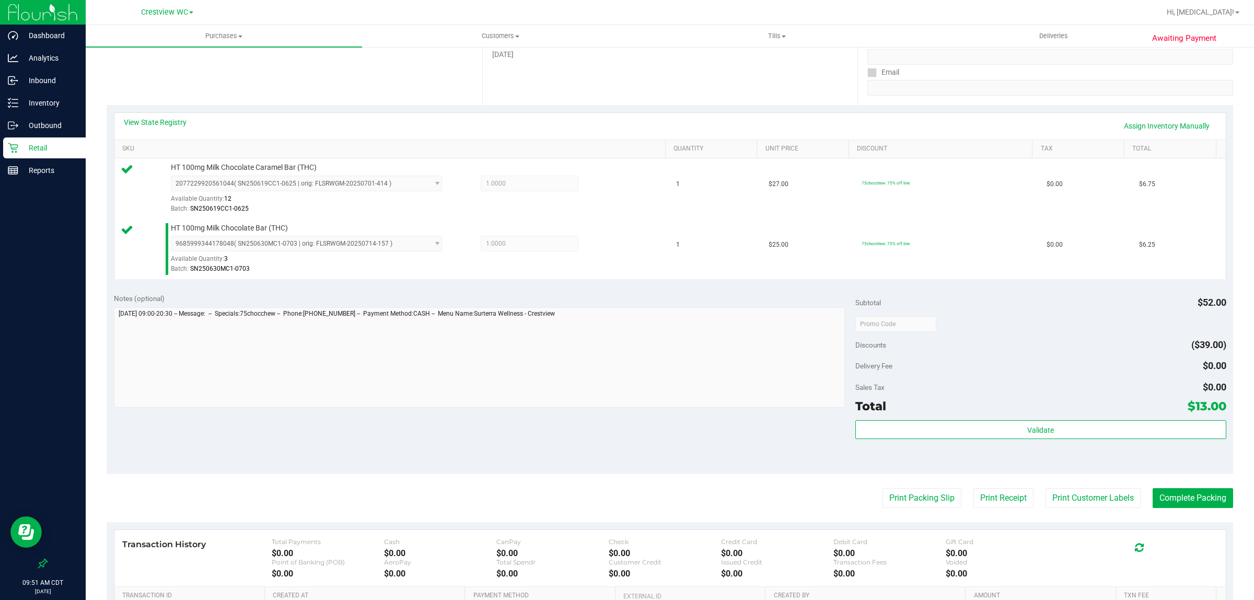
click at [625, 439] on div "Notes (optional) Subtotal $52.00 Discounts ($39.00) Delivery Fee $0.00 Sales Ta…" at bounding box center [670, 380] width 1126 height 188
click at [625, 489] on button "Print Packing Slip" at bounding box center [921, 498] width 79 height 20
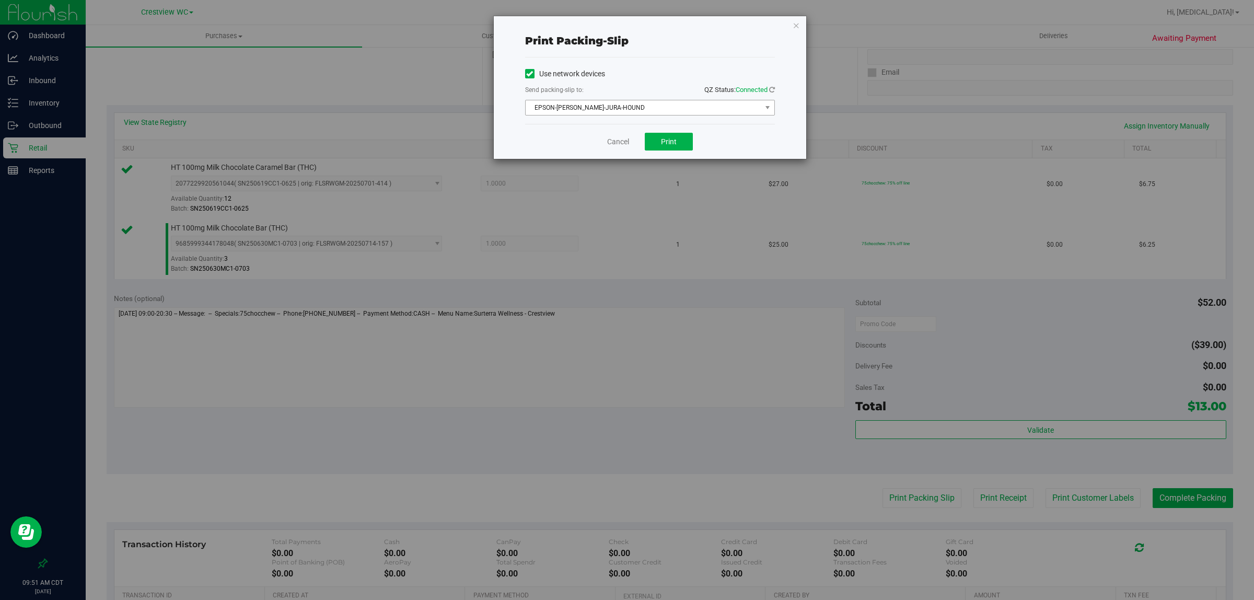
click at [625, 103] on span "EPSON-[PERSON_NAME]-JURA-HOUND" at bounding box center [644, 107] width 236 height 15
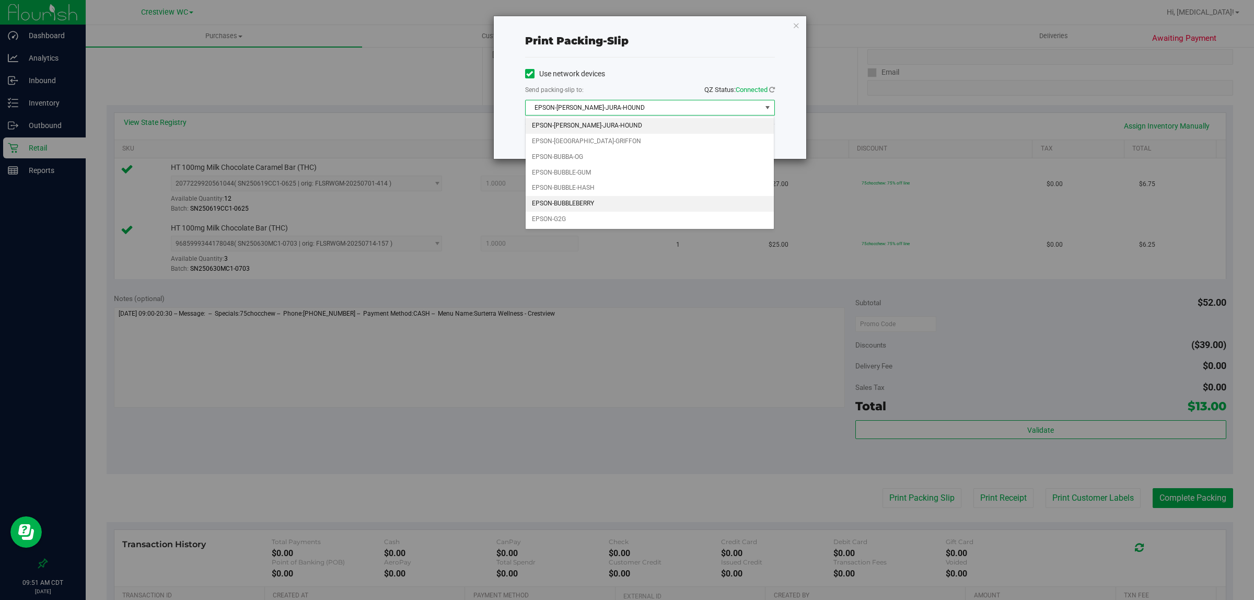
click at [593, 209] on li "EPSON-BUBBLEBERRY" at bounding box center [650, 204] width 249 height 16
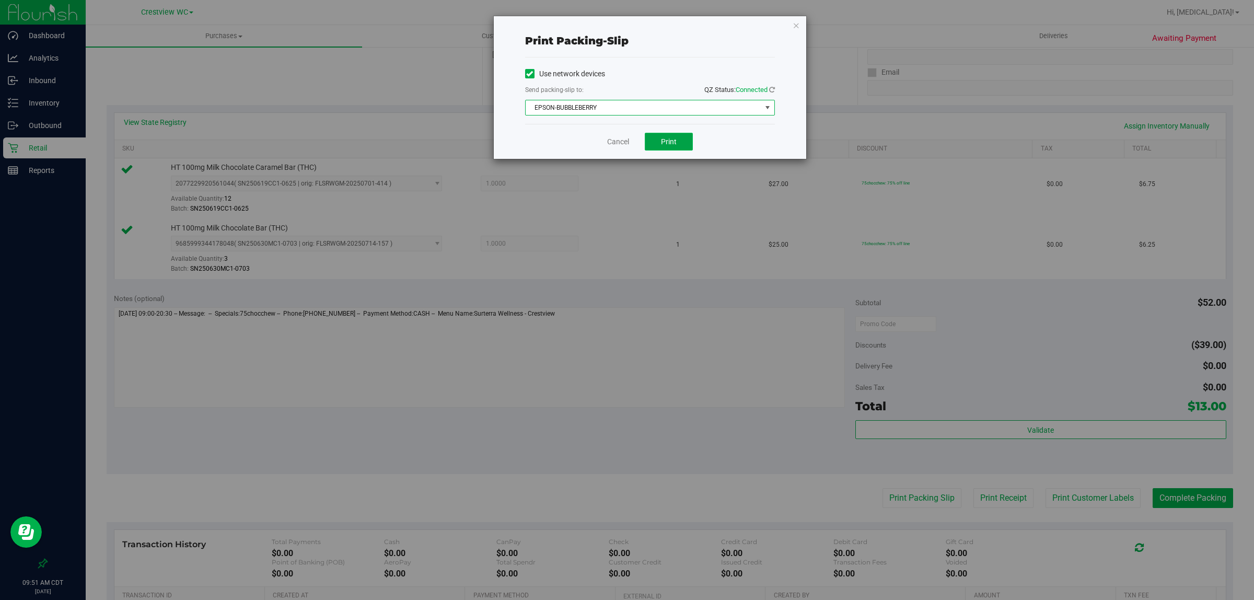
click at [625, 146] on span "Print" at bounding box center [669, 141] width 16 height 8
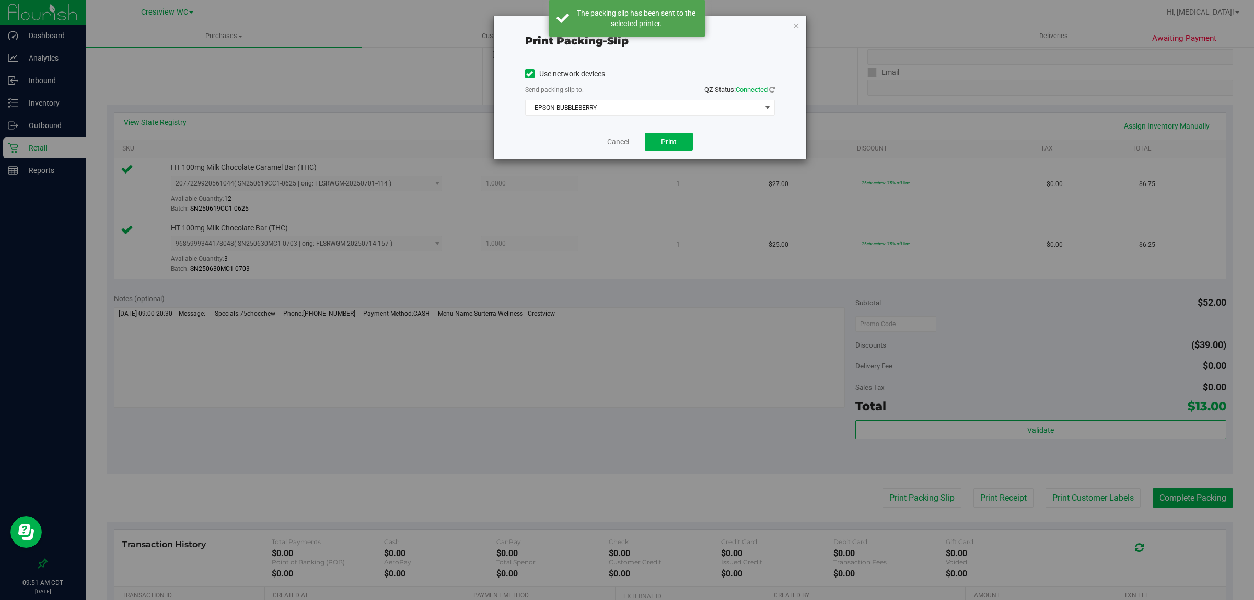
click at [612, 144] on link "Cancel" at bounding box center [618, 141] width 22 height 11
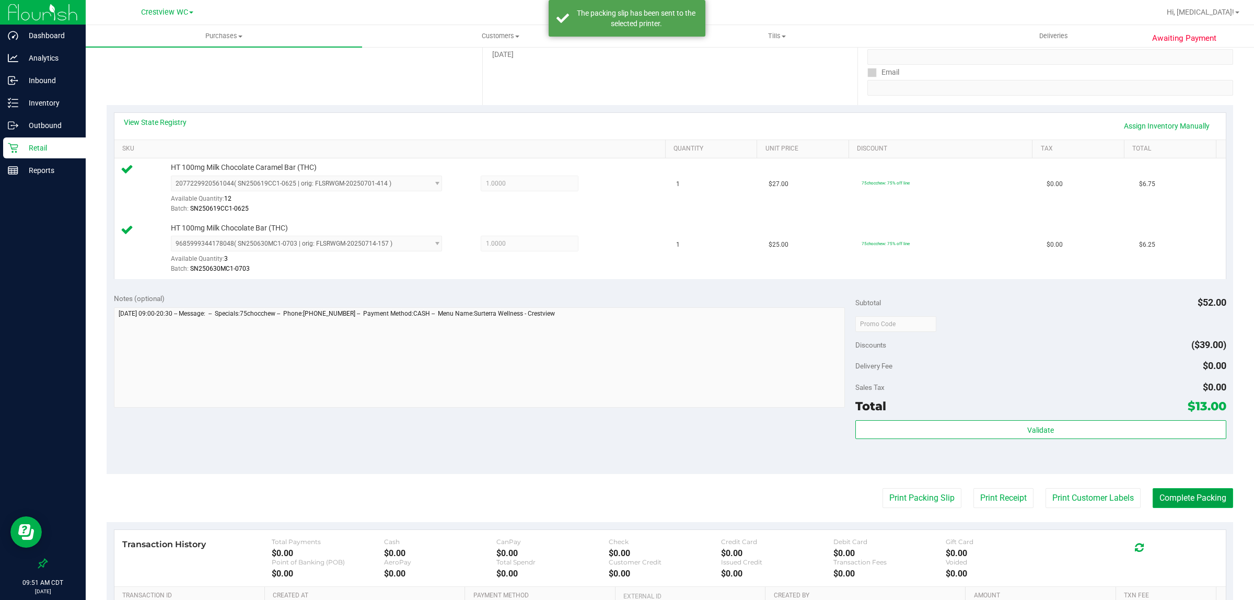
click at [625, 497] on button "Complete Packing" at bounding box center [1192, 498] width 80 height 20
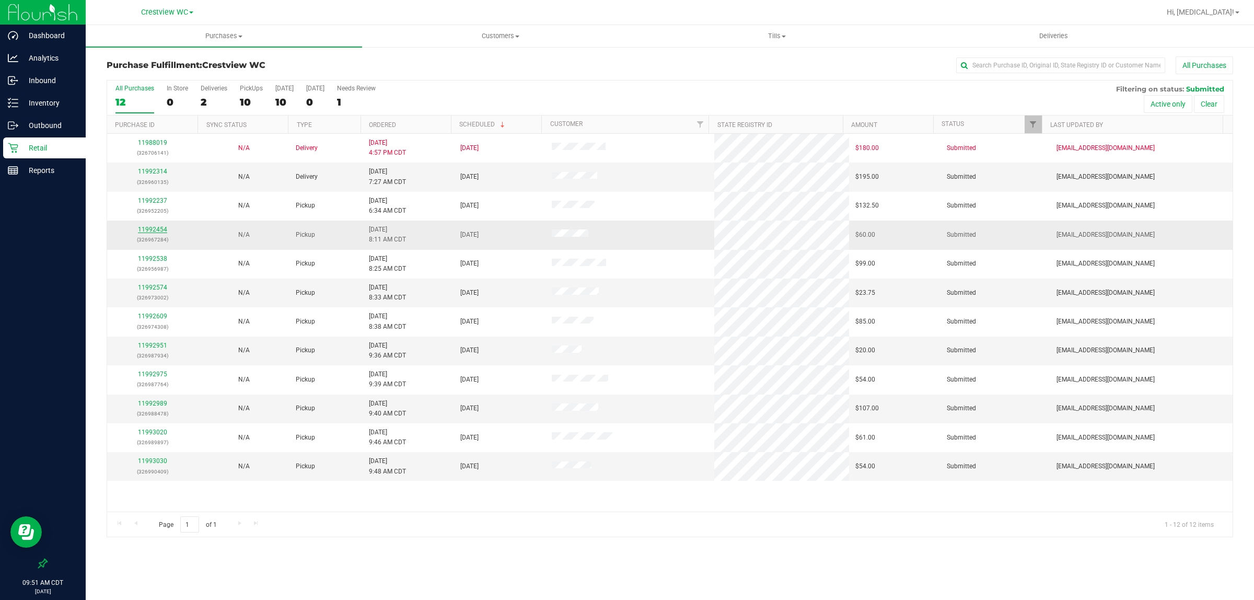
click at [144, 231] on link "11992454" at bounding box center [152, 229] width 29 height 7
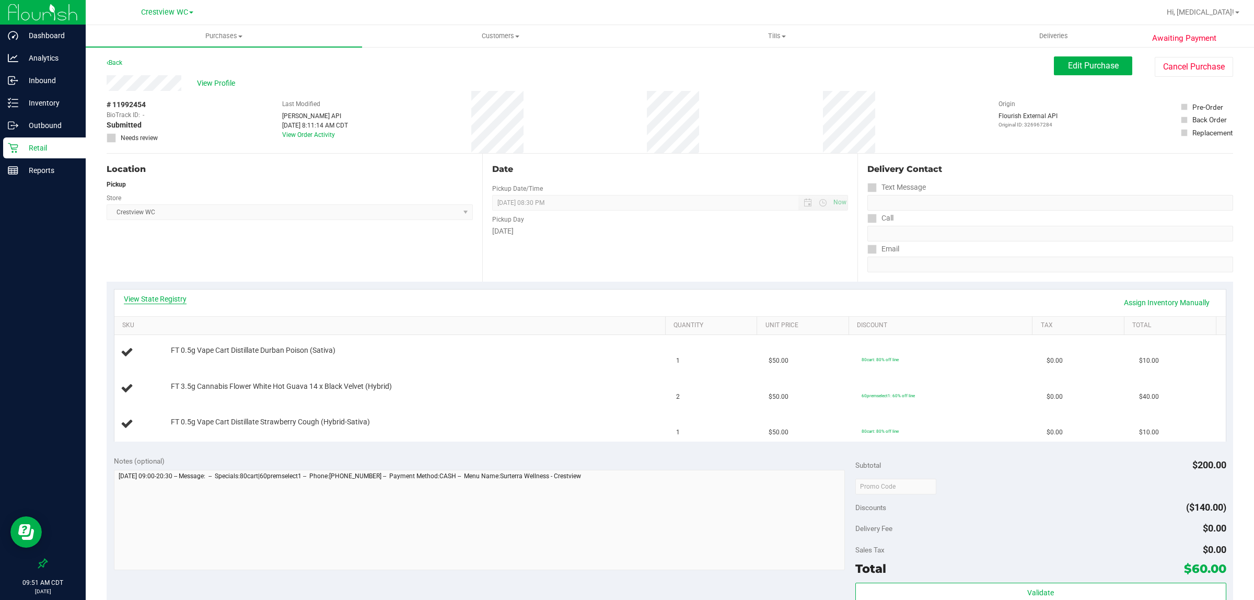
click at [152, 296] on link "View State Registry" at bounding box center [155, 299] width 63 height 10
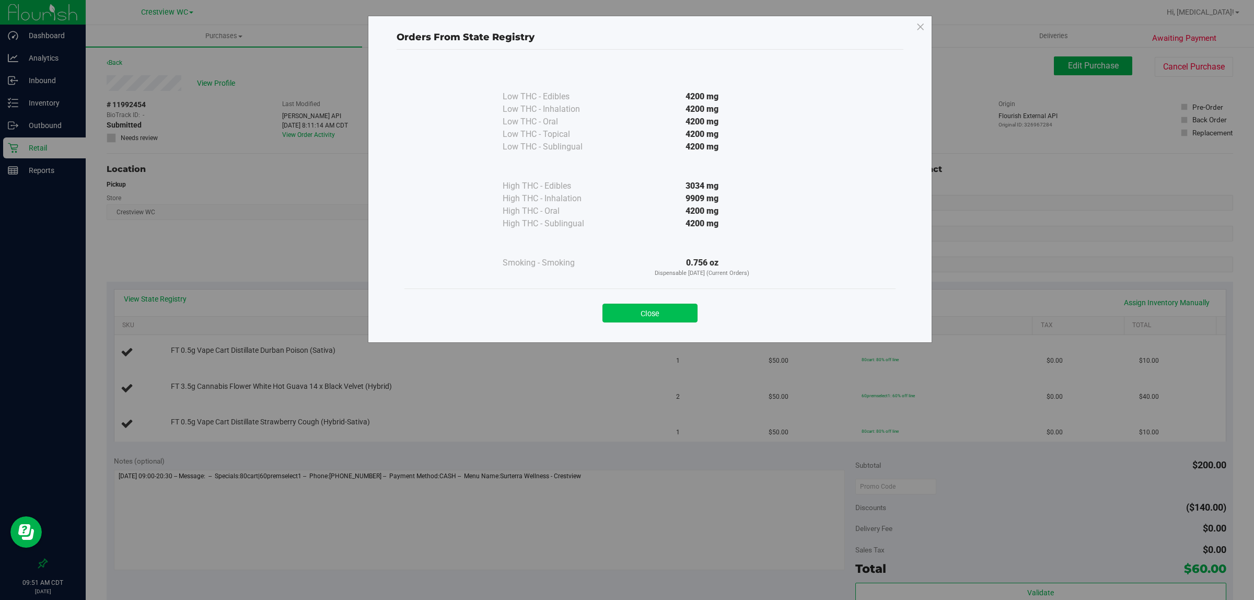
click at [625, 318] on button "Close" at bounding box center [649, 312] width 95 height 19
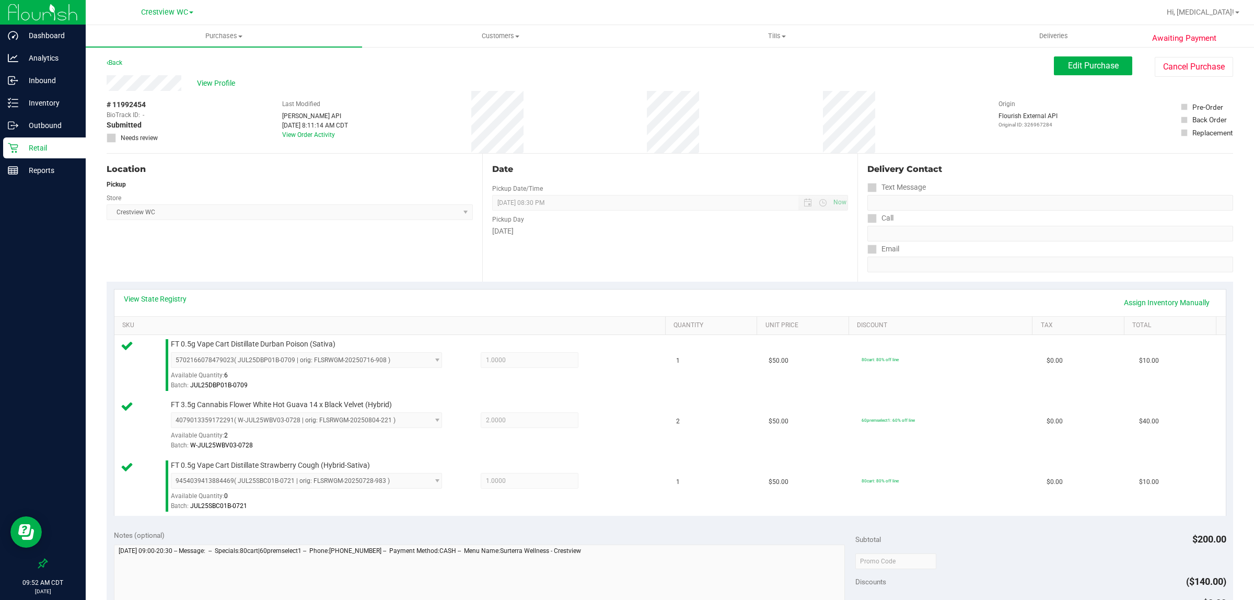
scroll to position [375, 0]
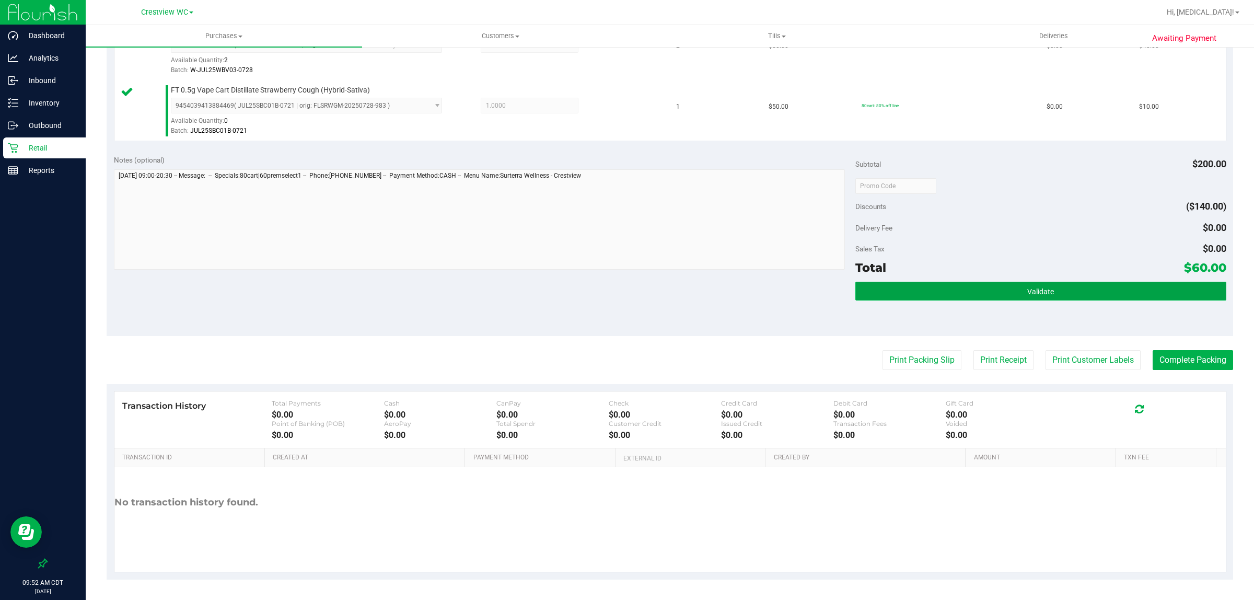
click at [625, 291] on button "Validate" at bounding box center [1040, 291] width 371 height 19
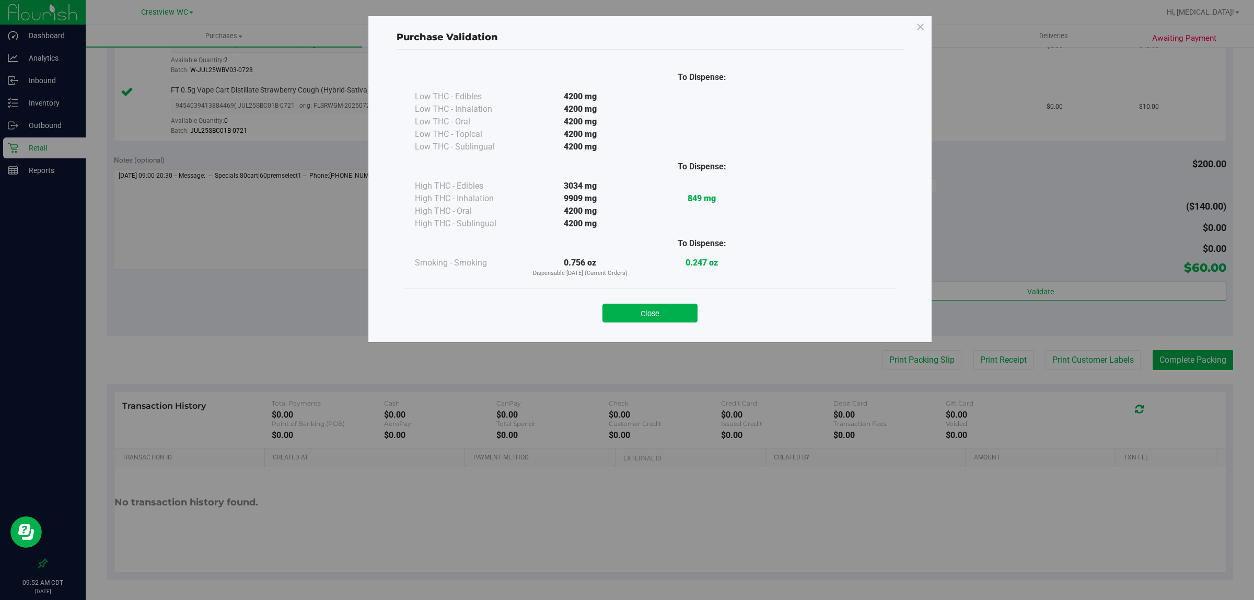
click at [625, 302] on div "Close" at bounding box center [649, 310] width 475 height 26
click at [625, 325] on div "Close" at bounding box center [649, 309] width 491 height 42
click at [625, 319] on button "Close" at bounding box center [649, 312] width 95 height 19
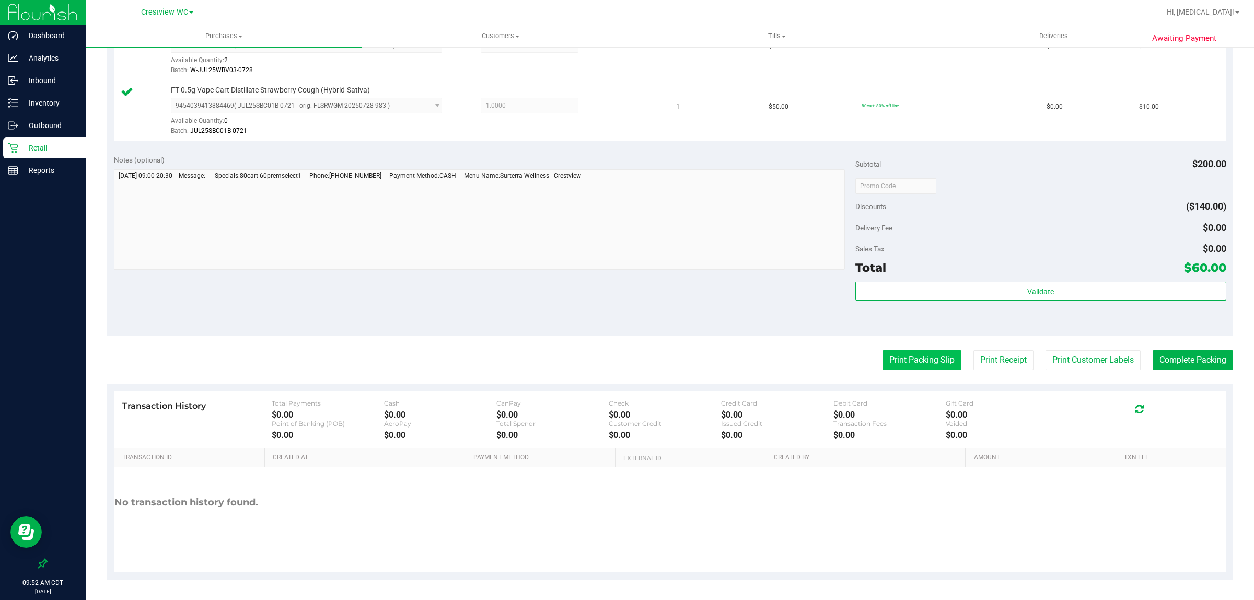
click at [625, 354] on button "Print Packing Slip" at bounding box center [921, 360] width 79 height 20
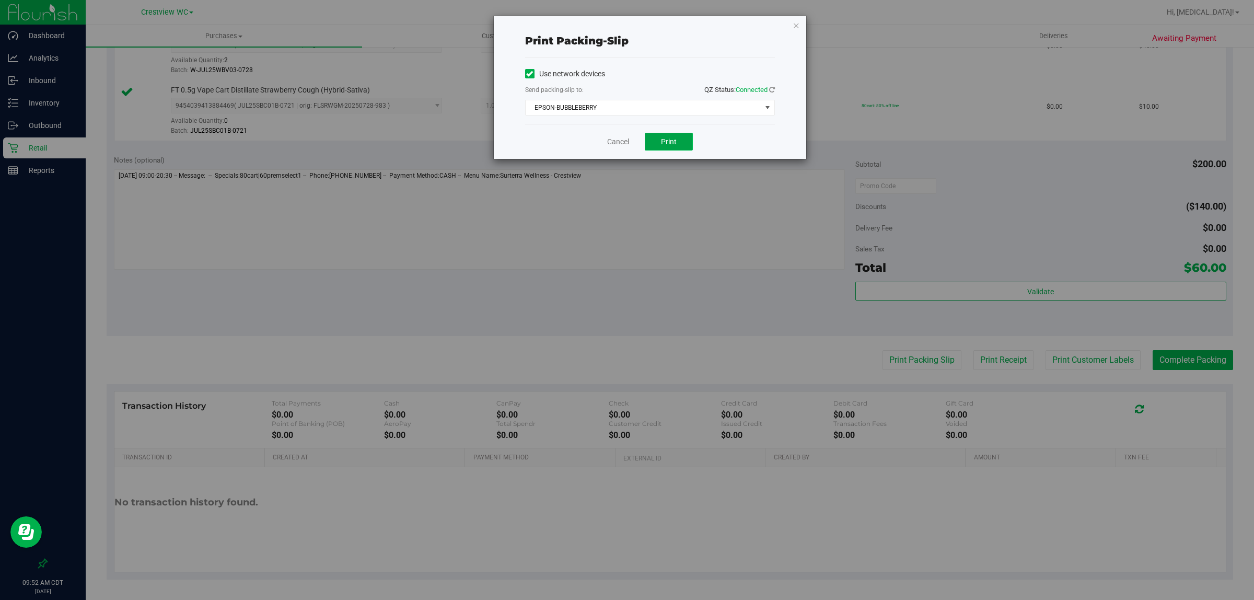
click at [625, 136] on button "Print" at bounding box center [669, 142] width 48 height 18
click at [610, 144] on link "Cancel" at bounding box center [618, 141] width 22 height 11
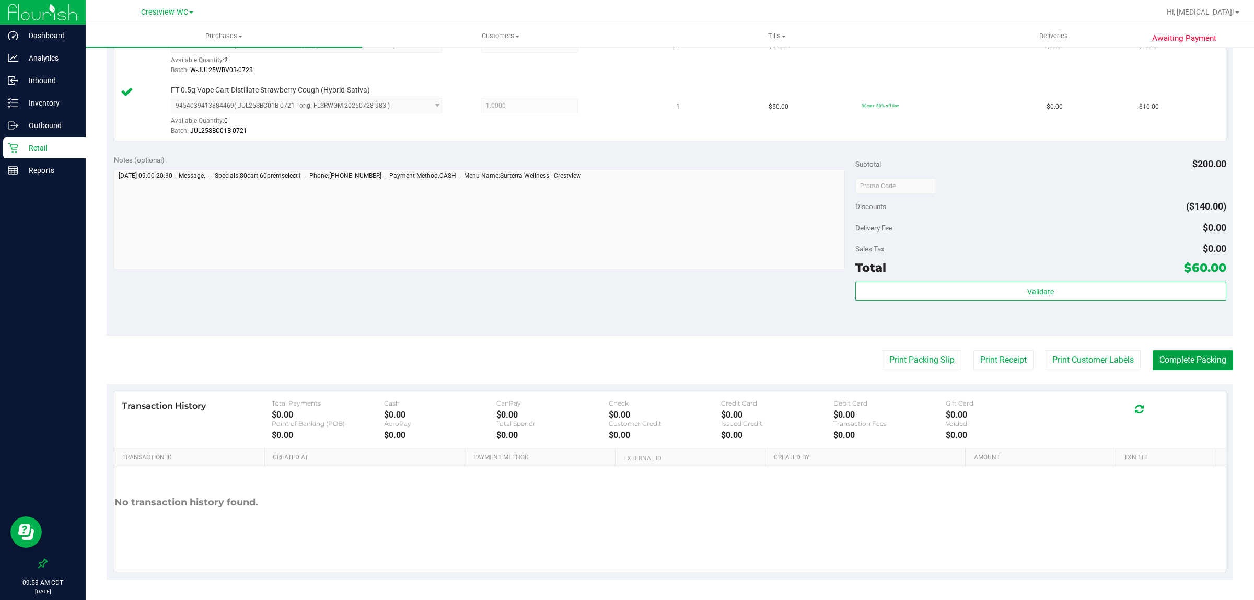
click at [625, 356] on button "Complete Packing" at bounding box center [1192, 360] width 80 height 20
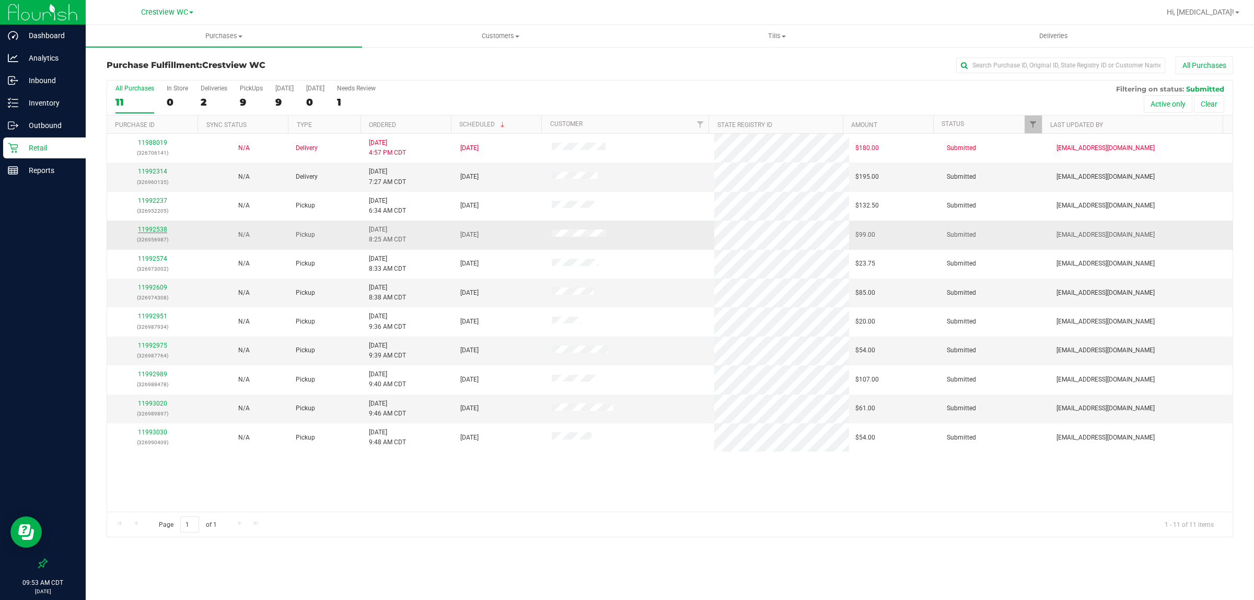
click at [154, 231] on link "11992538" at bounding box center [152, 229] width 29 height 7
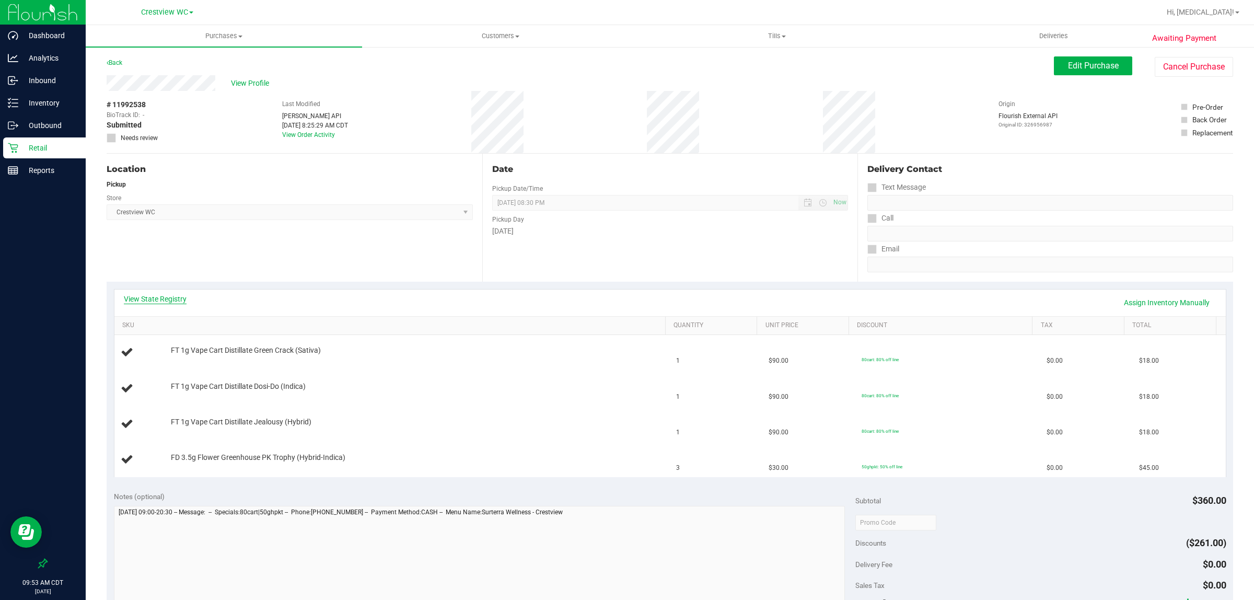
click at [166, 298] on link "View State Registry" at bounding box center [155, 299] width 63 height 10
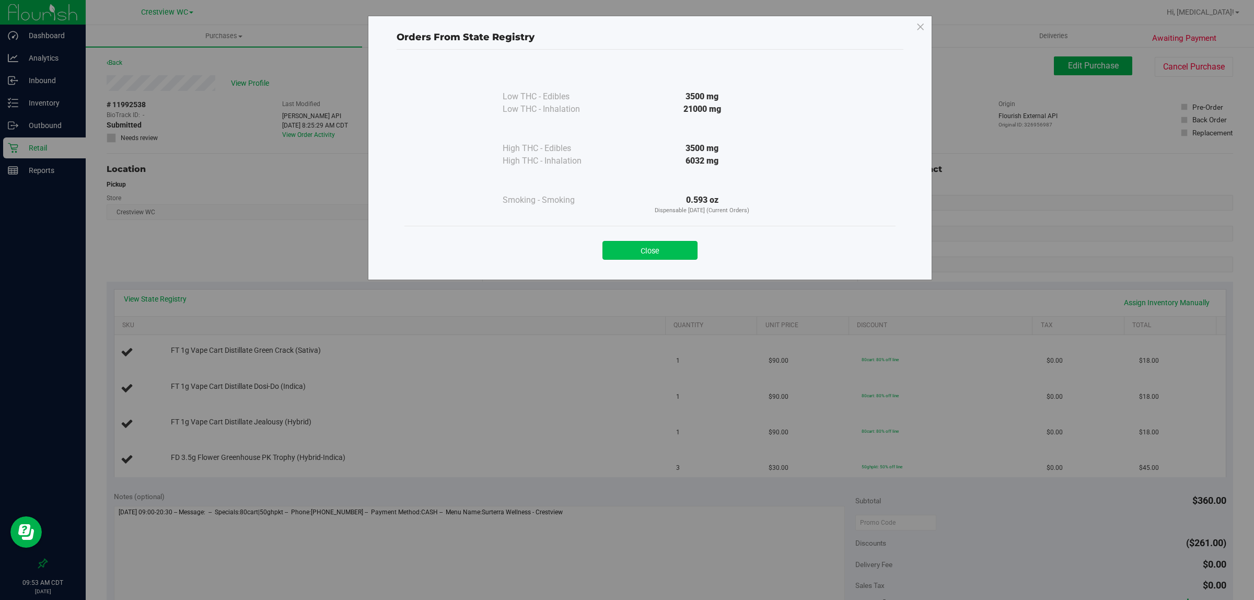
click at [625, 252] on button "Close" at bounding box center [649, 250] width 95 height 19
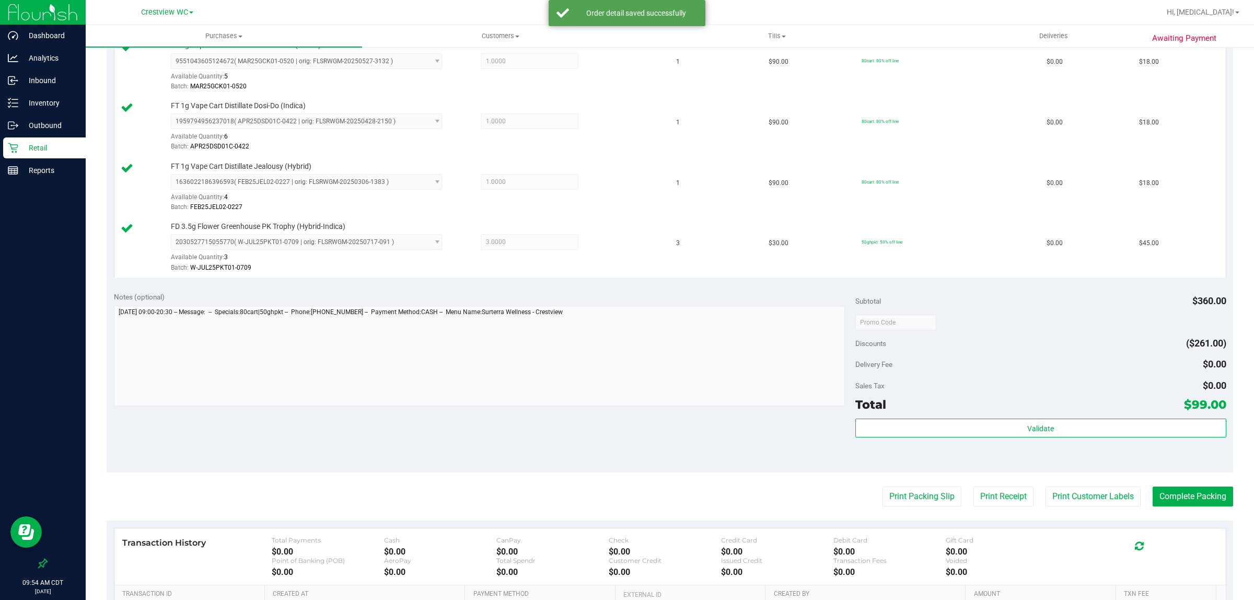
scroll to position [304, 0]
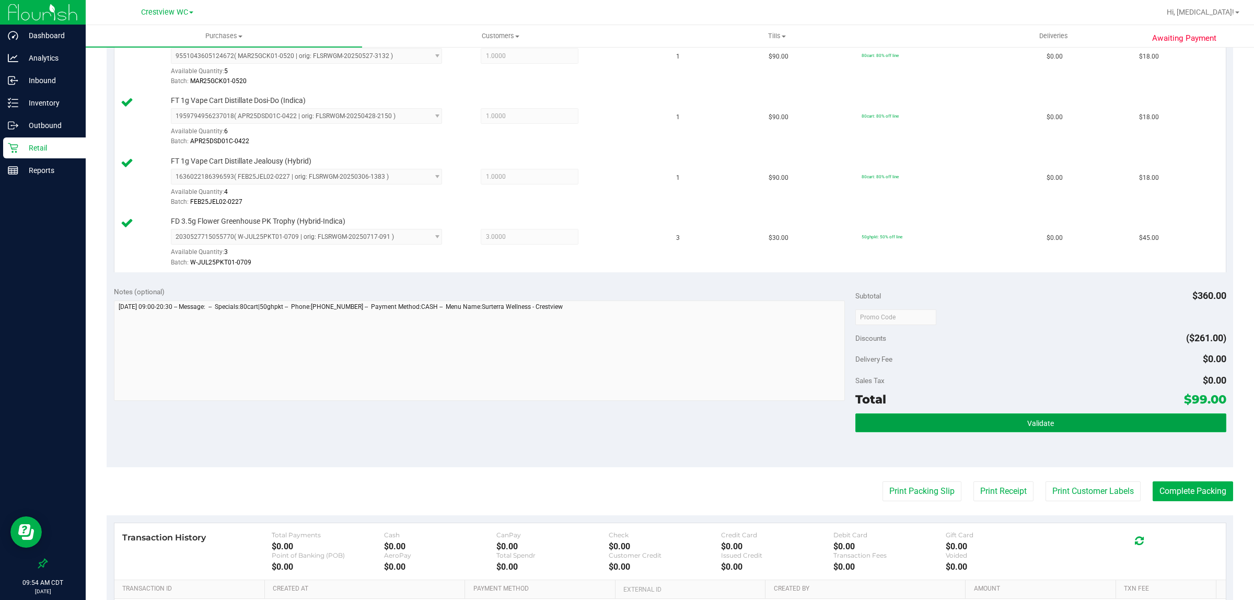
click at [625, 418] on button "Validate" at bounding box center [1040, 422] width 371 height 19
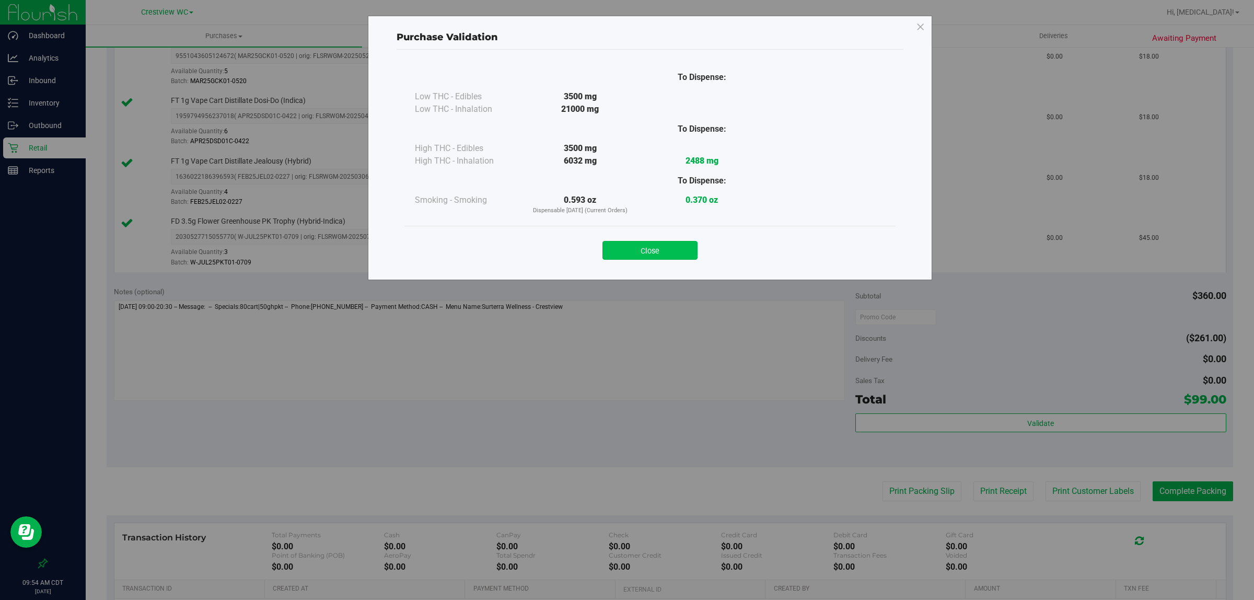
click at [625, 251] on button "Close" at bounding box center [649, 250] width 95 height 19
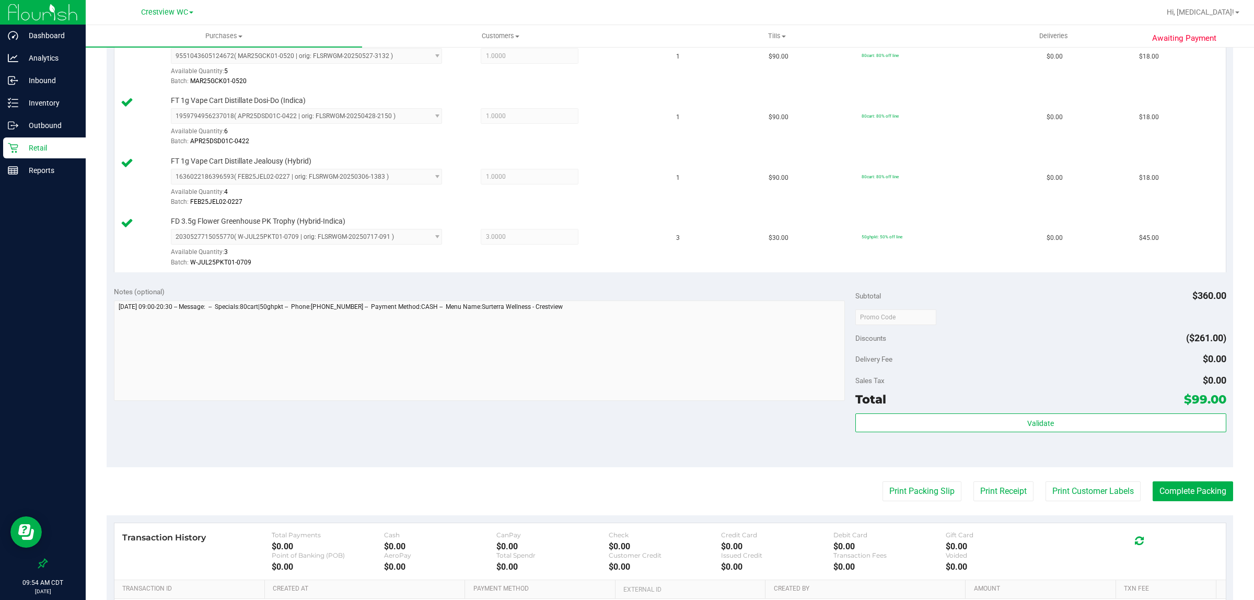
click at [625, 421] on div "Notes (optional) Subtotal $360.00 Discounts ($261.00) Delivery Fee $0.00 Sales …" at bounding box center [670, 373] width 1126 height 188
click at [625, 498] on button "Print Packing Slip" at bounding box center [921, 491] width 79 height 20
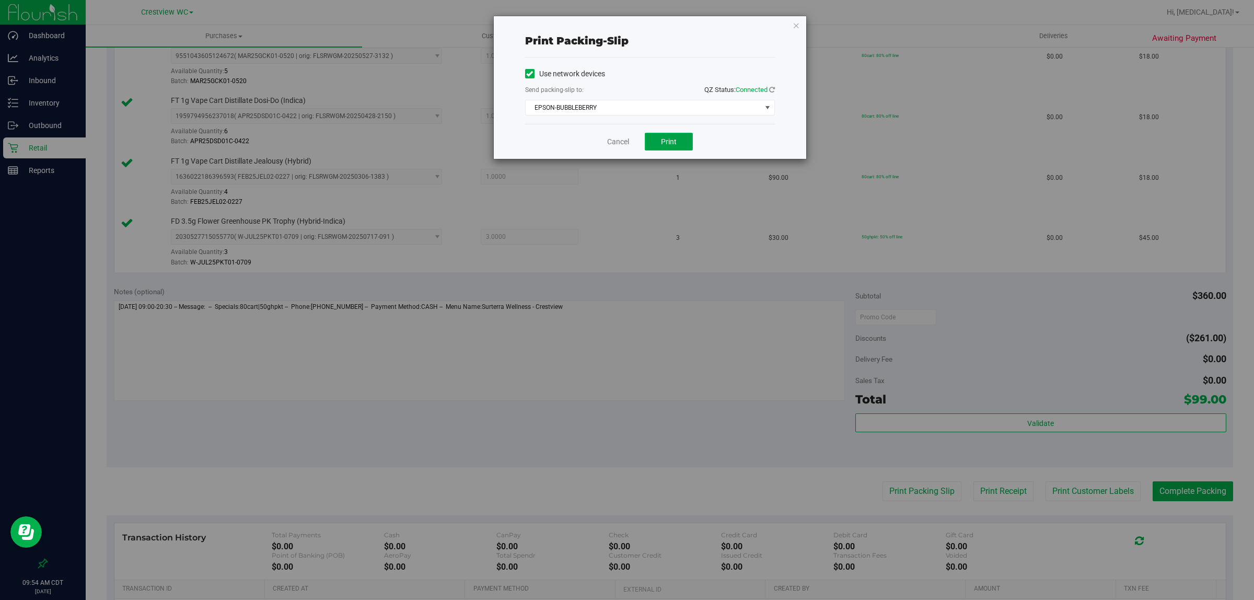
click at [625, 147] on button "Print" at bounding box center [669, 142] width 48 height 18
click at [625, 142] on link "Cancel" at bounding box center [618, 141] width 22 height 11
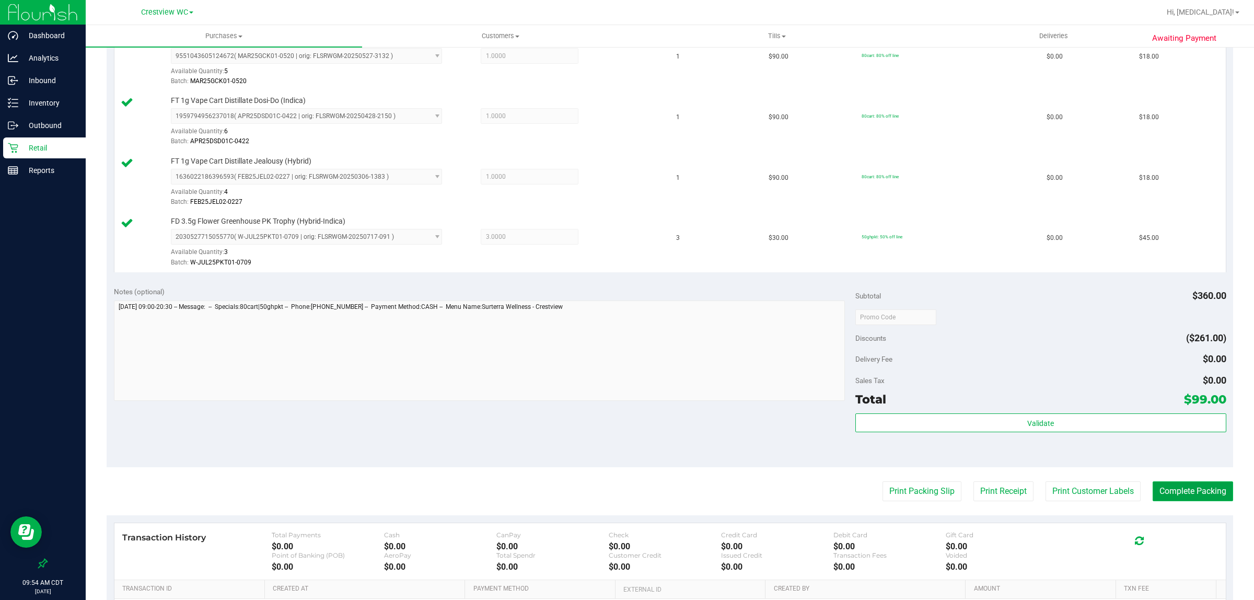
click at [625, 494] on button "Complete Packing" at bounding box center [1192, 491] width 80 height 20
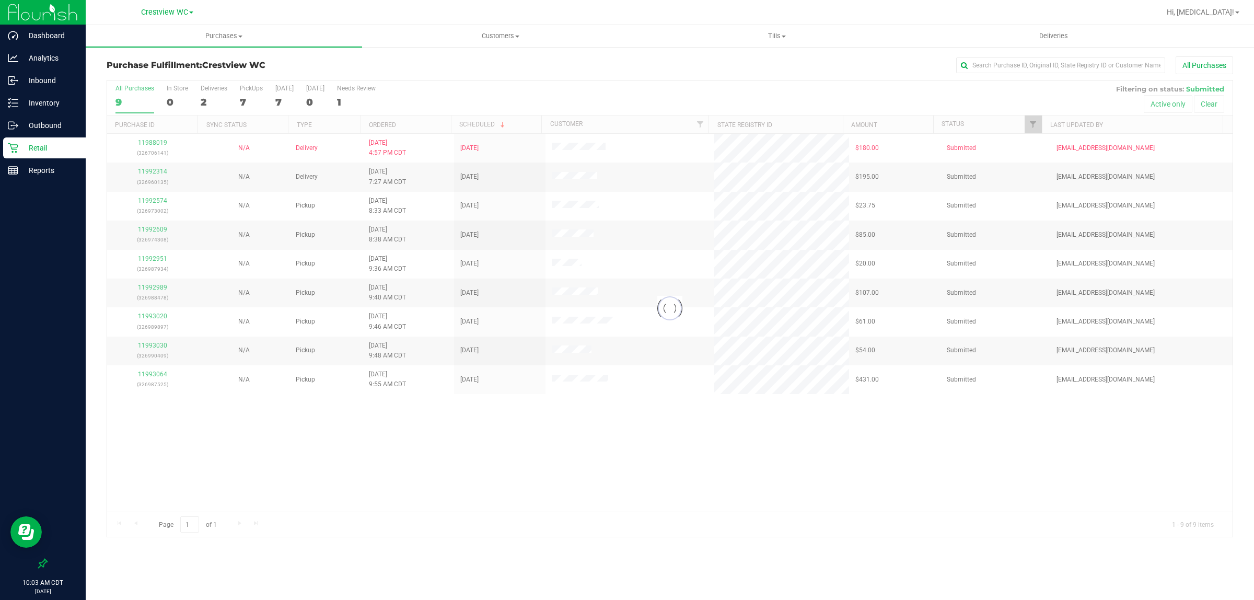
click at [617, 450] on div at bounding box center [669, 308] width 1125 height 456
click at [40, 95] on div "Inventory" at bounding box center [44, 102] width 83 height 21
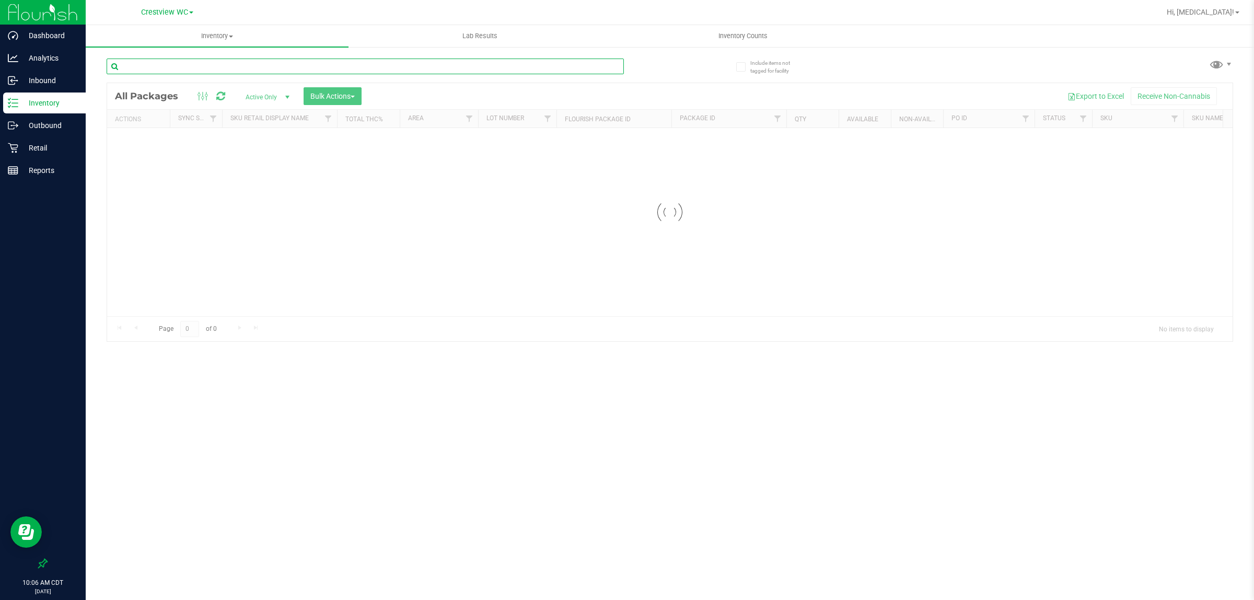
click at [299, 66] on input "text" at bounding box center [365, 67] width 517 height 16
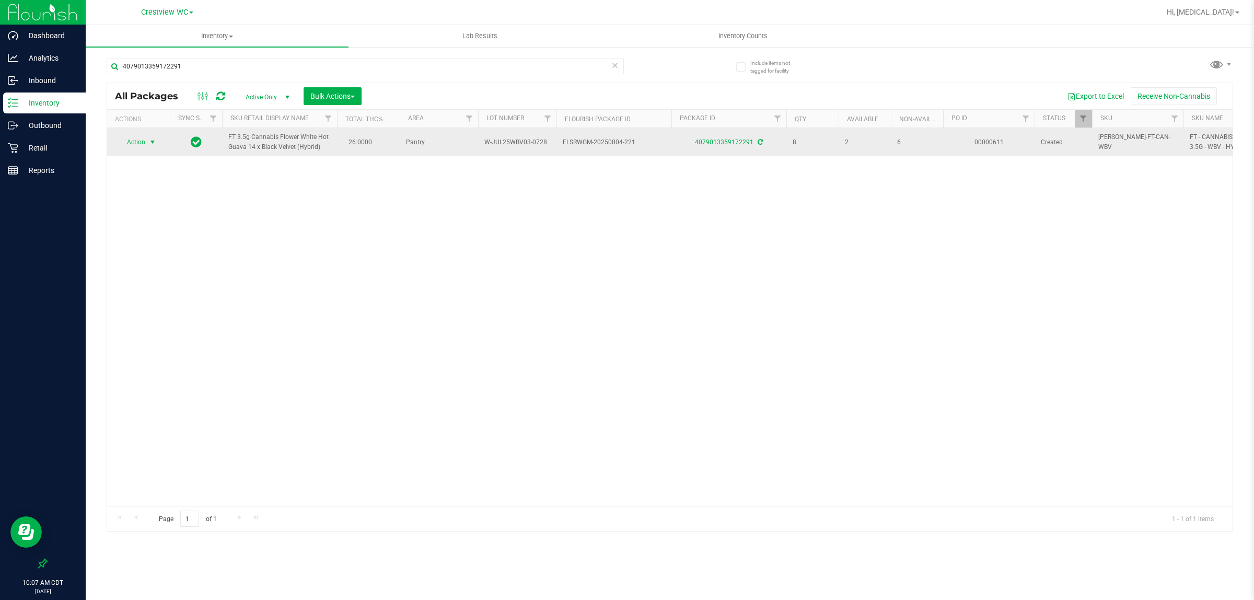
click at [142, 143] on span "Action" at bounding box center [132, 142] width 28 height 15
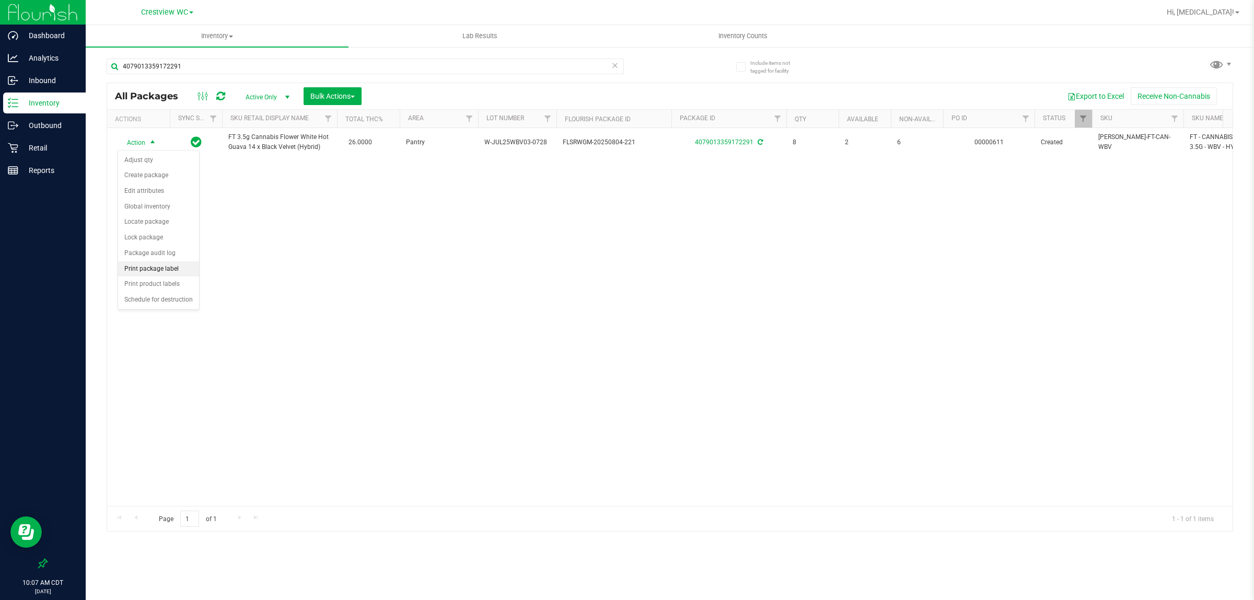
click at [162, 273] on li "Print package label" at bounding box center [158, 269] width 81 height 16
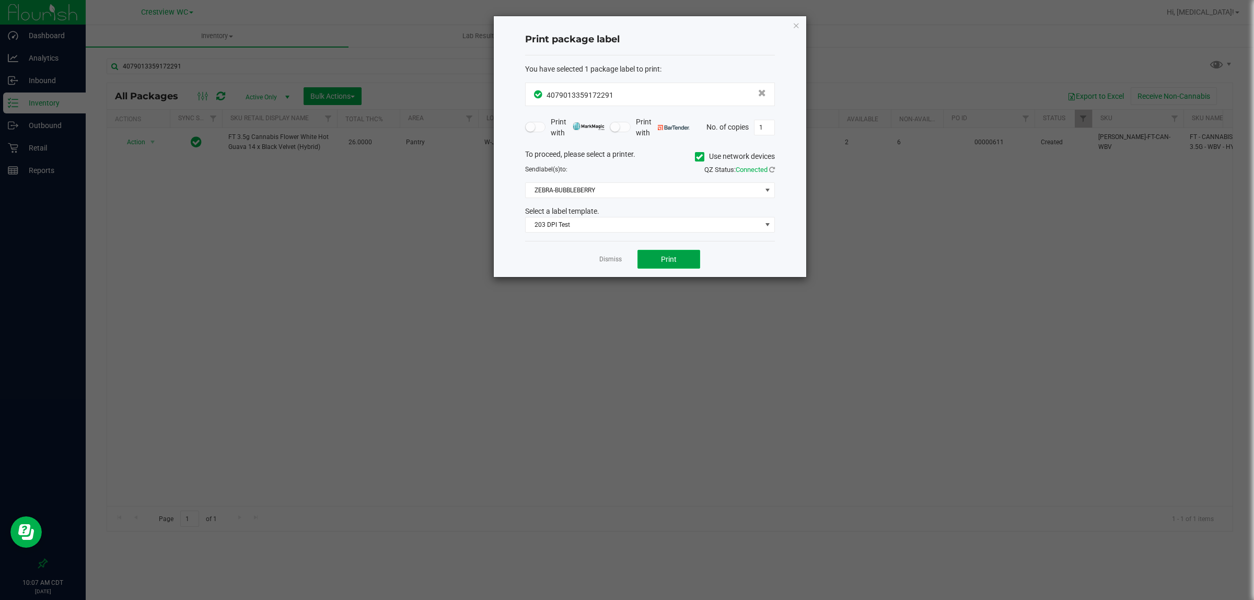
click at [625, 254] on button "Print" at bounding box center [668, 259] width 63 height 19
click at [625, 261] on button "Print" at bounding box center [668, 259] width 63 height 19
click at [603, 260] on link "Dismiss" at bounding box center [610, 259] width 22 height 9
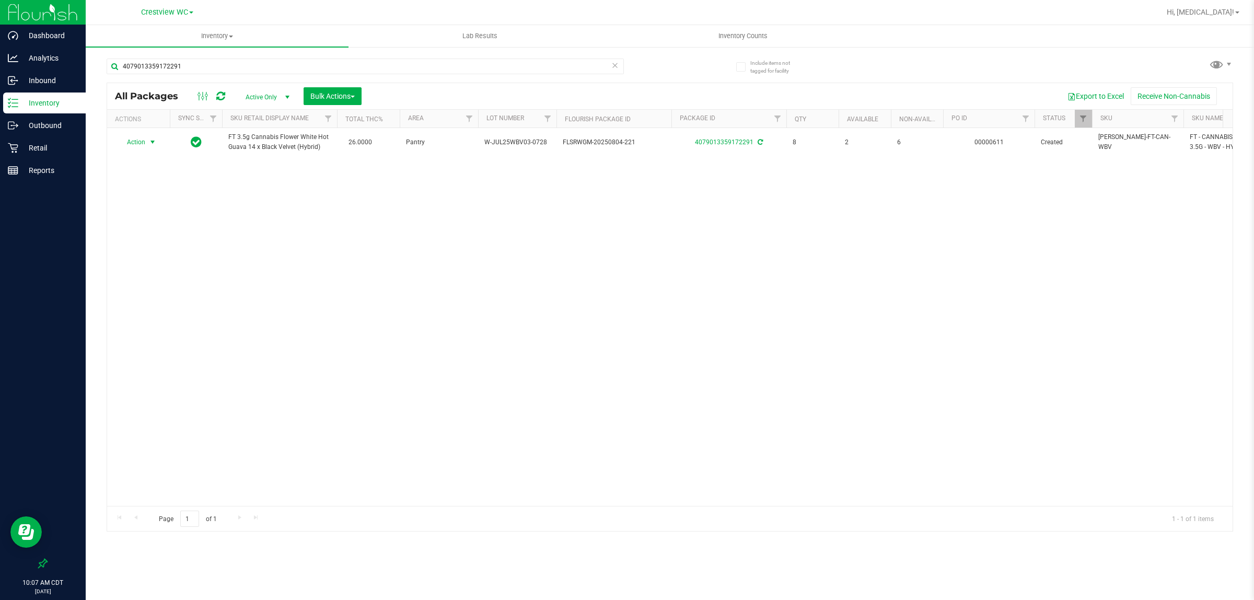
click at [619, 338] on div "Action Action Adjust qty Create package Edit attributes Global inventory Locate…" at bounding box center [669, 317] width 1125 height 378
click at [478, 74] on div "4079013359172291" at bounding box center [365, 71] width 517 height 24
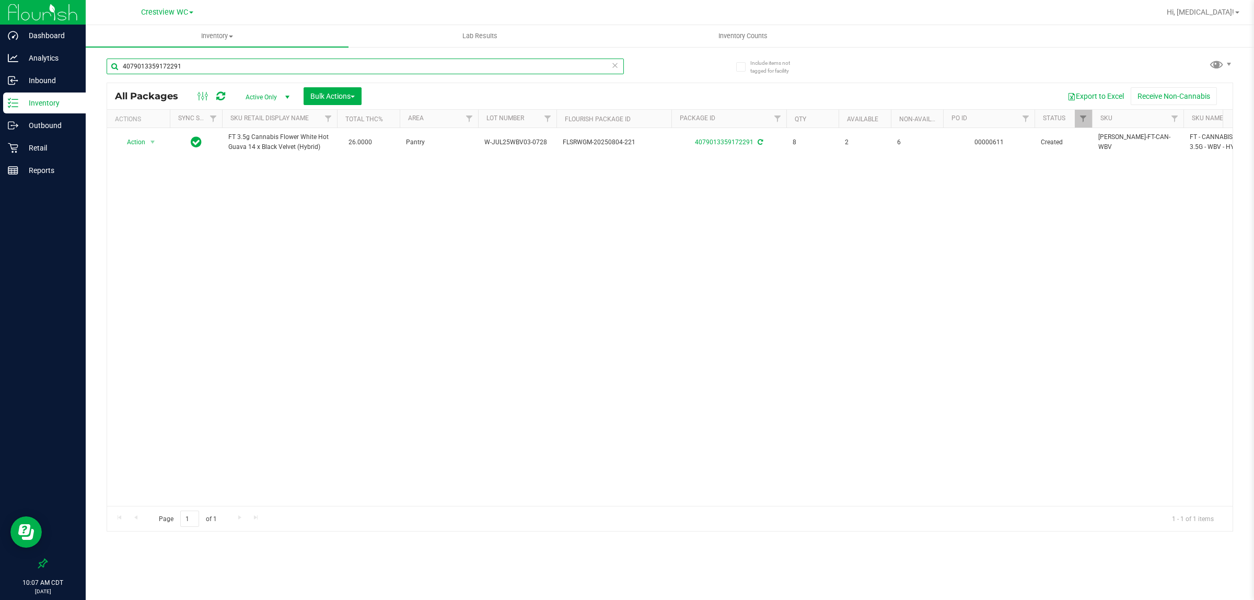
click at [478, 62] on input "4079013359172291" at bounding box center [365, 67] width 517 height 16
click at [478, 61] on input "4079013359172291" at bounding box center [365, 67] width 517 height 16
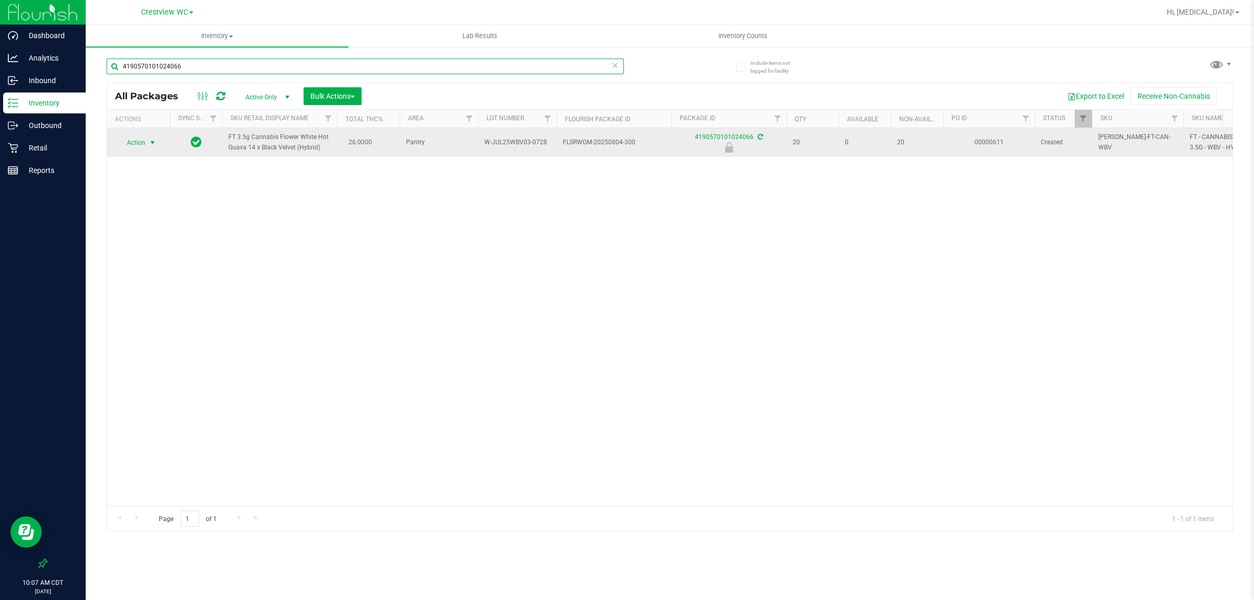
type input "4190570101024066"
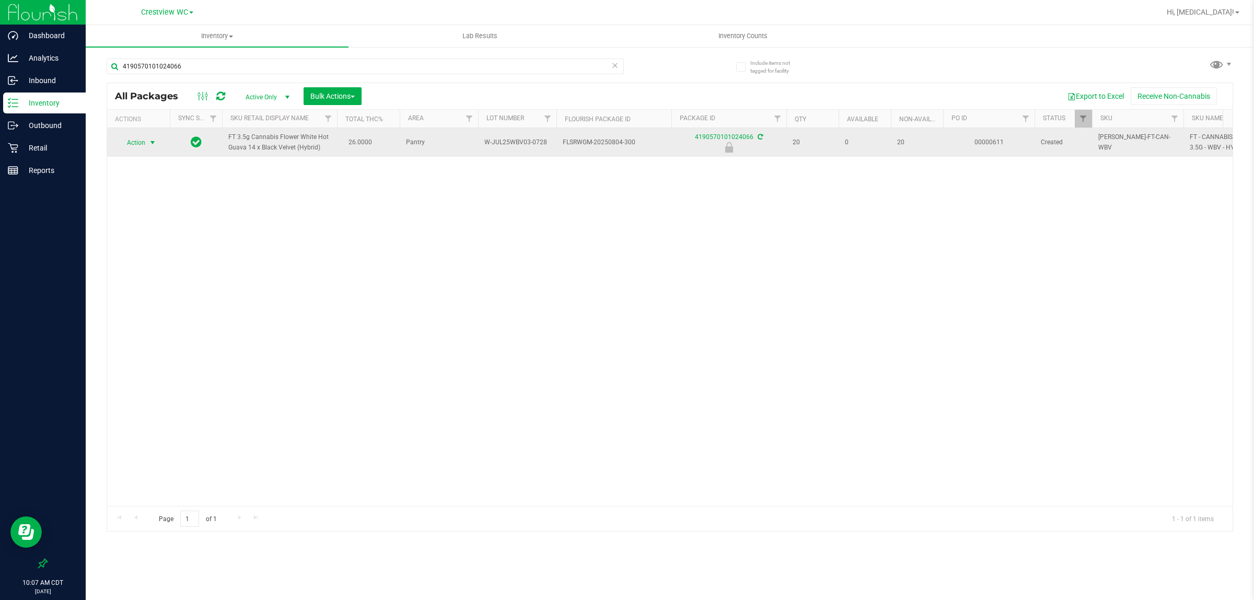
click at [137, 143] on span "Action" at bounding box center [132, 142] width 28 height 15
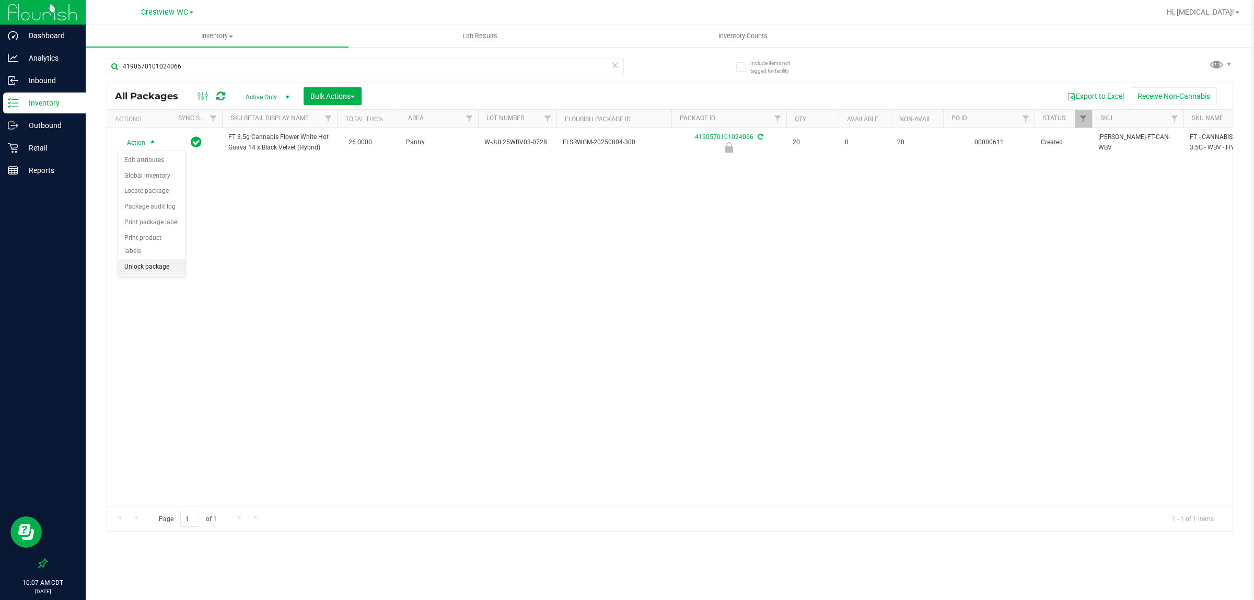
click at [148, 259] on li "Unlock package" at bounding box center [151, 267] width 67 height 16
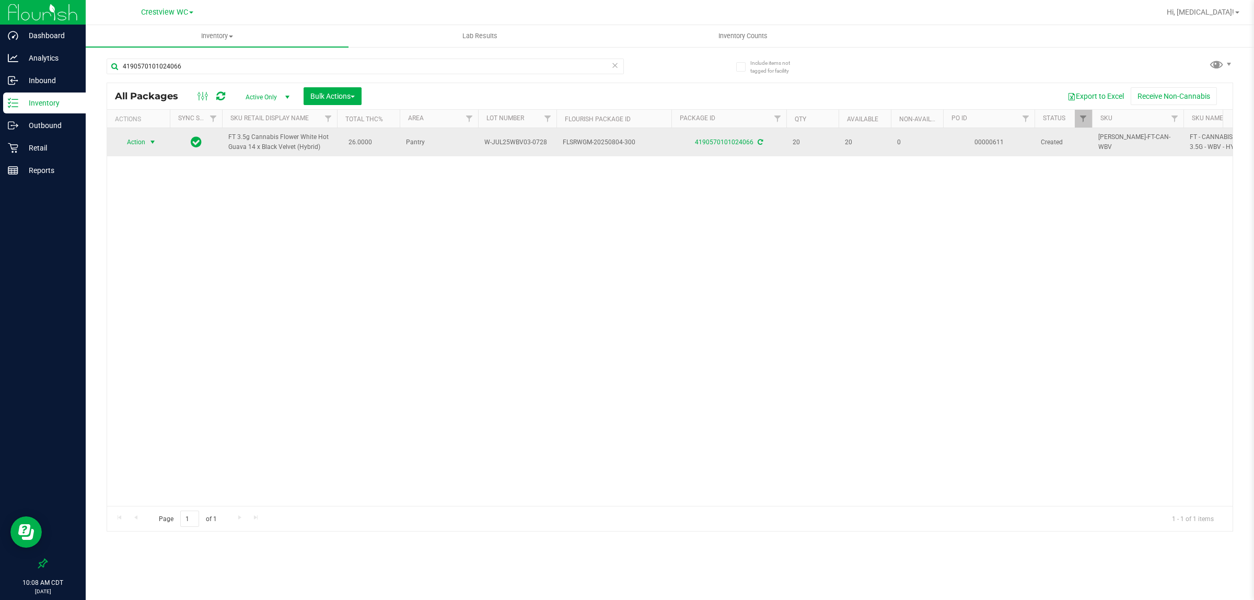
click at [142, 146] on span "Action" at bounding box center [132, 142] width 28 height 15
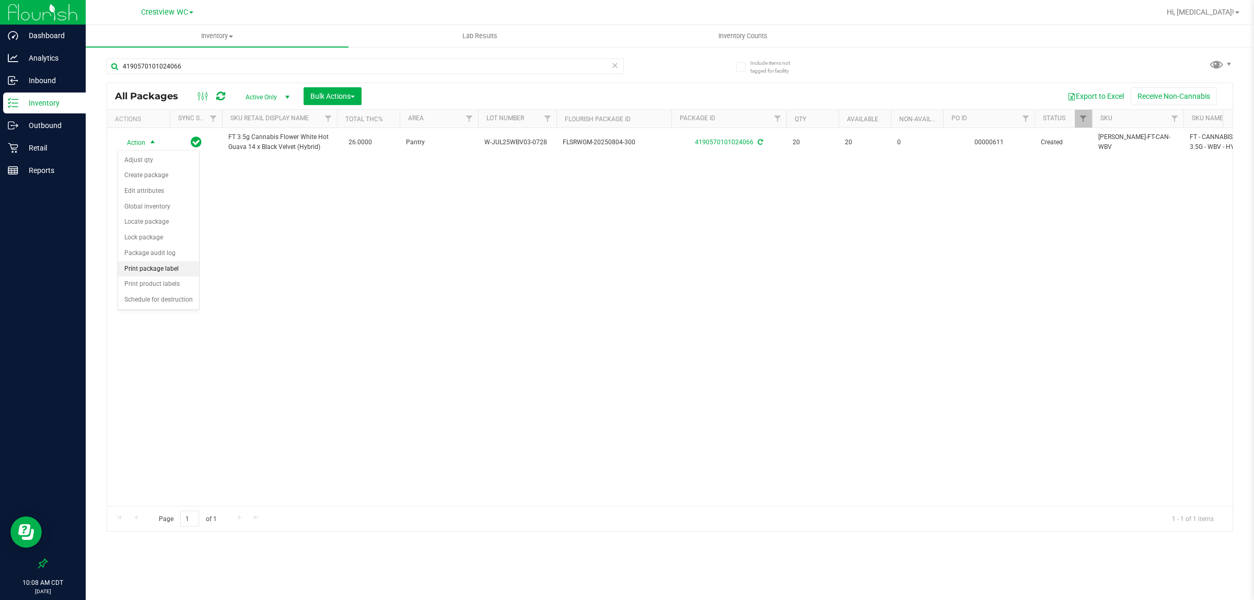
click at [151, 272] on li "Print package label" at bounding box center [158, 269] width 81 height 16
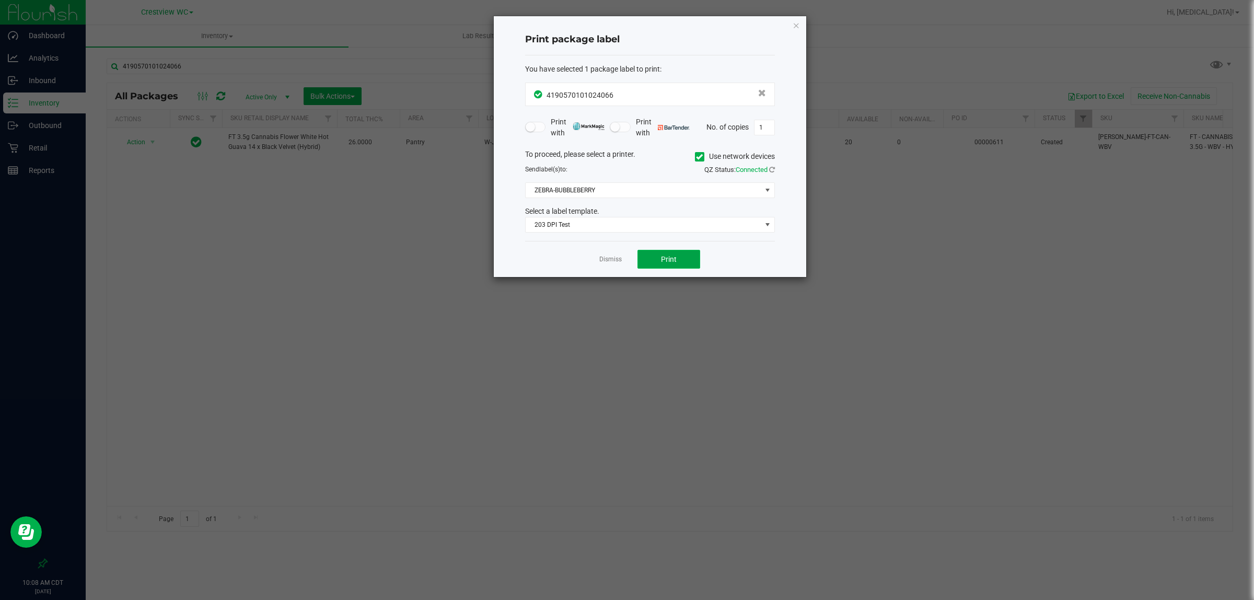
click at [625, 259] on button "Print" at bounding box center [668, 259] width 63 height 19
click at [601, 264] on link "Dismiss" at bounding box center [610, 259] width 22 height 9
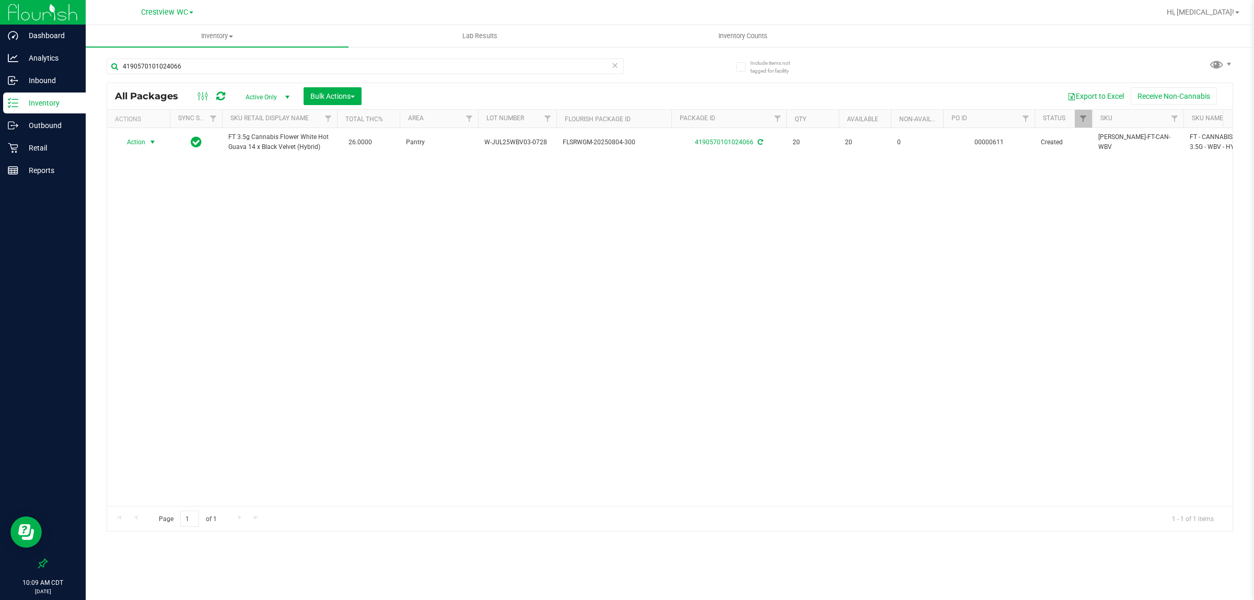
click at [586, 335] on div "Action Action Adjust qty Create package Edit attributes Global inventory Locate…" at bounding box center [669, 317] width 1125 height 378
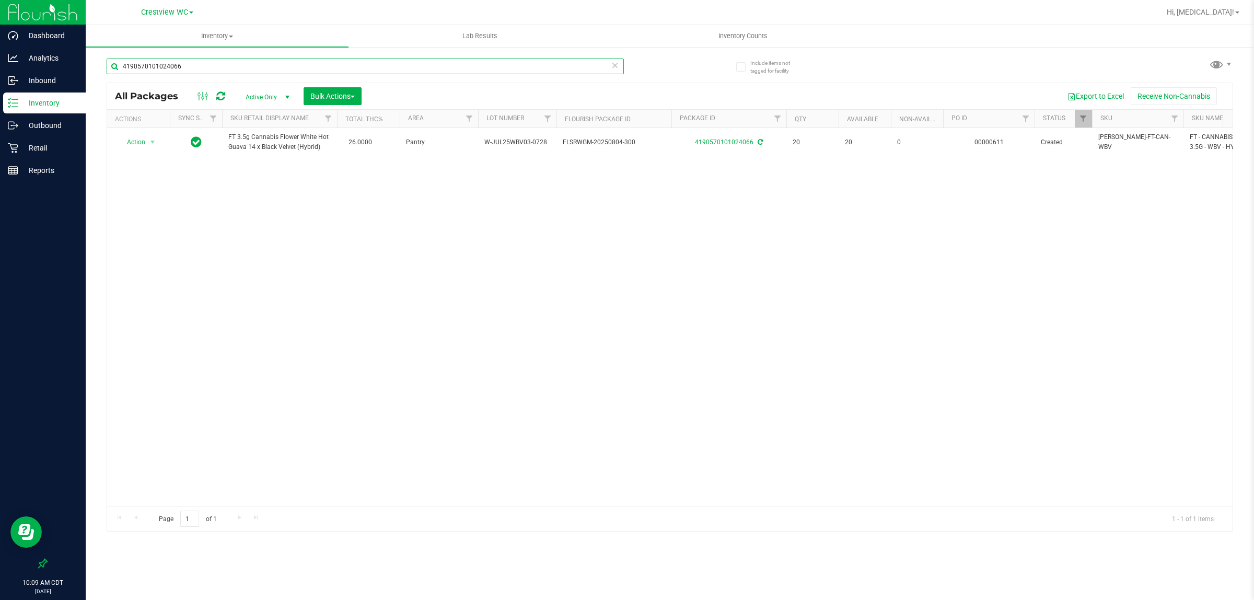
click at [322, 64] on input "4190570101024066" at bounding box center [365, 67] width 517 height 16
click at [321, 63] on input "4190570101024066" at bounding box center [365, 67] width 517 height 16
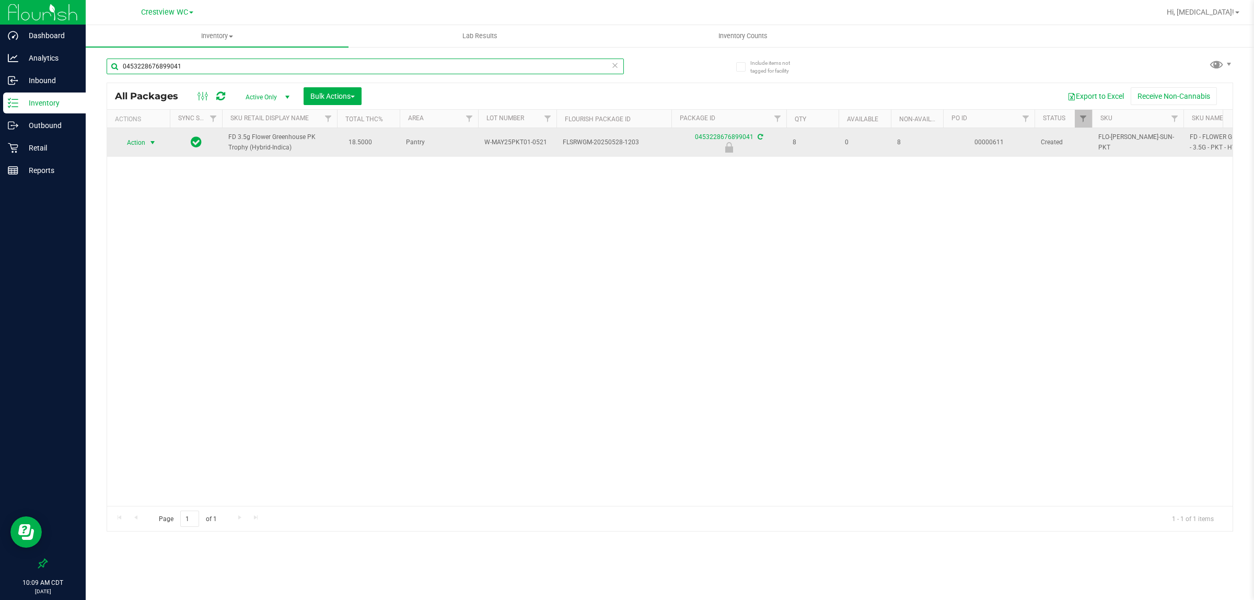
type input "0453228676899041"
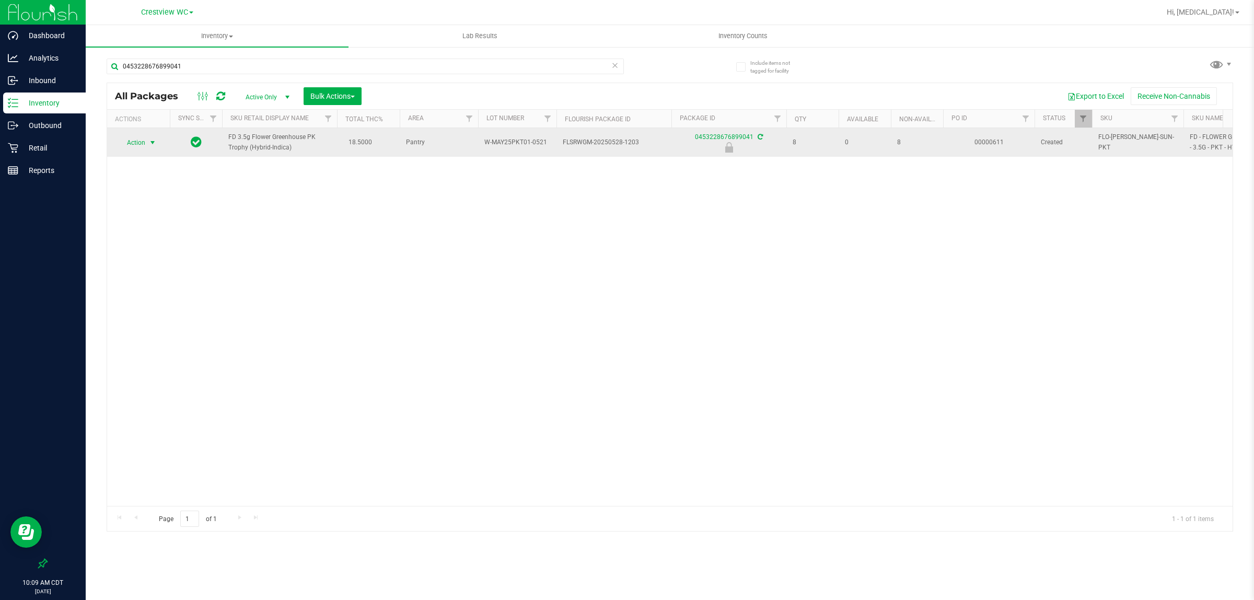
click at [147, 148] on span "select" at bounding box center [152, 142] width 13 height 15
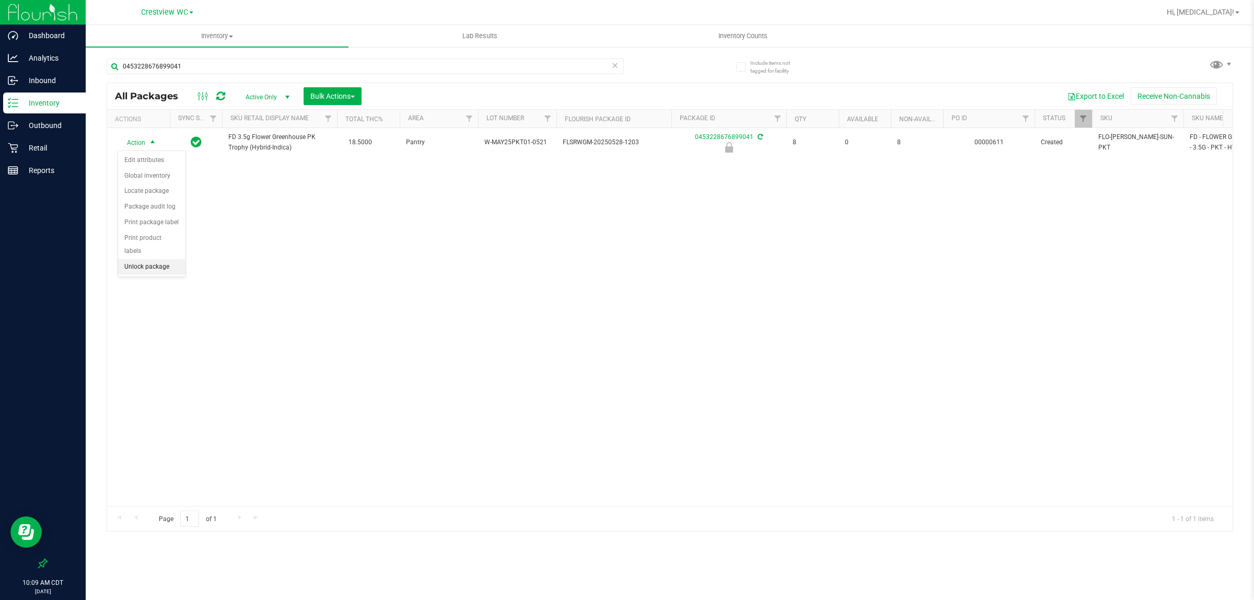
click at [157, 260] on li "Unlock package" at bounding box center [151, 267] width 67 height 16
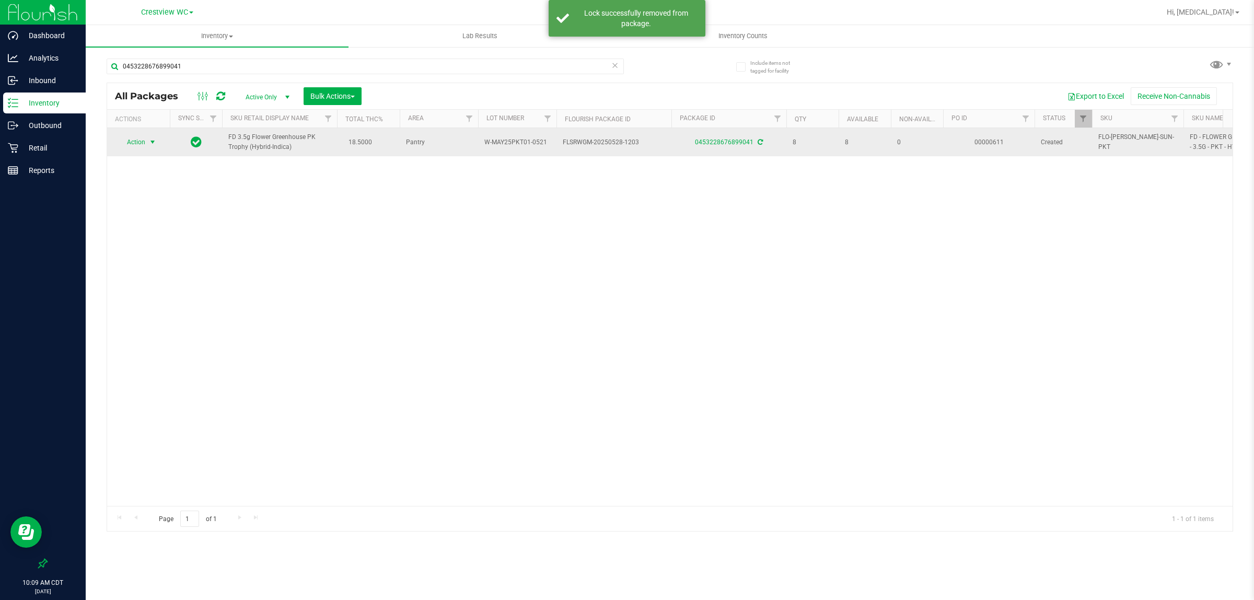
click at [145, 144] on span "Action" at bounding box center [132, 142] width 28 height 15
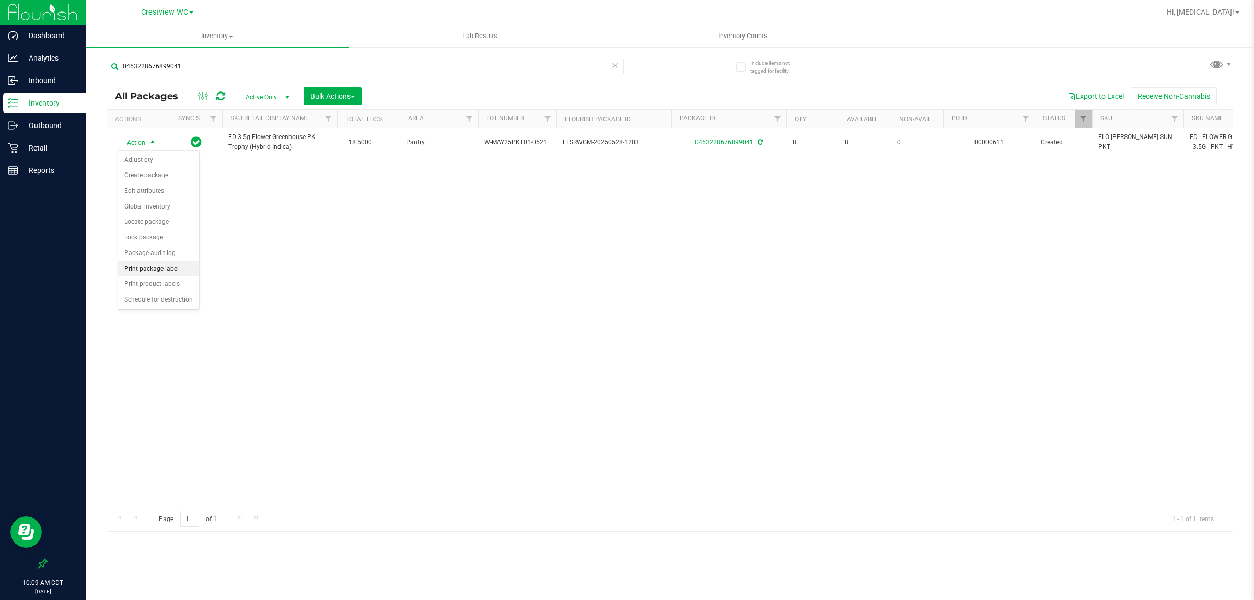
click at [165, 273] on li "Print package label" at bounding box center [158, 269] width 81 height 16
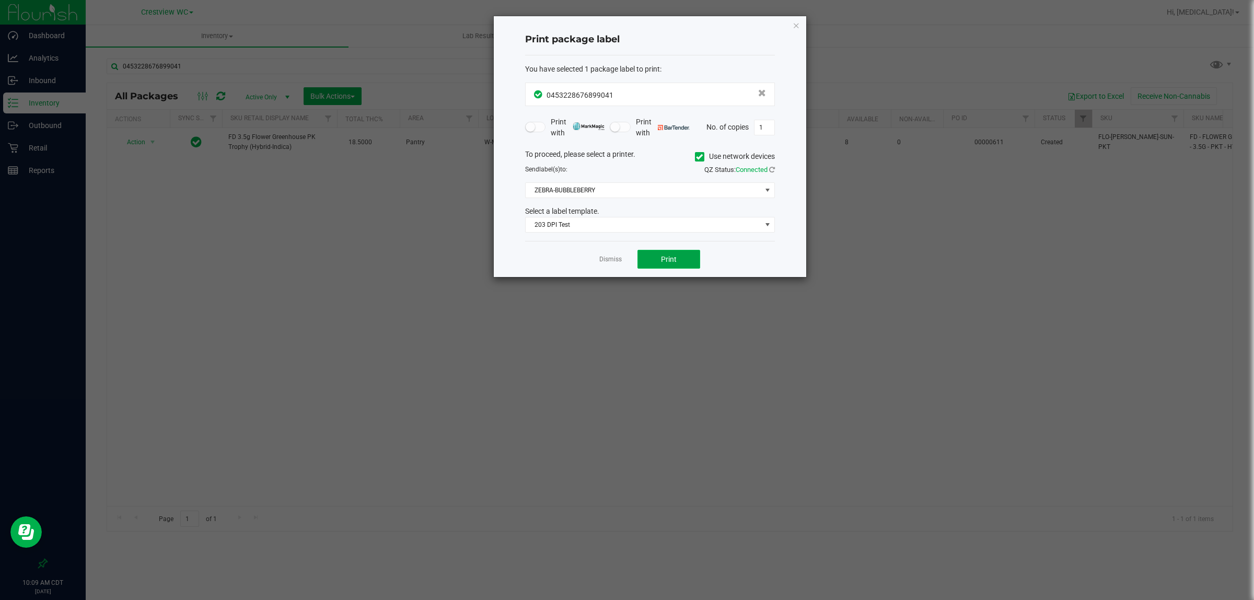
click at [625, 262] on span "Print" at bounding box center [669, 259] width 16 height 8
click at [617, 261] on link "Dismiss" at bounding box center [610, 259] width 22 height 9
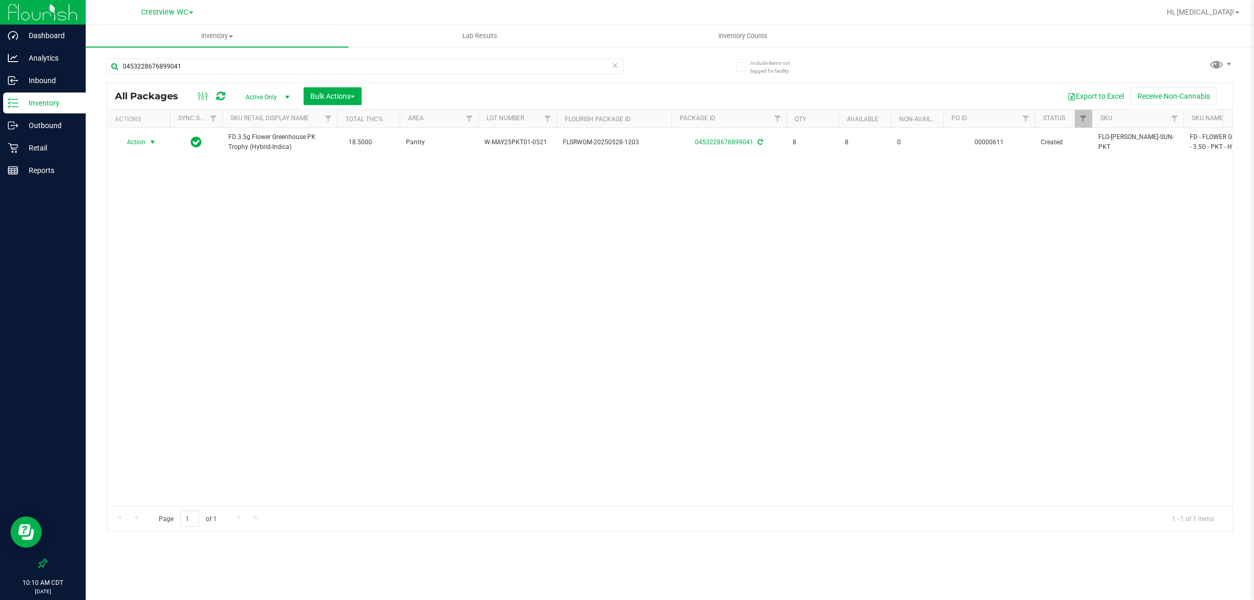
drag, startPoint x: 686, startPoint y: 254, endPoint x: 694, endPoint y: 187, distance: 67.8
click at [625, 252] on div "Action Action Adjust qty Create package Edit attributes Global inventory Locate…" at bounding box center [669, 317] width 1125 height 378
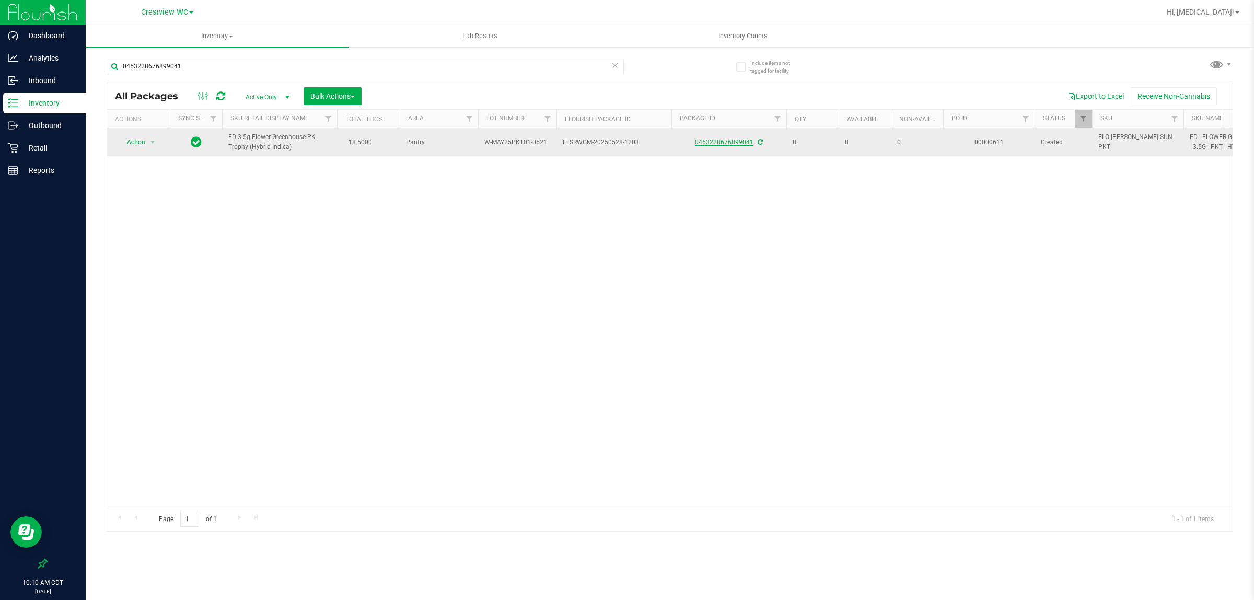
click at [625, 141] on link "0453228676899041" at bounding box center [724, 141] width 59 height 7
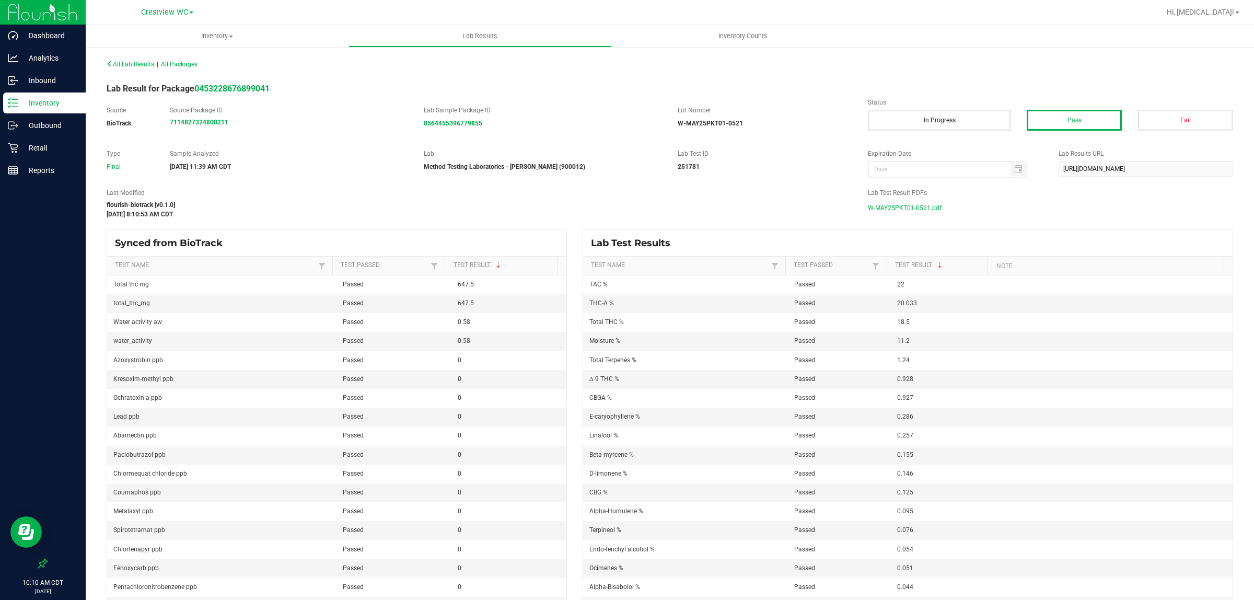
click at [625, 211] on span "W-MAY25PKT01-0521.pdf" at bounding box center [905, 208] width 74 height 16
click at [54, 103] on p "Inventory" at bounding box center [49, 103] width 63 height 13
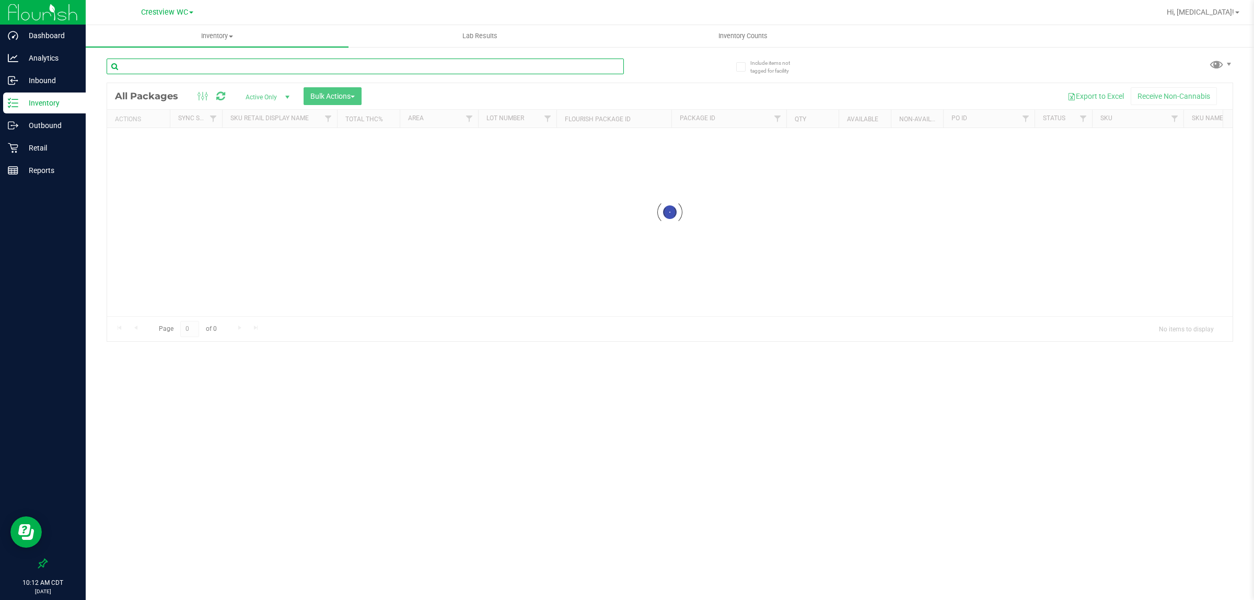
click at [218, 66] on input "text" at bounding box center [365, 67] width 517 height 16
type input "8429694487282951"
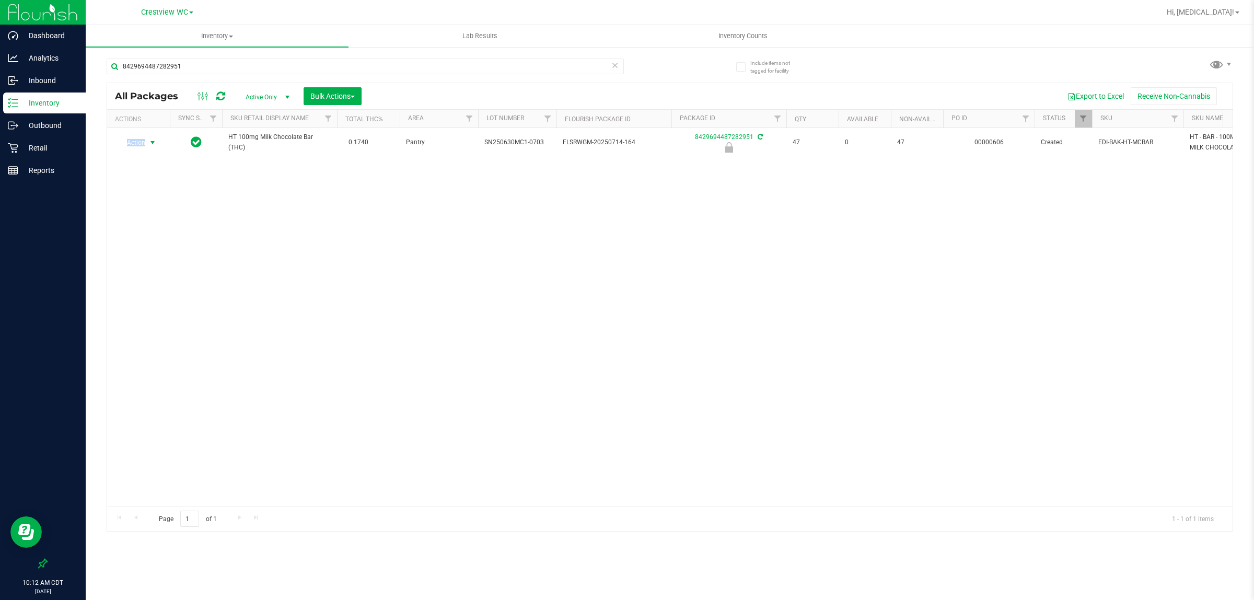
click at [139, 143] on span "Action" at bounding box center [132, 142] width 28 height 15
click at [148, 259] on li "Unlock package" at bounding box center [151, 267] width 67 height 16
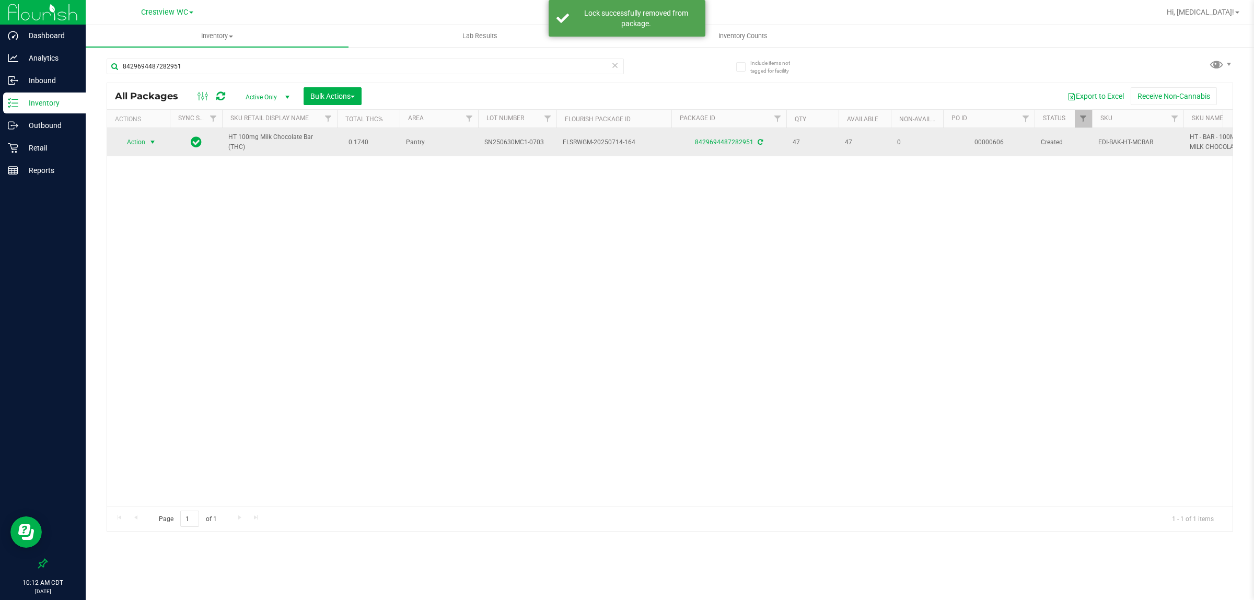
click at [139, 144] on span "Action" at bounding box center [132, 142] width 28 height 15
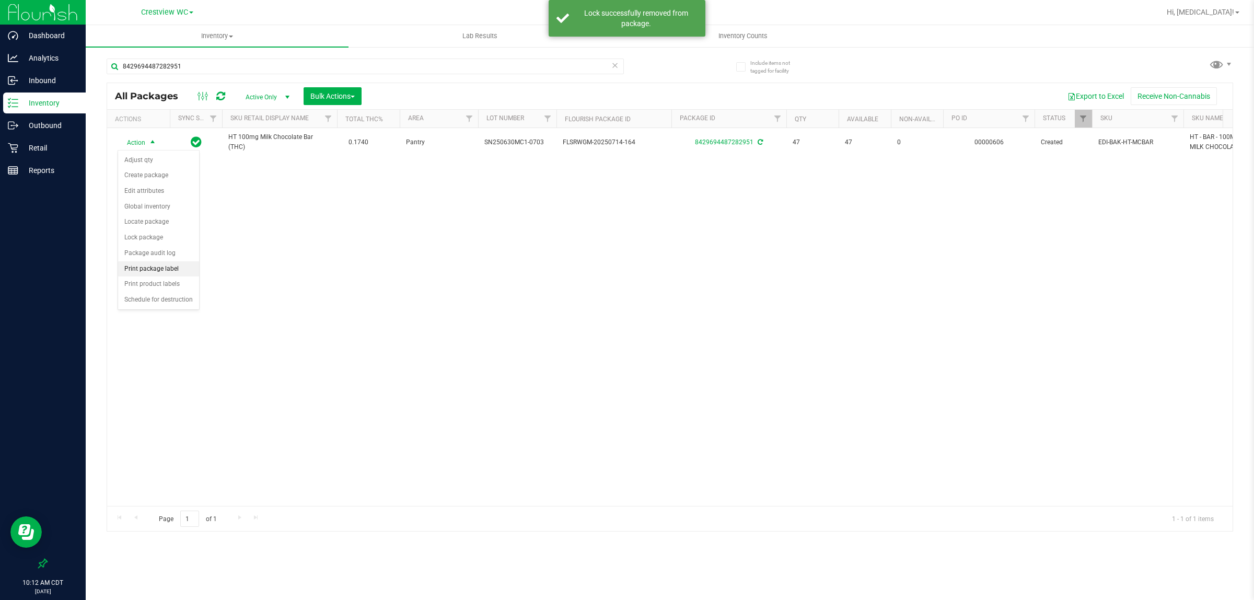
click at [166, 270] on li "Print package label" at bounding box center [158, 269] width 81 height 16
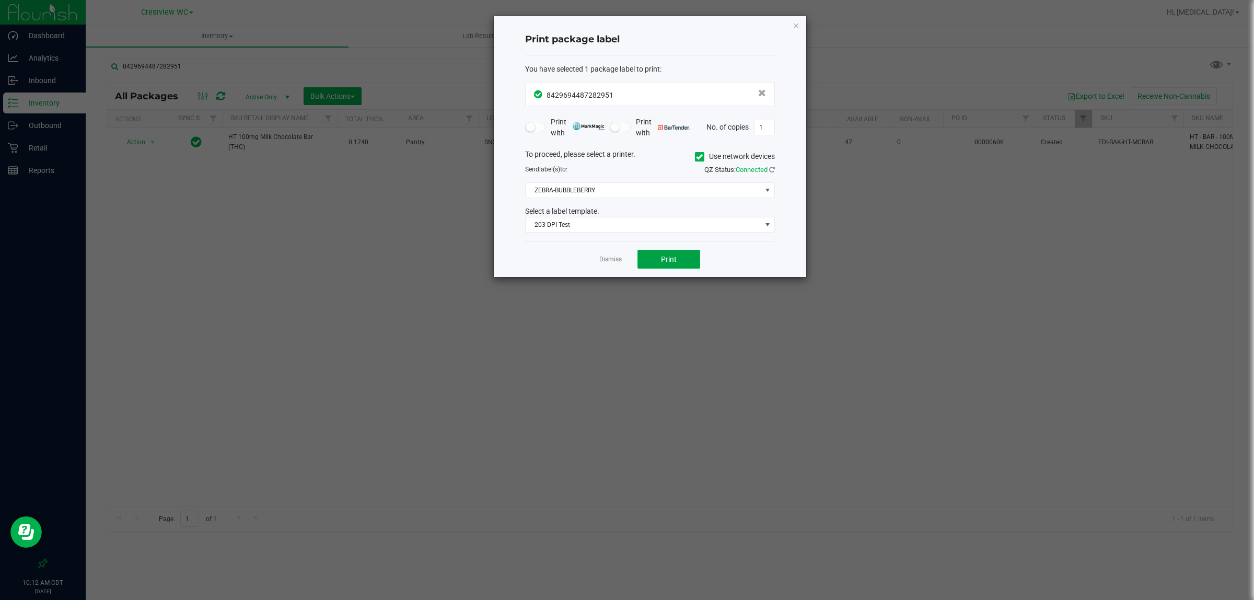
click at [625, 255] on button "Print" at bounding box center [668, 259] width 63 height 19
click at [612, 260] on link "Dismiss" at bounding box center [610, 259] width 22 height 9
